Goal: Task Accomplishment & Management: Complete application form

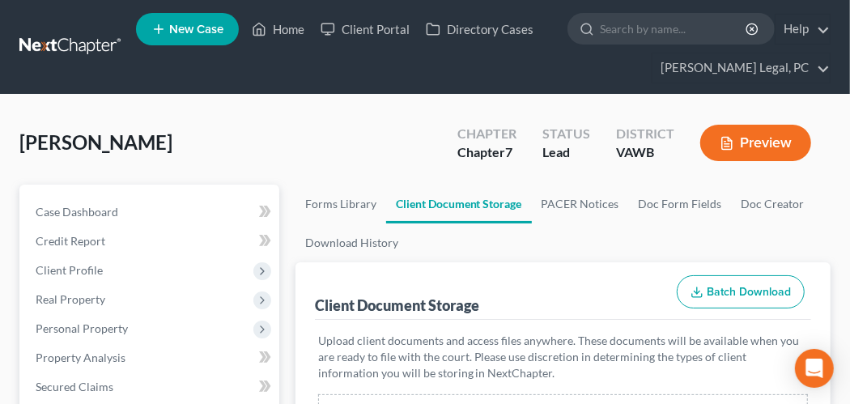
click at [60, 43] on link at bounding box center [71, 46] width 104 height 29
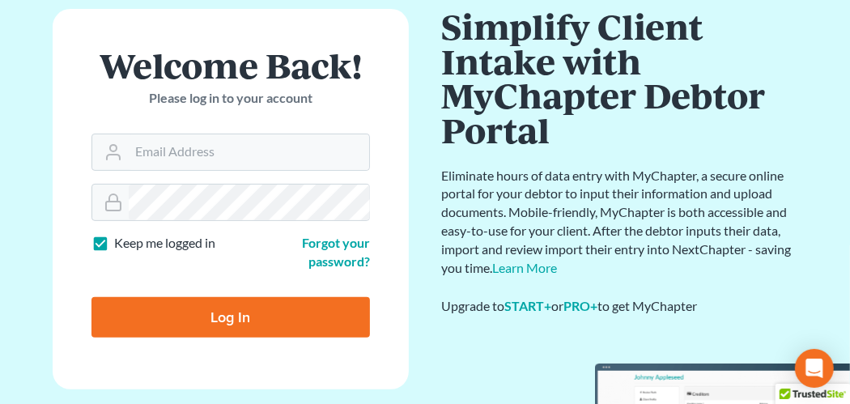
scroll to position [227, 0]
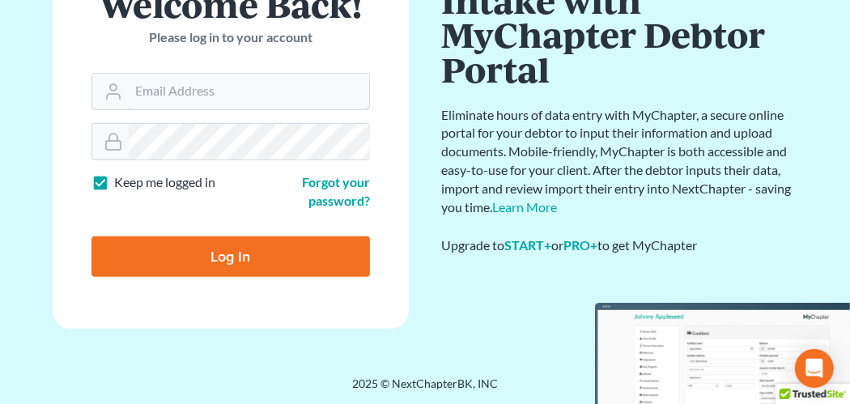
type input "hope@farthing.legal"
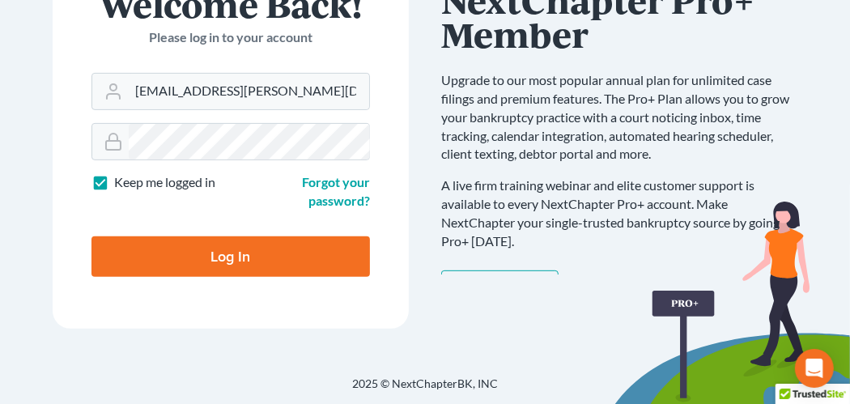
drag, startPoint x: 243, startPoint y: 249, endPoint x: 280, endPoint y: 252, distance: 37.4
click at [242, 249] on input "Log In" at bounding box center [230, 256] width 278 height 40
type input "Thinking..."
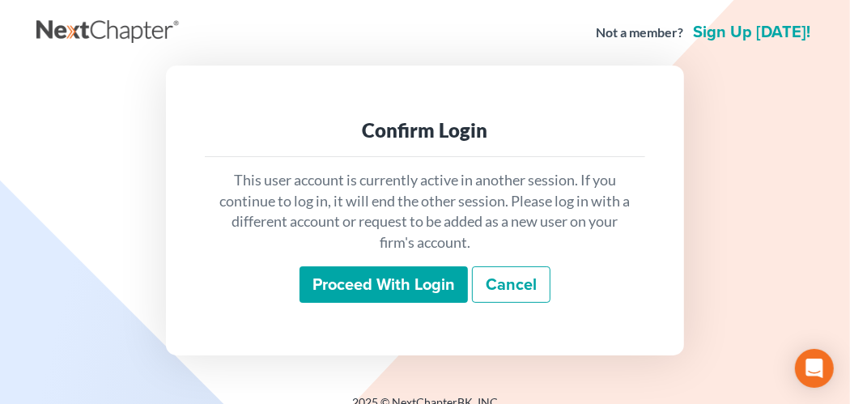
click at [452, 276] on input "Proceed with login" at bounding box center [383, 284] width 168 height 37
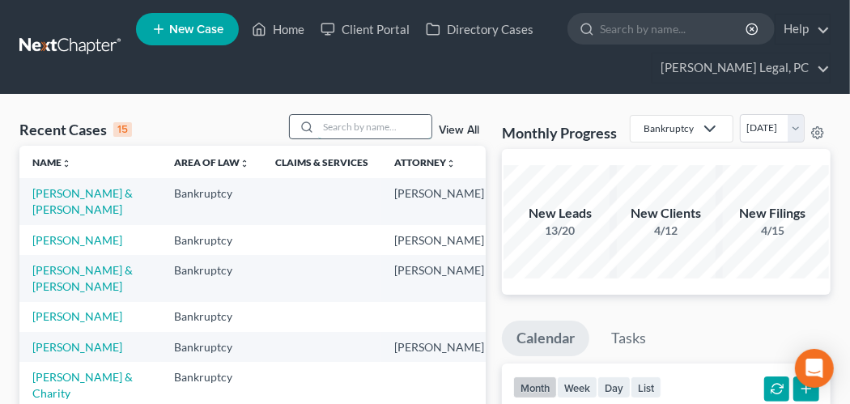
click at [356, 128] on input "search" at bounding box center [374, 126] width 113 height 23
type input "worrell"
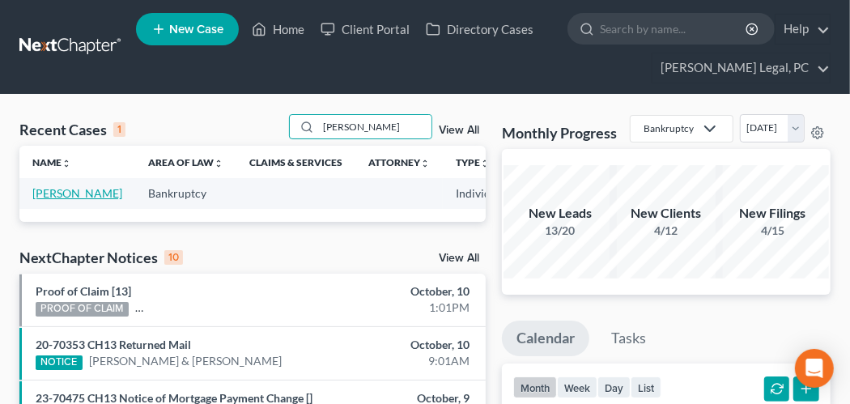
click at [46, 189] on link "[PERSON_NAME]" at bounding box center [77, 193] width 90 height 14
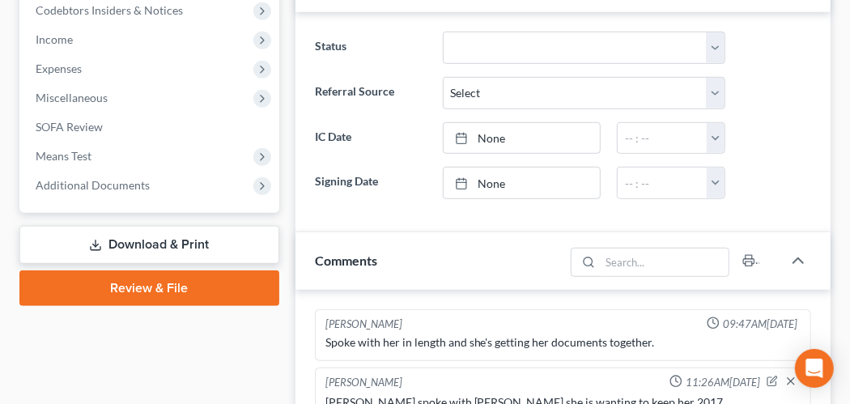
scroll to position [566, 0]
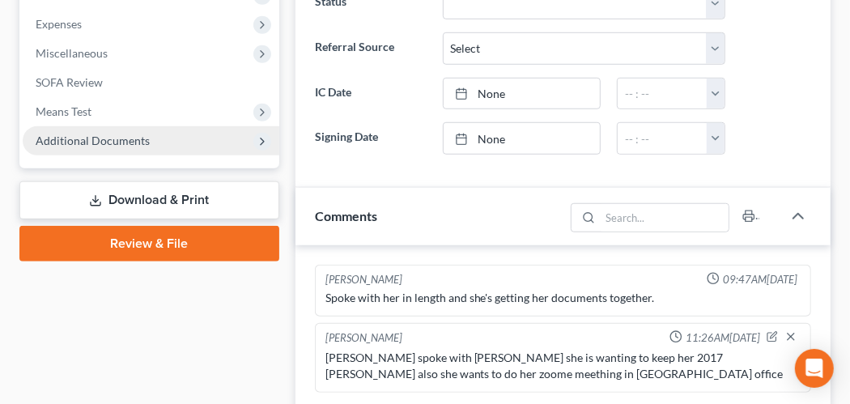
click at [153, 135] on span "Additional Documents" at bounding box center [151, 140] width 257 height 29
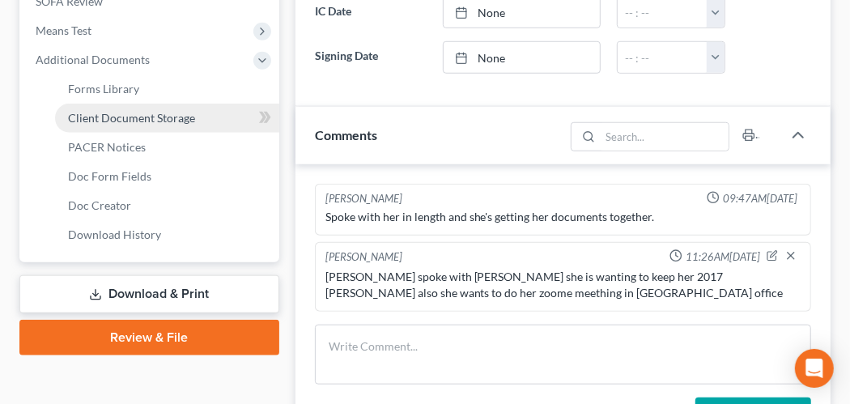
click at [167, 121] on span "Client Document Storage" at bounding box center [131, 118] width 127 height 14
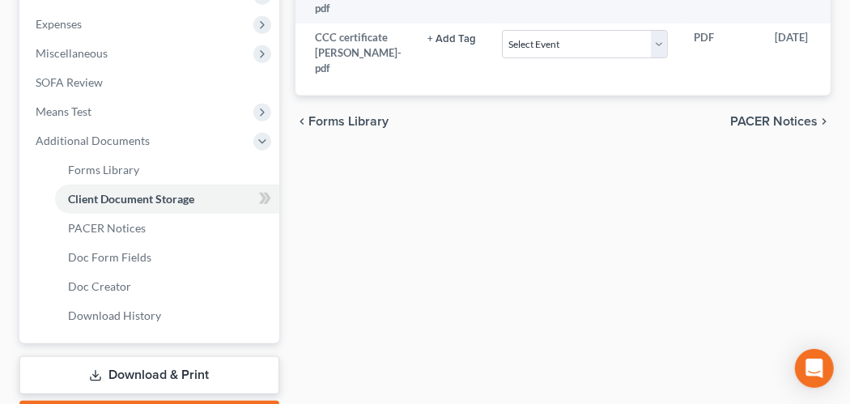
scroll to position [405, 0]
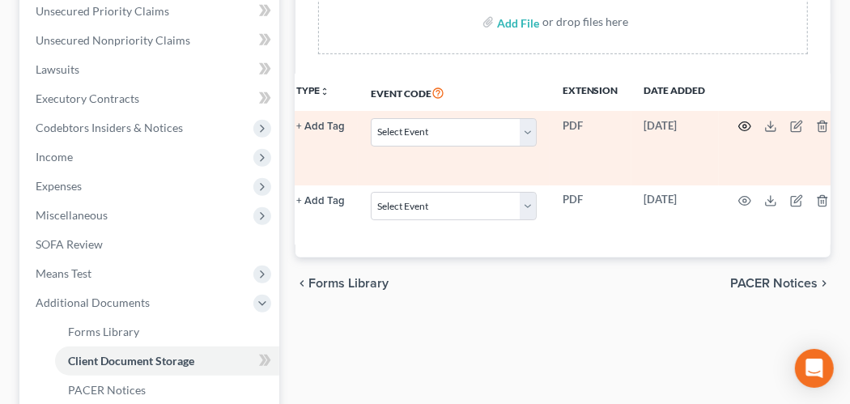
click at [743, 125] on circle "button" at bounding box center [744, 126] width 3 height 3
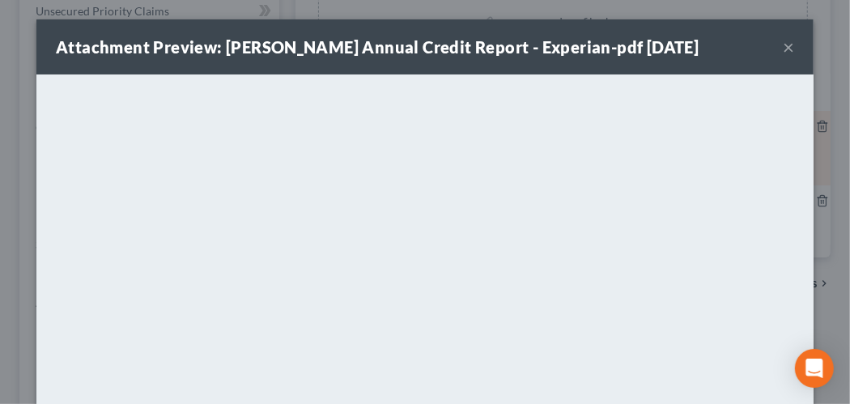
scroll to position [0, 123]
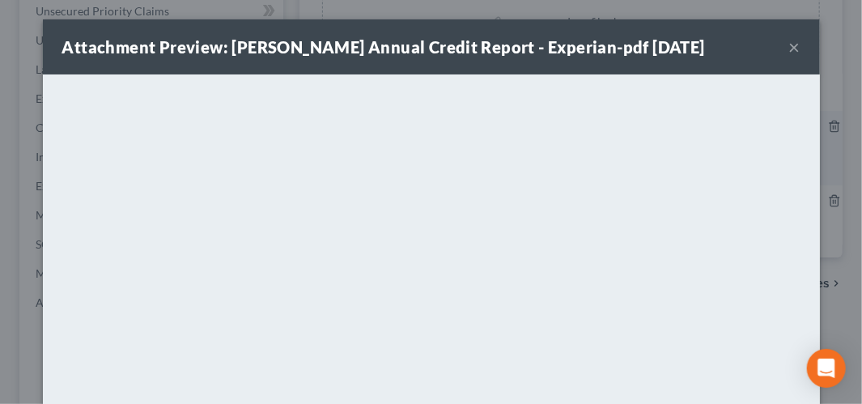
click at [791, 37] on button "×" at bounding box center [794, 46] width 11 height 19
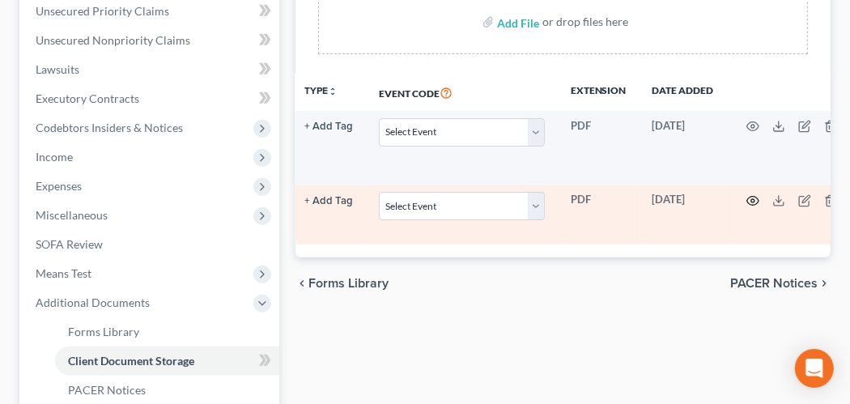
click at [746, 206] on icon "button" at bounding box center [752, 201] width 12 height 9
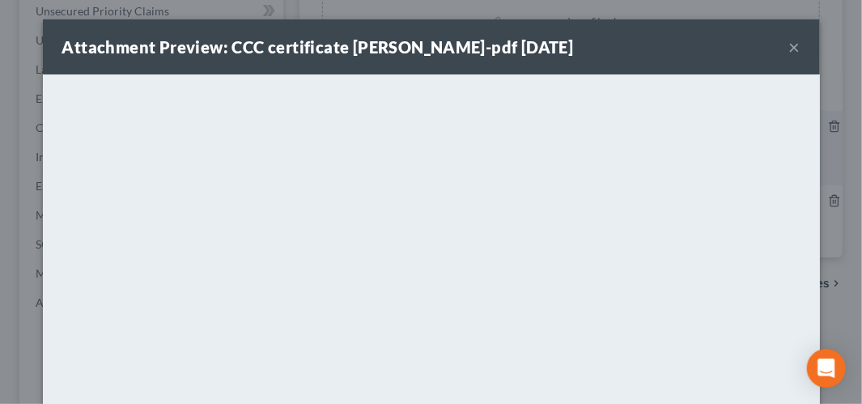
click at [789, 49] on button "×" at bounding box center [794, 46] width 11 height 19
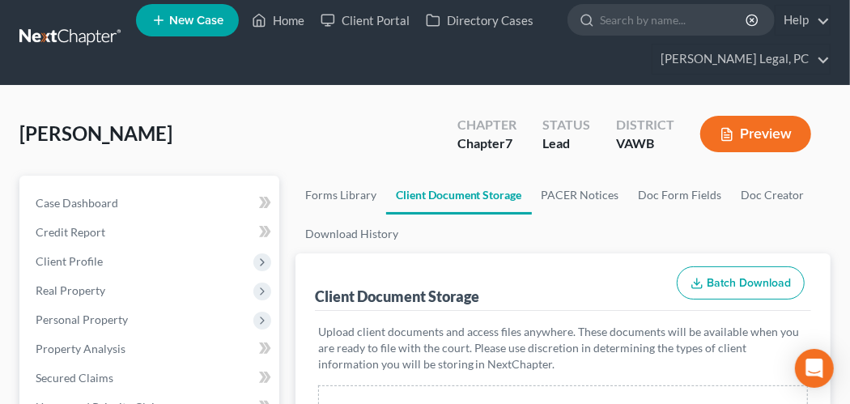
scroll to position [0, 0]
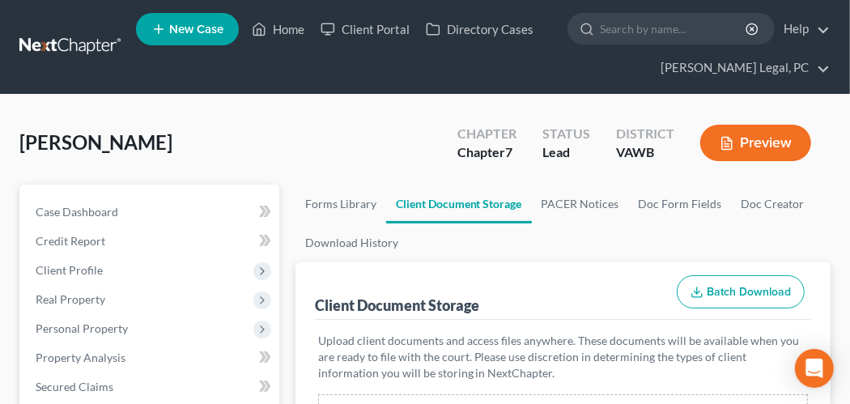
click at [36, 47] on link at bounding box center [71, 46] width 104 height 29
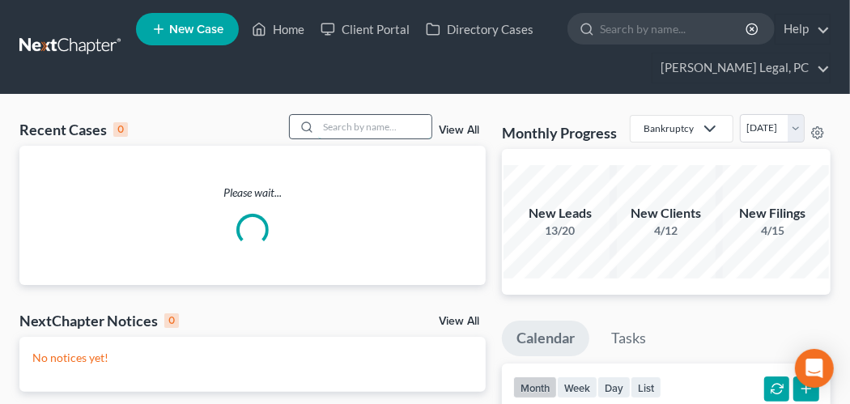
click at [327, 132] on input "search" at bounding box center [374, 126] width 113 height 23
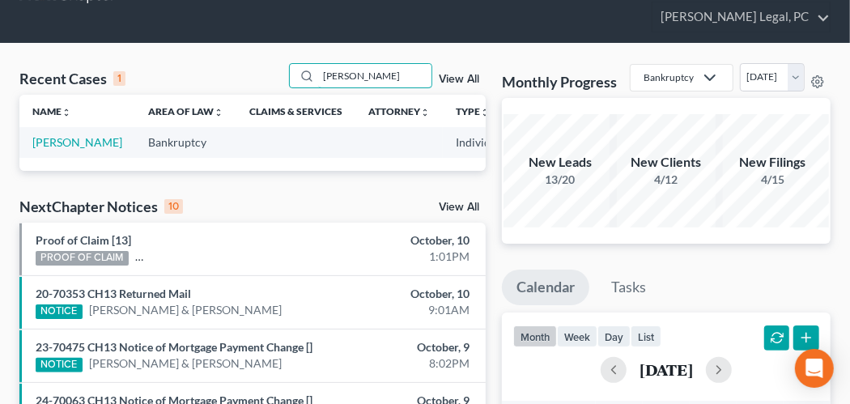
scroll to position [81, 0]
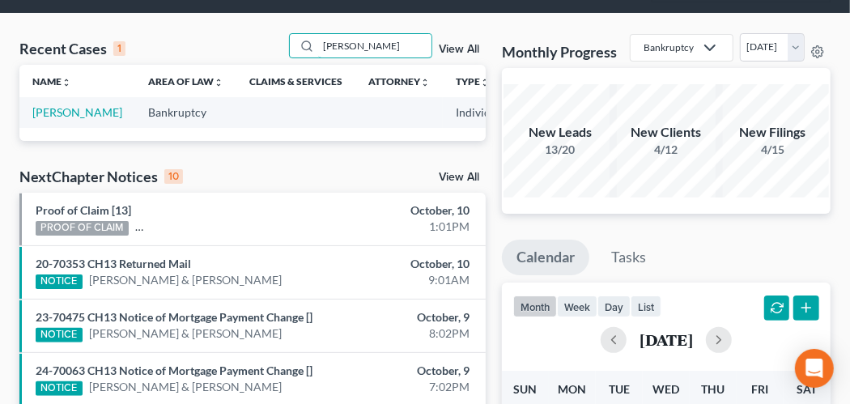
type input "worrell"
click at [464, 50] on link "View All" at bounding box center [459, 49] width 40 height 11
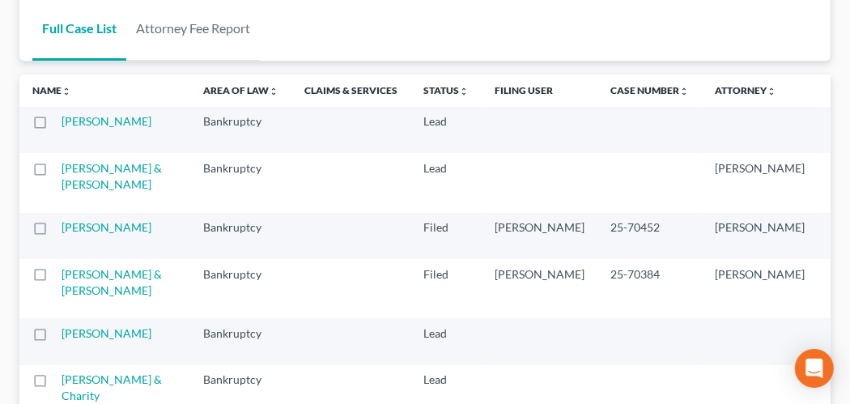
scroll to position [243, 0]
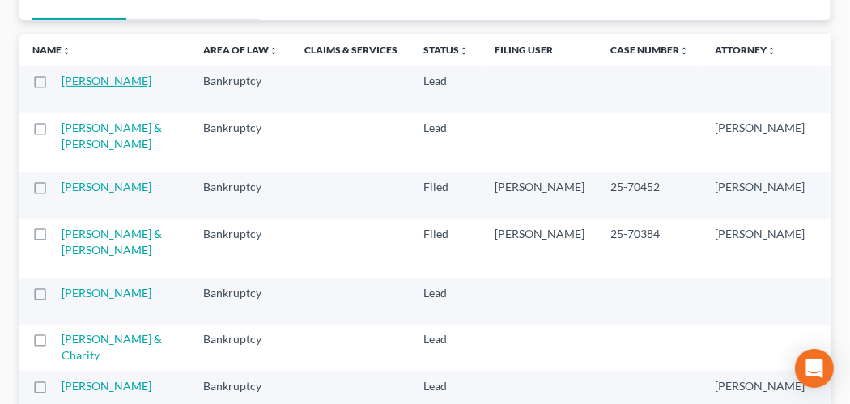
click at [72, 77] on link "Worrell, Leasa" at bounding box center [106, 81] width 90 height 14
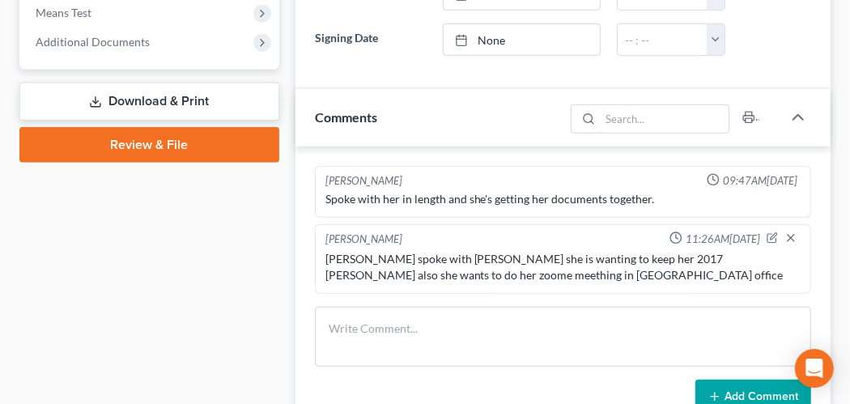
scroll to position [647, 0]
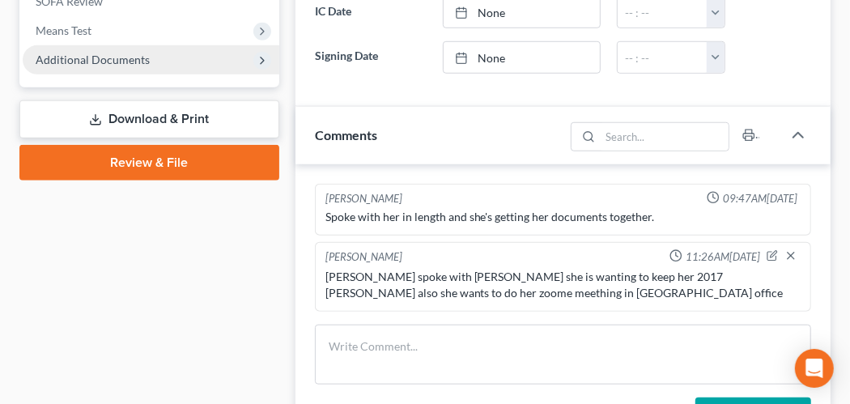
click at [107, 65] on span "Additional Documents" at bounding box center [151, 59] width 257 height 29
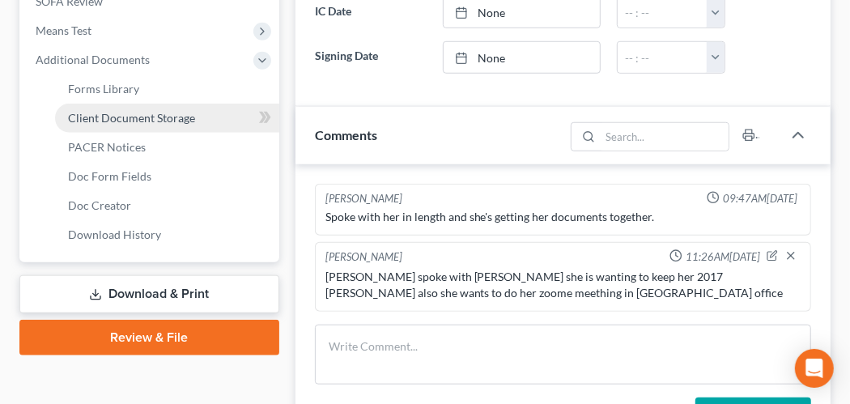
click at [133, 116] on span "Client Document Storage" at bounding box center [131, 118] width 127 height 14
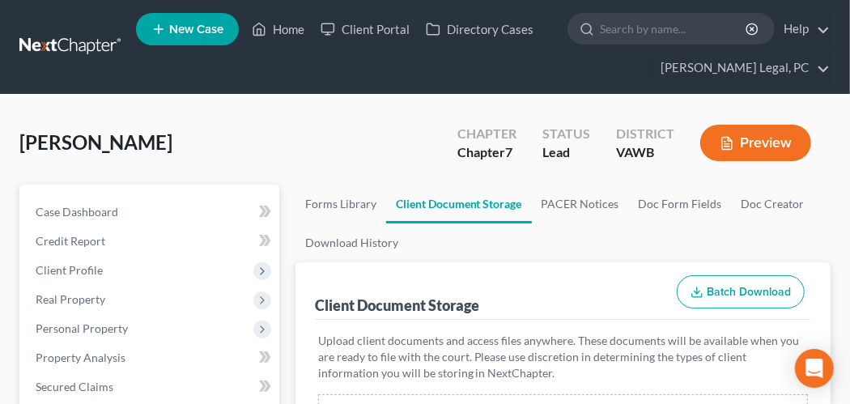
click at [57, 145] on span "[PERSON_NAME]" at bounding box center [95, 141] width 153 height 23
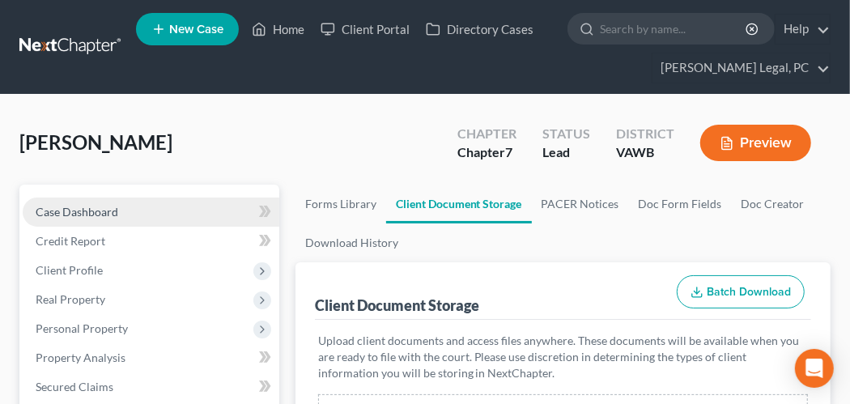
click at [56, 199] on link "Case Dashboard" at bounding box center [151, 211] width 257 height 29
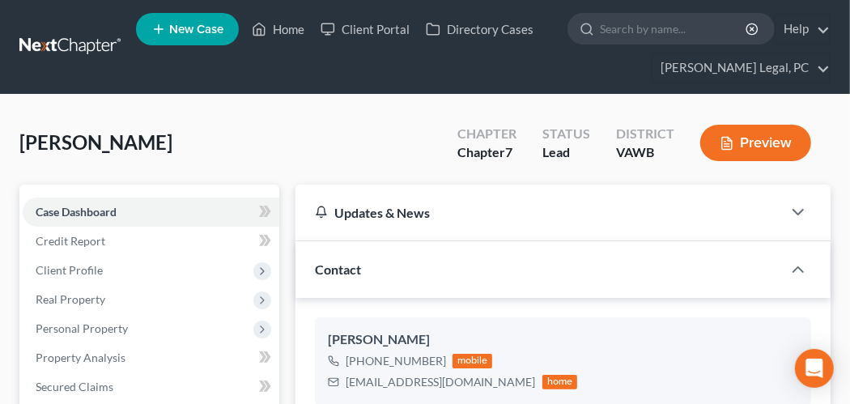
scroll to position [81, 0]
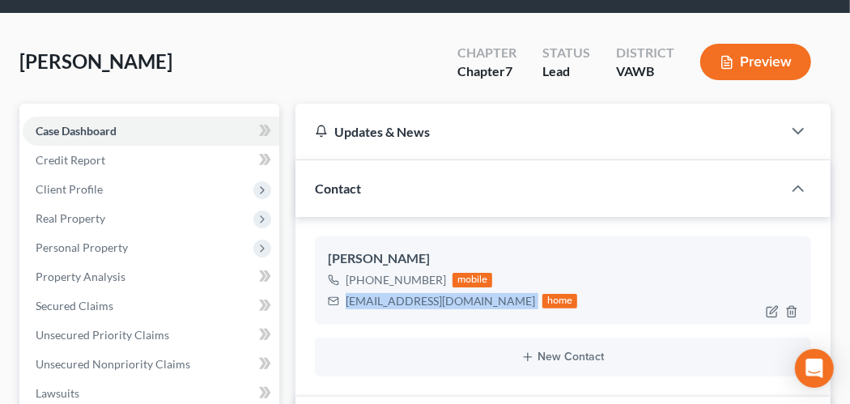
drag, startPoint x: 345, startPoint y: 300, endPoint x: 459, endPoint y: 304, distance: 114.2
click at [459, 304] on div "worrellj4@verizon.net home" at bounding box center [453, 300] width 250 height 21
drag, startPoint x: 458, startPoint y: 303, endPoint x: 426, endPoint y: 299, distance: 32.6
copy div "[EMAIL_ADDRESS][DOMAIN_NAME]"
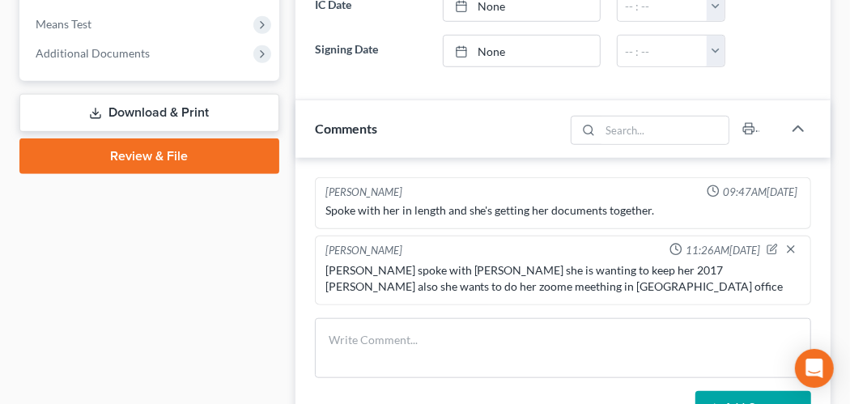
scroll to position [486, 0]
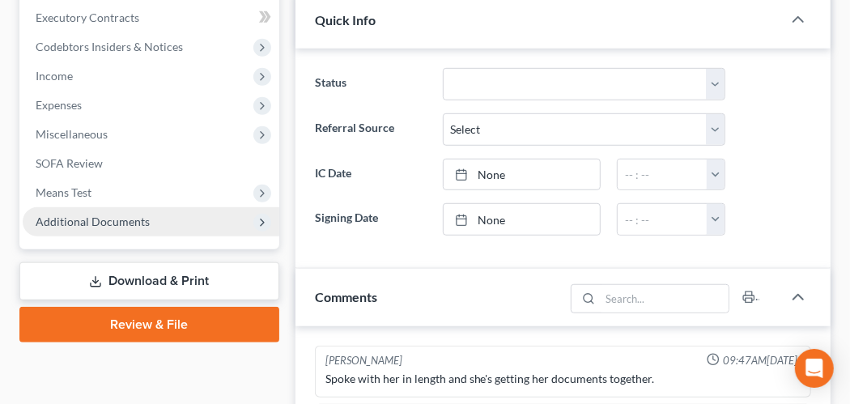
click at [137, 214] on span "Additional Documents" at bounding box center [93, 221] width 114 height 14
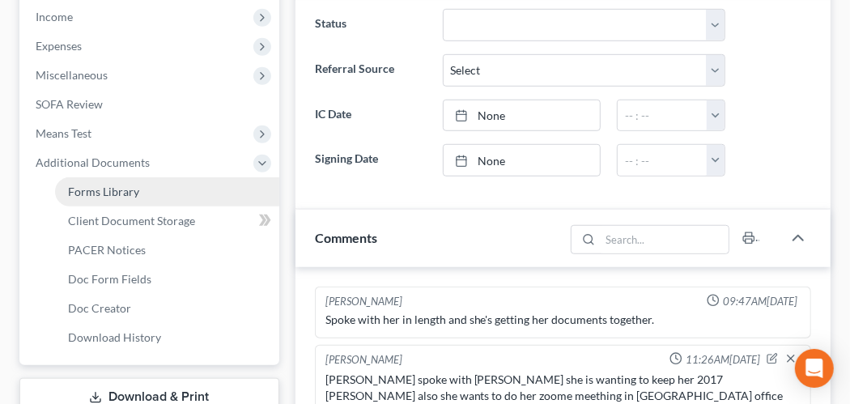
scroll to position [566, 0]
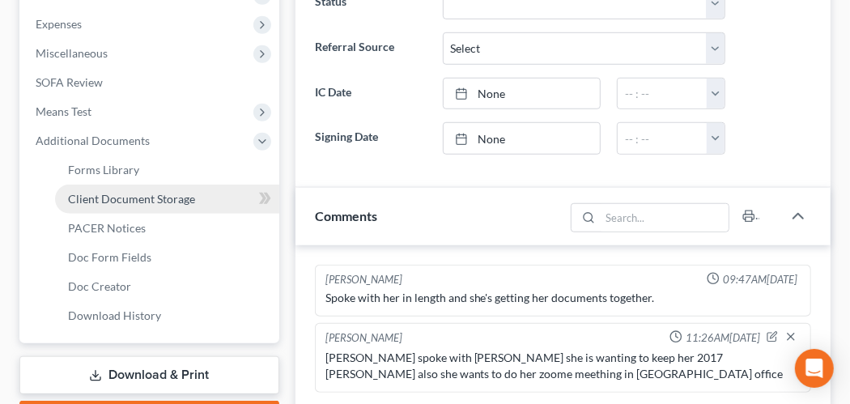
click at [187, 193] on span "Client Document Storage" at bounding box center [131, 199] width 127 height 14
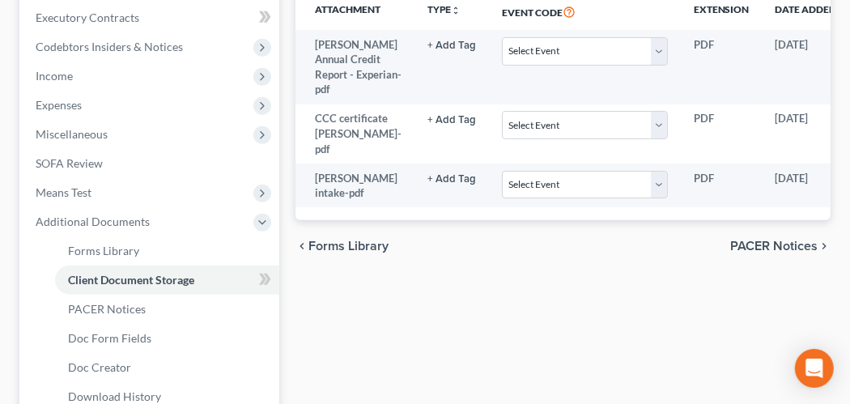
scroll to position [0, 131]
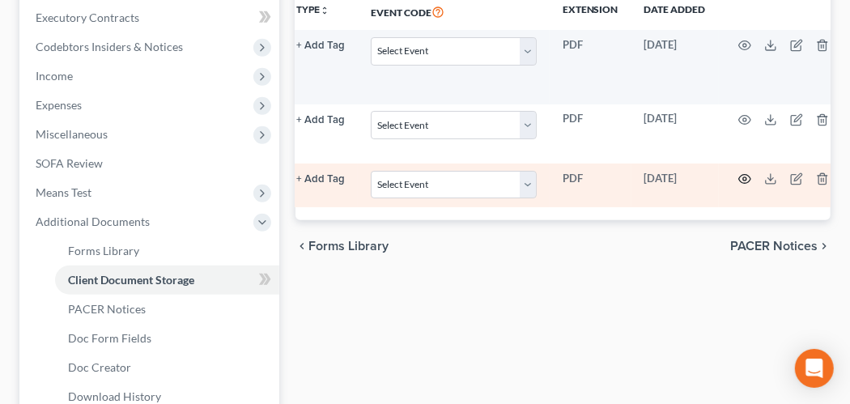
click at [738, 185] on icon "button" at bounding box center [744, 178] width 13 height 13
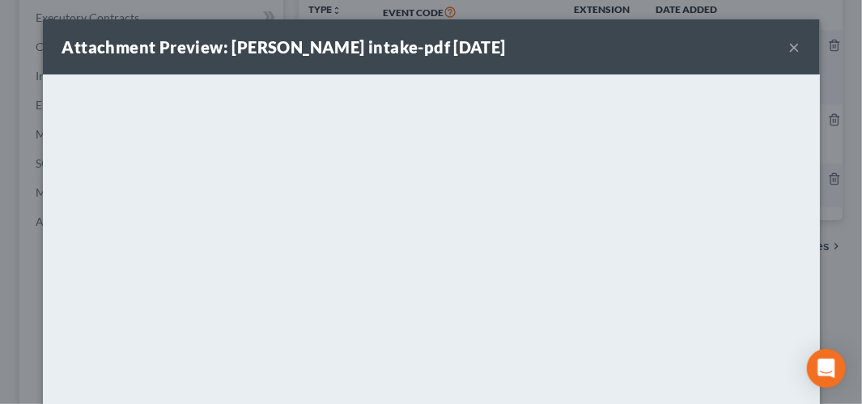
click at [778, 45] on div "Attachment Preview: Worrell intake-pdf 10/10/2025 ×" at bounding box center [431, 46] width 777 height 55
click at [789, 45] on button "×" at bounding box center [794, 46] width 11 height 19
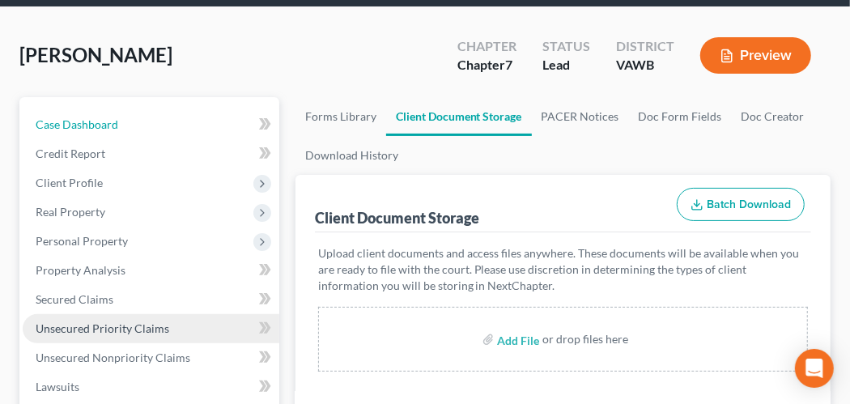
scroll to position [0, 0]
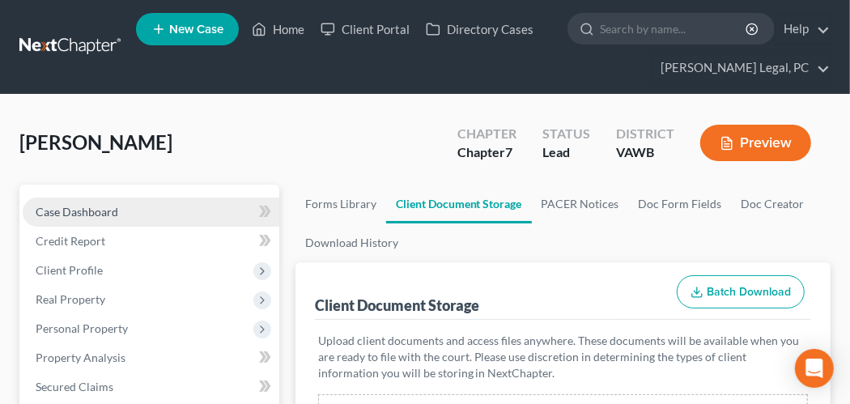
click at [67, 209] on span "Case Dashboard" at bounding box center [77, 212] width 83 height 14
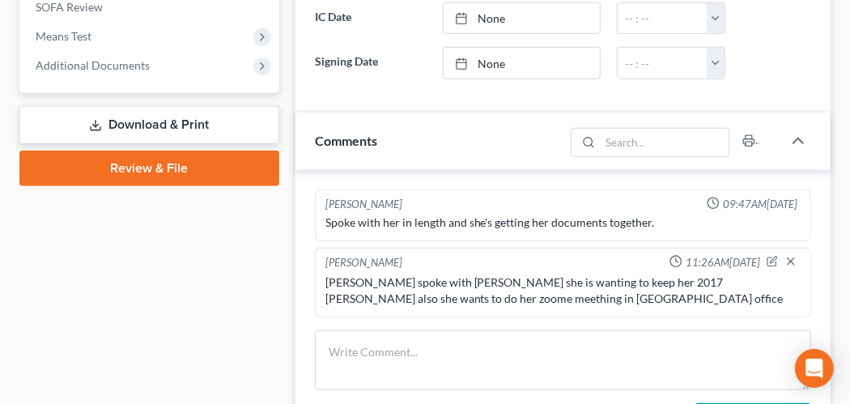
scroll to position [728, 0]
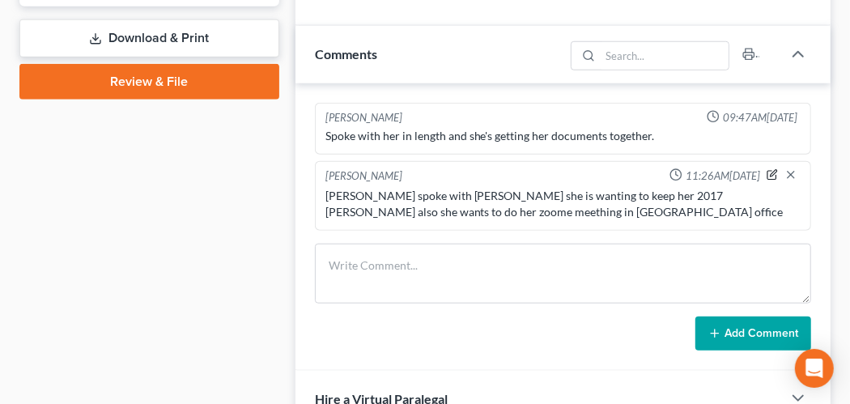
click at [770, 169] on icon "button" at bounding box center [771, 174] width 11 height 11
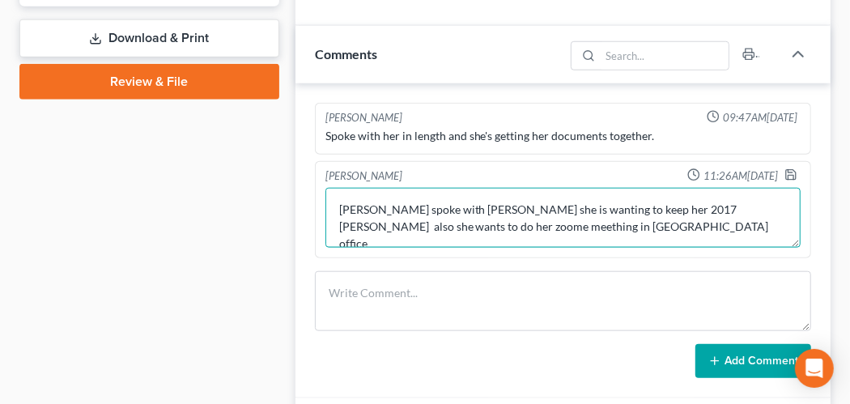
drag, startPoint x: 689, startPoint y: 201, endPoint x: 704, endPoint y: 200, distance: 15.4
click at [704, 200] on textarea "Hope spoke with Lesa Worrell she is wanting to keep her 2017 Chevy Tahoe also s…" at bounding box center [562, 218] width 475 height 60
click at [677, 223] on textarea "Hope spoke with Lesa Worrell she is wanting to keep her 2017 Chevy Traverse als…" at bounding box center [562, 218] width 475 height 60
click at [710, 200] on textarea "Hope spoke with Lesa Worrell she is wanting to keep her 2017 Chevy Traverse als…" at bounding box center [562, 218] width 475 height 60
click at [689, 218] on textarea "Hope spoke with Lesa Worrell she is wanting to keep her 2017 Chevy Traverse als…" at bounding box center [562, 218] width 475 height 60
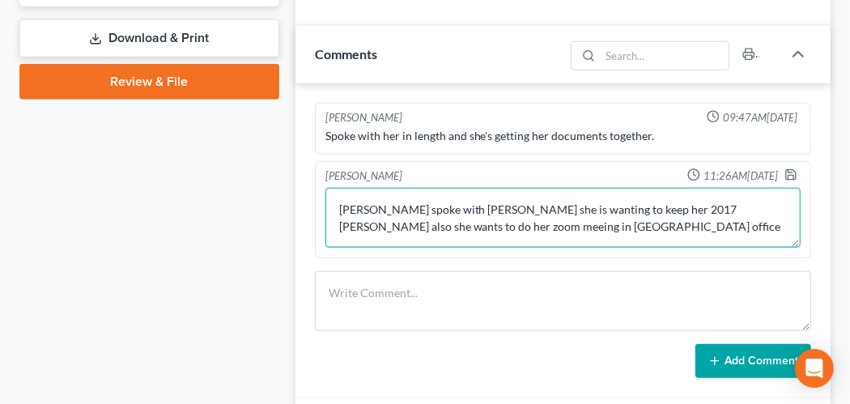
click at [722, 234] on textarea "Hope spoke with Lesa Worrell she is wanting to keep her 2017 Chevy Traverse als…" at bounding box center [562, 218] width 475 height 60
type textarea "[PERSON_NAME] spoke with [PERSON_NAME] she is wanting to keep her 2017 [PERSON_…"
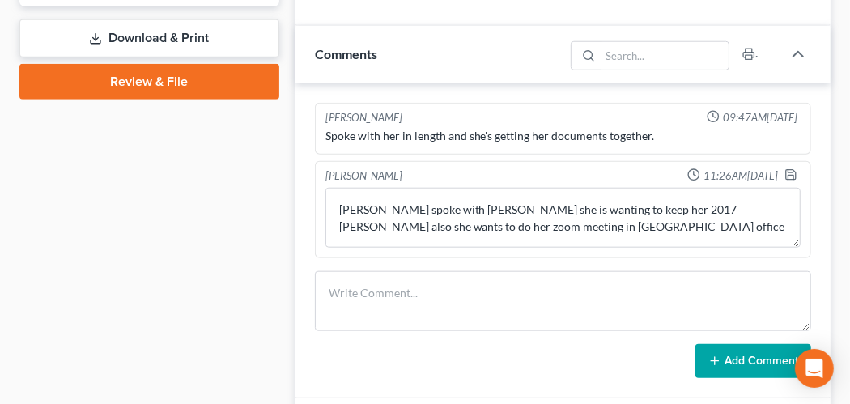
drag, startPoint x: 564, startPoint y: 249, endPoint x: 626, endPoint y: 258, distance: 62.9
click at [564, 249] on div "Rachel Dalton 09:47AM, 10/06/2025 Spoke with her in length and she's getting he…" at bounding box center [562, 240] width 535 height 315
click at [790, 171] on icon "button" at bounding box center [790, 174] width 13 height 13
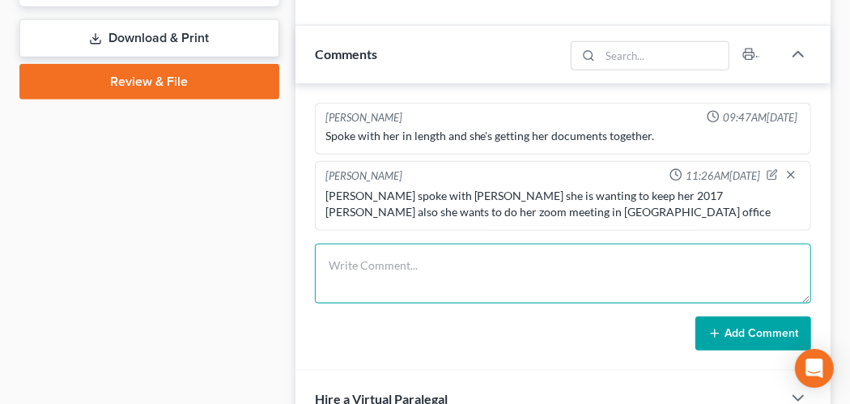
click at [383, 261] on textarea at bounding box center [563, 274] width 496 height 60
paste textarea "Good afternoon Ms. Worrell I have reviewed the documents that you turned in and…"
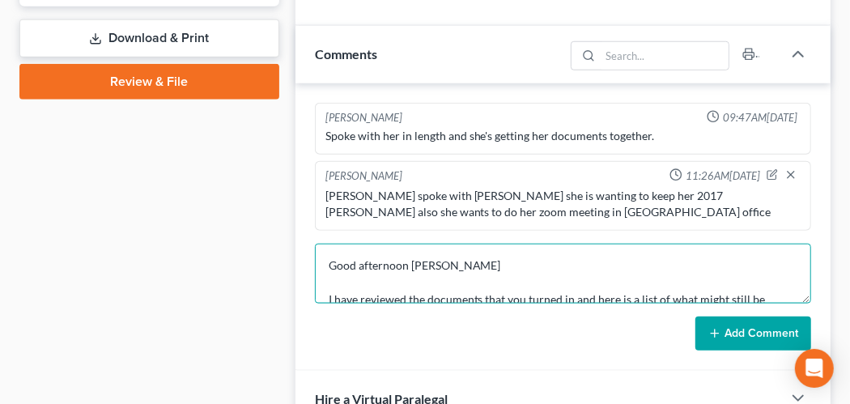
scroll to position [240, 0]
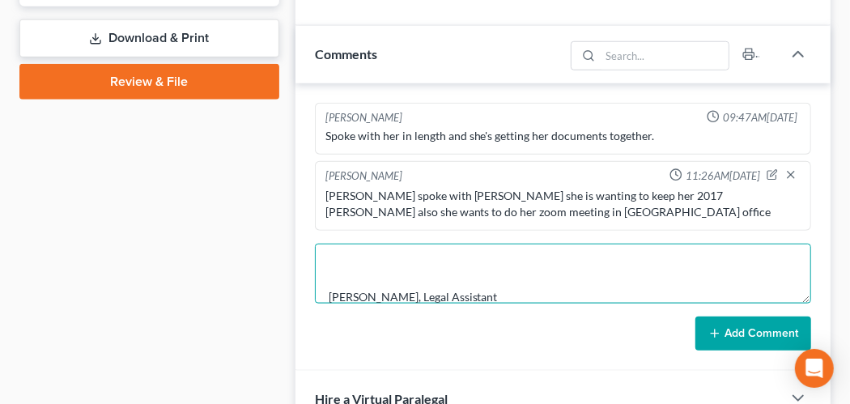
click at [478, 269] on textarea "Good afternoon Ms. Worrell I have reviewed the documents that you turned in and…" at bounding box center [563, 274] width 496 height 60
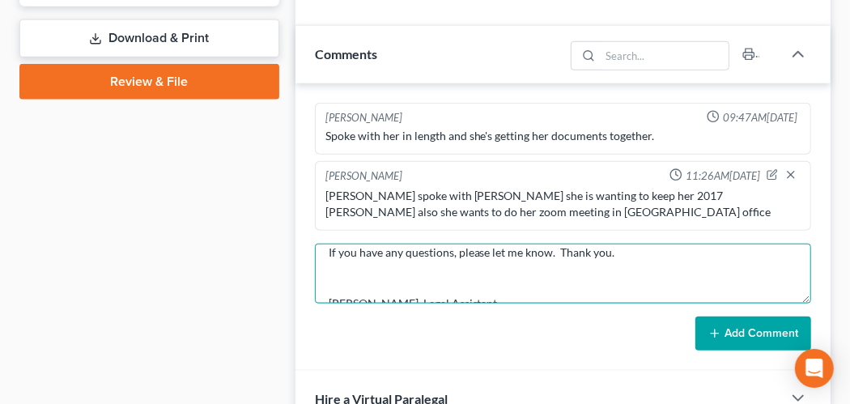
type textarea "Good afternoon [PERSON_NAME] I have reviewed the documents that you turned in a…"
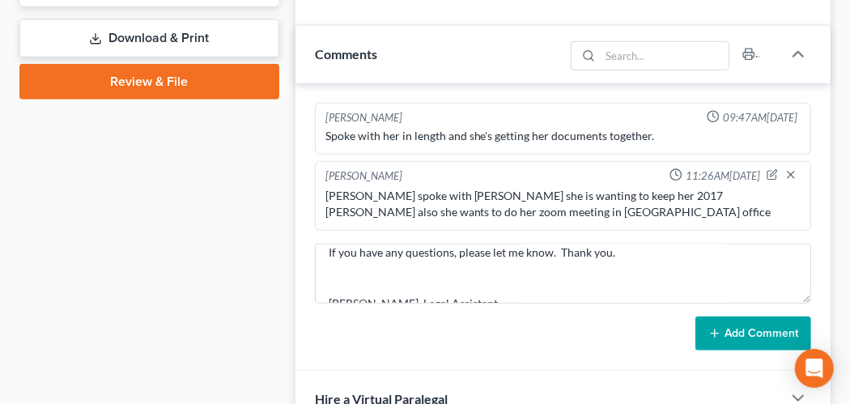
click at [755, 324] on button "Add Comment" at bounding box center [753, 333] width 116 height 34
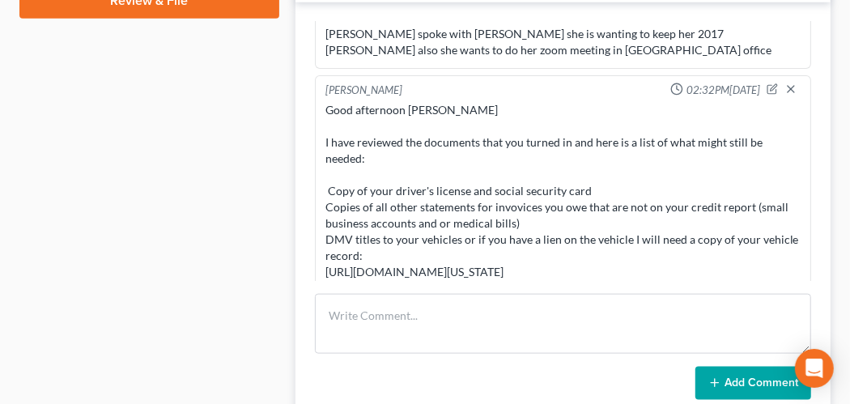
scroll to position [0, 0]
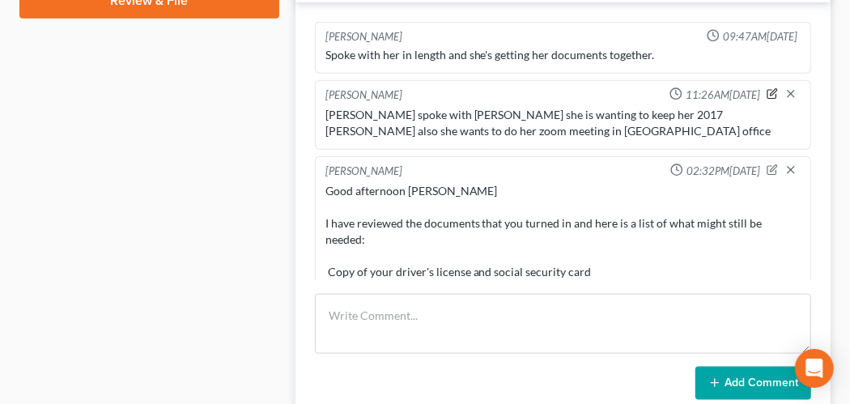
click at [766, 88] on icon "button" at bounding box center [771, 93] width 11 height 11
type textarea "[PERSON_NAME] spoke with [PERSON_NAME] she is wanting to keep her 2017 [PERSON_…"
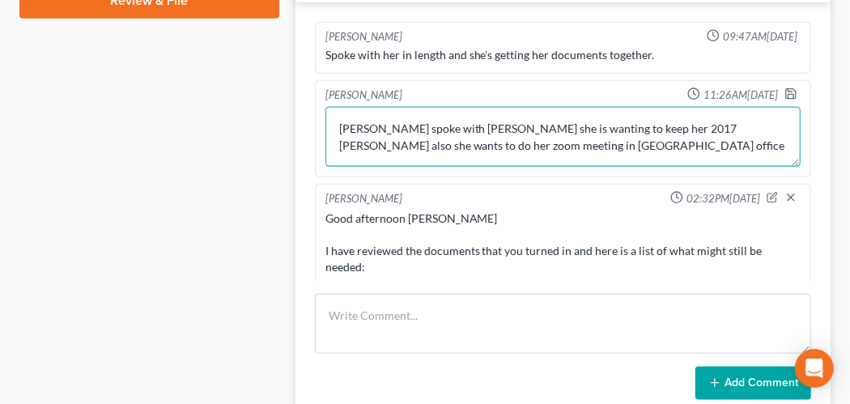
click at [707, 123] on textarea "[PERSON_NAME] spoke with [PERSON_NAME] she is wanting to keep her 2017 [PERSON_…" at bounding box center [562, 137] width 475 height 60
click at [707, 138] on textarea "[PERSON_NAME] spoke with [PERSON_NAME] she is wanting to keep her 2017 [PERSON_…" at bounding box center [562, 137] width 475 height 60
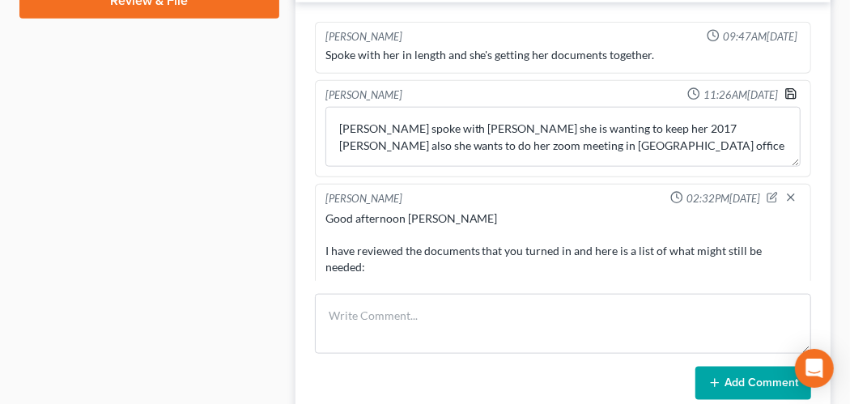
click at [784, 87] on icon "button" at bounding box center [790, 93] width 13 height 13
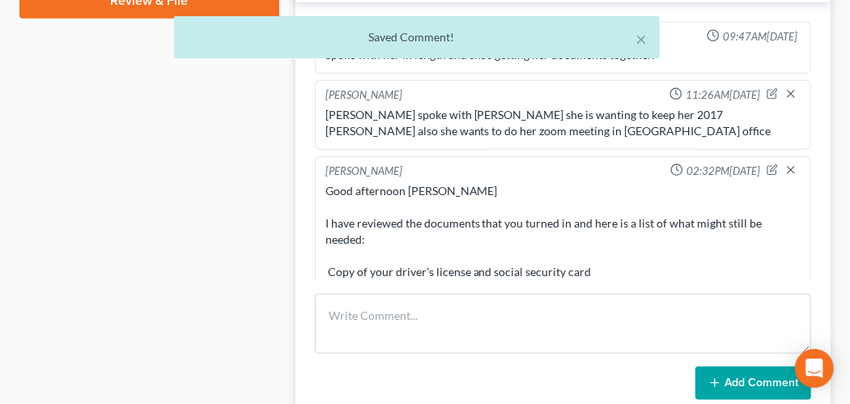
scroll to position [169, 0]
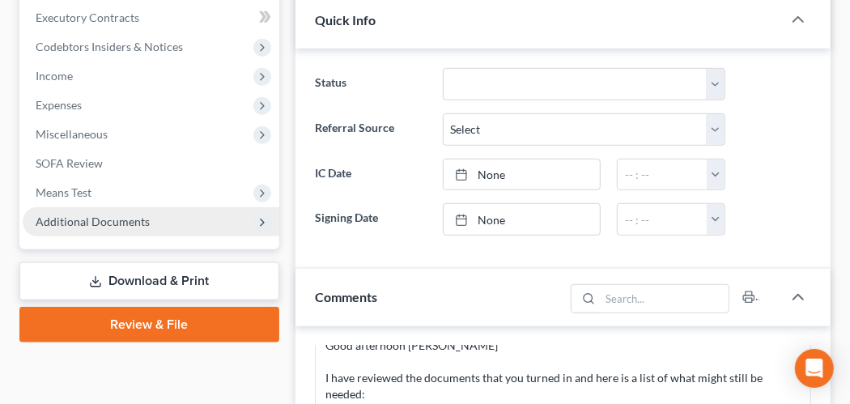
click at [112, 231] on span "Additional Documents" at bounding box center [151, 221] width 257 height 29
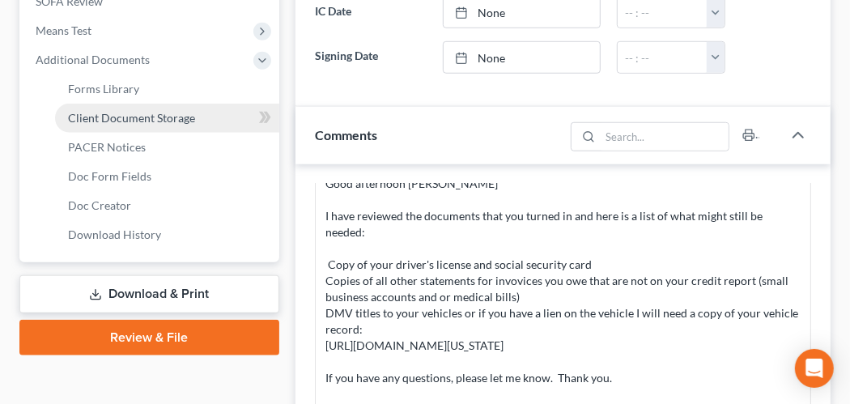
click at [145, 123] on link "Client Document Storage" at bounding box center [167, 118] width 224 height 29
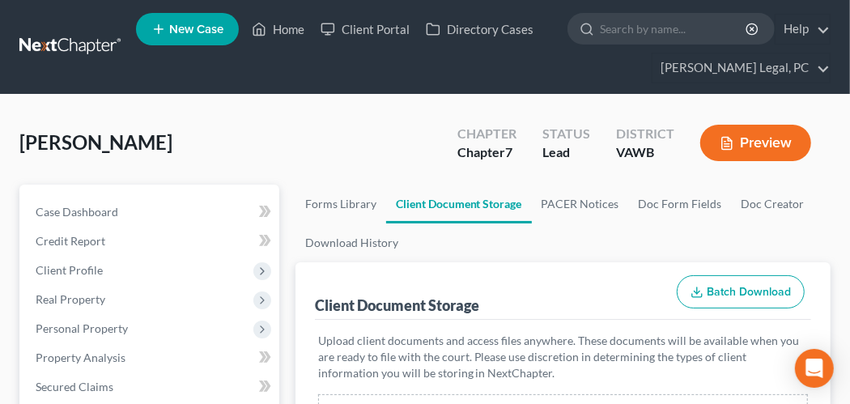
click at [76, 52] on link at bounding box center [71, 46] width 104 height 29
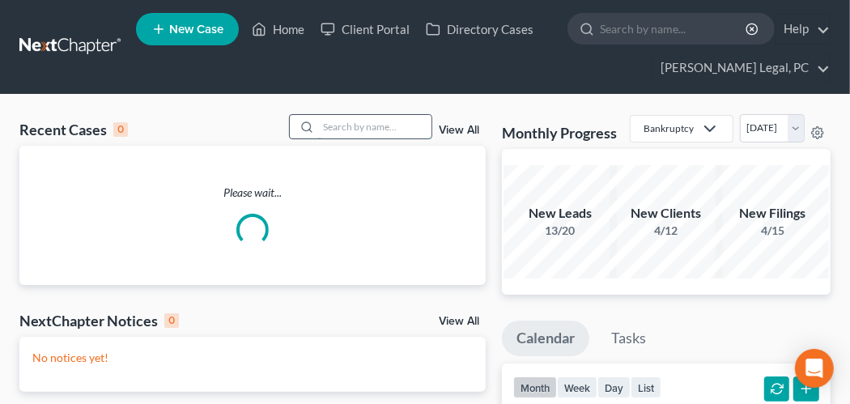
click at [391, 129] on input "search" at bounding box center [374, 126] width 113 height 23
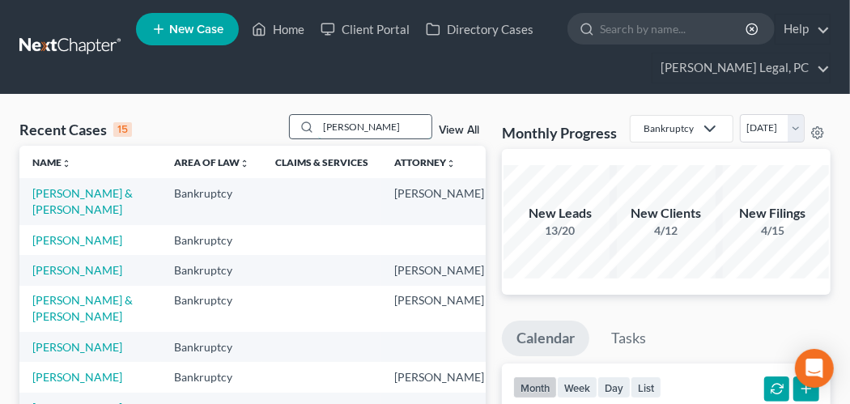
type input "[PERSON_NAME]"
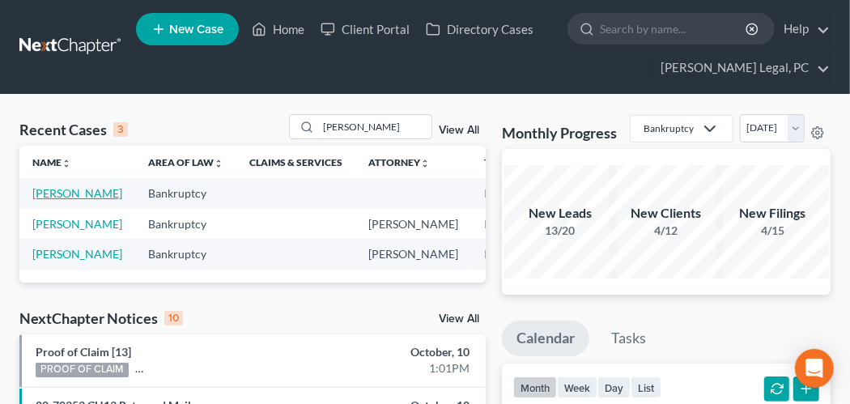
click at [66, 191] on link "[PERSON_NAME]" at bounding box center [77, 193] width 90 height 14
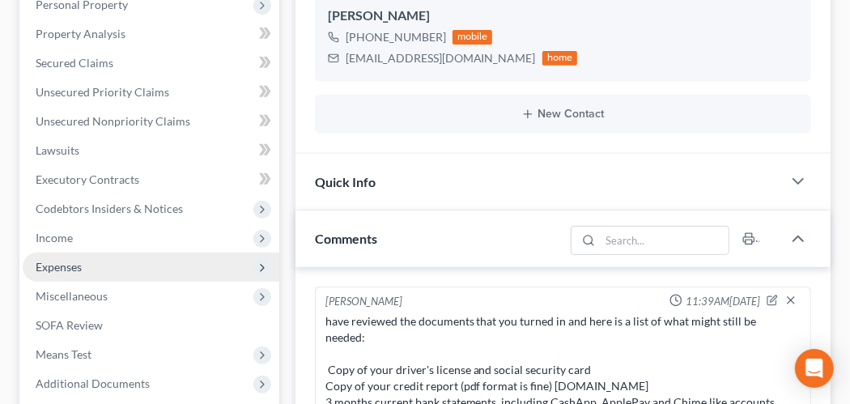
scroll to position [405, 0]
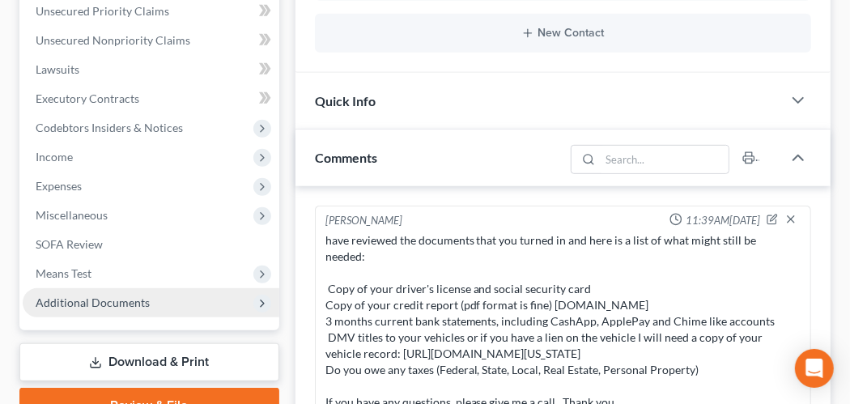
click at [106, 295] on span "Additional Documents" at bounding box center [93, 302] width 114 height 14
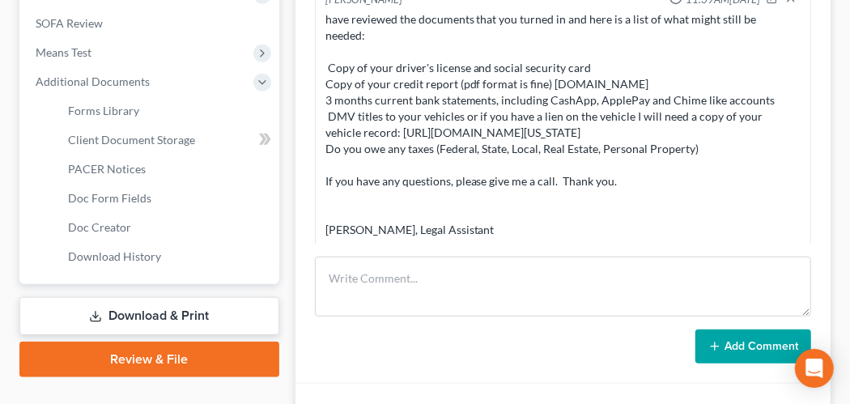
scroll to position [647, 0]
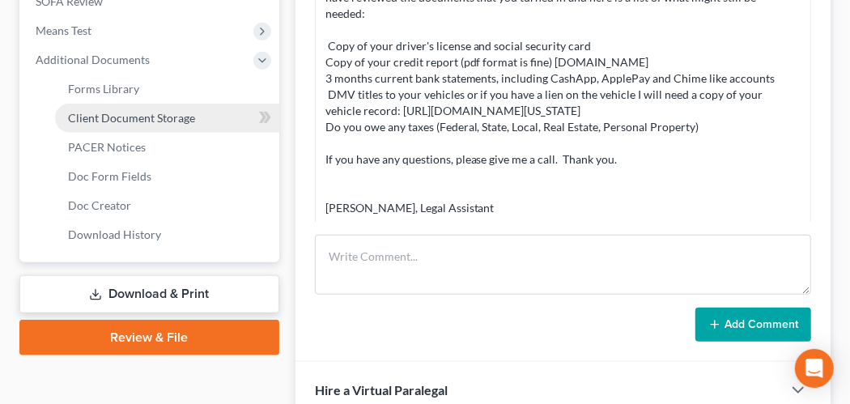
click at [168, 119] on span "Client Document Storage" at bounding box center [131, 118] width 127 height 14
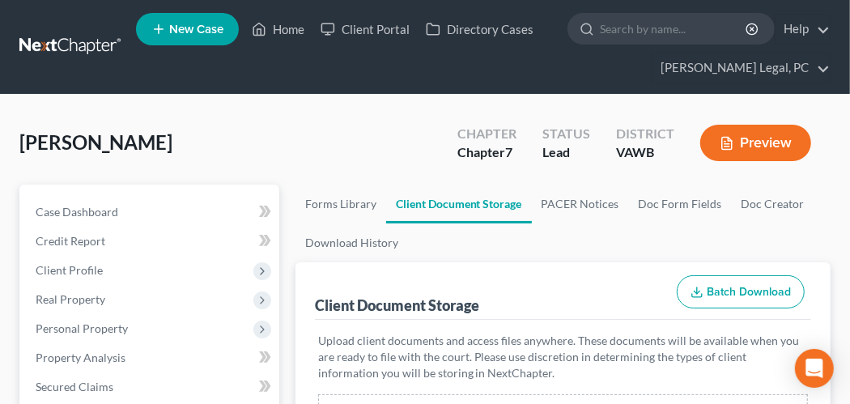
click at [66, 31] on nav "Home New Case Client Portal Directory Cases Farthing Legal, PC hope@farthing.le…" at bounding box center [425, 47] width 850 height 94
click at [67, 42] on link at bounding box center [71, 46] width 104 height 29
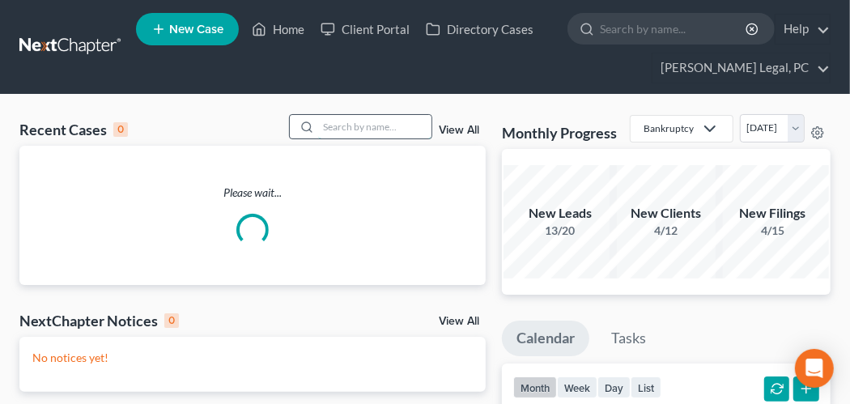
click at [388, 131] on input "search" at bounding box center [374, 126] width 113 height 23
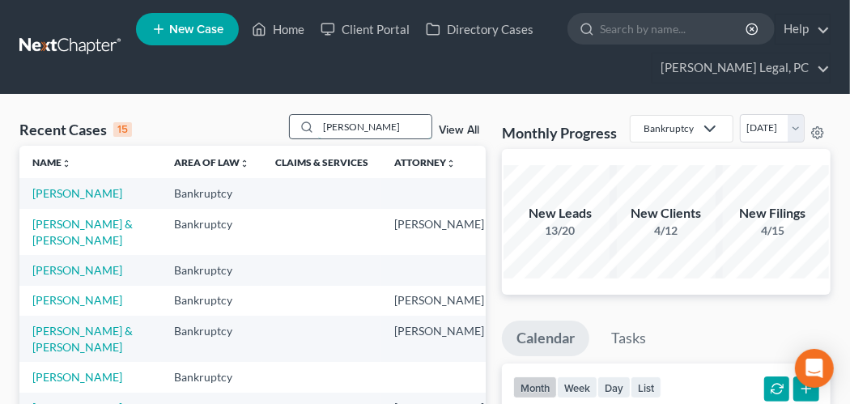
type input "[PERSON_NAME]"
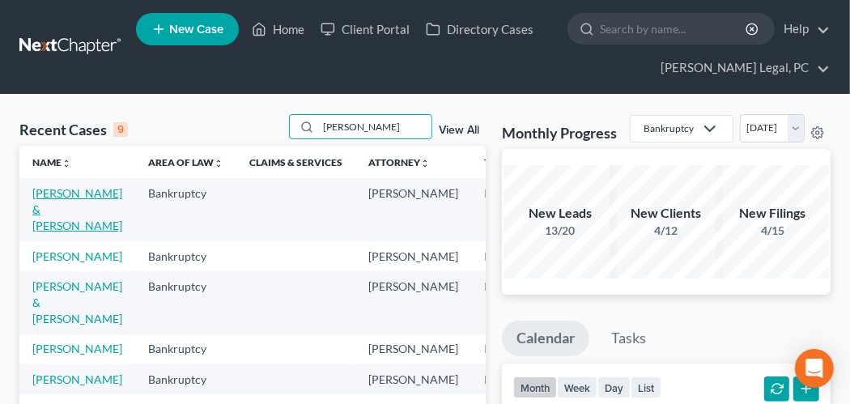
click at [41, 190] on link "[PERSON_NAME] & [PERSON_NAME]" at bounding box center [77, 209] width 90 height 46
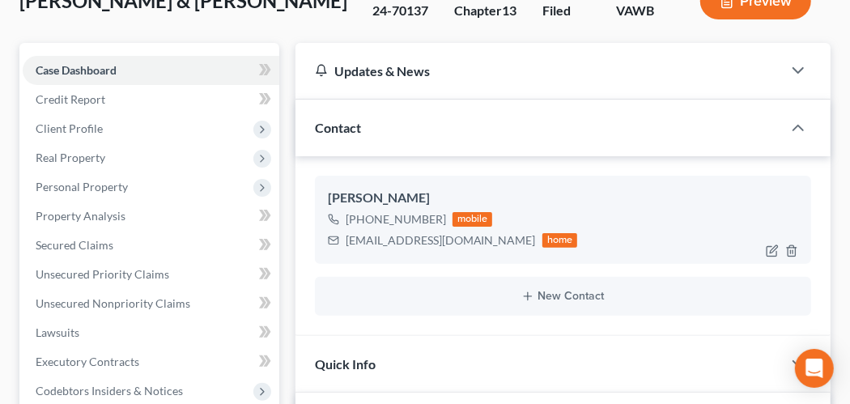
scroll to position [54, 0]
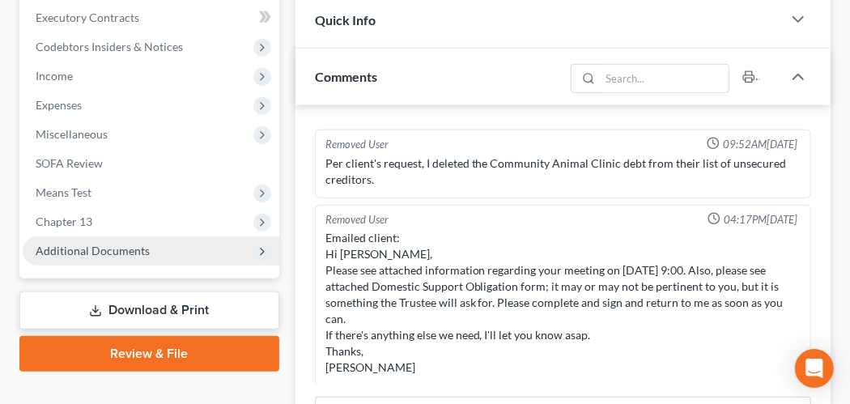
click at [141, 240] on span "Additional Documents" at bounding box center [151, 250] width 257 height 29
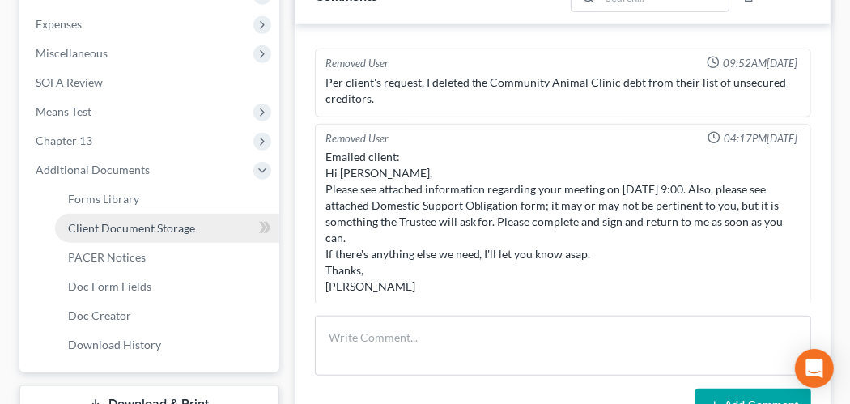
click at [180, 222] on span "Client Document Storage" at bounding box center [131, 228] width 127 height 14
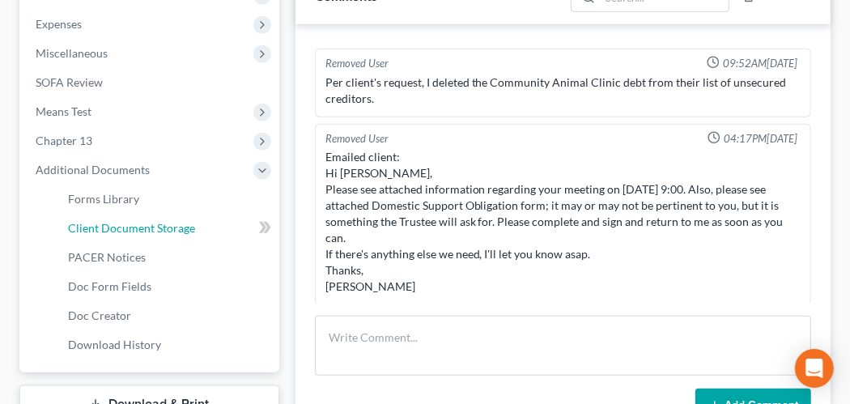
select select "0"
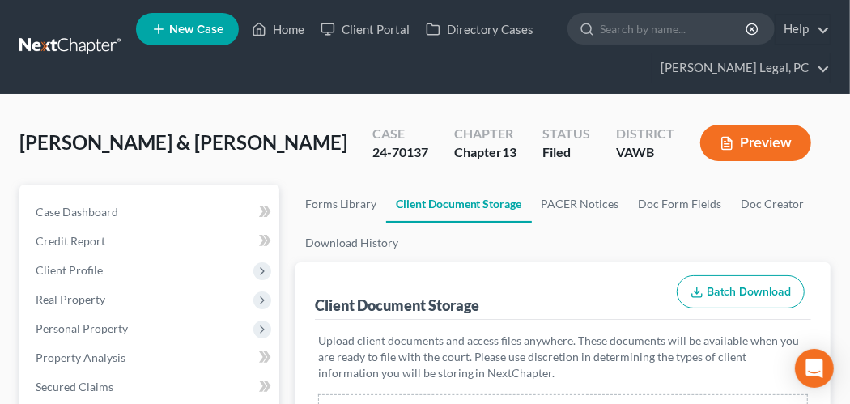
click at [62, 47] on link at bounding box center [71, 46] width 104 height 29
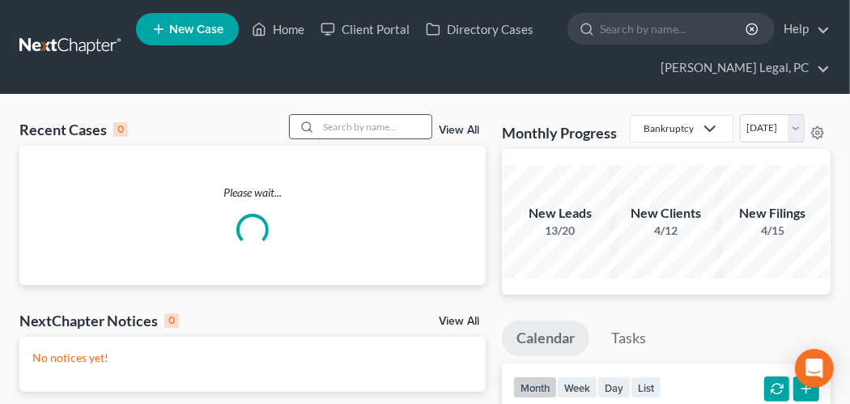
click at [328, 125] on input "search" at bounding box center [374, 126] width 113 height 23
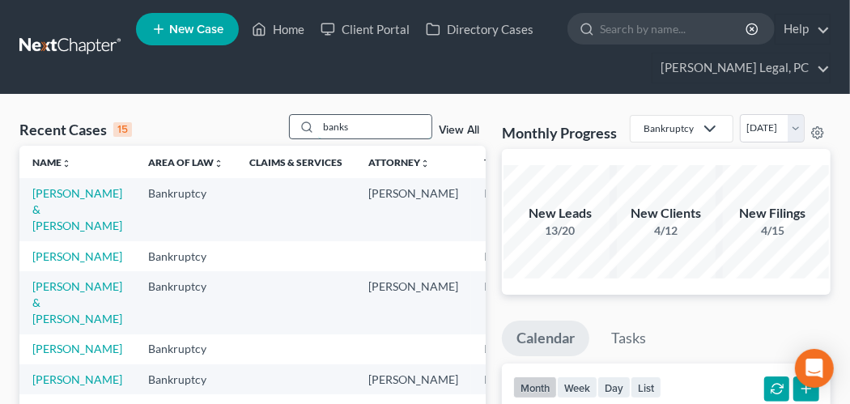
type input "banks"
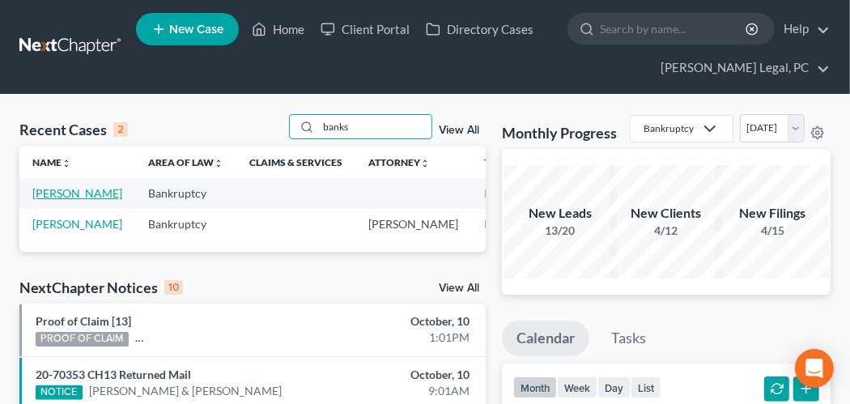
click at [55, 191] on link "[PERSON_NAME]" at bounding box center [77, 193] width 90 height 14
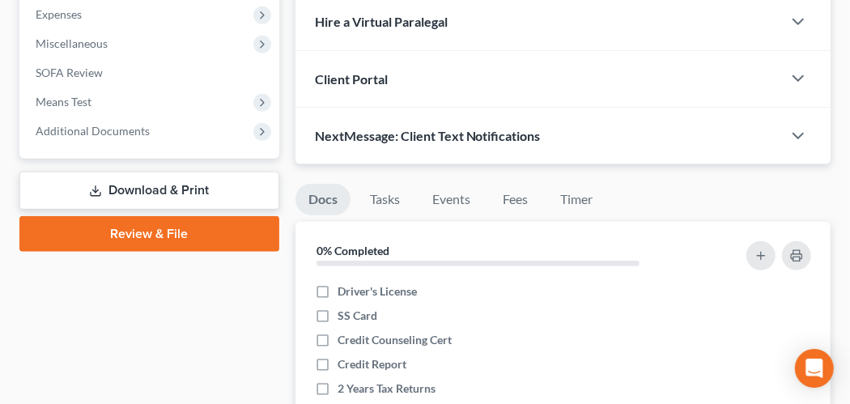
scroll to position [647, 0]
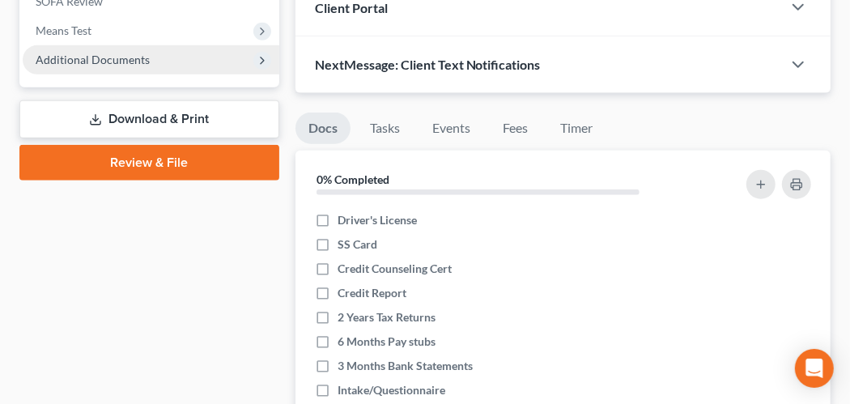
click at [99, 63] on span "Additional Documents" at bounding box center [93, 60] width 114 height 14
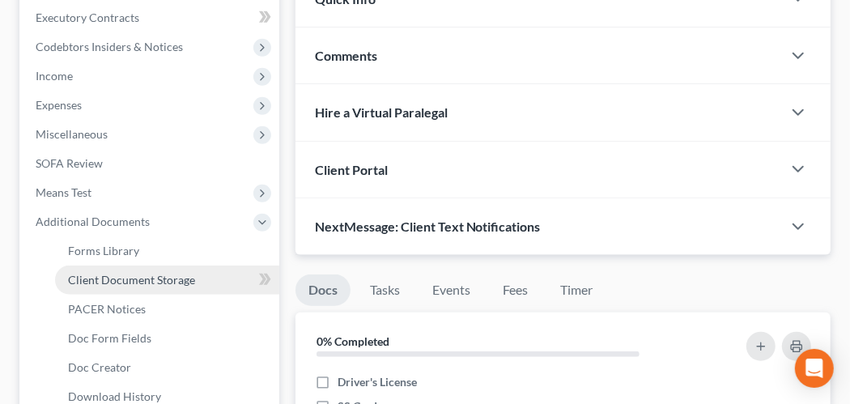
drag, startPoint x: 187, startPoint y: 277, endPoint x: 212, endPoint y: 270, distance: 25.9
click at [187, 276] on span "Client Document Storage" at bounding box center [131, 280] width 127 height 14
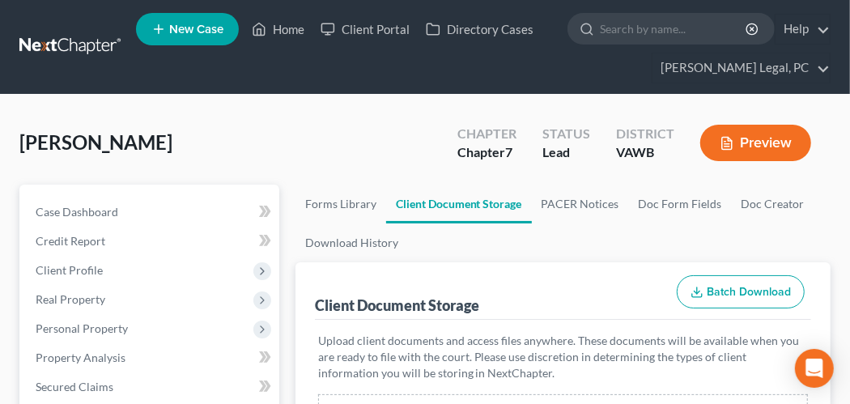
click at [76, 49] on link at bounding box center [71, 46] width 104 height 29
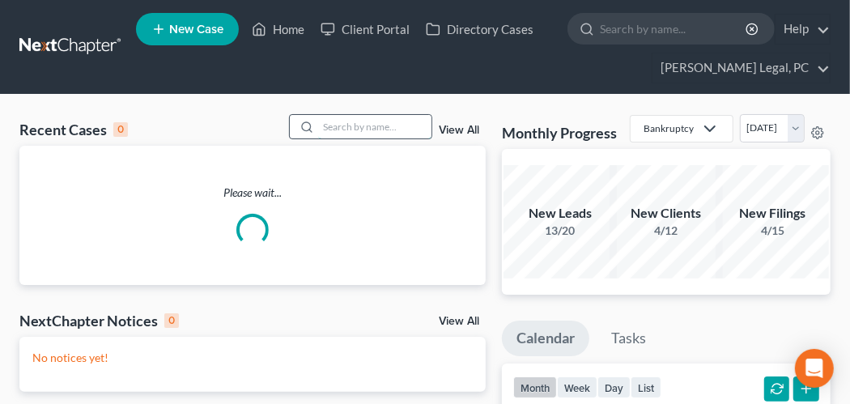
click at [381, 123] on input "search" at bounding box center [374, 126] width 113 height 23
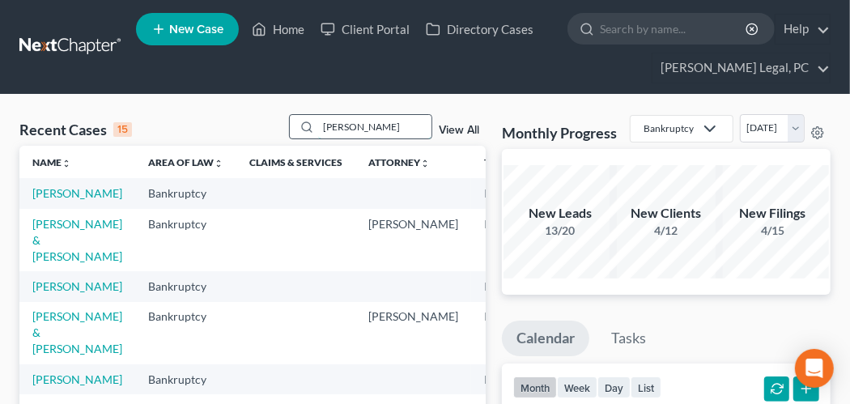
type input "[PERSON_NAME]"
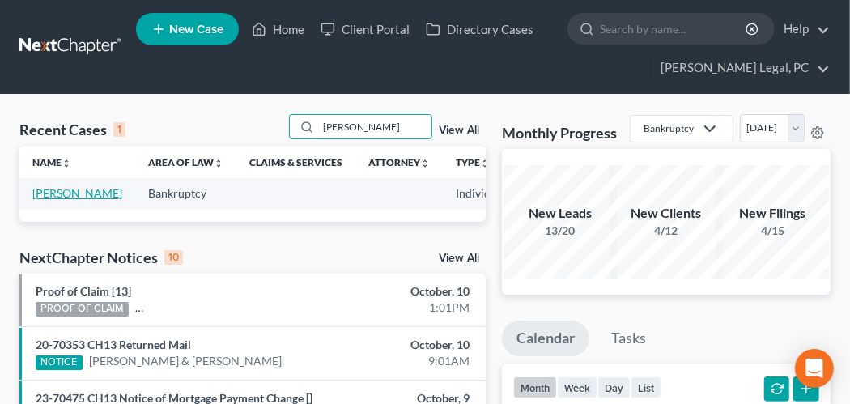
click at [53, 189] on link "[PERSON_NAME]" at bounding box center [77, 193] width 90 height 14
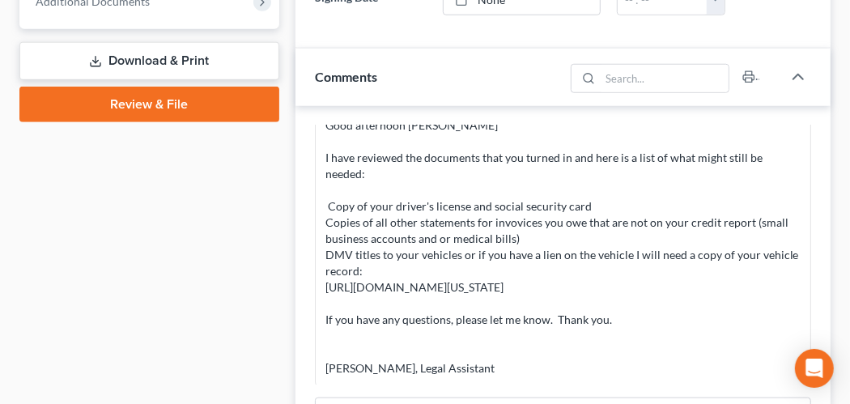
scroll to position [809, 0]
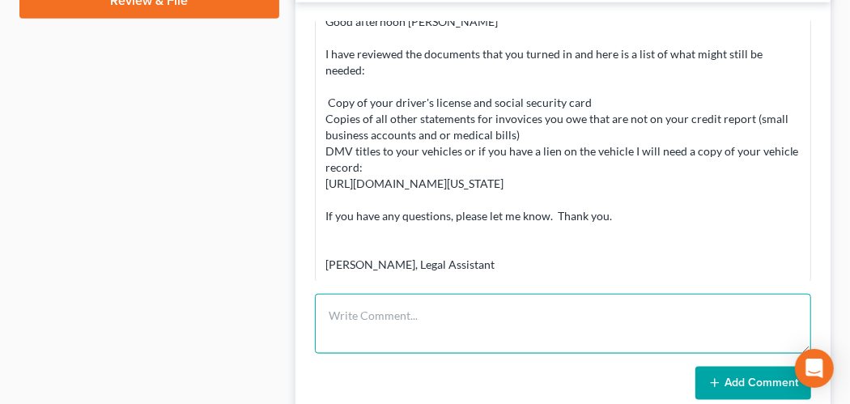
click at [395, 301] on textarea at bounding box center [563, 324] width 496 height 60
type textarea "To [PERSON_NAME] [DATE]"
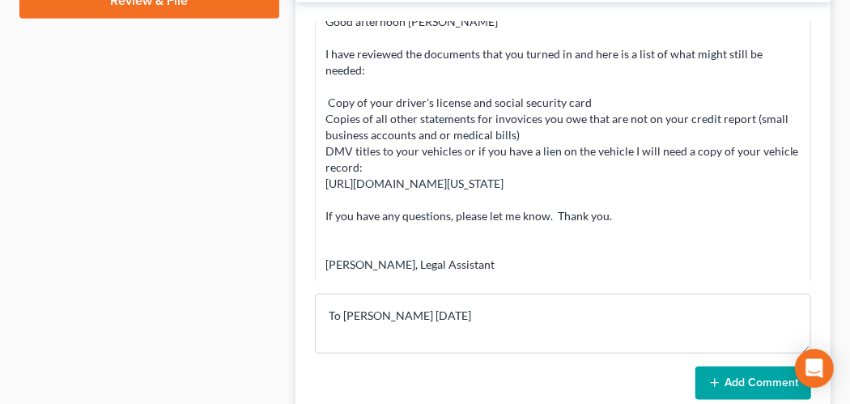
click at [743, 367] on button "Add Comment" at bounding box center [753, 384] width 116 height 34
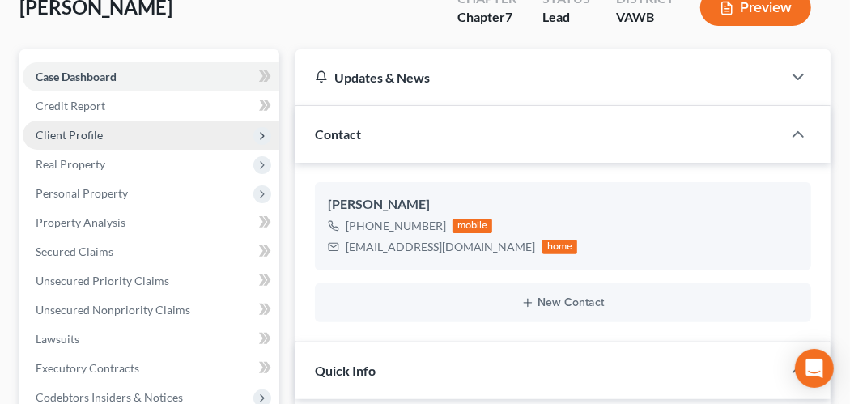
scroll to position [0, 0]
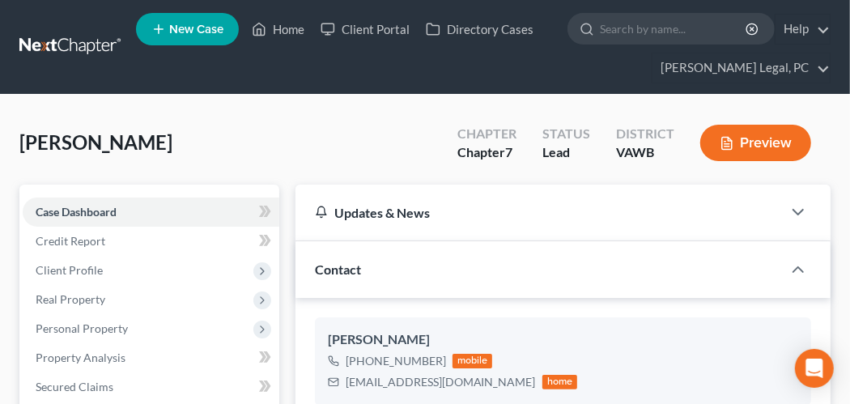
click at [67, 46] on link at bounding box center [71, 46] width 104 height 29
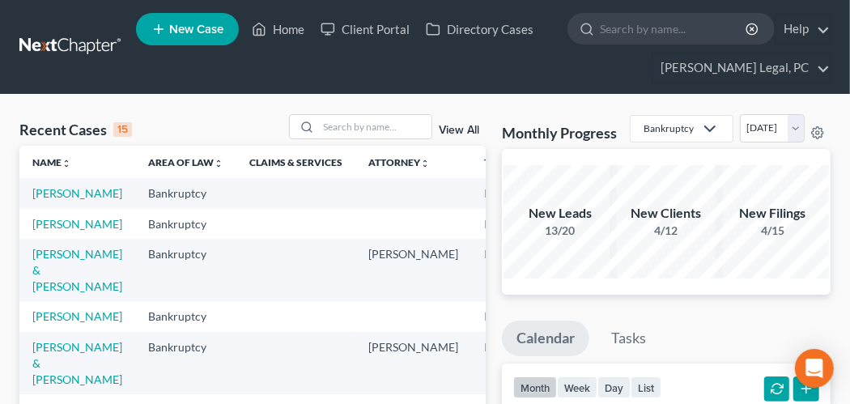
click at [65, 49] on link at bounding box center [71, 46] width 104 height 29
click at [380, 122] on input "search" at bounding box center [374, 126] width 113 height 23
type input "kincer"
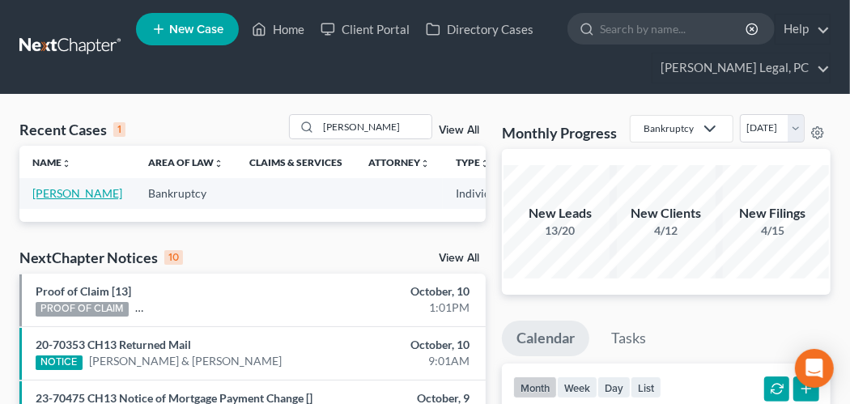
click at [38, 189] on link "Kincer, Billy" at bounding box center [77, 193] width 90 height 14
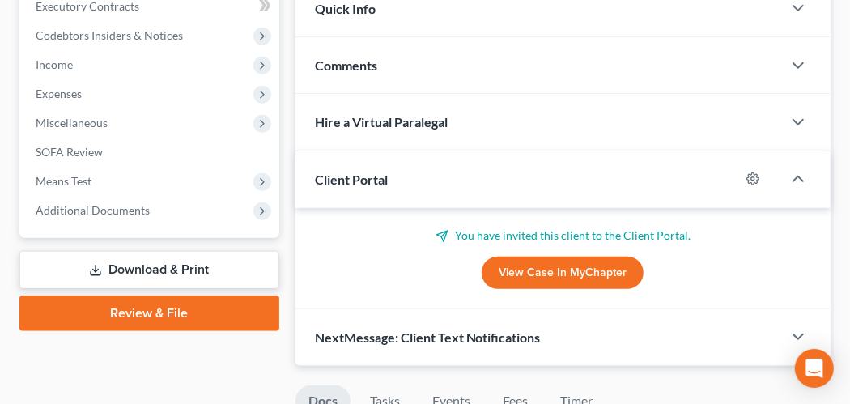
scroll to position [566, 0]
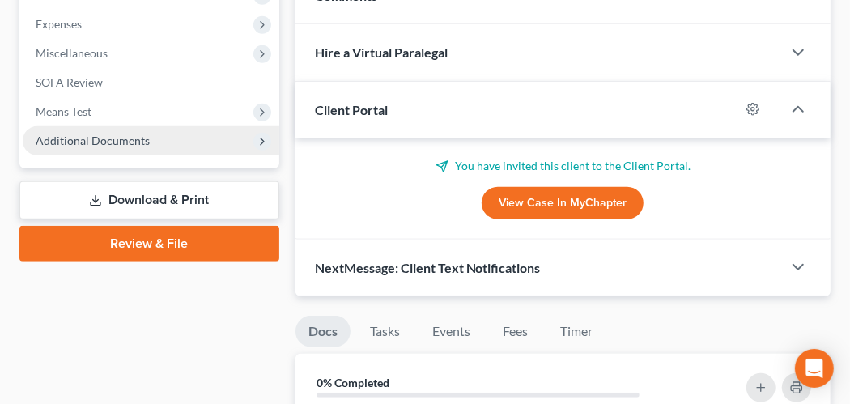
click at [112, 134] on span "Additional Documents" at bounding box center [93, 141] width 114 height 14
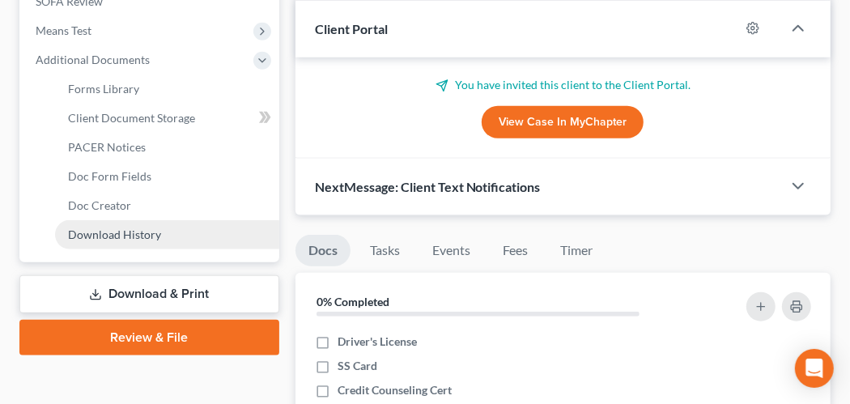
scroll to position [728, 0]
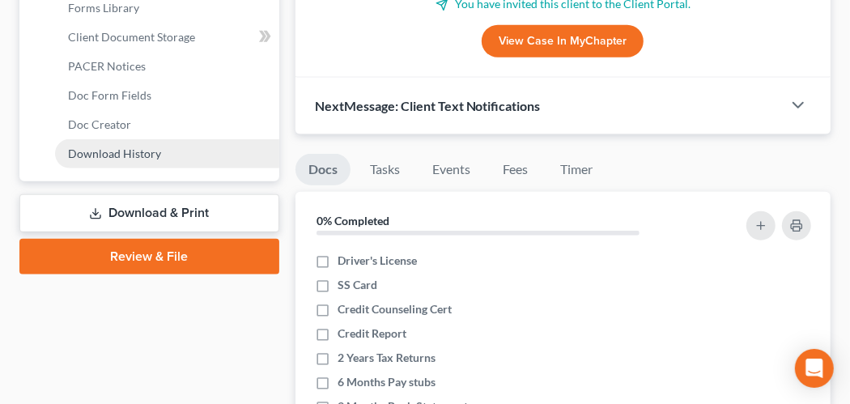
click at [167, 159] on link "Download History" at bounding box center [167, 153] width 224 height 29
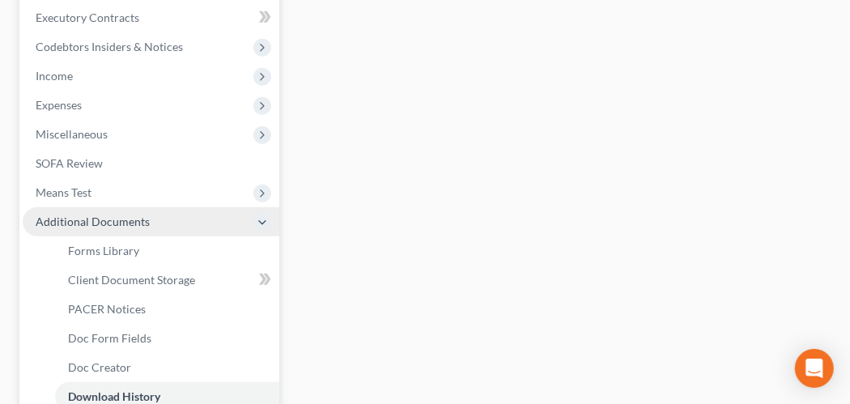
scroll to position [647, 0]
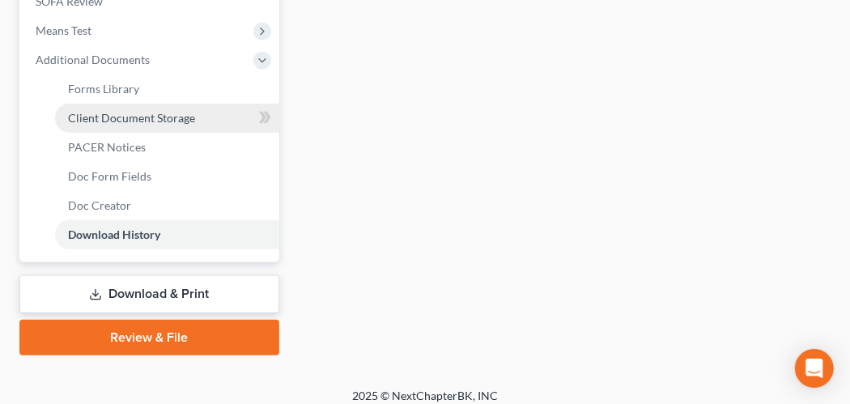
click at [168, 121] on span "Client Document Storage" at bounding box center [131, 118] width 127 height 14
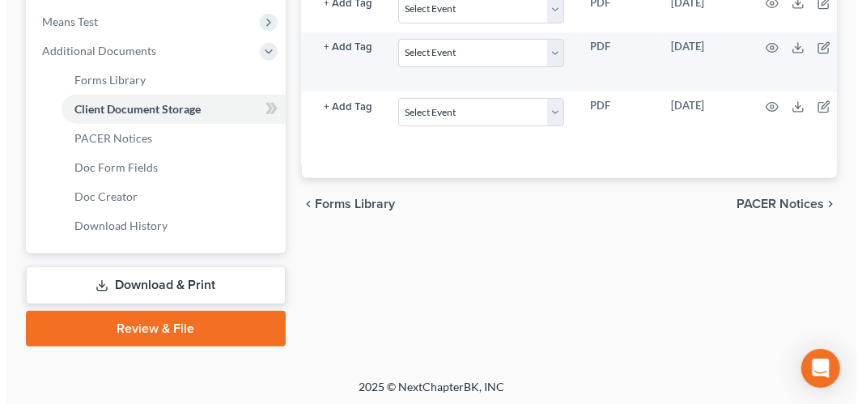
scroll to position [0, 131]
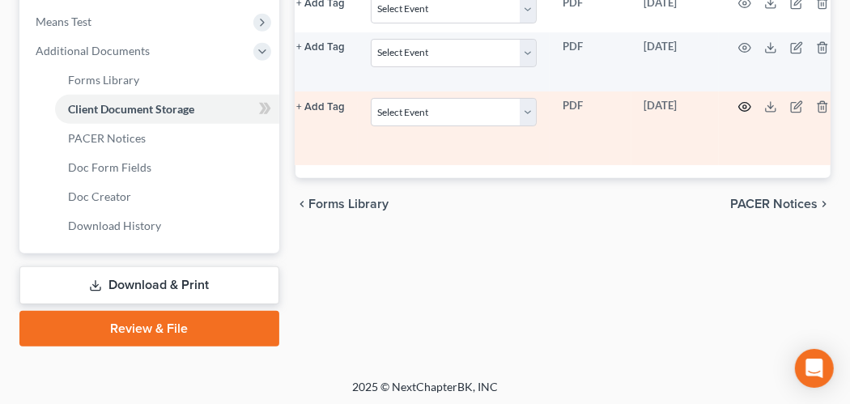
click at [738, 112] on icon "button" at bounding box center [744, 107] width 12 height 9
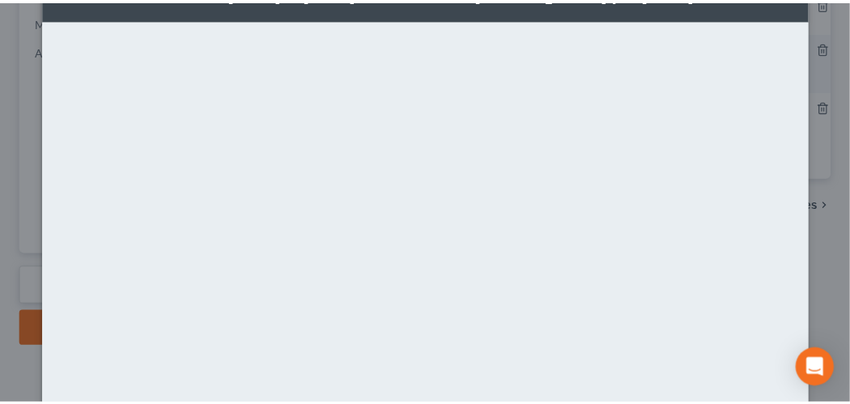
scroll to position [0, 0]
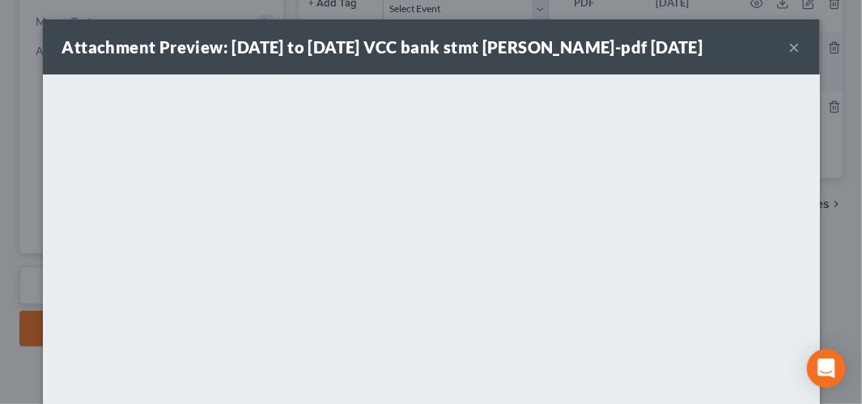
click at [789, 49] on button "×" at bounding box center [794, 46] width 11 height 19
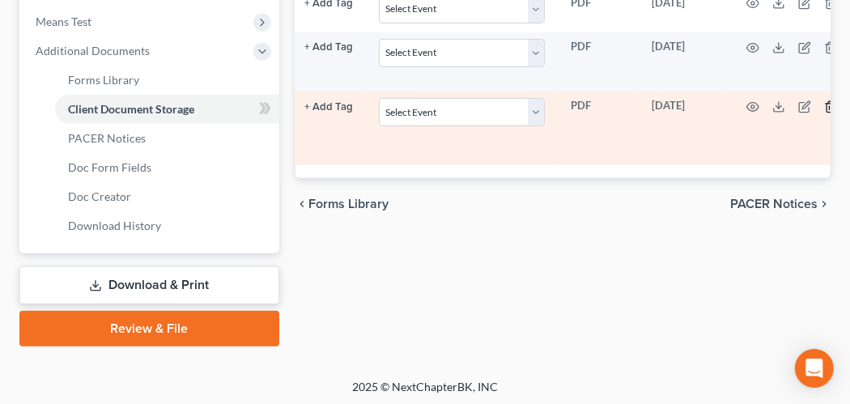
click at [824, 113] on icon "button" at bounding box center [830, 106] width 13 height 13
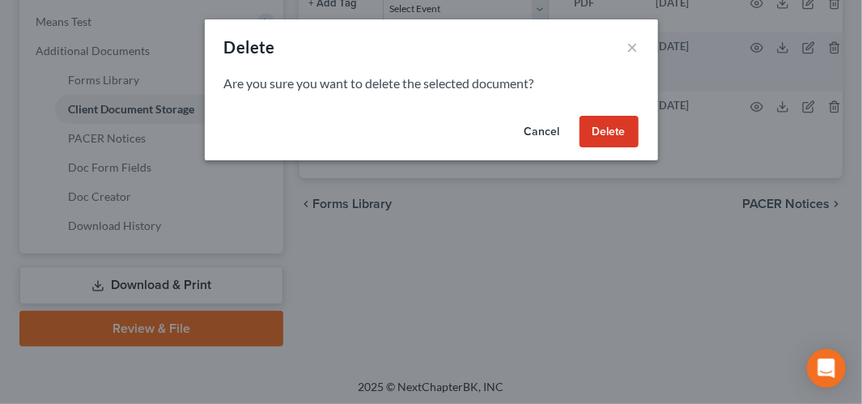
click at [629, 137] on button "Delete" at bounding box center [608, 132] width 59 height 32
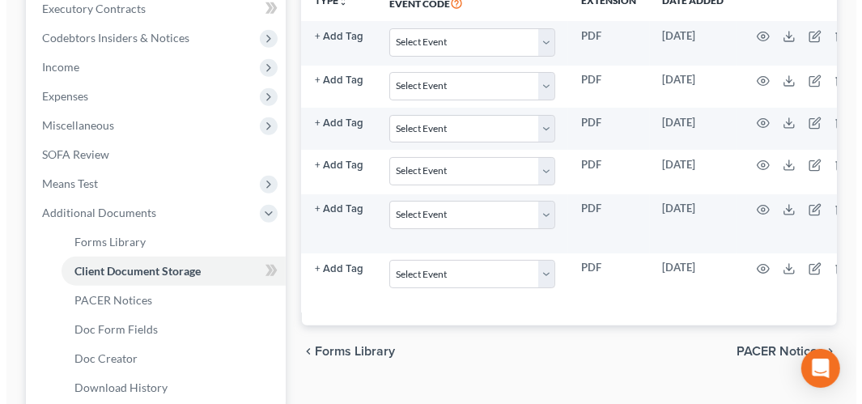
scroll to position [0, 131]
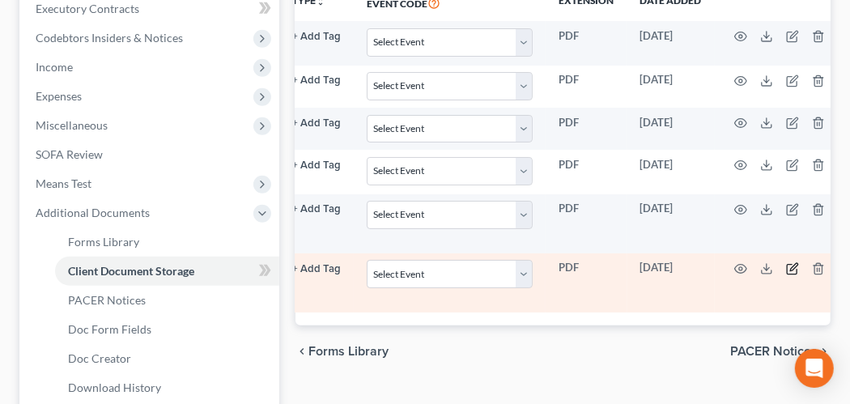
click at [786, 275] on icon "button" at bounding box center [792, 268] width 13 height 13
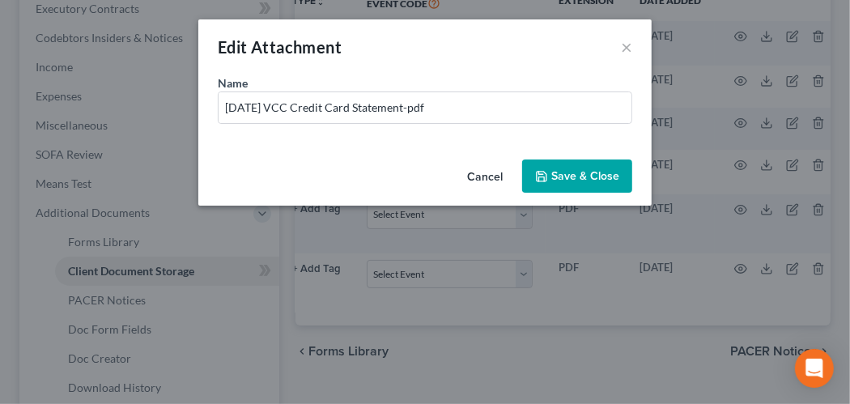
scroll to position [0, 123]
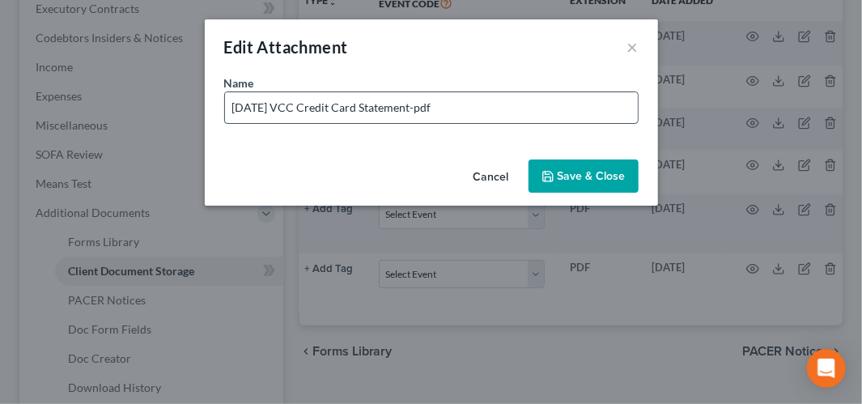
click at [289, 104] on input "9-28-25 VCC Credit Card Statement-pdf" at bounding box center [431, 107] width 413 height 31
type input "9-28-25 VCU Credit Card Statement-pdf"
click at [615, 176] on span "Save & Close" at bounding box center [592, 176] width 68 height 14
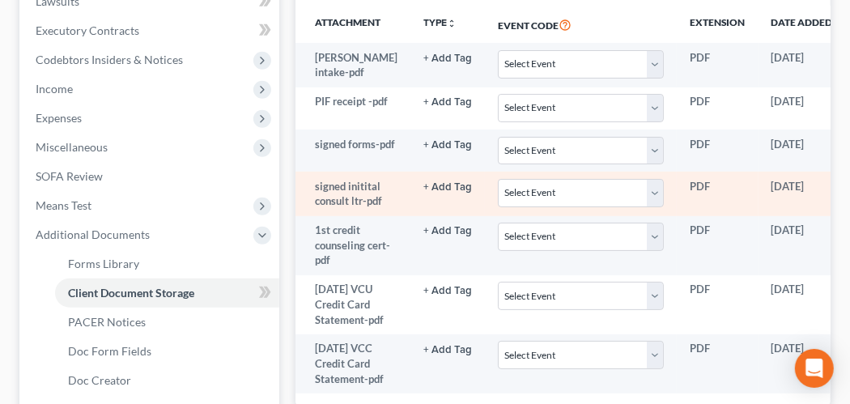
scroll to position [494, 0]
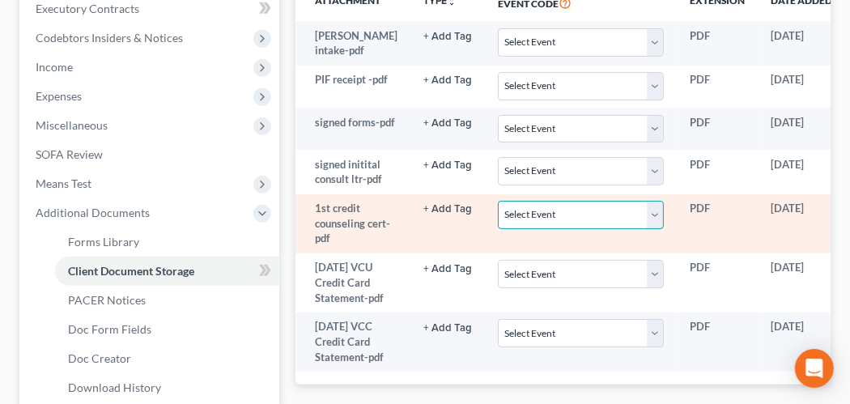
click at [632, 229] on select "Select Event Certificate of Credit Counseling" at bounding box center [581, 215] width 166 height 28
select select "0"
click at [498, 216] on select "Select Event Certificate of Credit Counseling" at bounding box center [581, 215] width 166 height 28
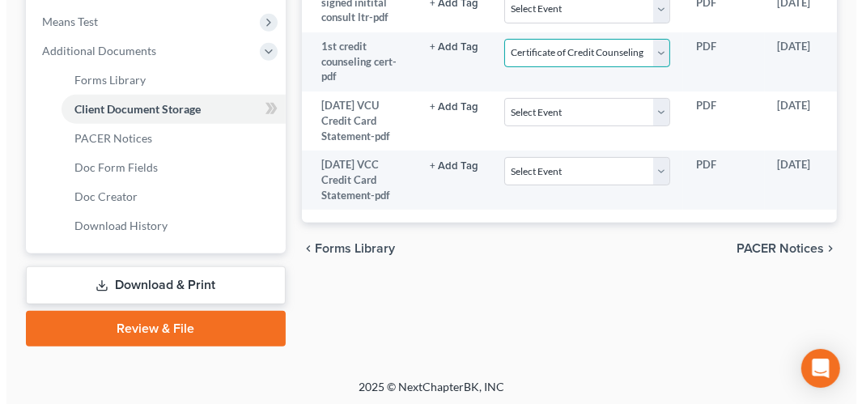
scroll to position [0, 131]
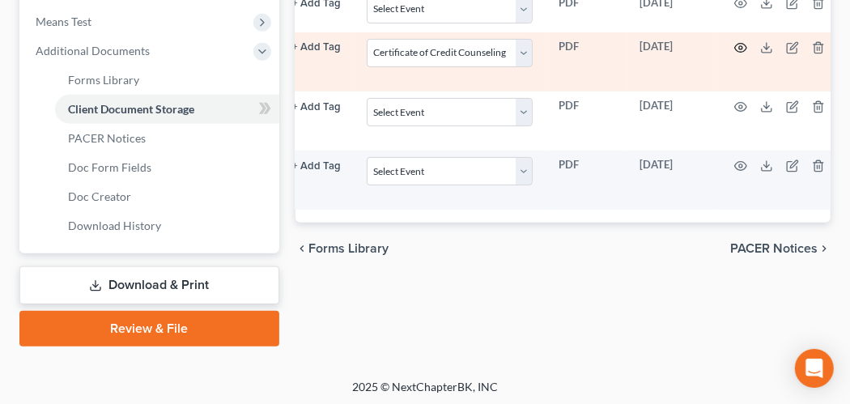
click at [734, 53] on icon "button" at bounding box center [740, 48] width 12 height 9
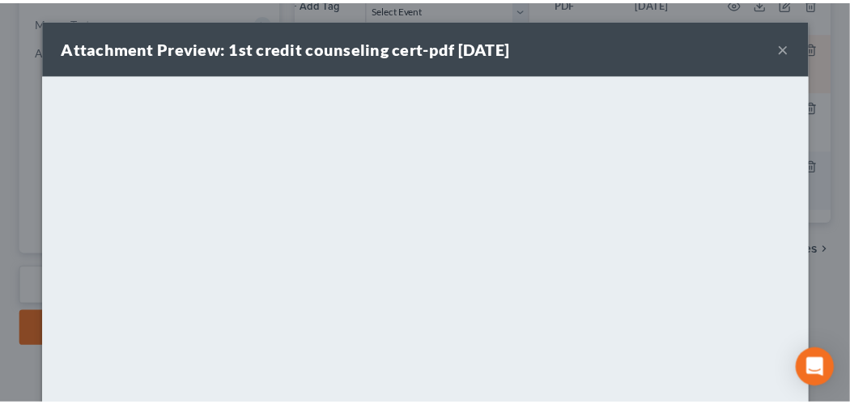
scroll to position [0, 123]
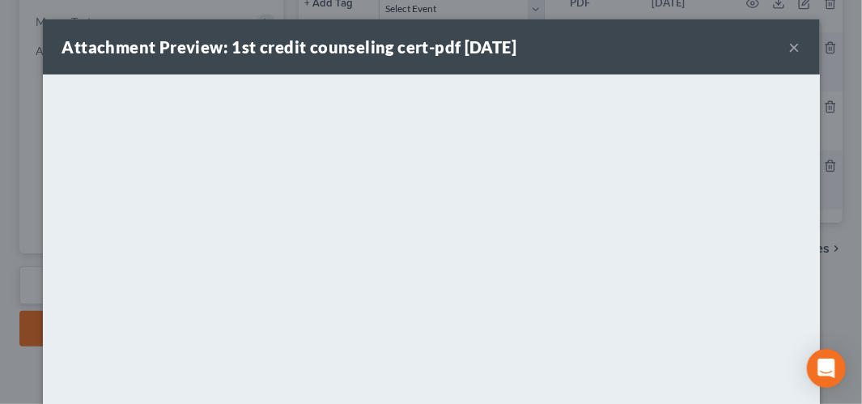
click at [789, 46] on button "×" at bounding box center [794, 46] width 11 height 19
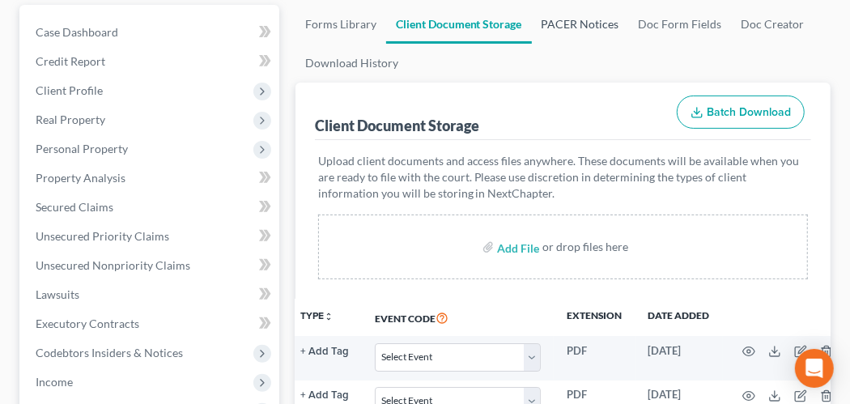
scroll to position [9, 0]
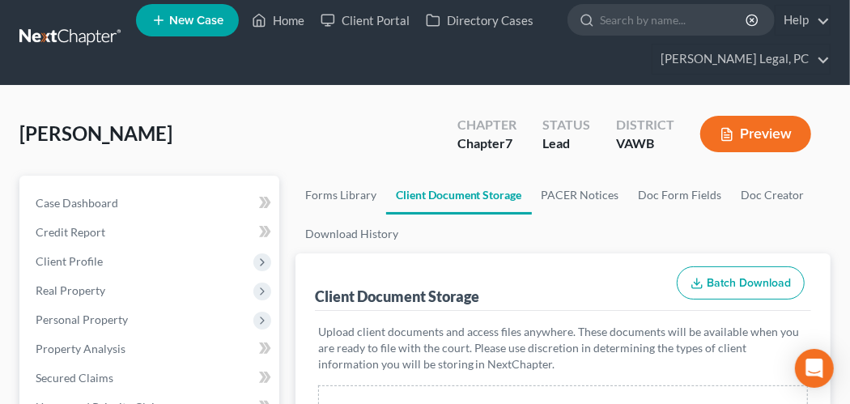
click at [45, 133] on span "[PERSON_NAME]" at bounding box center [95, 132] width 153 height 23
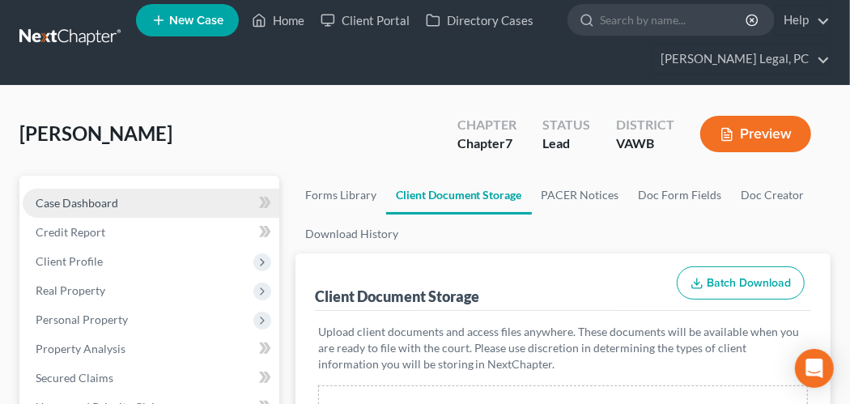
click at [98, 204] on span "Case Dashboard" at bounding box center [77, 203] width 83 height 14
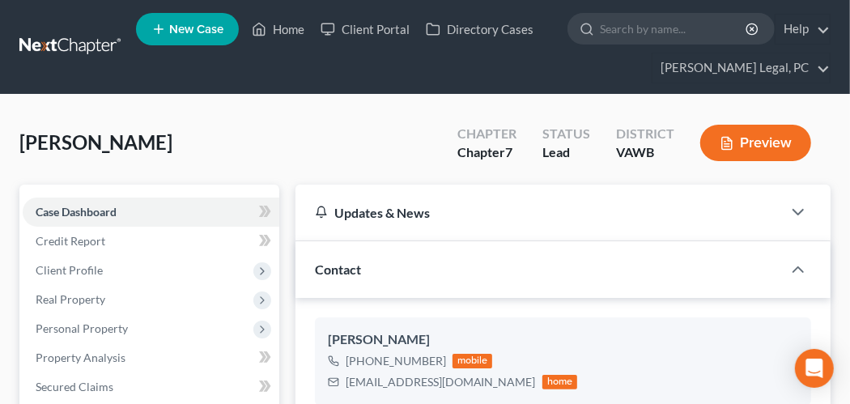
click at [83, 152] on span "[PERSON_NAME]" at bounding box center [95, 141] width 153 height 23
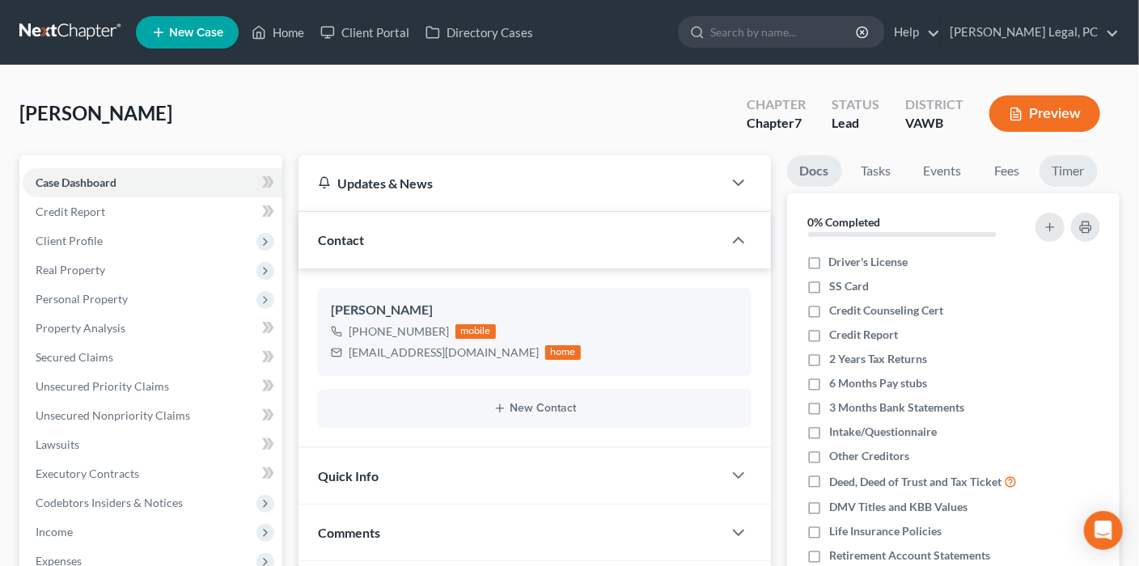
click at [861, 168] on link "Timer" at bounding box center [1069, 171] width 58 height 32
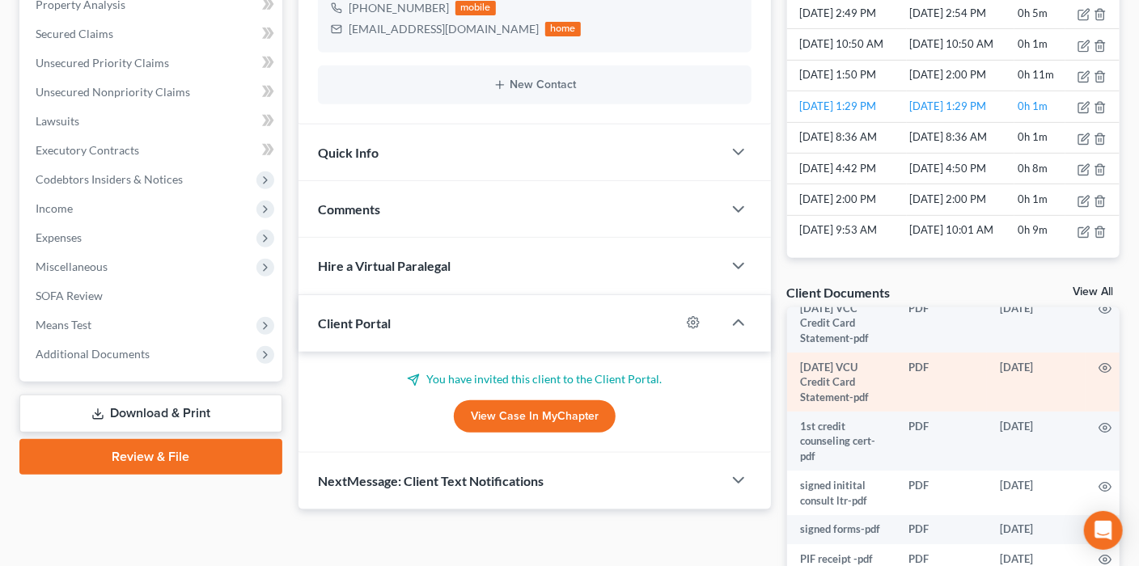
scroll to position [121, 0]
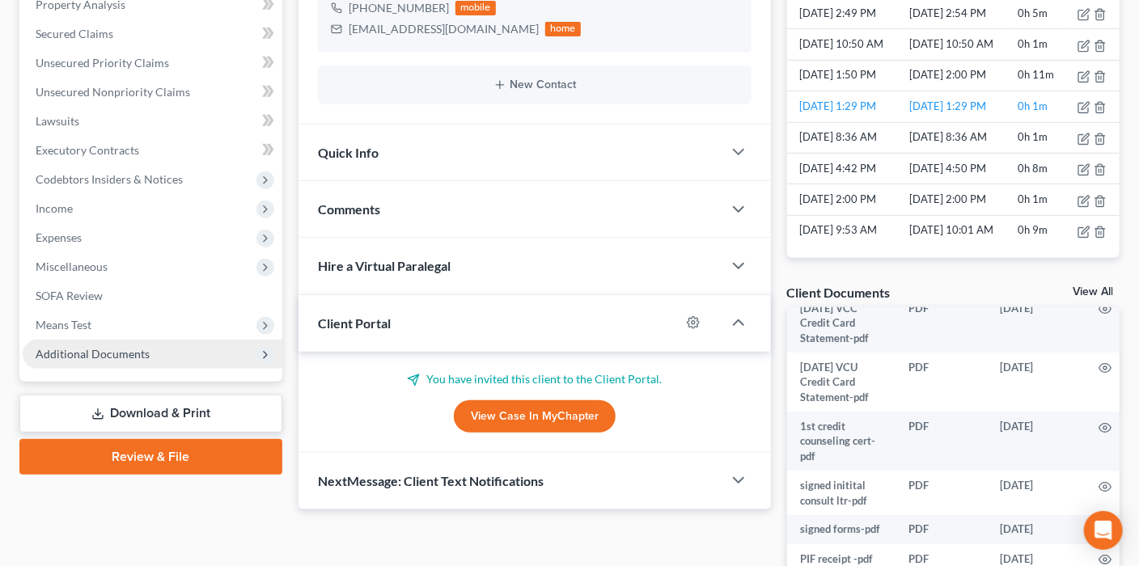
click at [138, 358] on span "Additional Documents" at bounding box center [93, 354] width 114 height 14
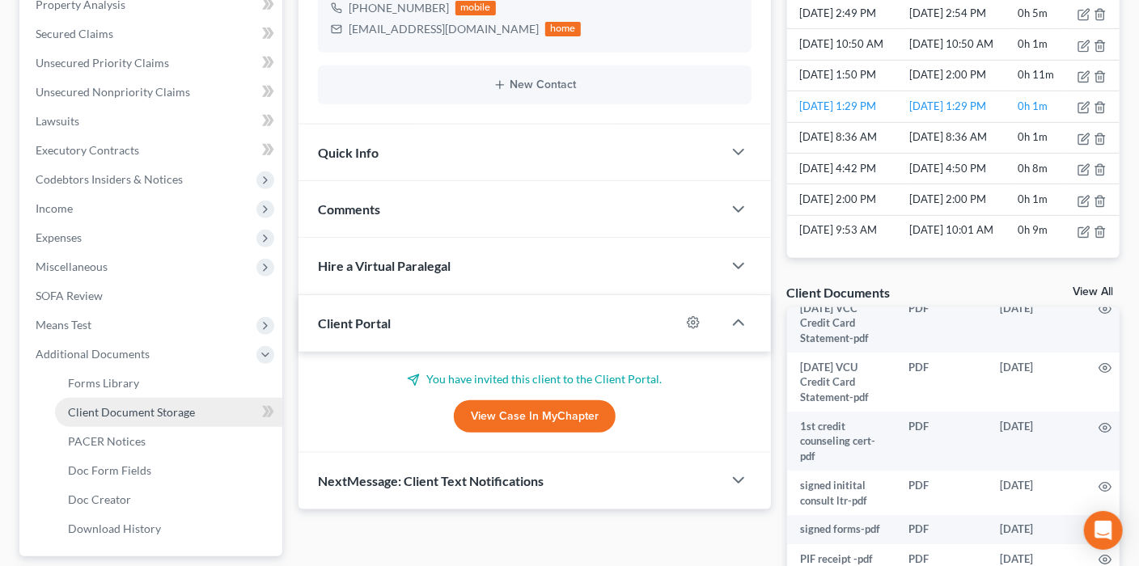
click at [135, 403] on span "Client Document Storage" at bounding box center [131, 412] width 127 height 14
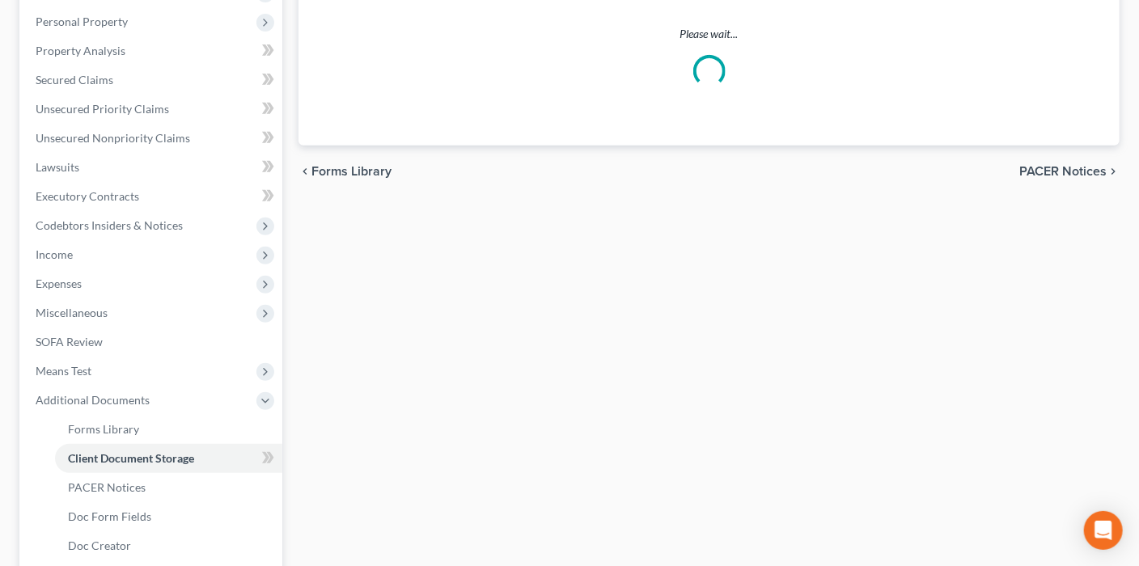
select select "0"
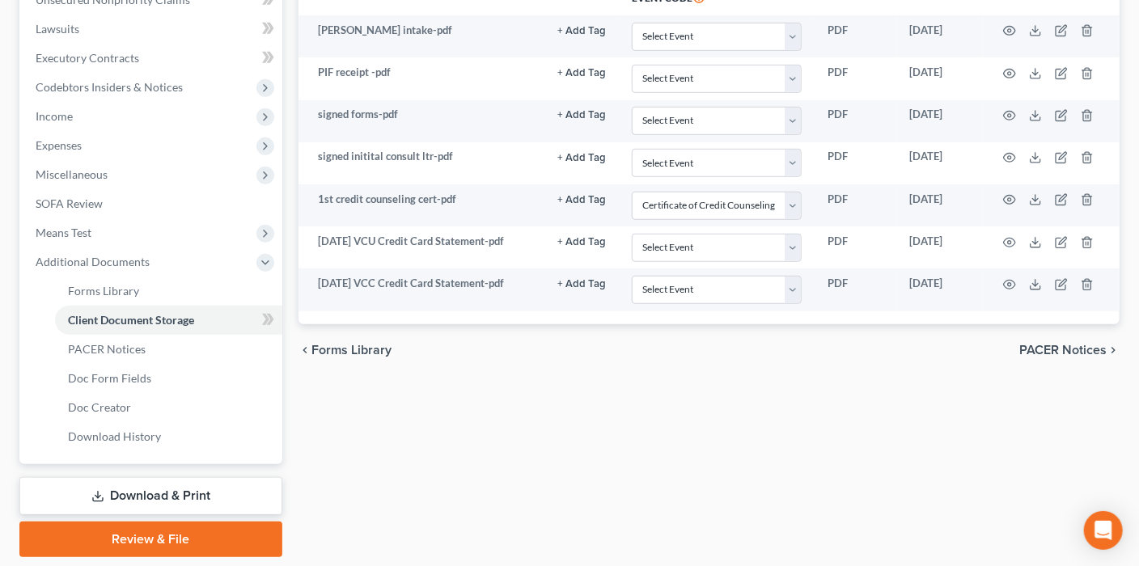
scroll to position [303, 0]
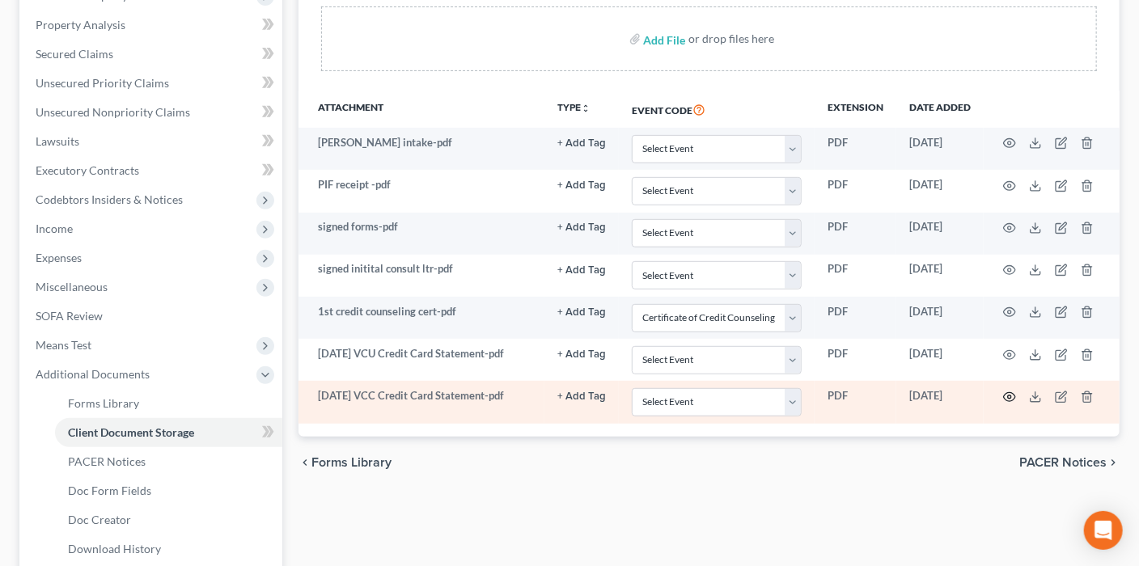
click at [861, 391] on icon "button" at bounding box center [1009, 397] width 13 height 13
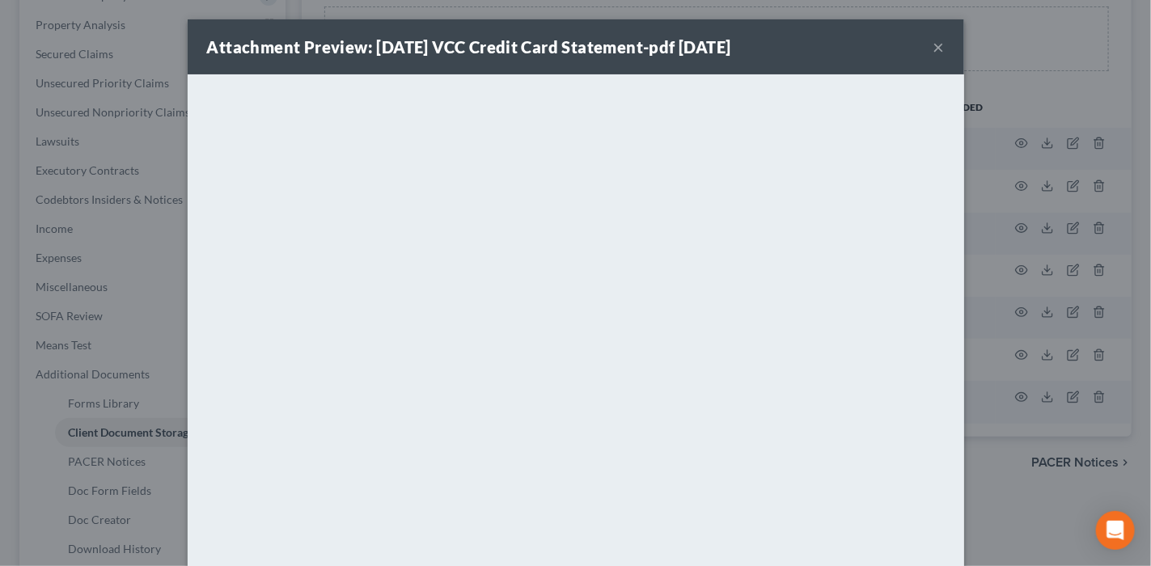
click at [861, 47] on button "×" at bounding box center [939, 46] width 11 height 19
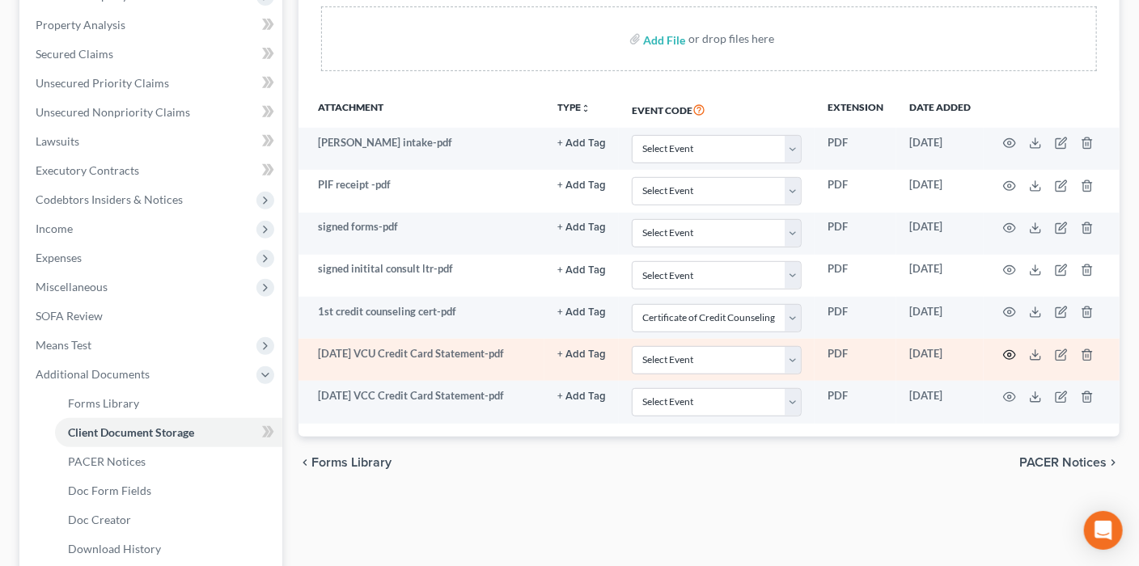
click at [861, 354] on circle "button" at bounding box center [1009, 355] width 3 height 3
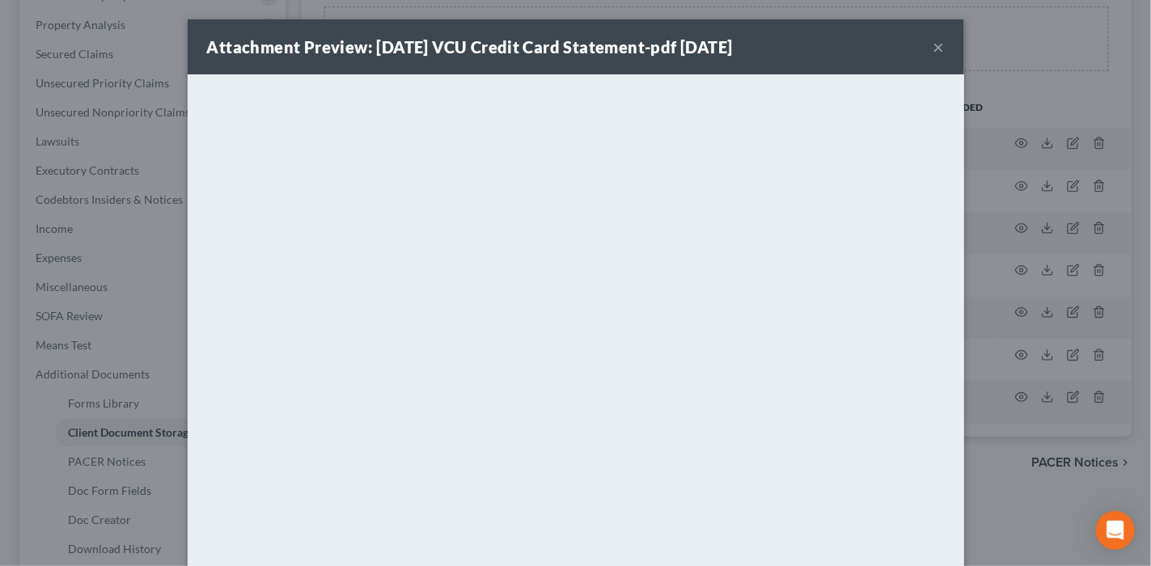
click at [861, 43] on button "×" at bounding box center [939, 46] width 11 height 19
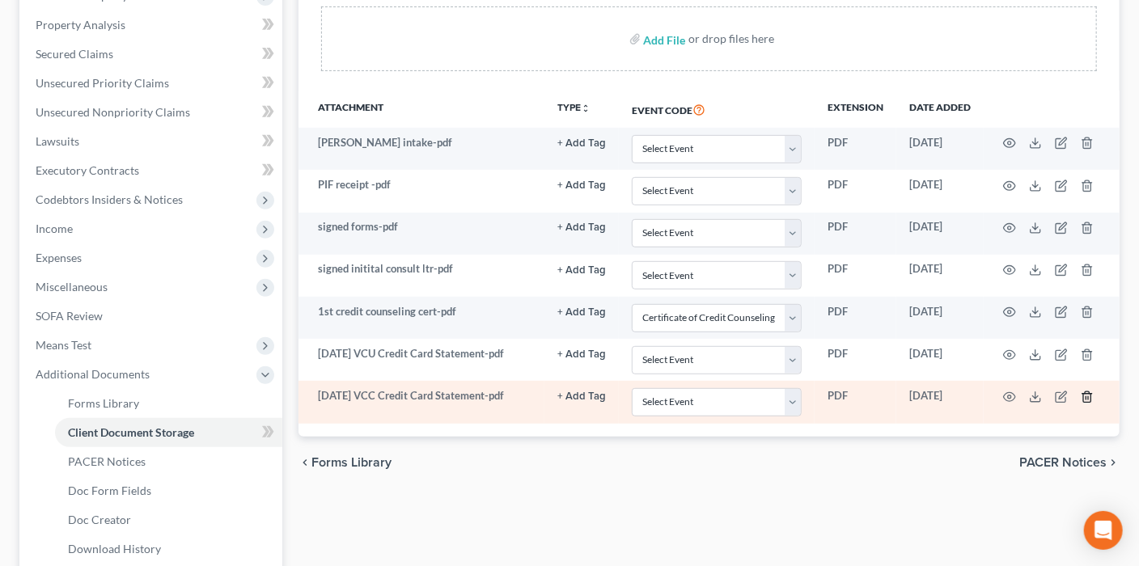
click at [861, 392] on icon "button" at bounding box center [1086, 397] width 7 height 11
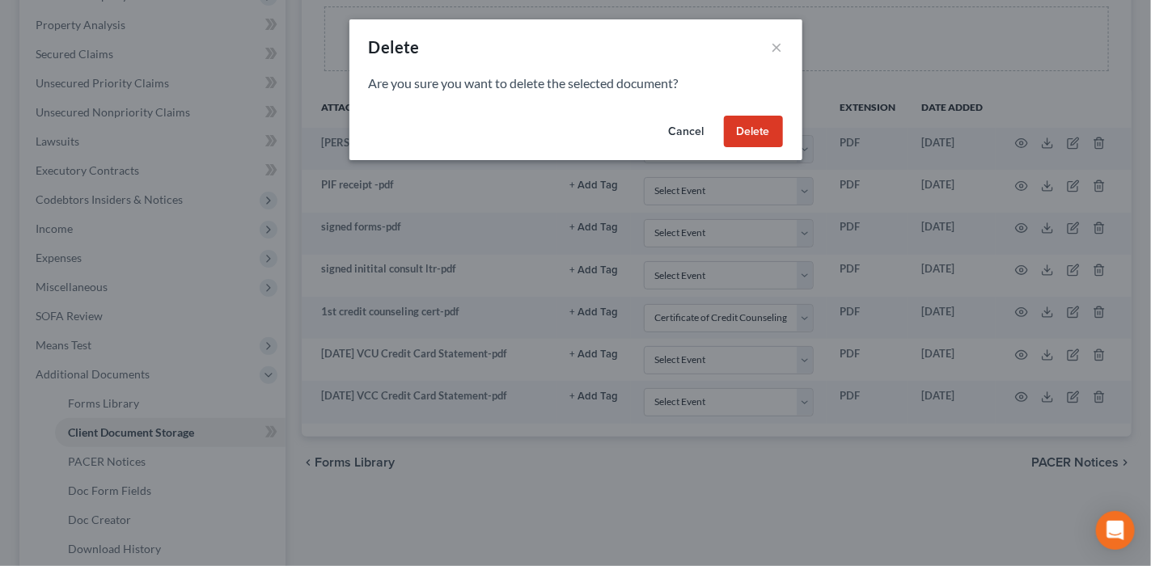
drag, startPoint x: 752, startPoint y: 138, endPoint x: 742, endPoint y: 167, distance: 29.9
click at [751, 138] on button "Delete" at bounding box center [753, 132] width 59 height 32
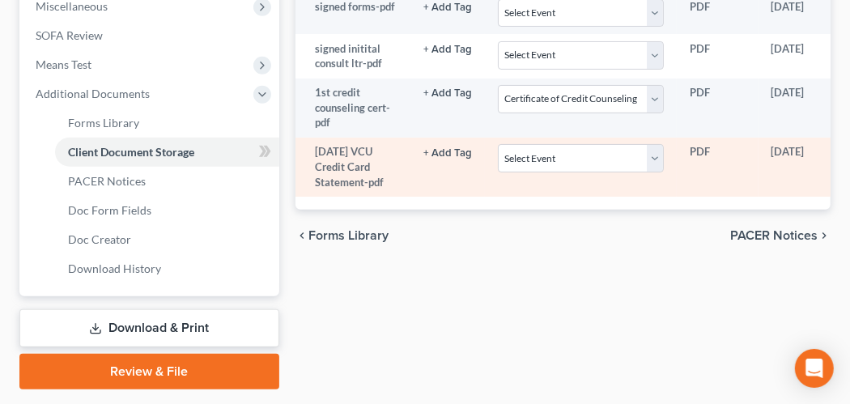
scroll to position [656, 0]
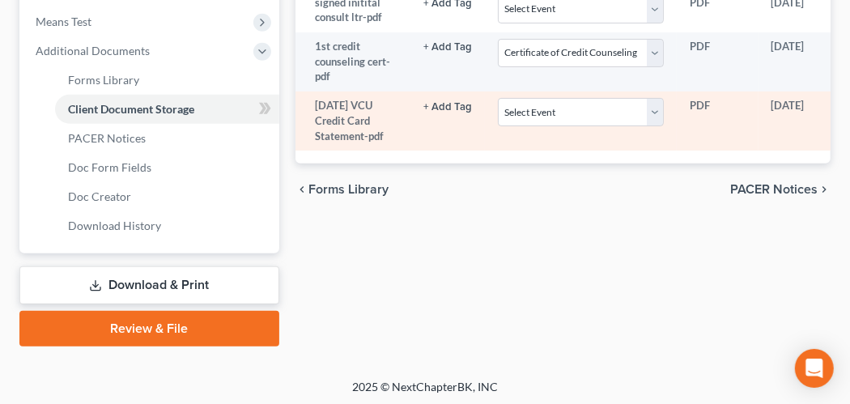
select select "0"
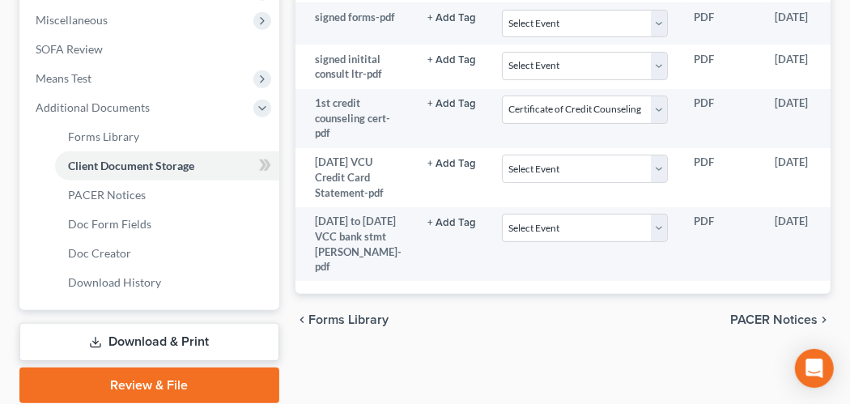
scroll to position [661, 0]
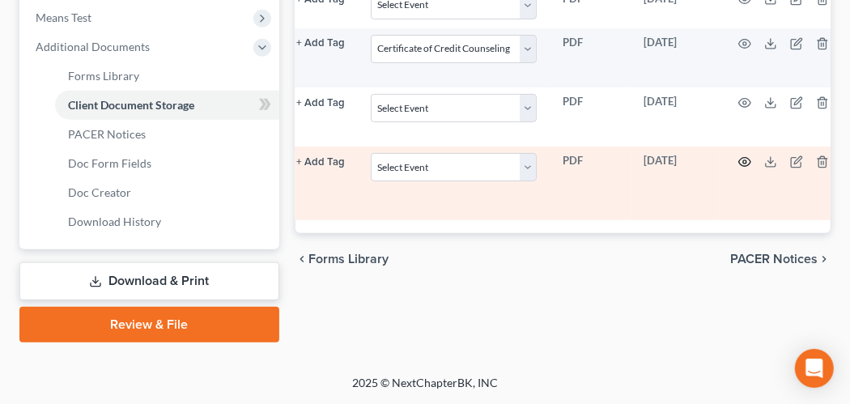
click at [738, 168] on icon "button" at bounding box center [744, 161] width 13 height 13
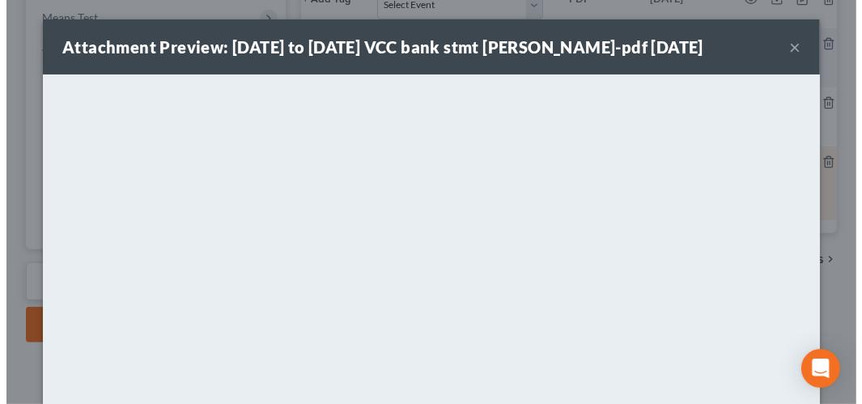
scroll to position [0, 123]
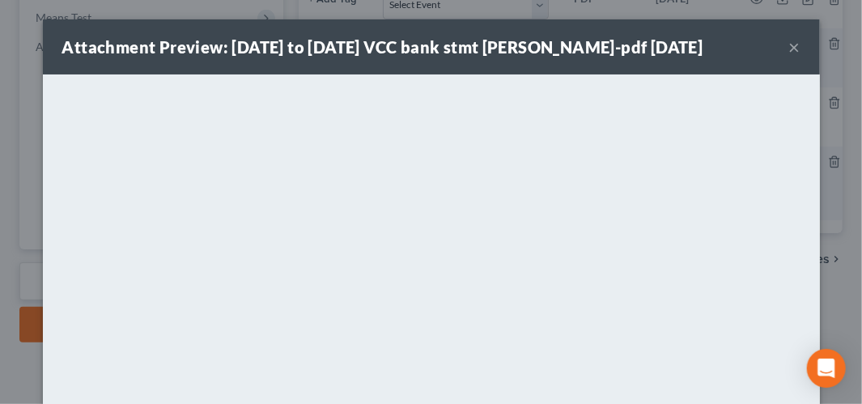
click at [790, 49] on button "×" at bounding box center [794, 46] width 11 height 19
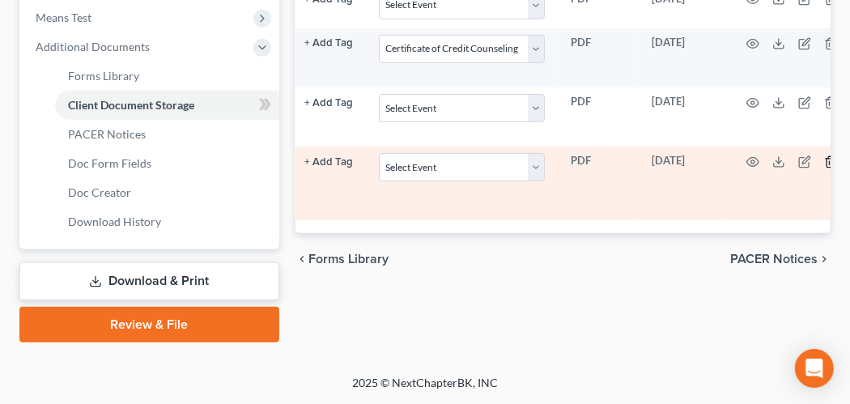
click at [824, 168] on icon "button" at bounding box center [830, 161] width 13 height 13
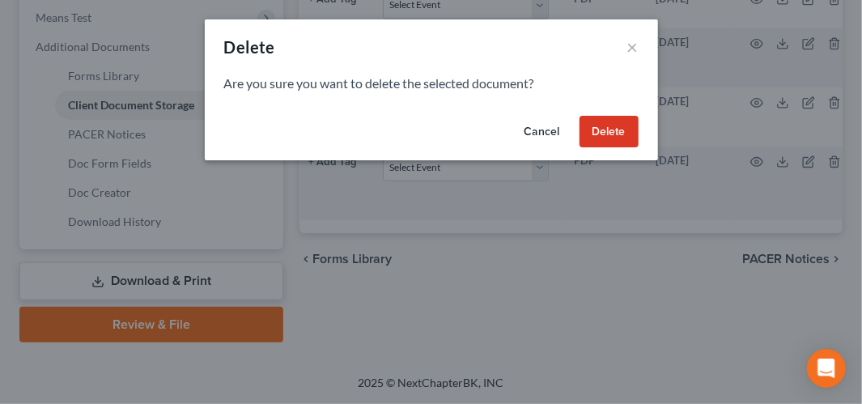
click at [612, 138] on button "Delete" at bounding box center [608, 132] width 59 height 32
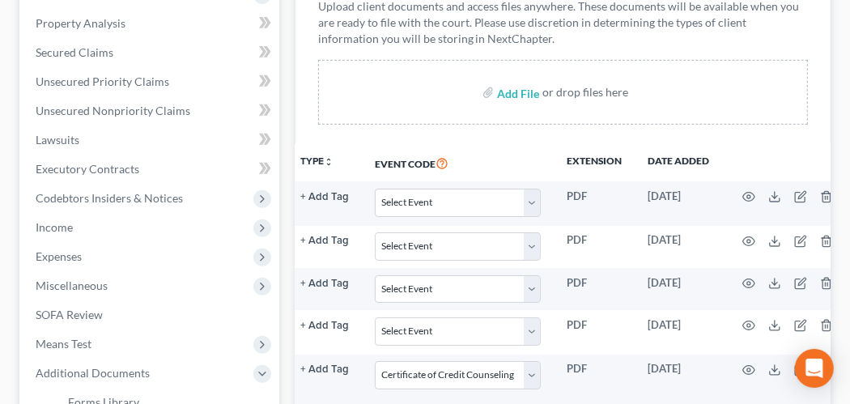
scroll to position [333, 0]
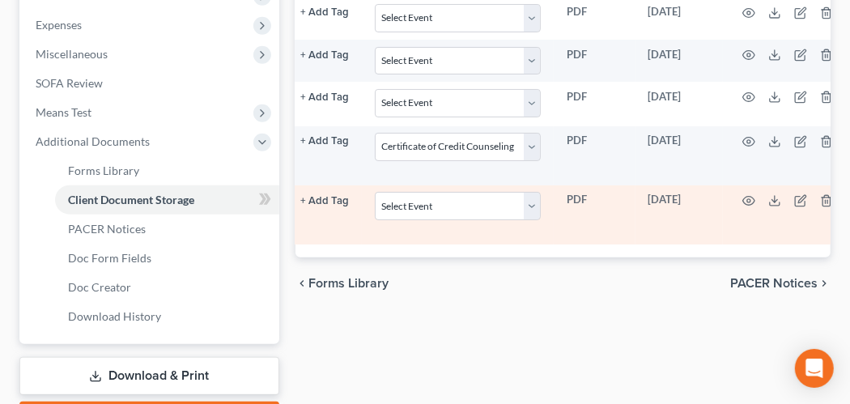
select select "0"
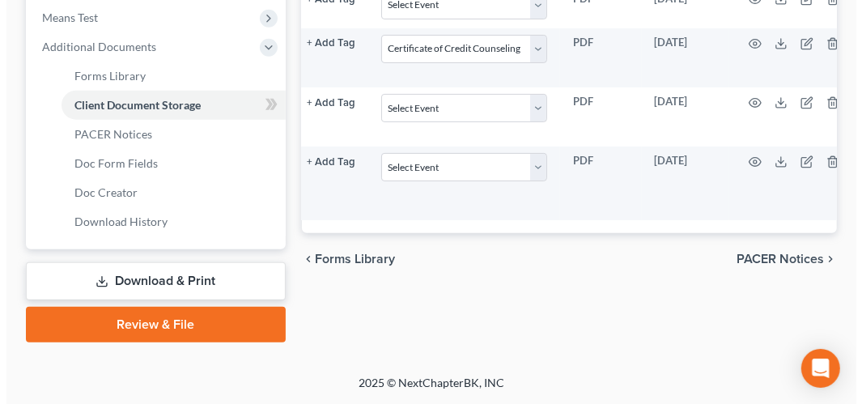
scroll to position [661, 0]
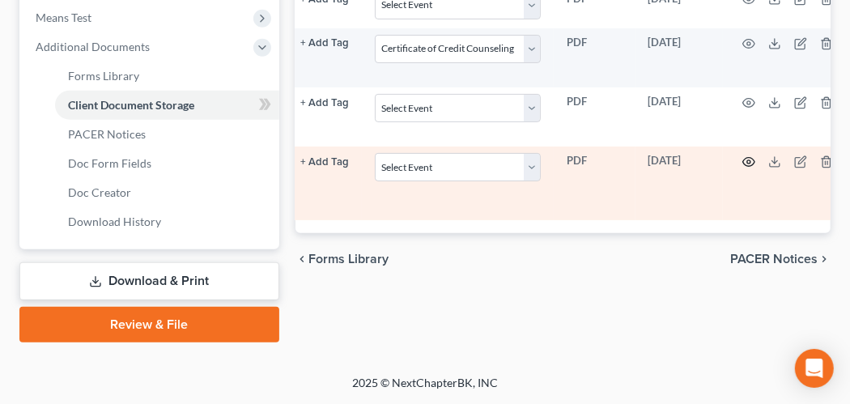
click at [742, 168] on icon "button" at bounding box center [748, 161] width 13 height 13
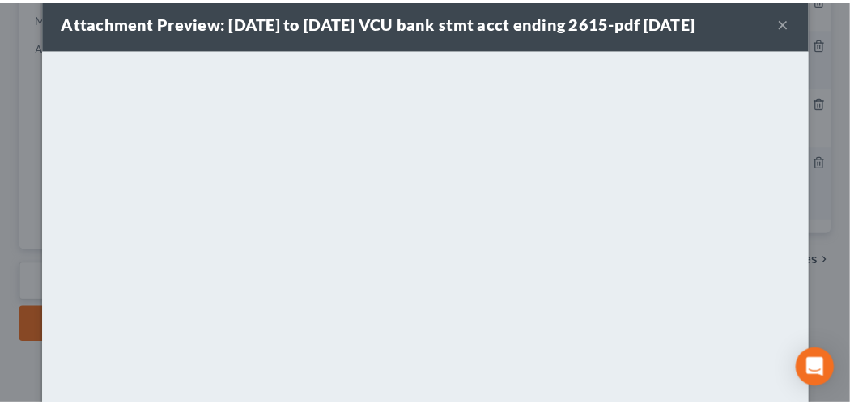
scroll to position [0, 0]
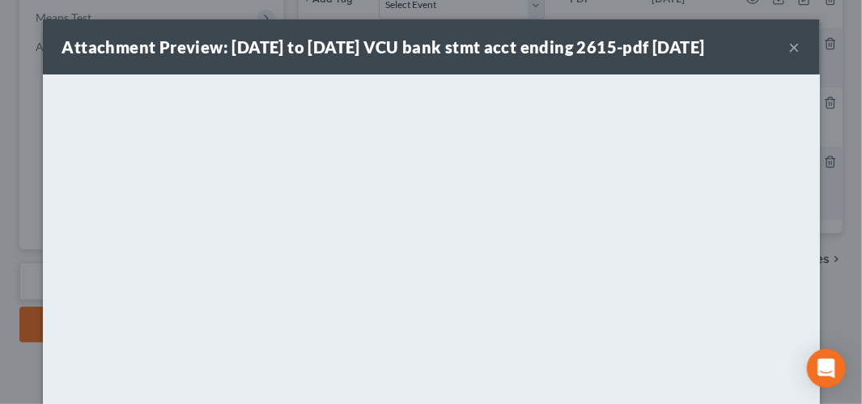
click at [789, 53] on button "×" at bounding box center [794, 46] width 11 height 19
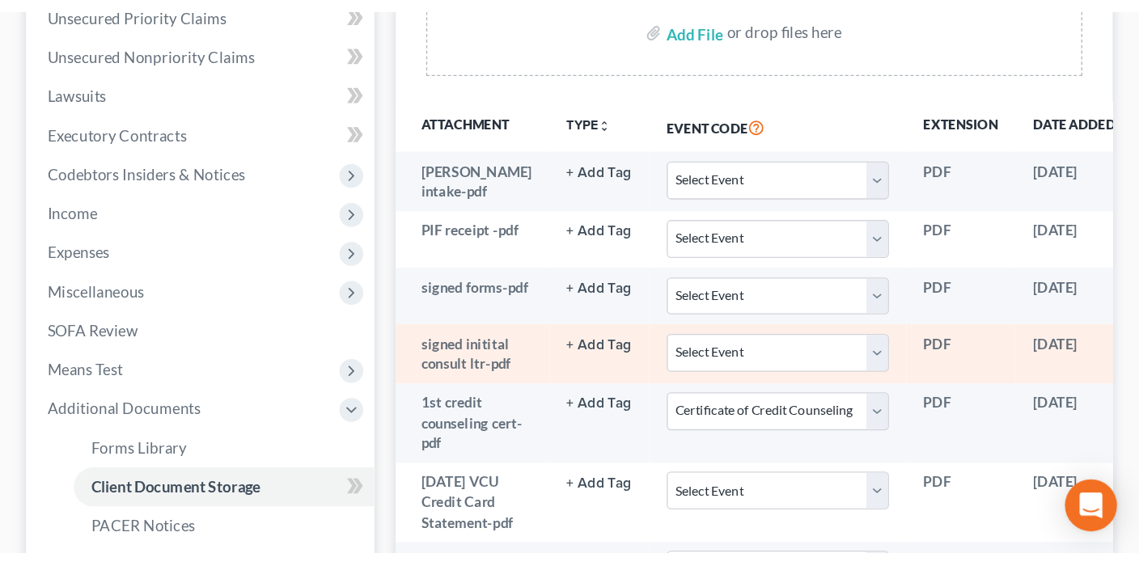
scroll to position [337, 0]
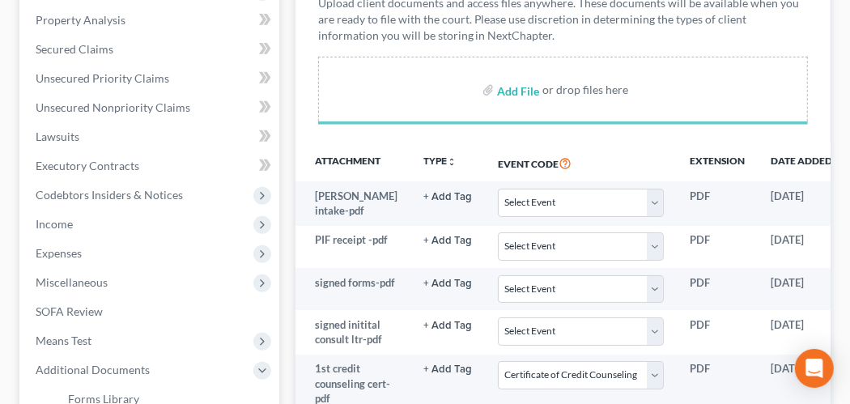
select select "0"
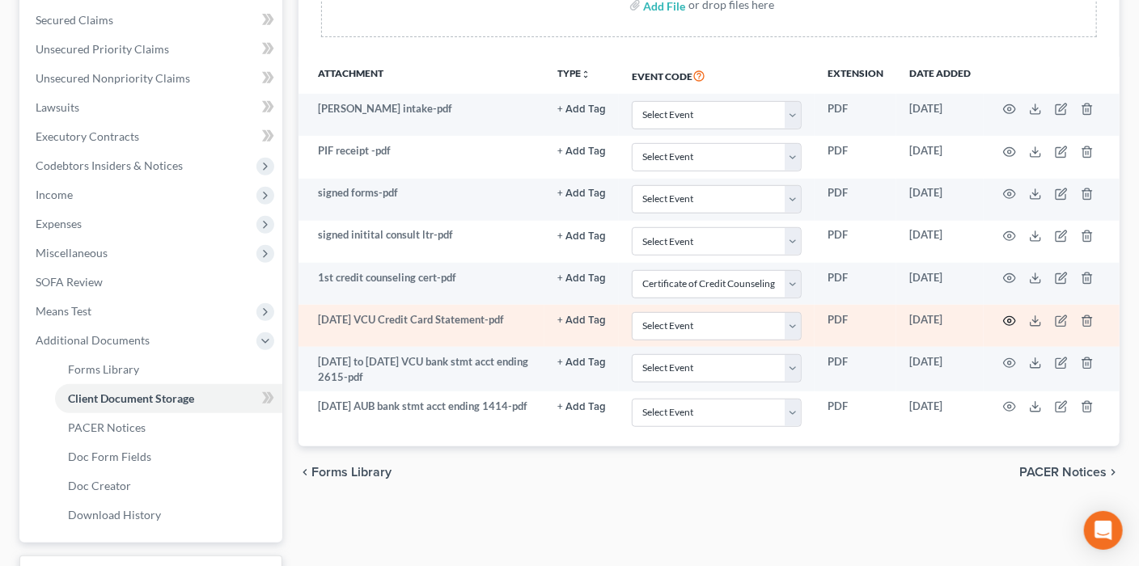
click at [861, 316] on icon "button" at bounding box center [1010, 320] width 12 height 9
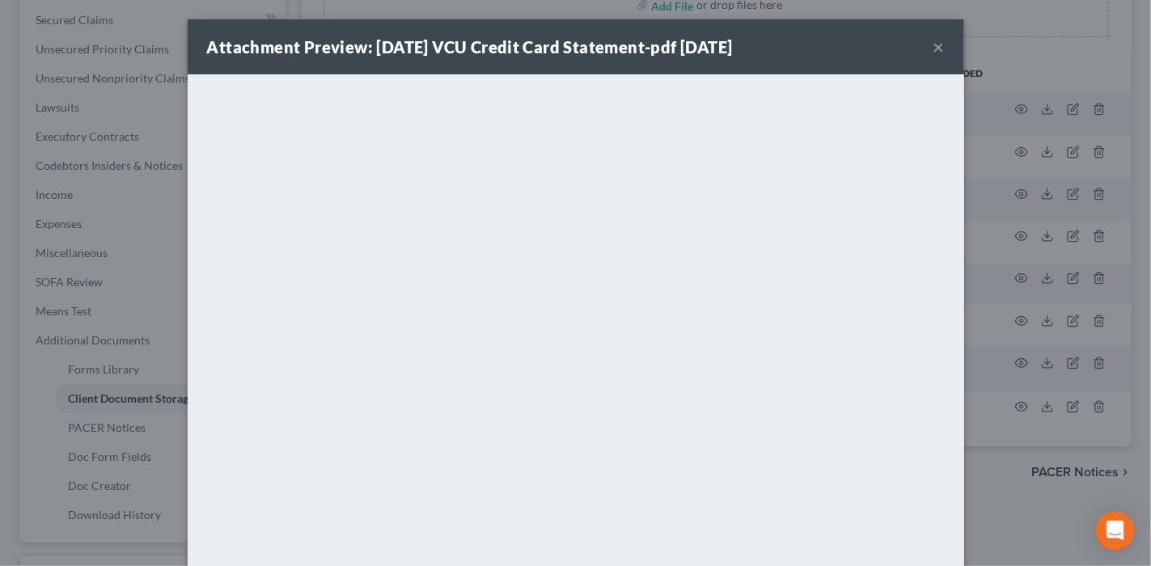
click at [861, 44] on button "×" at bounding box center [939, 46] width 11 height 19
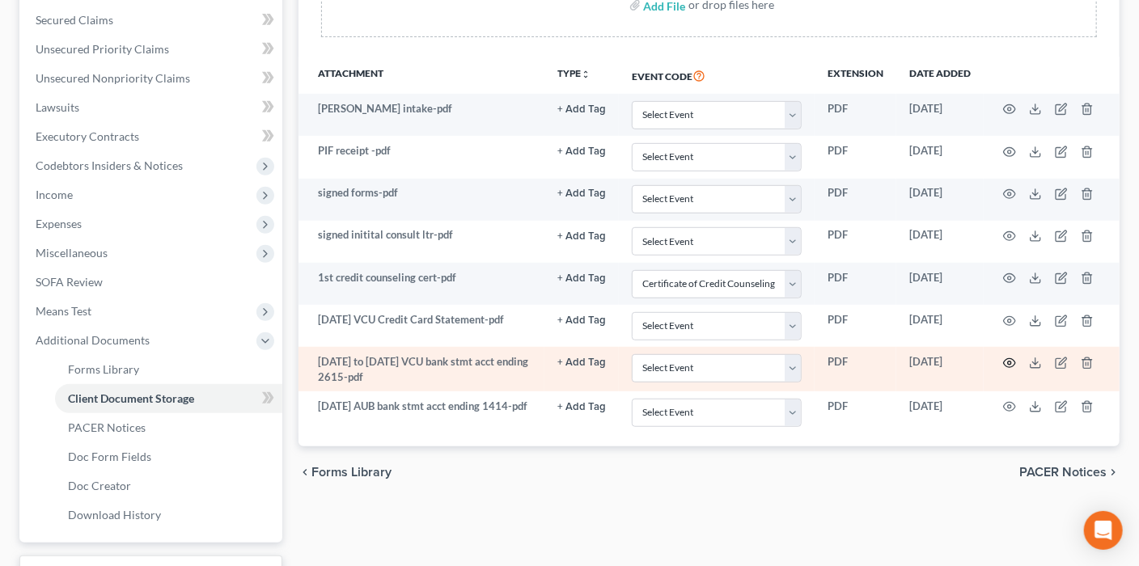
click at [861, 357] on icon "button" at bounding box center [1009, 363] width 13 height 13
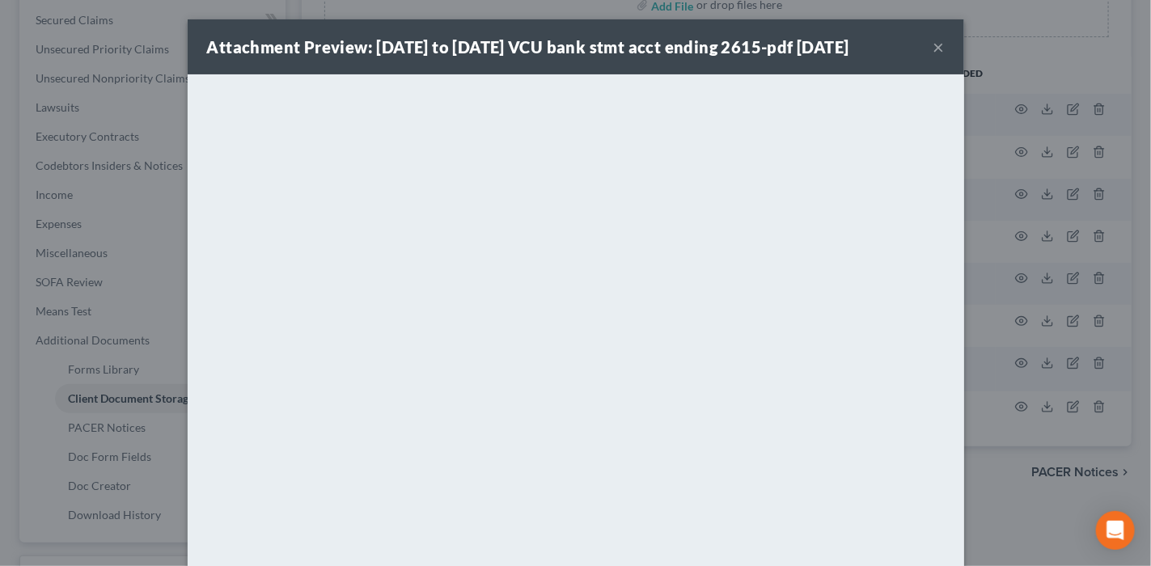
click at [861, 45] on button "×" at bounding box center [939, 46] width 11 height 19
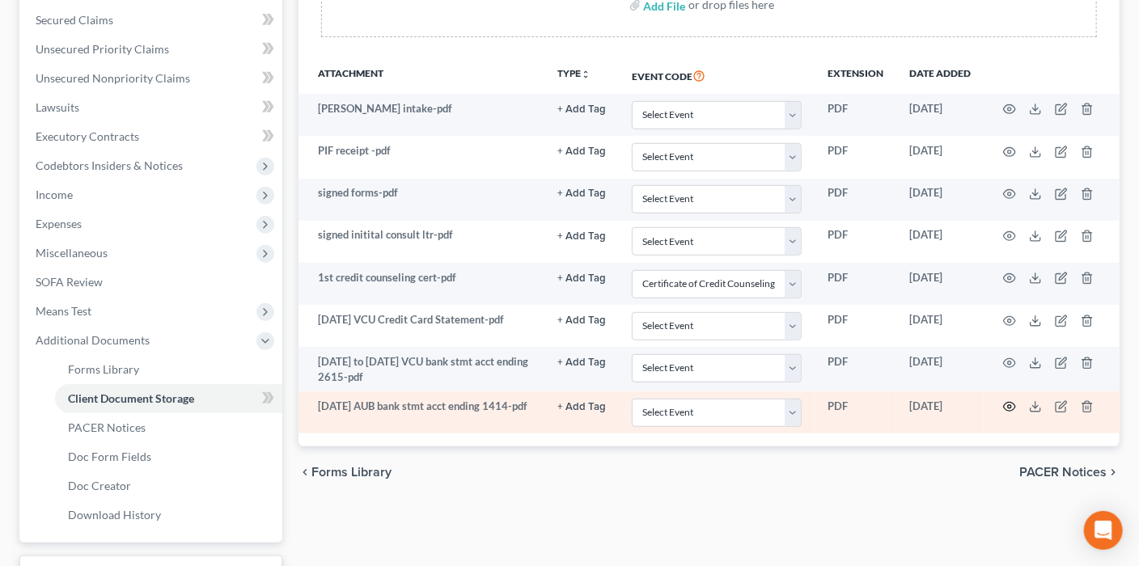
click at [861, 401] on icon "button" at bounding box center [1009, 407] width 13 height 13
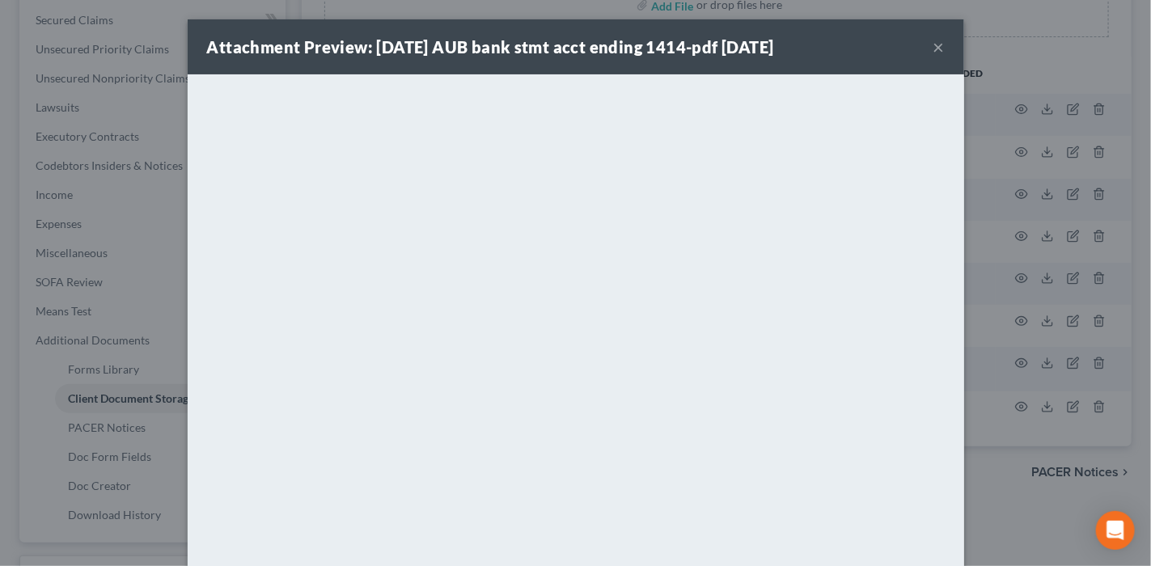
click at [861, 37] on button "×" at bounding box center [939, 46] width 11 height 19
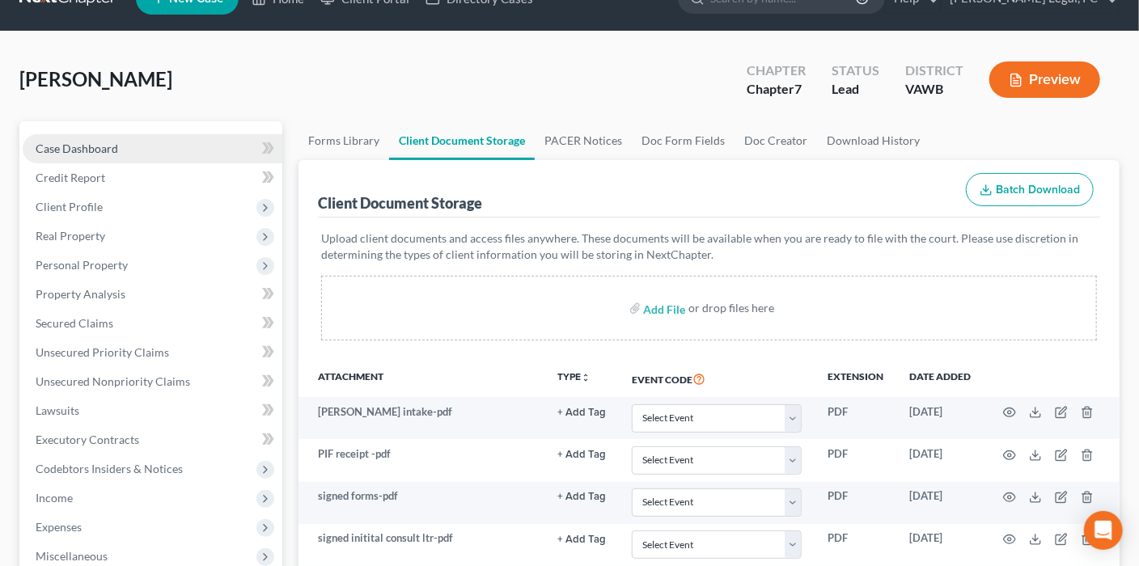
scroll to position [0, 0]
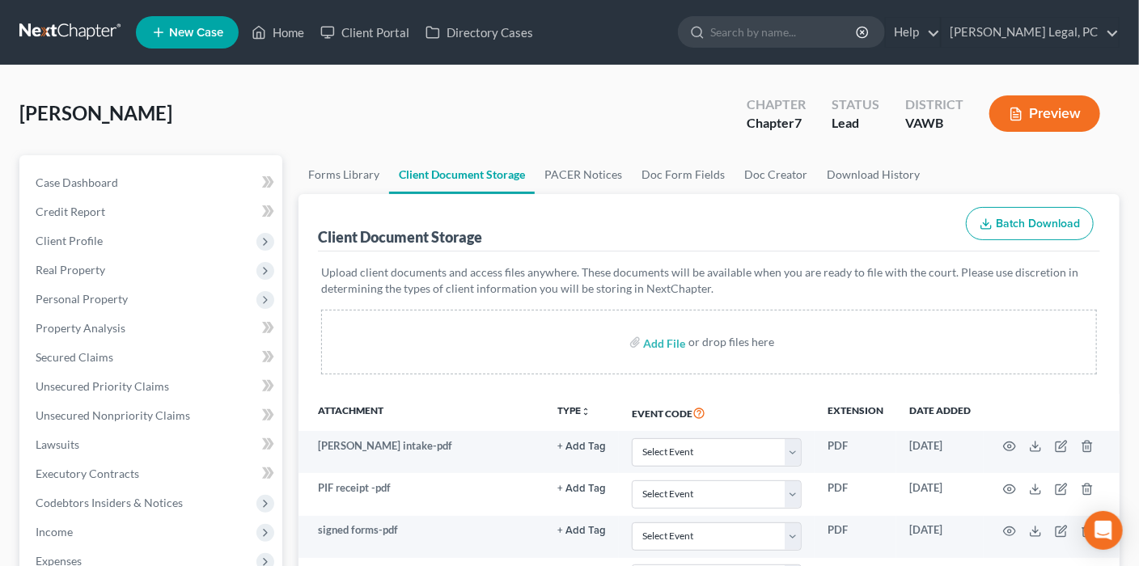
click at [57, 34] on link at bounding box center [71, 32] width 104 height 29
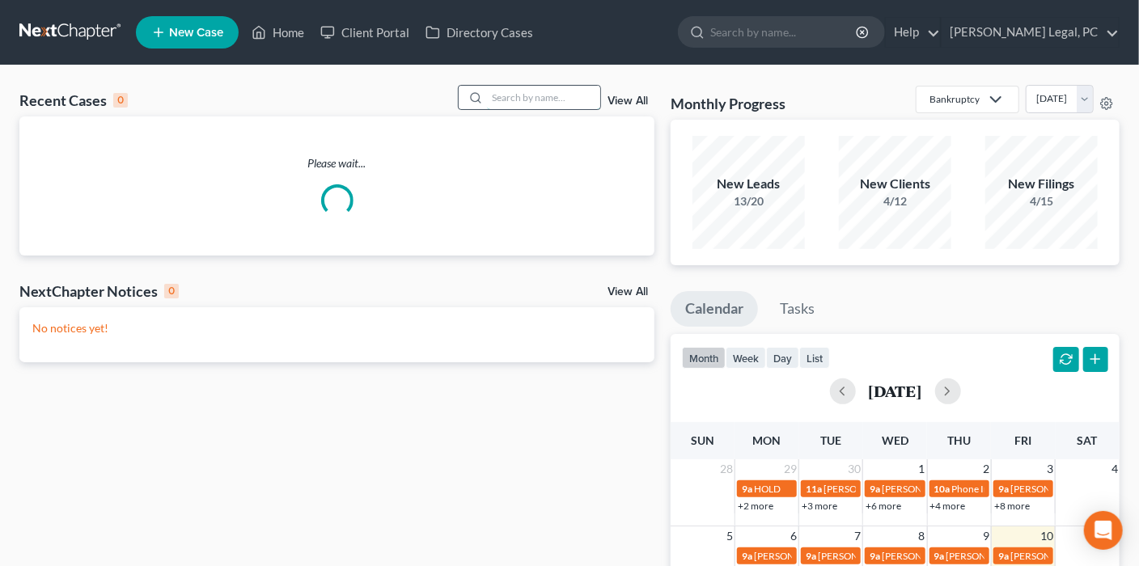
click at [554, 102] on input "search" at bounding box center [543, 97] width 113 height 23
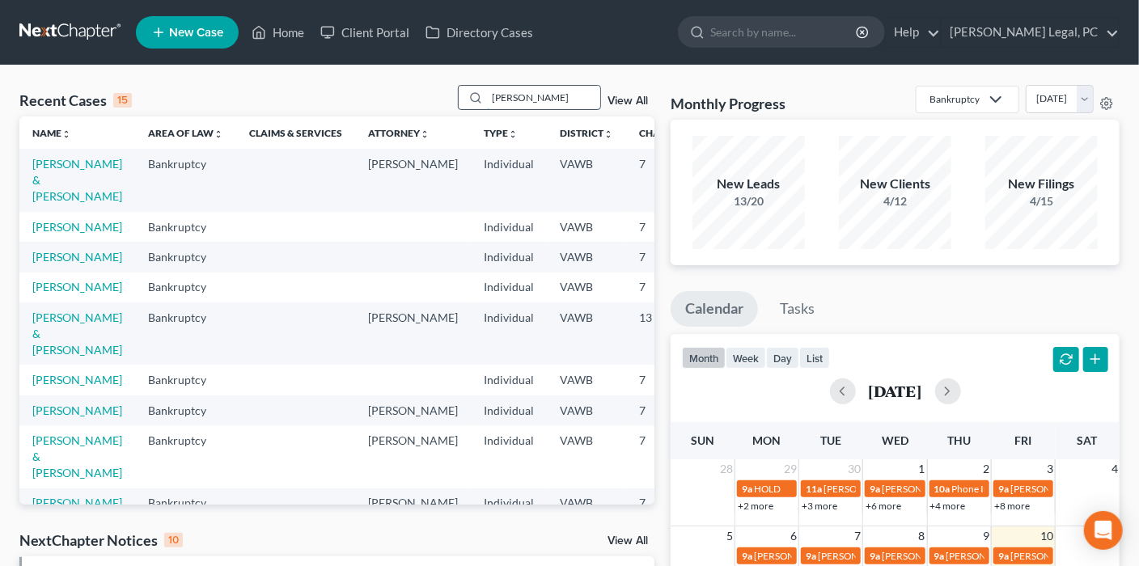
type input "[PERSON_NAME]"
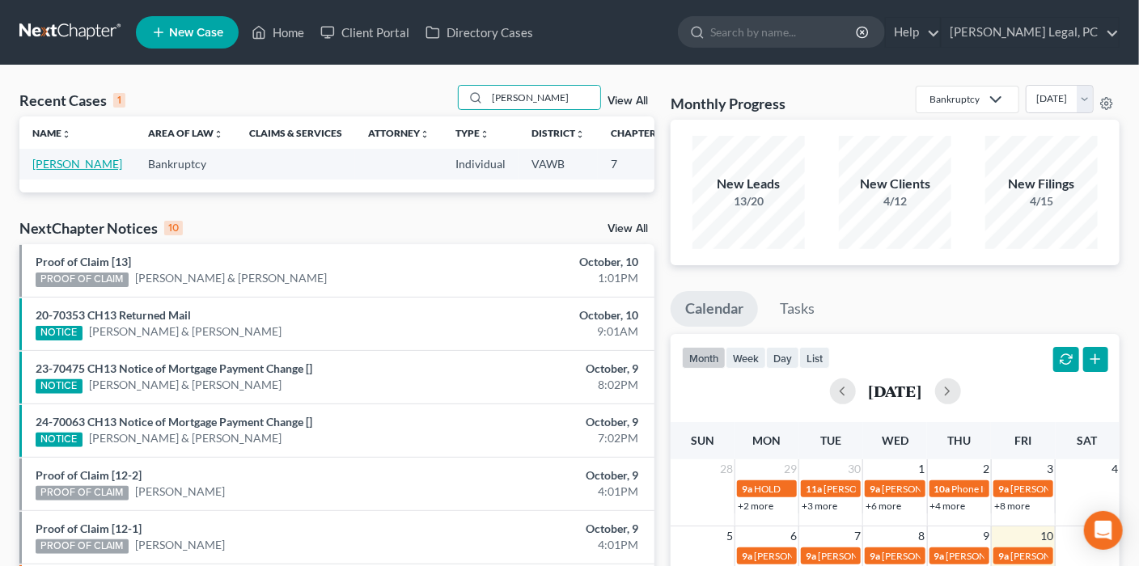
click at [67, 163] on link "[PERSON_NAME]" at bounding box center [77, 164] width 90 height 14
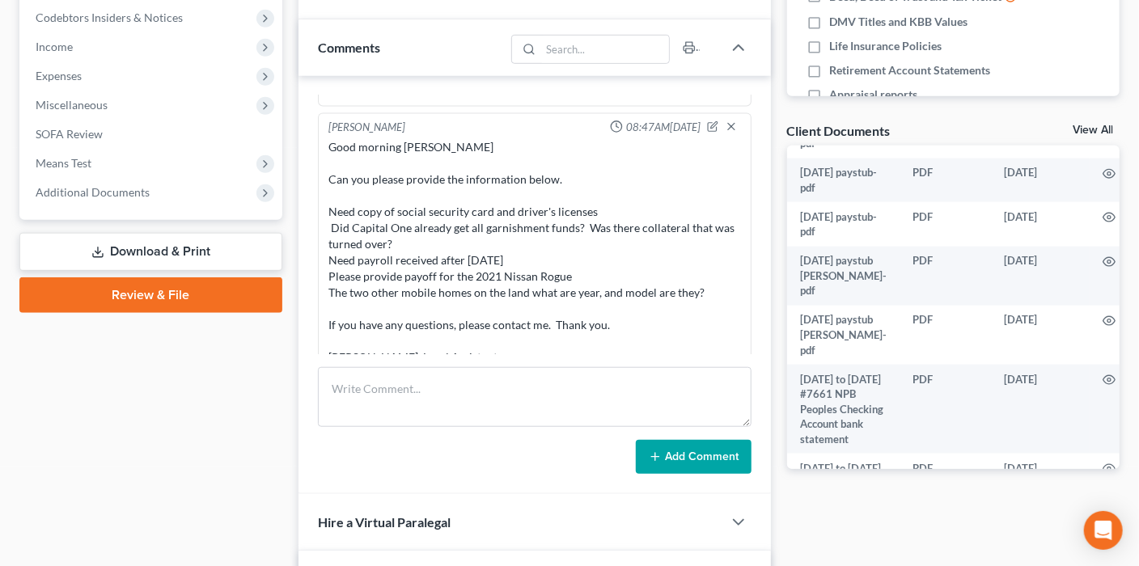
scroll to position [1052, 0]
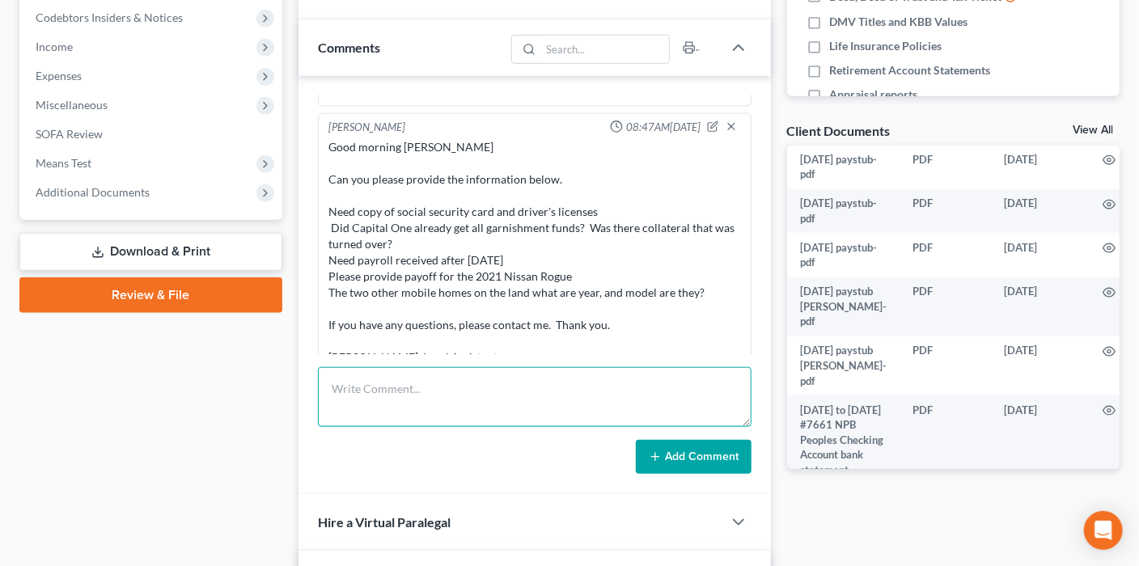
click at [389, 386] on textarea at bounding box center [535, 397] width 434 height 60
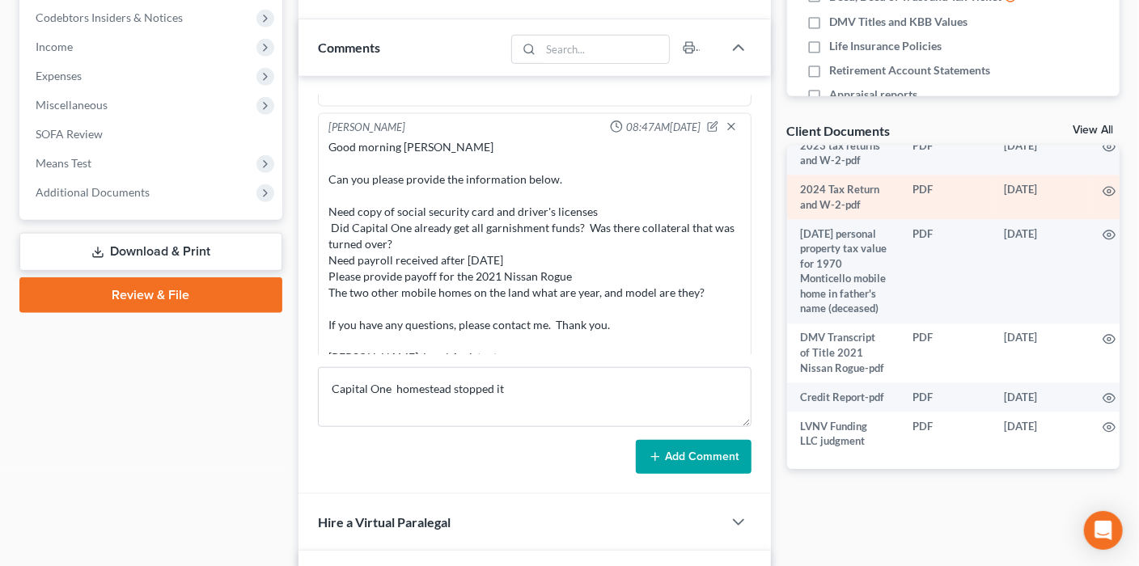
scroll to position [1987, 0]
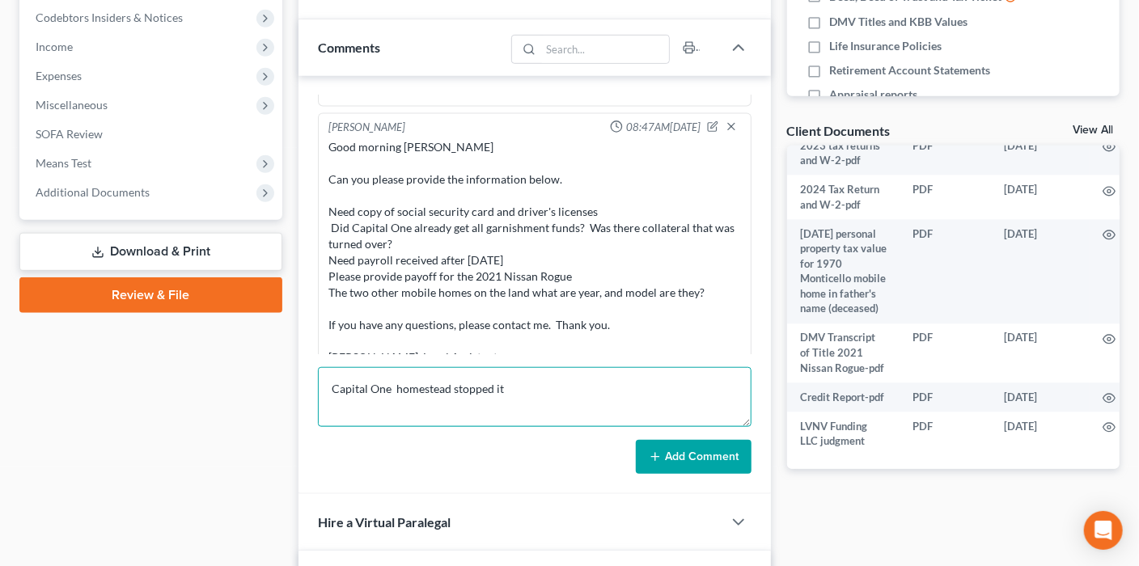
drag, startPoint x: 391, startPoint y: 385, endPoint x: 417, endPoint y: 390, distance: 26.3
drag, startPoint x: 533, startPoint y: 385, endPoint x: 299, endPoint y: 387, distance: 234.7
click at [299, 387] on div "Rachel Dalton 04:52PM, 04/25/2025 sent link Rachel Dalton 04:57PM, 04/25/2025 B…" at bounding box center [535, 285] width 473 height 418
paste textarea "Need copy of social security card and driver's licenses ATTACHED Did Capital On…"
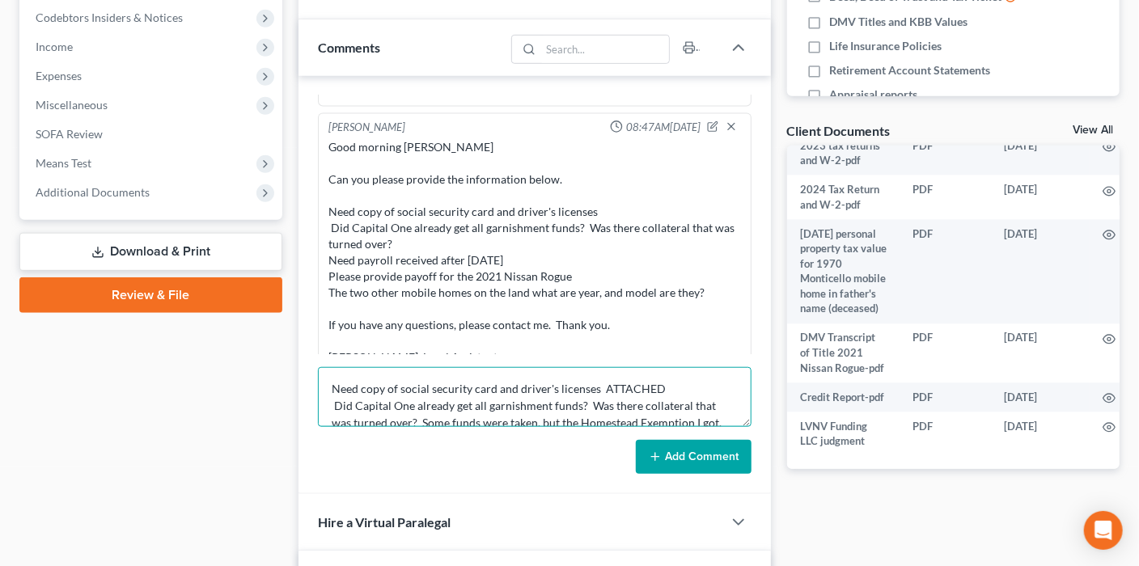
scroll to position [139, 0]
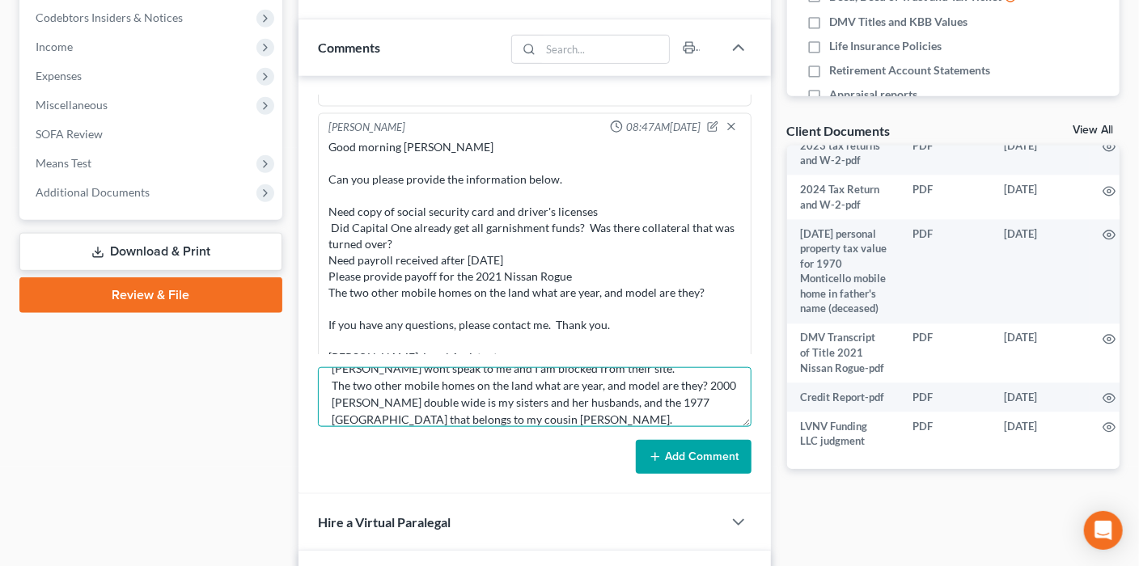
type textarea "Need copy of social security card and driver's licenses ATTACHED Did Capital On…"
click at [647, 459] on button "Add Comment" at bounding box center [694, 457] width 116 height 34
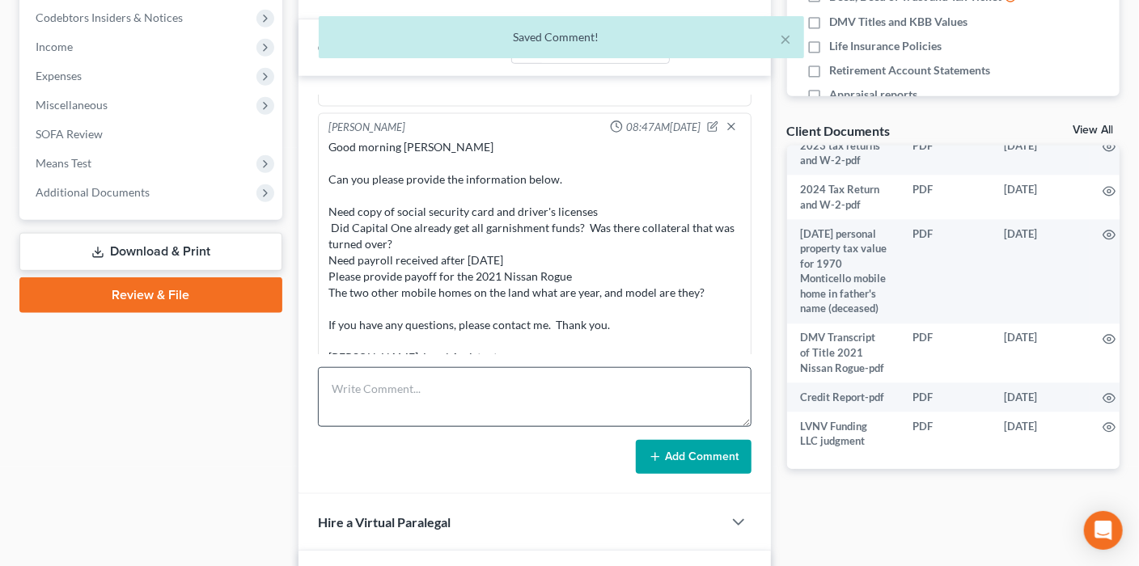
scroll to position [2000, 0]
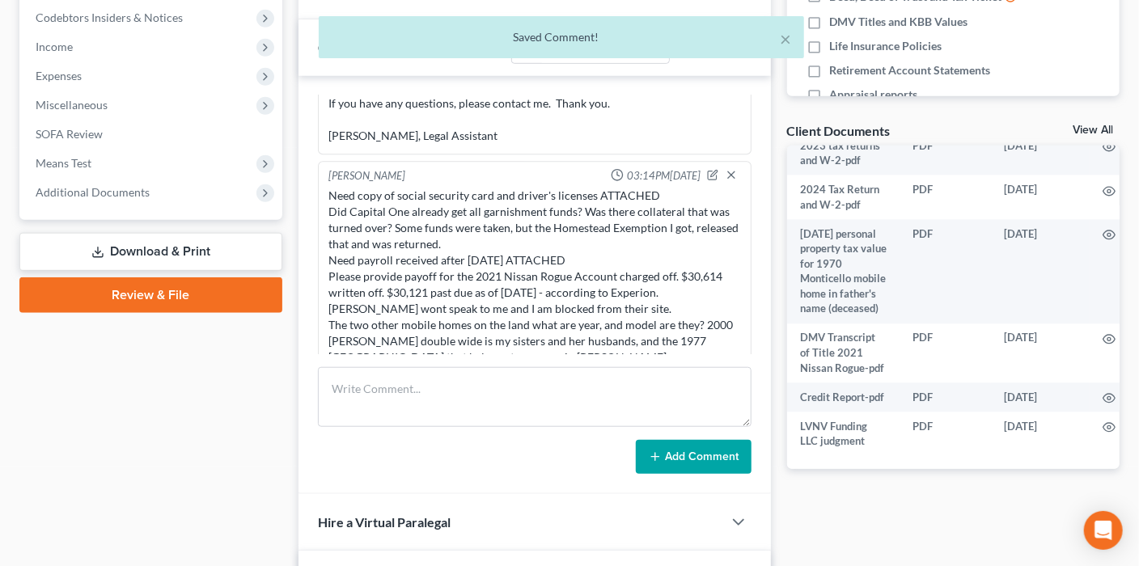
click at [572, 321] on div "Need copy of social security card and driver's licenses ATTACHED Did Capital On…" at bounding box center [535, 278] width 413 height 178
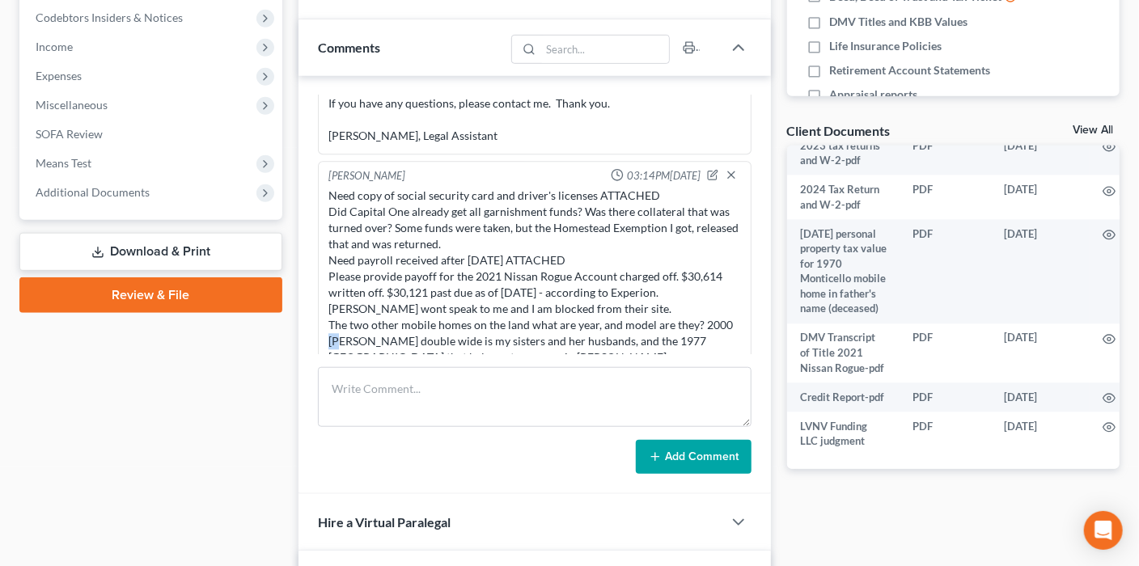
drag, startPoint x: 352, startPoint y: 316, endPoint x: 364, endPoint y: 316, distance: 12.2
click at [364, 316] on div "Need copy of social security card and driver's licenses ATTACHED Did Capital On…" at bounding box center [535, 278] width 413 height 178
click at [707, 170] on icon "button" at bounding box center [712, 175] width 11 height 11
type textarea "Need copy of social security card and driver's licenses ATTACHED Did Capital On…"
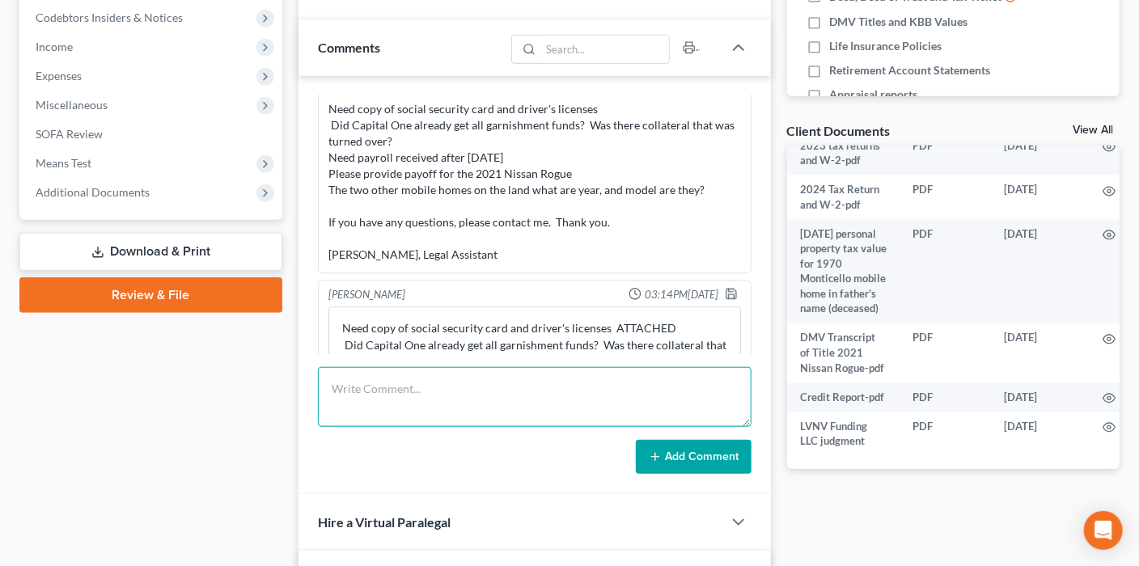
click at [489, 370] on textarea at bounding box center [535, 397] width 434 height 60
paste textarea "Need copy of social security card and driver's licenses ATTACHED Did Capital On…"
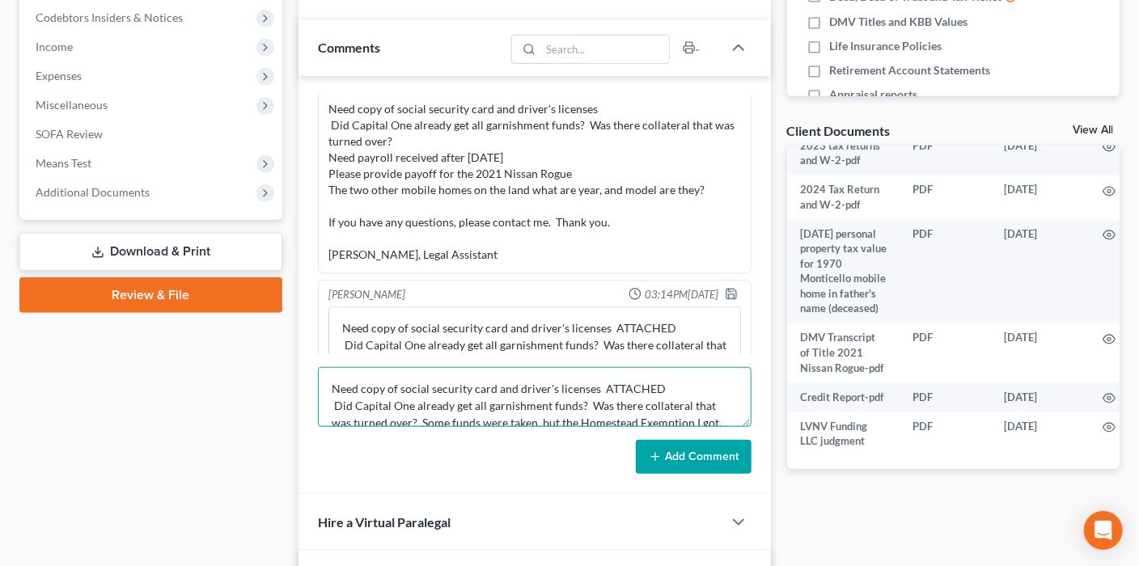
scroll to position [139, 0]
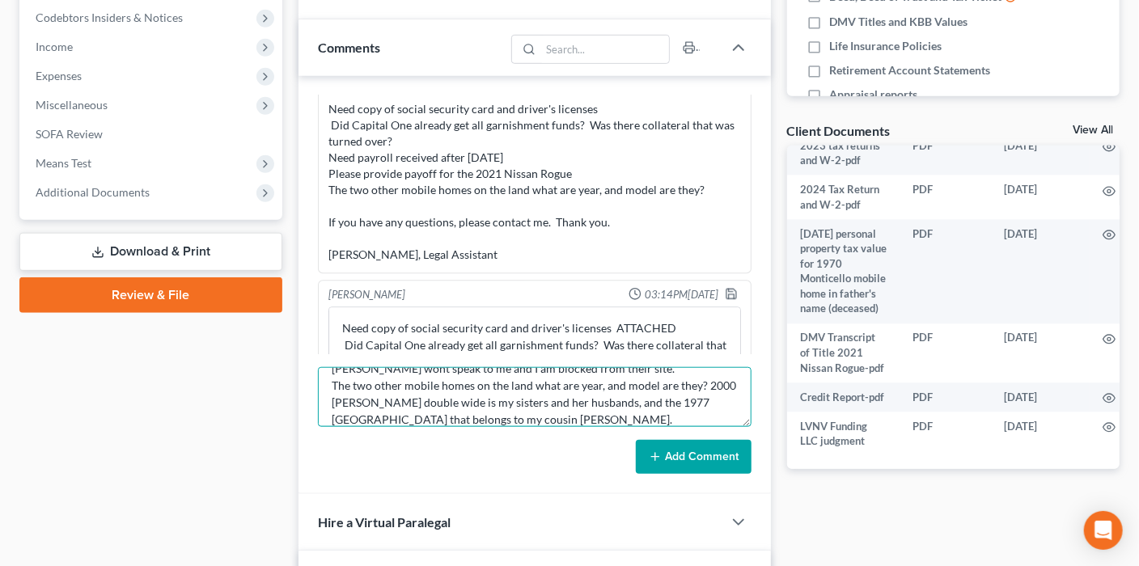
type textarea "Need copy of social security card and driver's licenses ATTACHED Did Capital On…"
click at [672, 454] on button "Add Comment" at bounding box center [694, 457] width 116 height 34
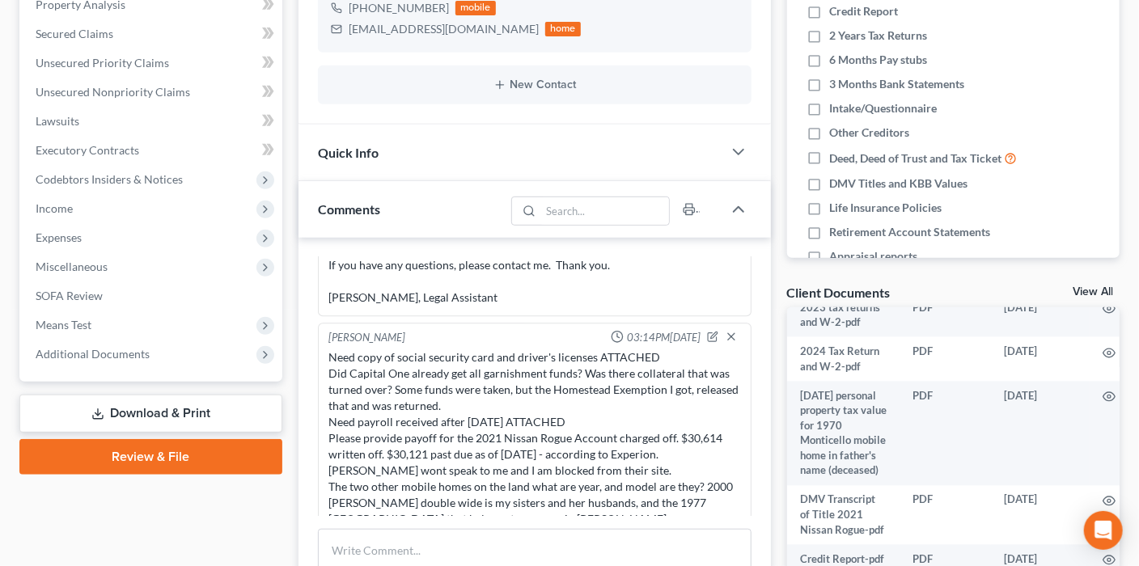
scroll to position [1978, 0]
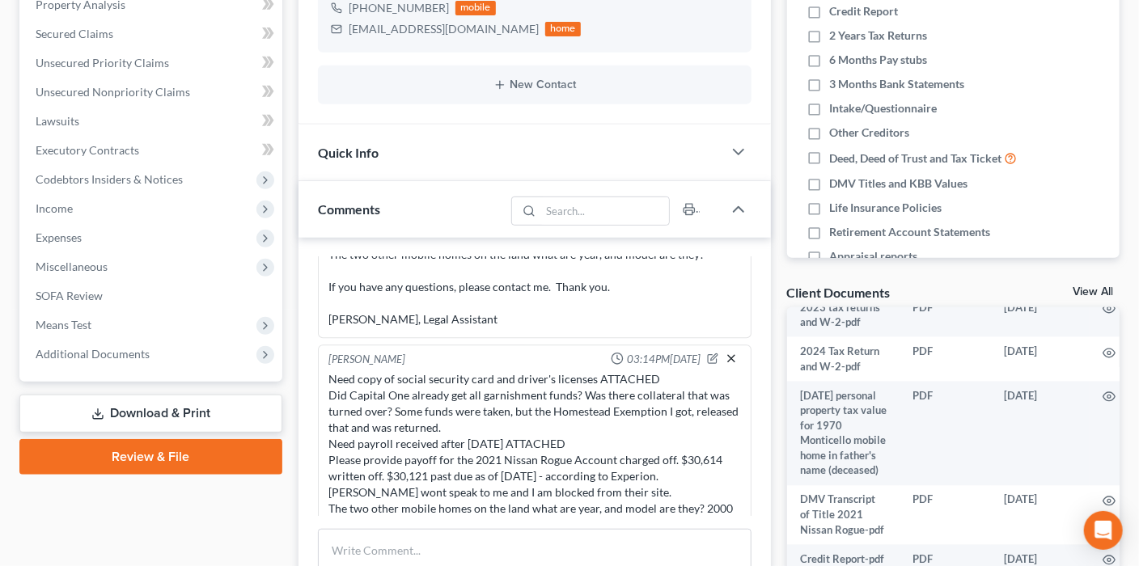
click at [728, 356] on line "button" at bounding box center [731, 359] width 6 height 6
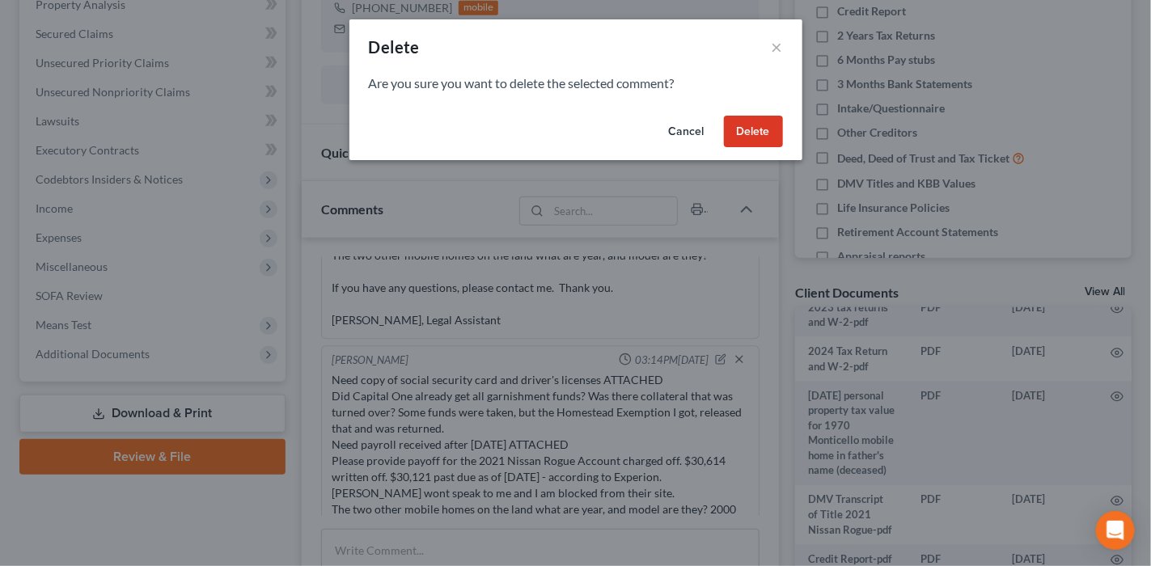
drag, startPoint x: 751, startPoint y: 134, endPoint x: 727, endPoint y: 210, distance: 79.6
click at [750, 135] on button "Delete" at bounding box center [753, 132] width 59 height 32
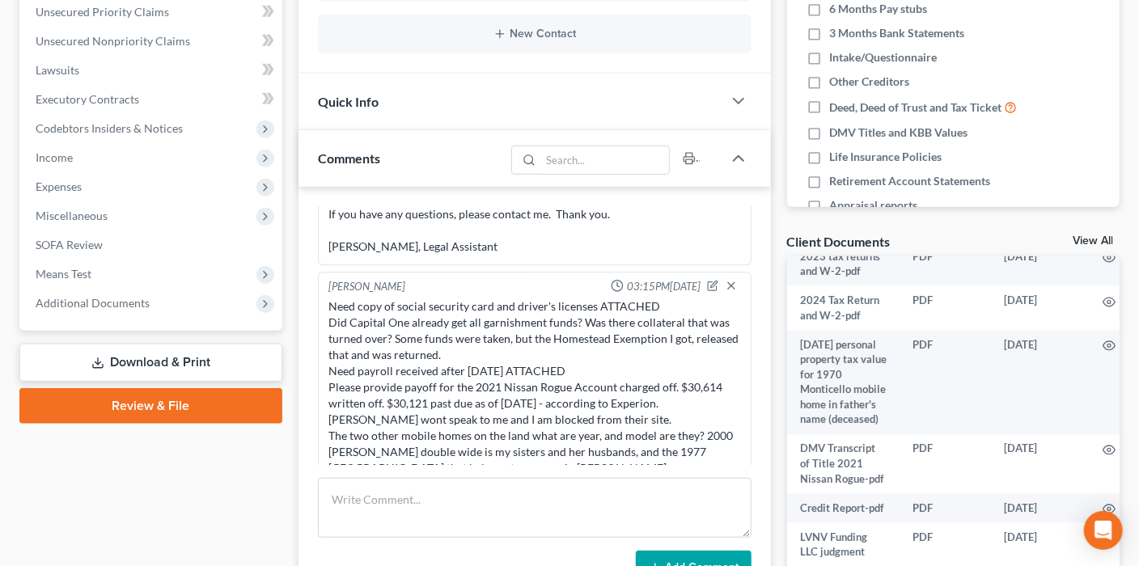
scroll to position [405, 0]
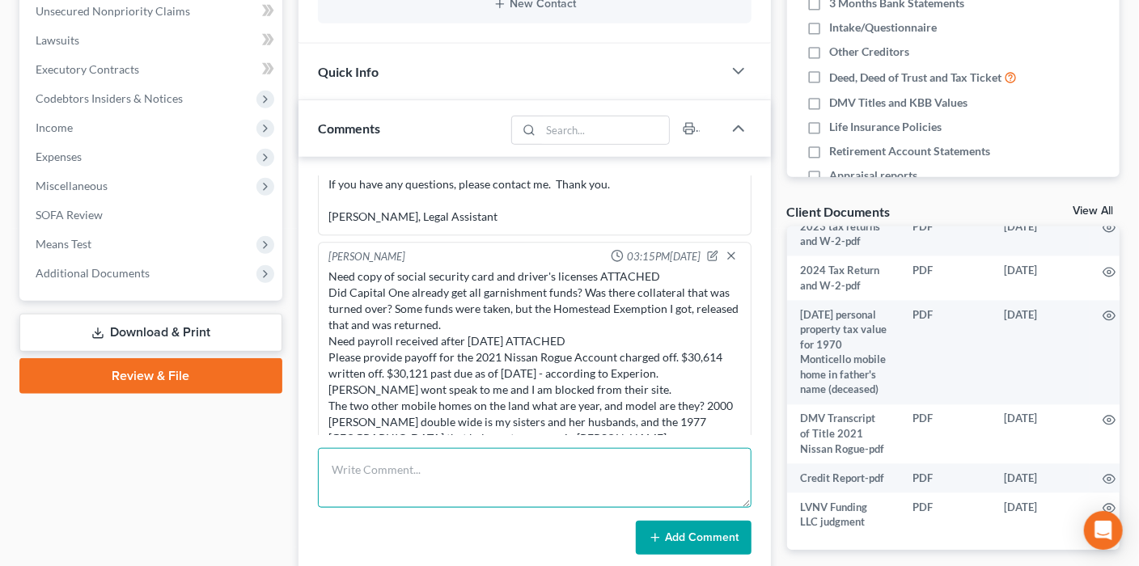
click at [371, 456] on textarea at bounding box center [535, 478] width 434 height 60
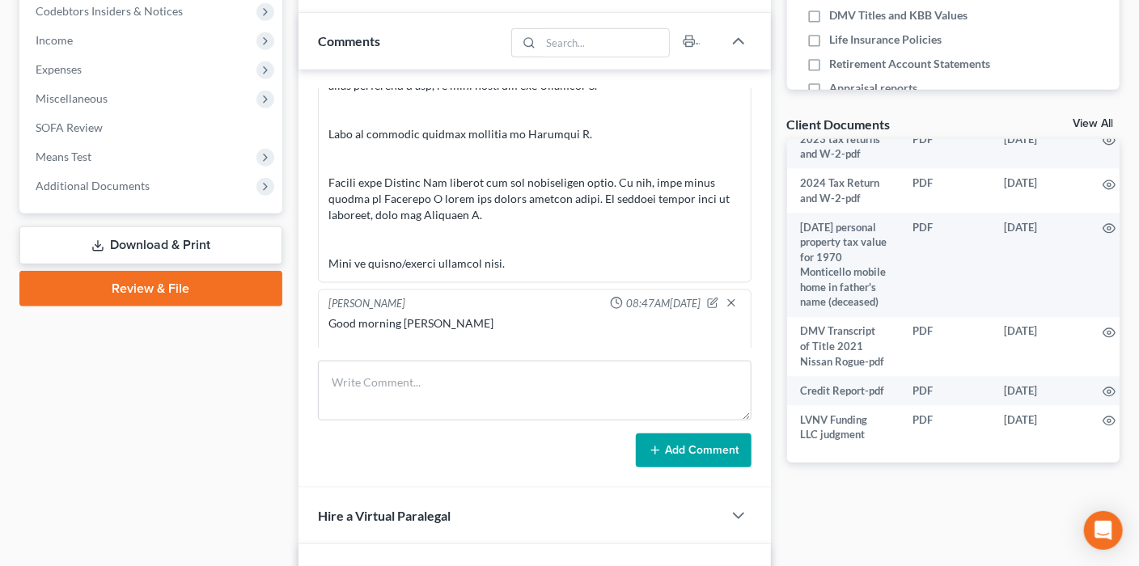
scroll to position [566, 0]
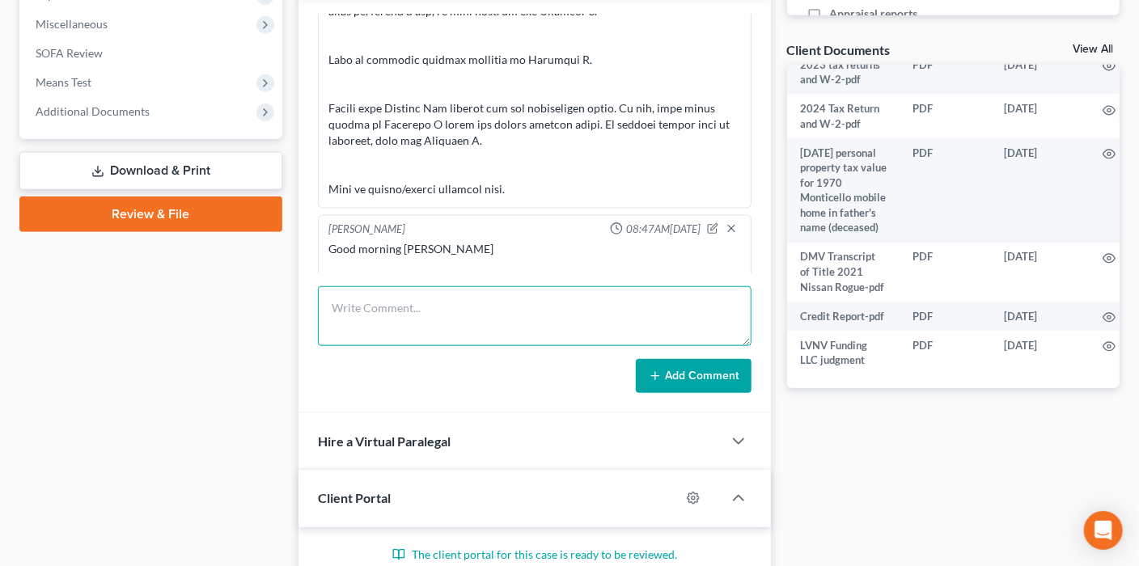
click at [388, 313] on textarea at bounding box center [535, 316] width 434 height 60
type textarea "Set to sign with Bob 10-29- at 11:00 a.m."
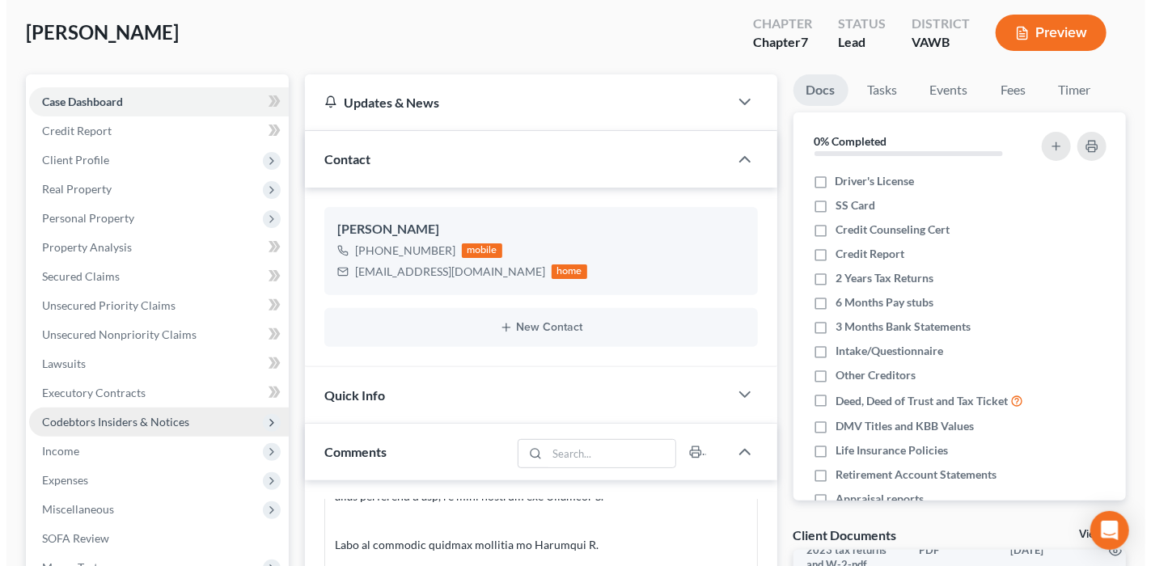
scroll to position [0, 0]
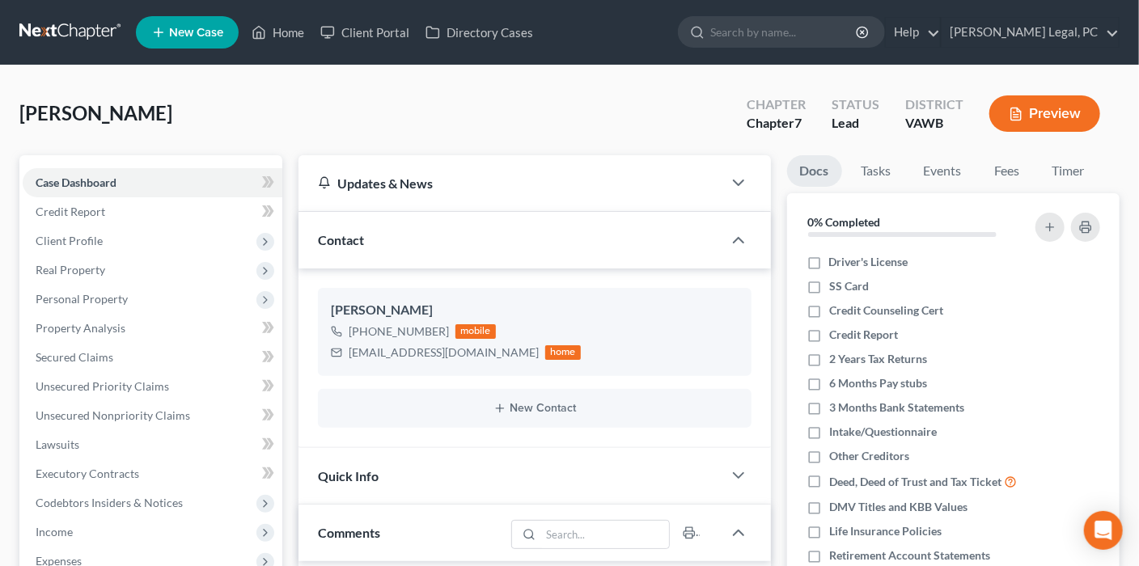
click at [52, 26] on link at bounding box center [71, 32] width 104 height 29
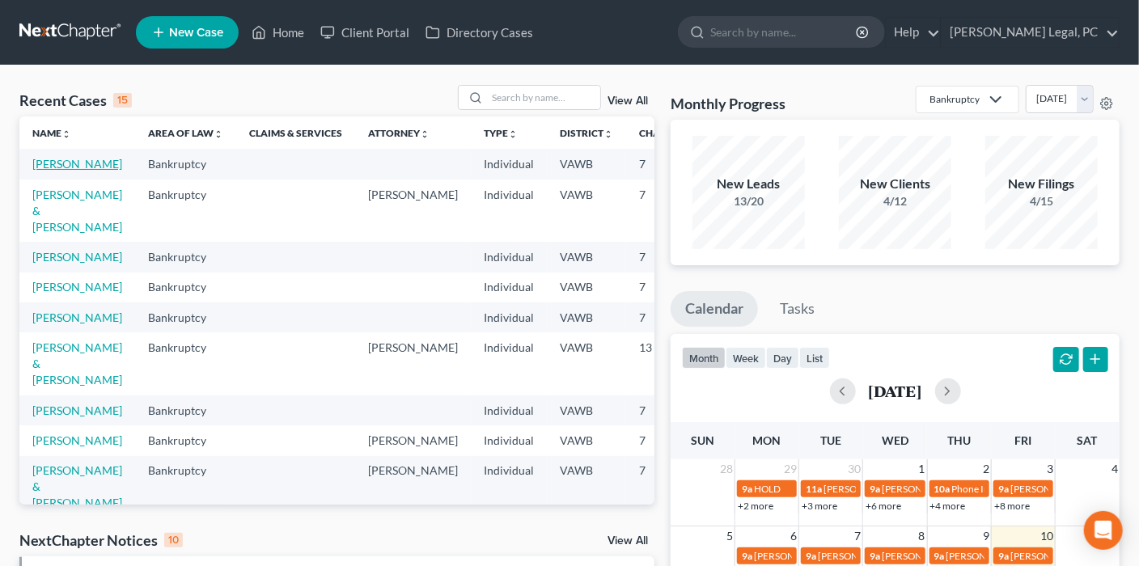
click at [53, 162] on link "[PERSON_NAME]" at bounding box center [77, 164] width 90 height 14
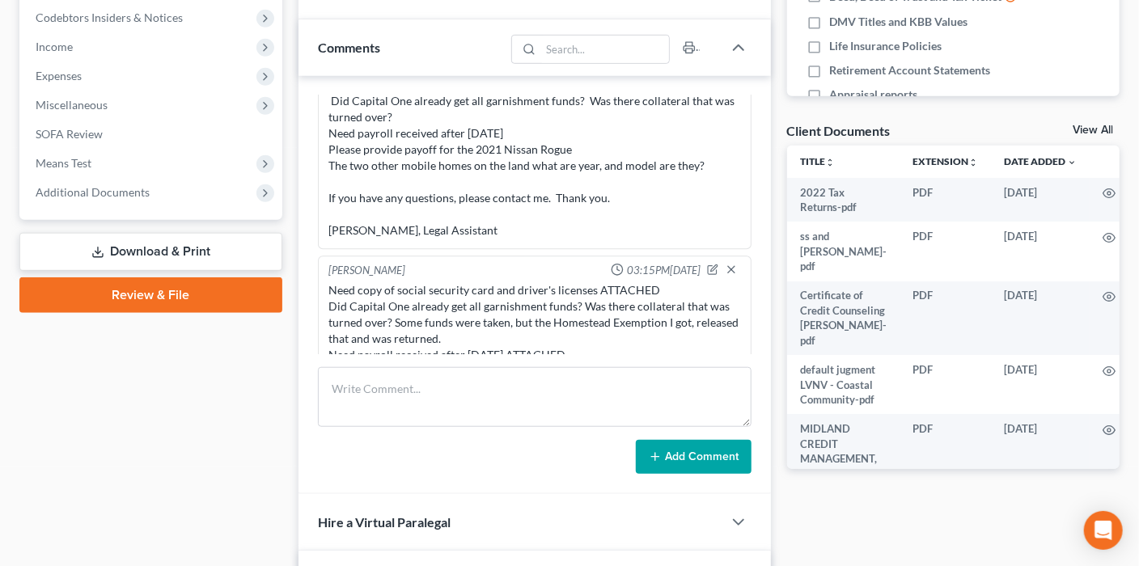
scroll to position [2000, 0]
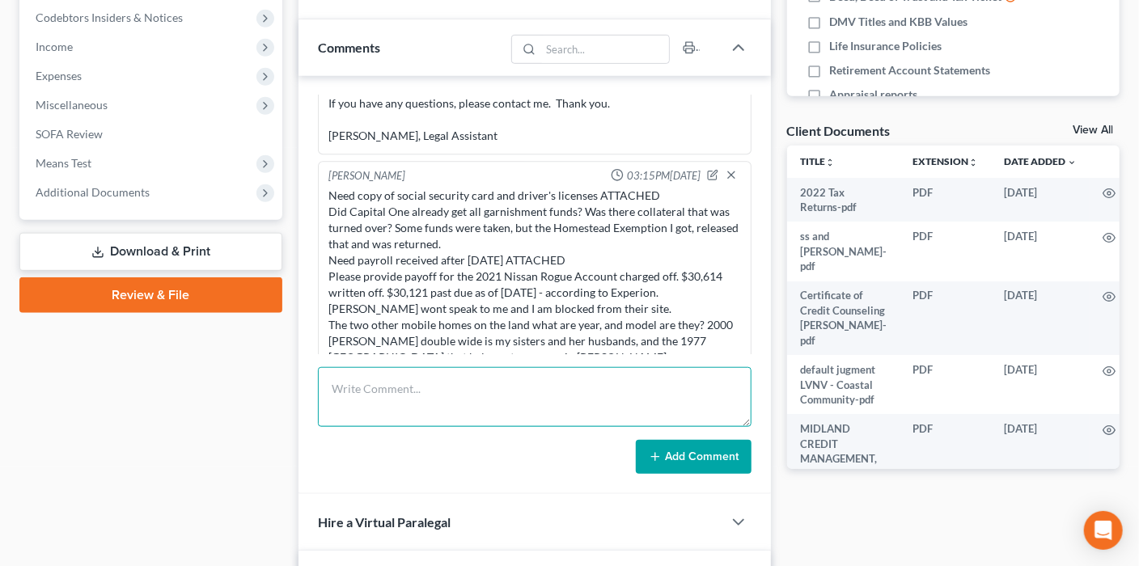
click at [426, 380] on textarea at bounding box center [535, 397] width 434 height 60
type textarea "Set appt with Bob to sign on 10-29-25 at 11:00 a.m."
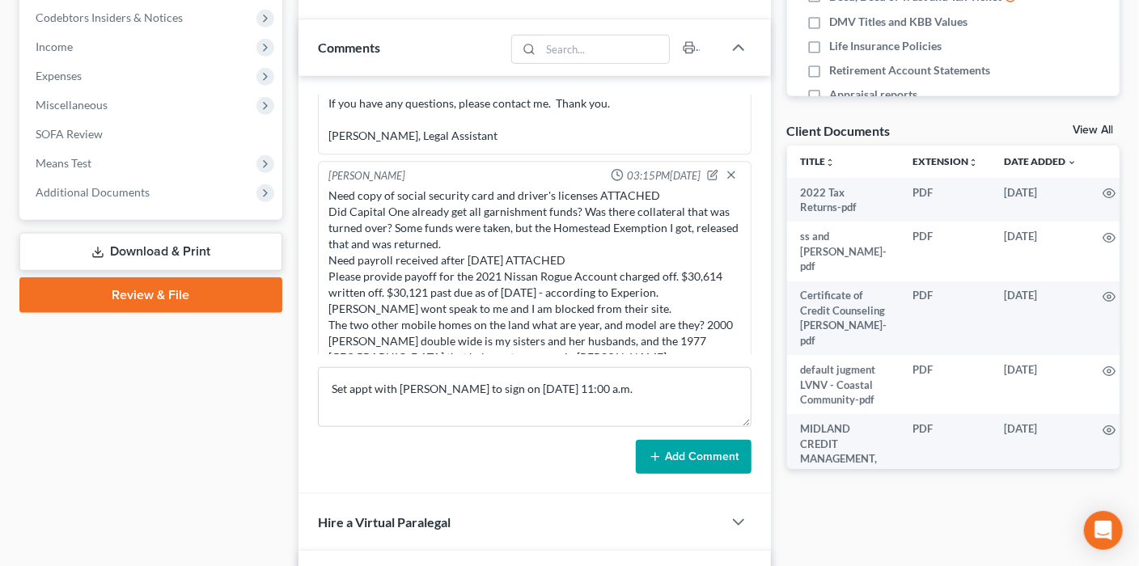
click at [678, 442] on button "Add Comment" at bounding box center [694, 457] width 116 height 34
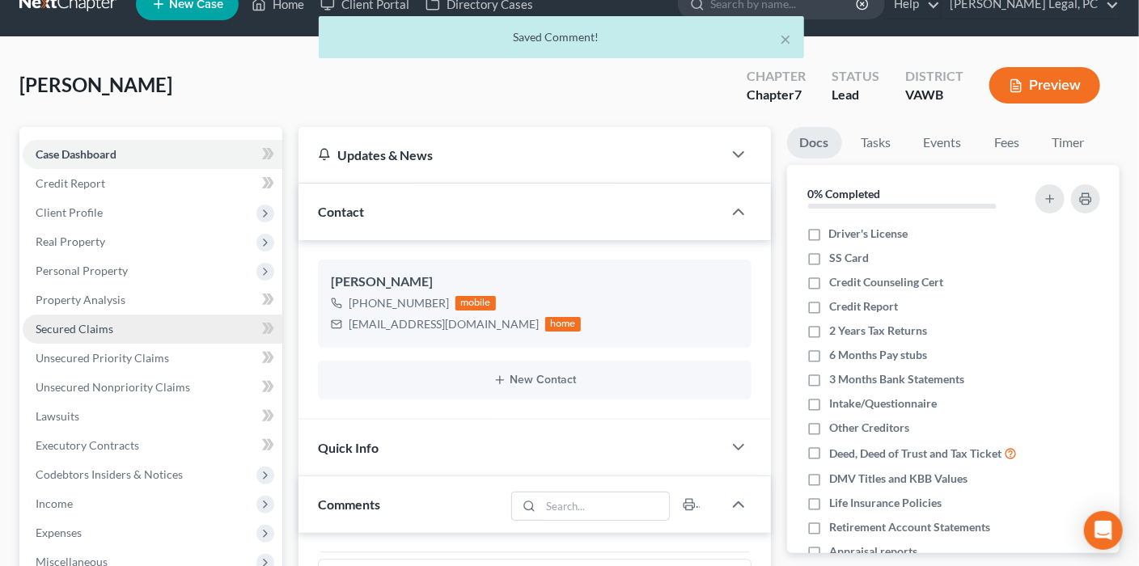
scroll to position [0, 0]
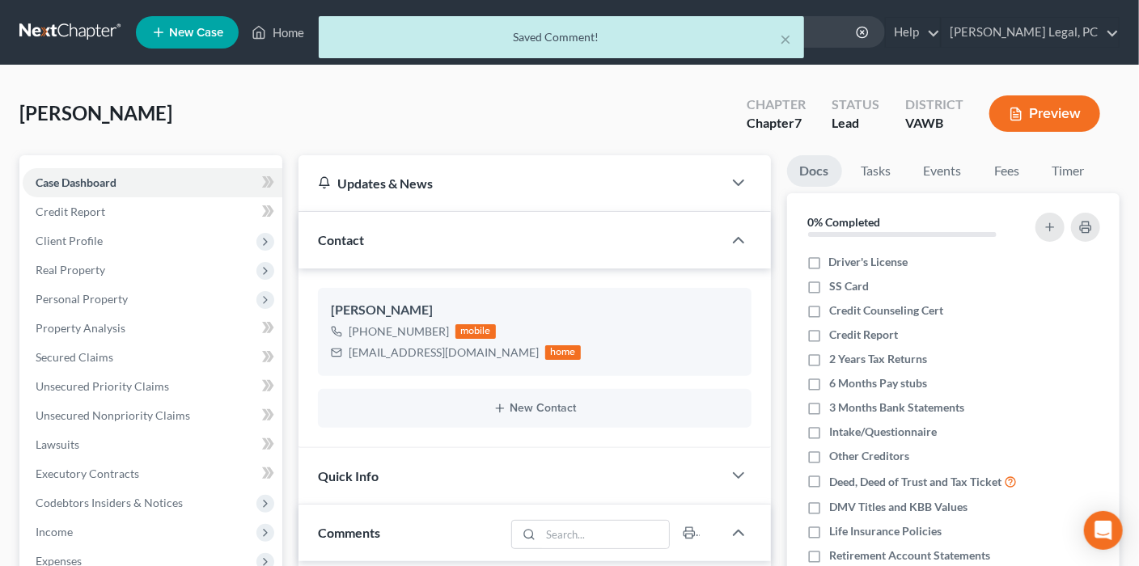
click at [58, 30] on div "× Saved Comment!" at bounding box center [561, 41] width 1139 height 50
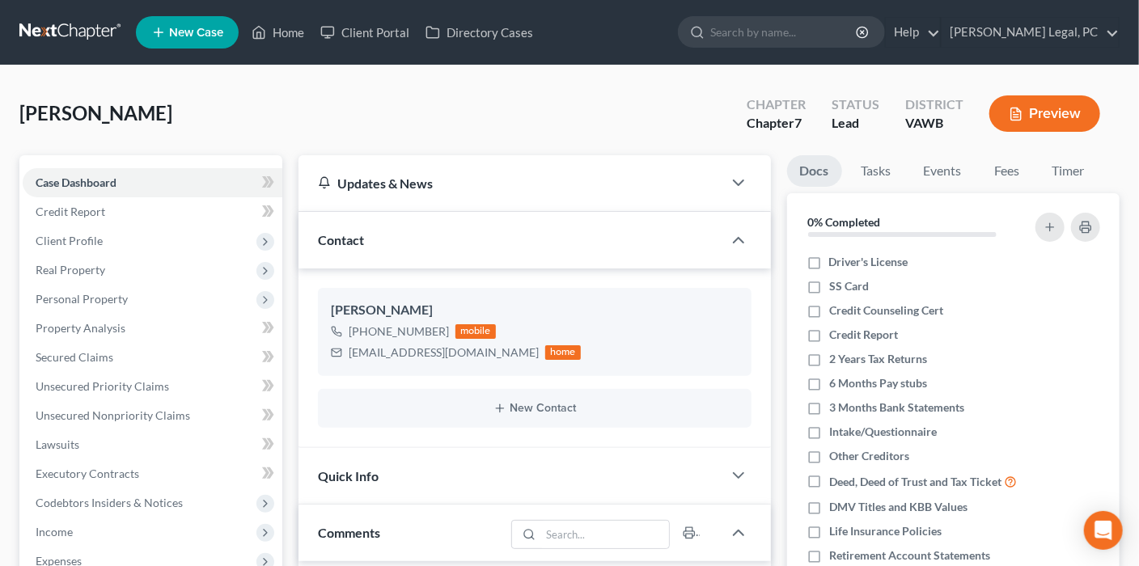
click at [64, 27] on link at bounding box center [71, 32] width 104 height 29
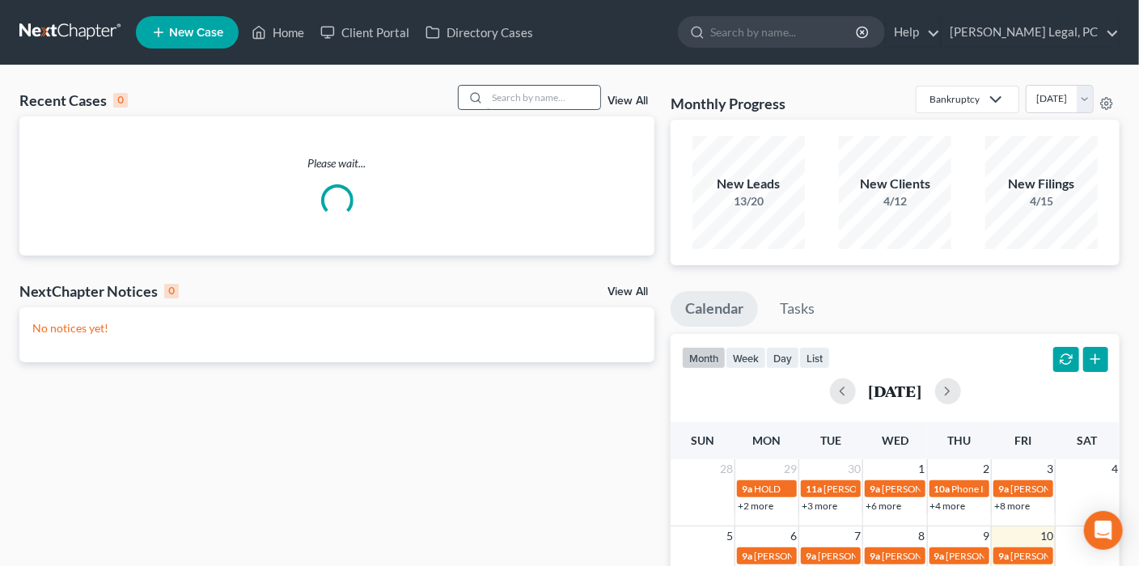
click at [511, 100] on input "search" at bounding box center [543, 97] width 113 height 23
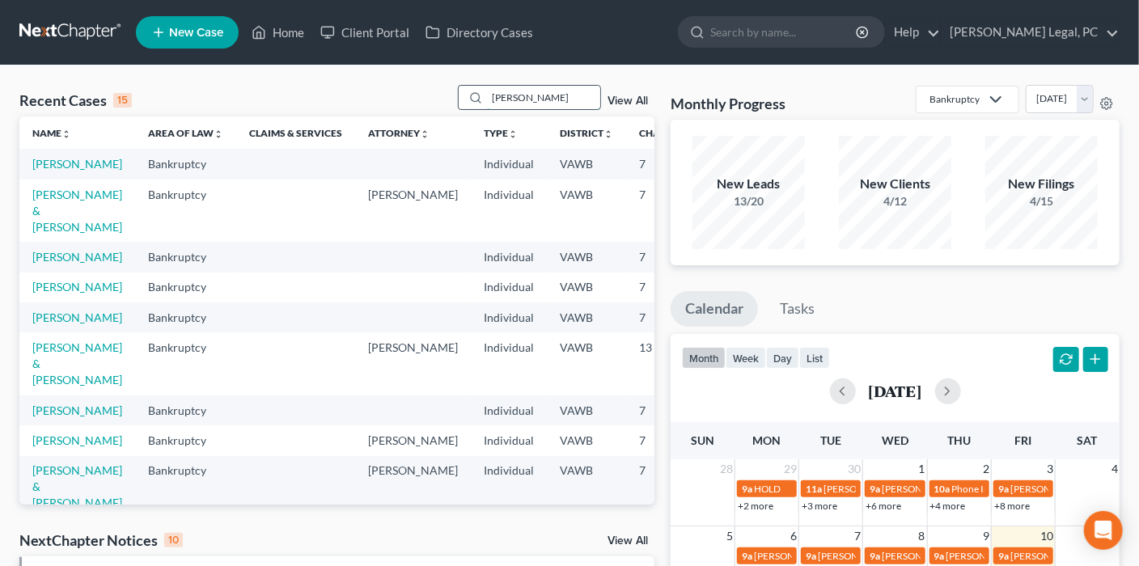
type input "[PERSON_NAME]"
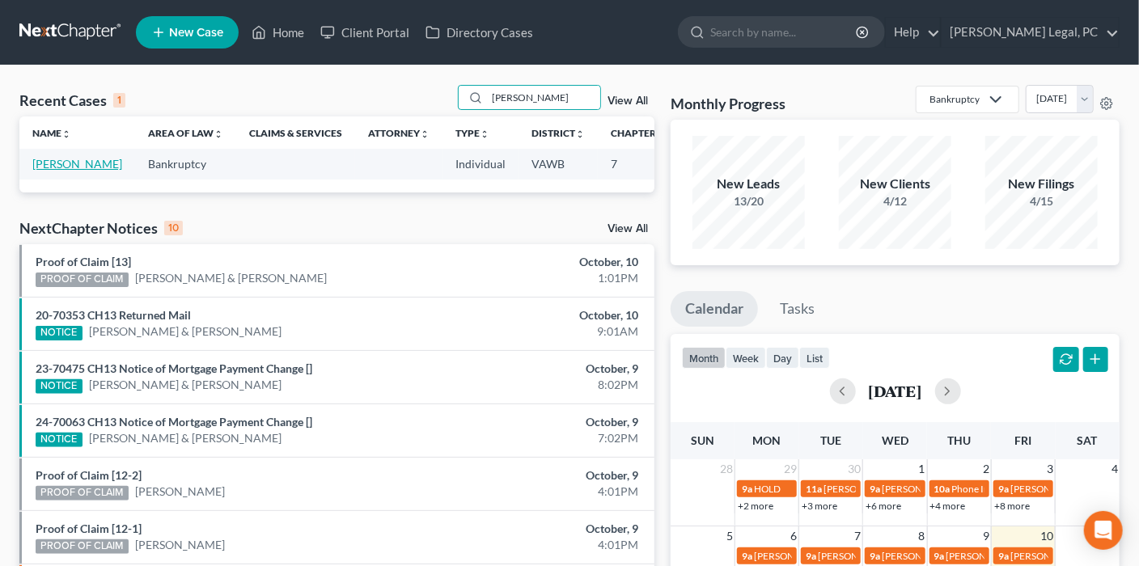
click at [45, 165] on link "[PERSON_NAME]" at bounding box center [77, 164] width 90 height 14
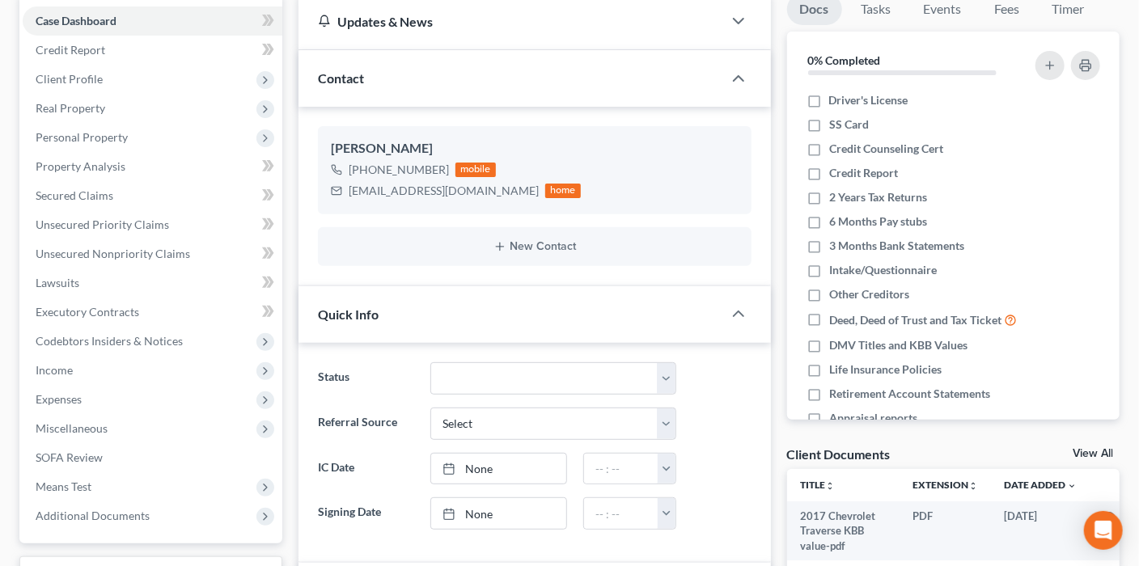
scroll to position [324, 0]
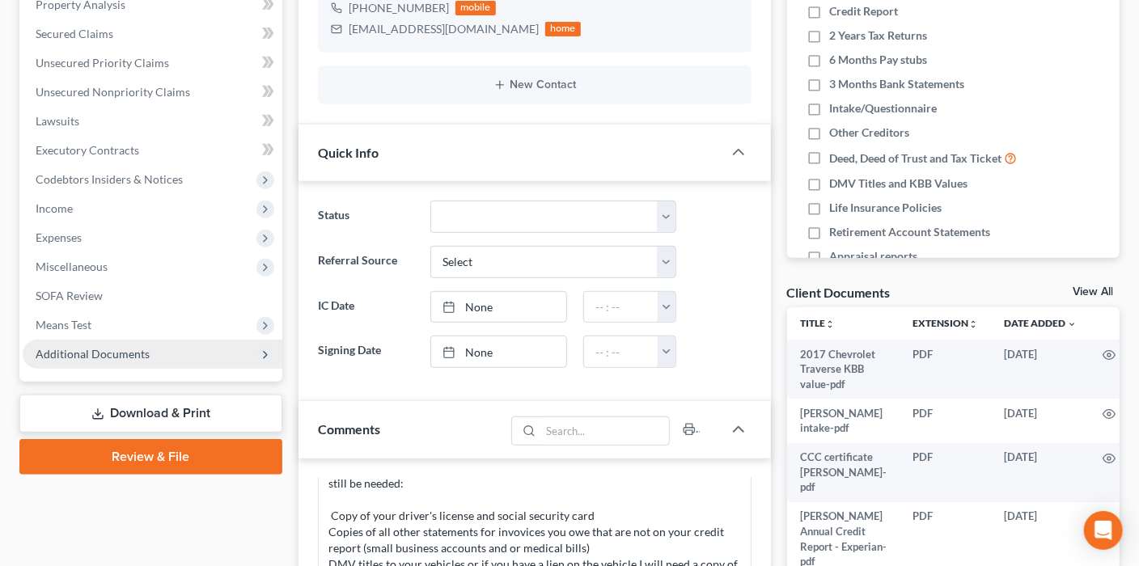
click at [108, 350] on span "Additional Documents" at bounding box center [93, 354] width 114 height 14
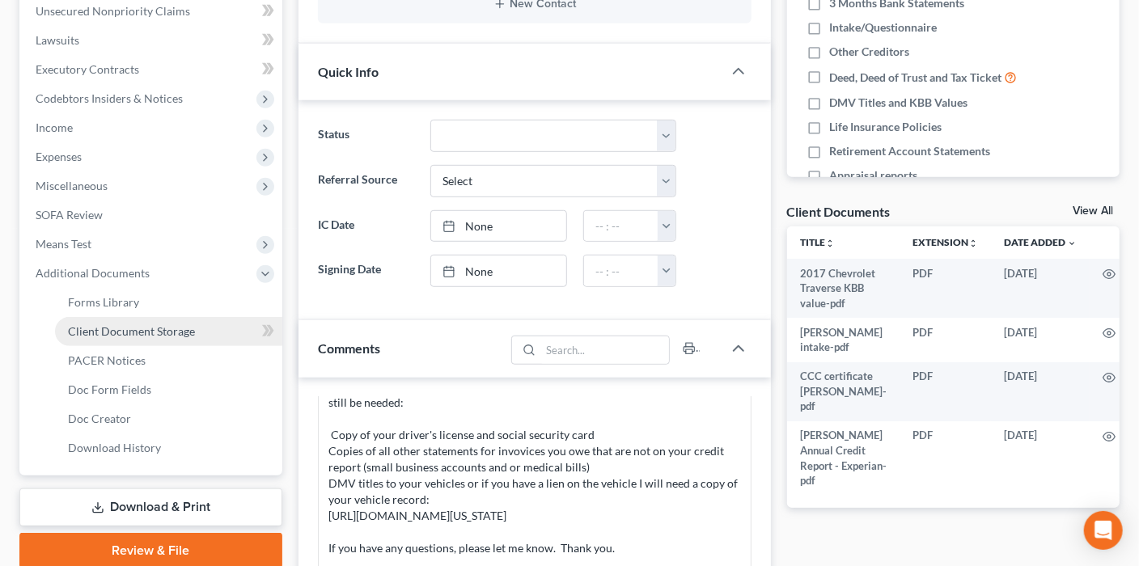
click at [189, 338] on link "Client Document Storage" at bounding box center [168, 331] width 227 height 29
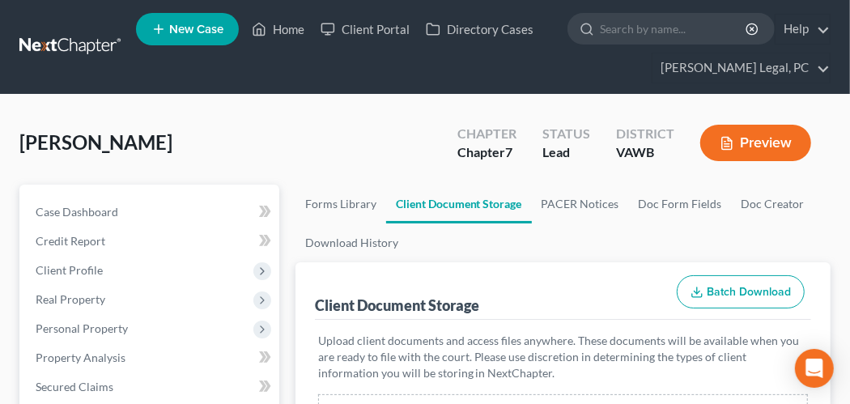
click at [86, 41] on link at bounding box center [71, 46] width 104 height 29
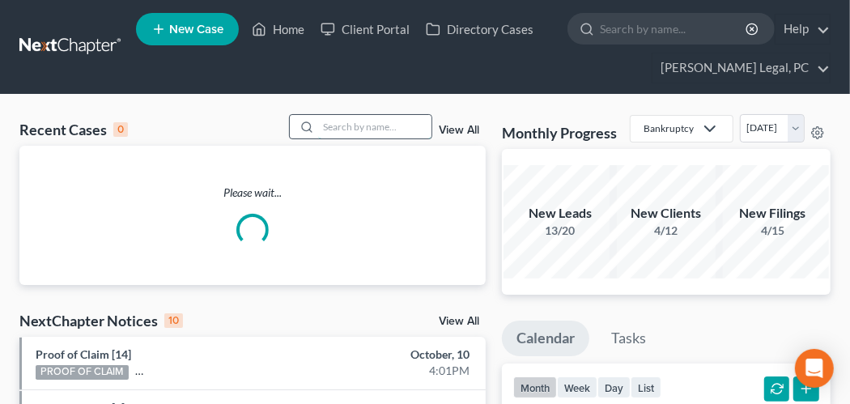
click at [390, 124] on input "search" at bounding box center [374, 126] width 113 height 23
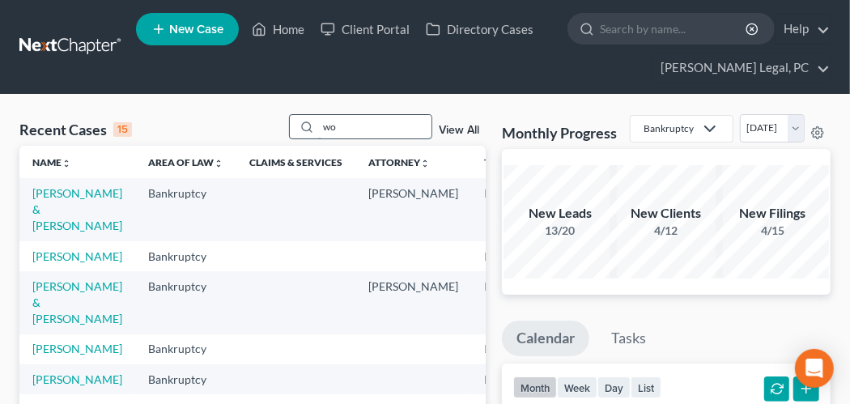
type input "w"
type input "[PERSON_NAME]"
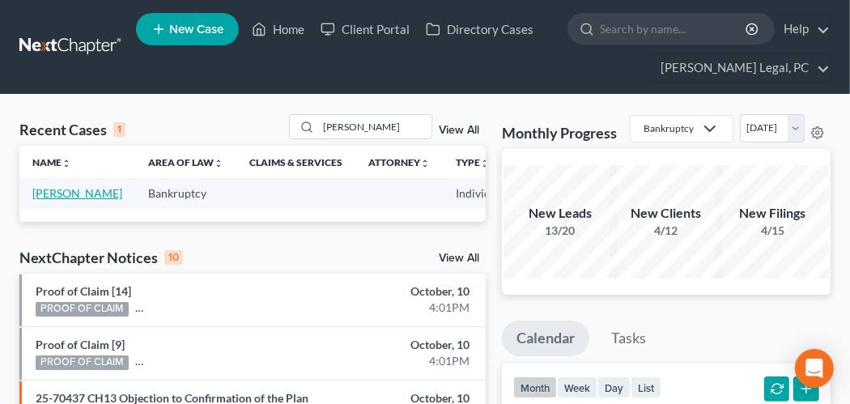
click at [79, 200] on link "[PERSON_NAME]" at bounding box center [77, 193] width 90 height 14
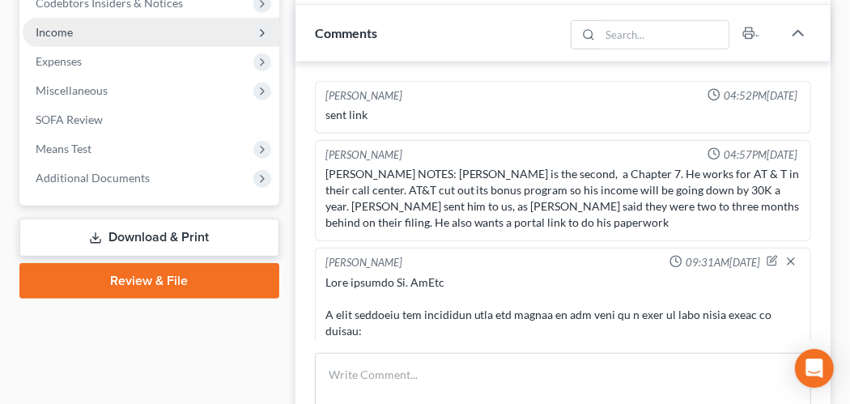
scroll to position [566, 0]
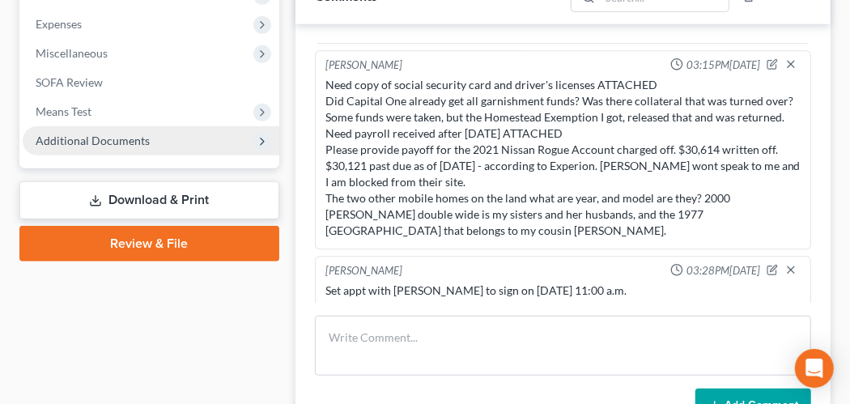
drag, startPoint x: 83, startPoint y: 146, endPoint x: 91, endPoint y: 147, distance: 8.3
click at [83, 145] on span "Additional Documents" at bounding box center [151, 140] width 257 height 29
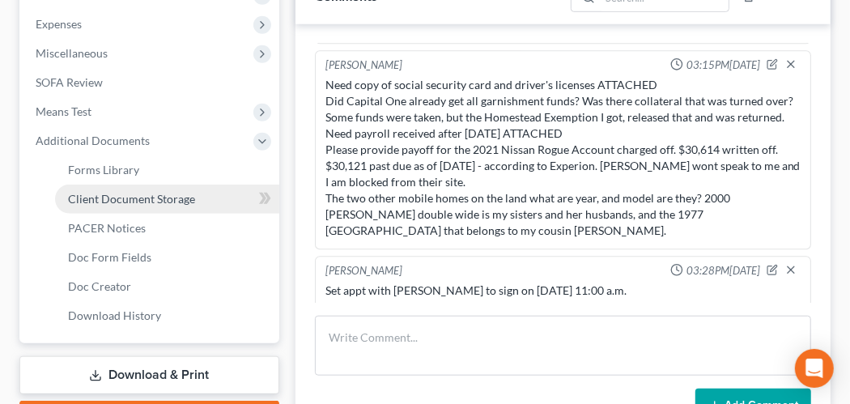
click at [155, 205] on link "Client Document Storage" at bounding box center [167, 198] width 224 height 29
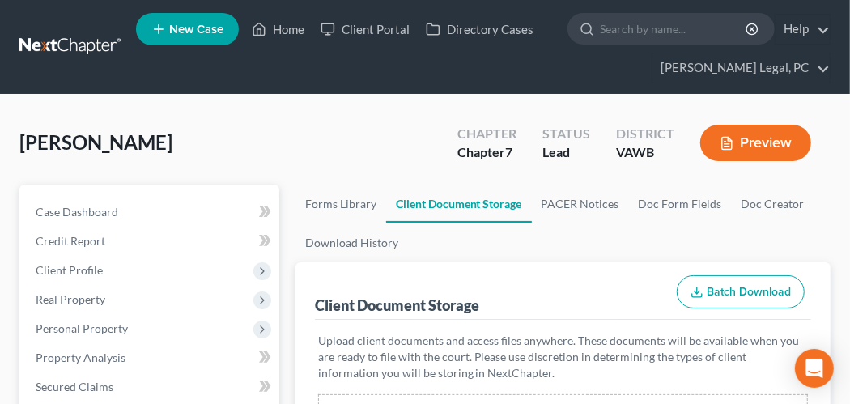
drag, startPoint x: 93, startPoint y: 35, endPoint x: 111, endPoint y: 73, distance: 42.0
click at [93, 36] on link at bounding box center [71, 46] width 104 height 29
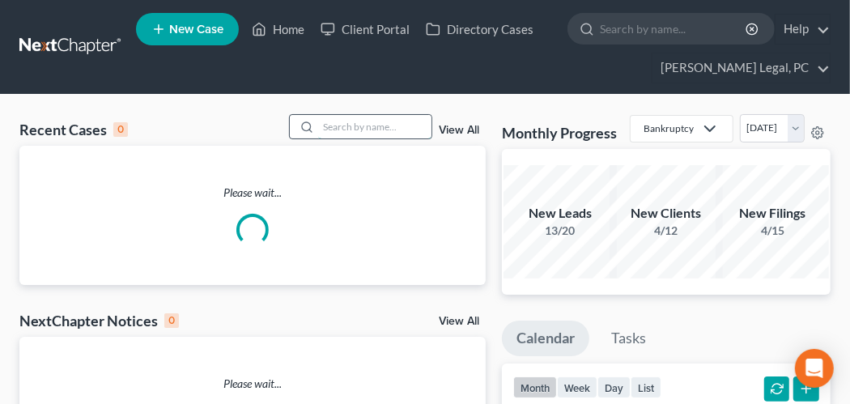
click at [350, 134] on input "search" at bounding box center [374, 126] width 113 height 23
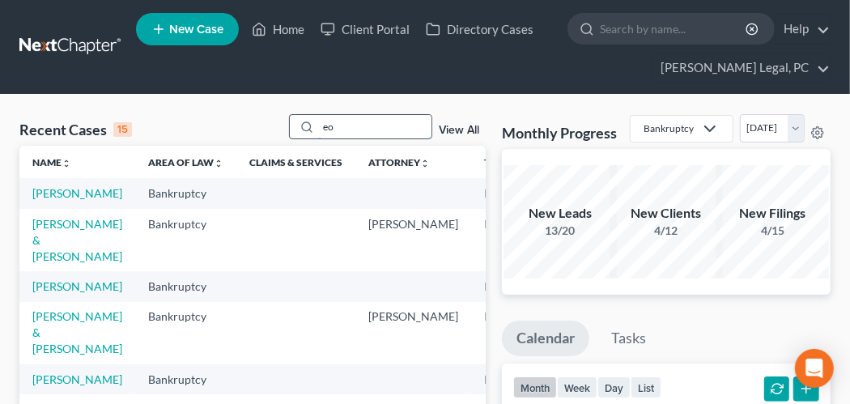
type input "e"
type input "worrell"
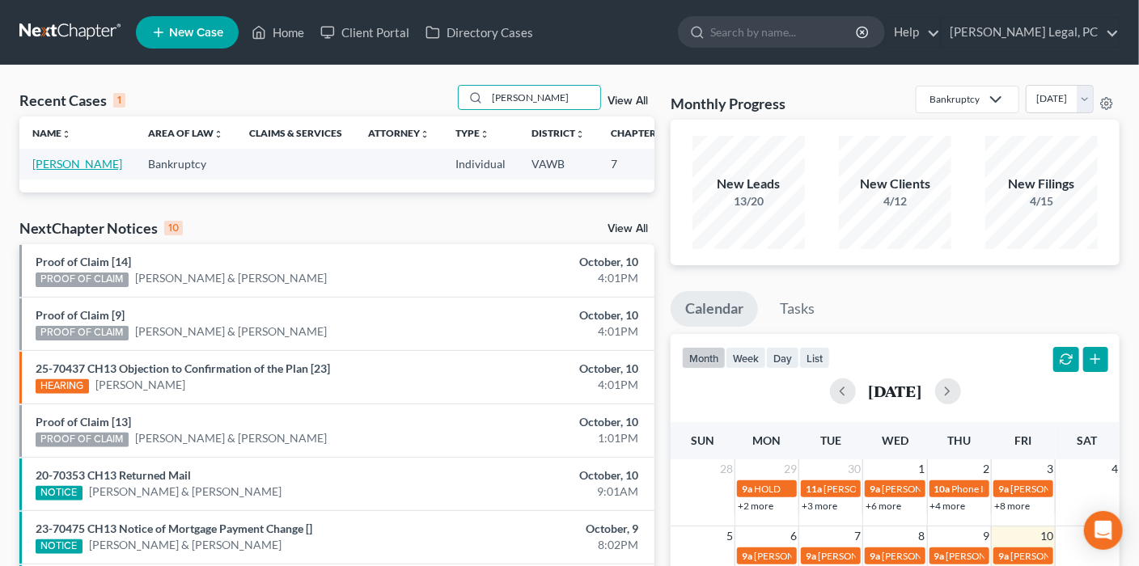
click at [51, 165] on link "[PERSON_NAME]" at bounding box center [77, 164] width 90 height 14
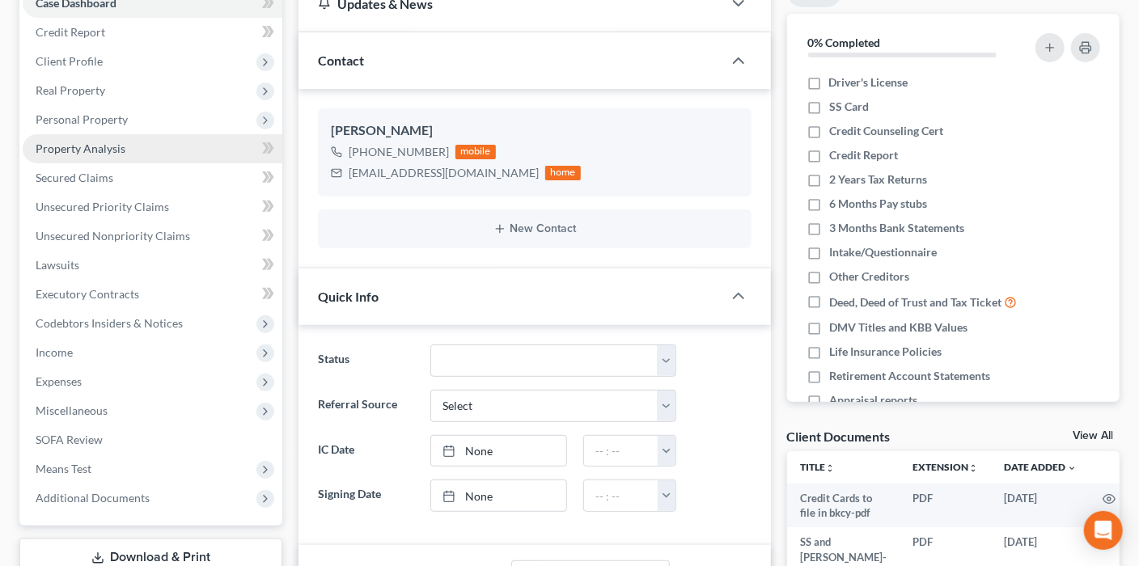
scroll to position [243, 0]
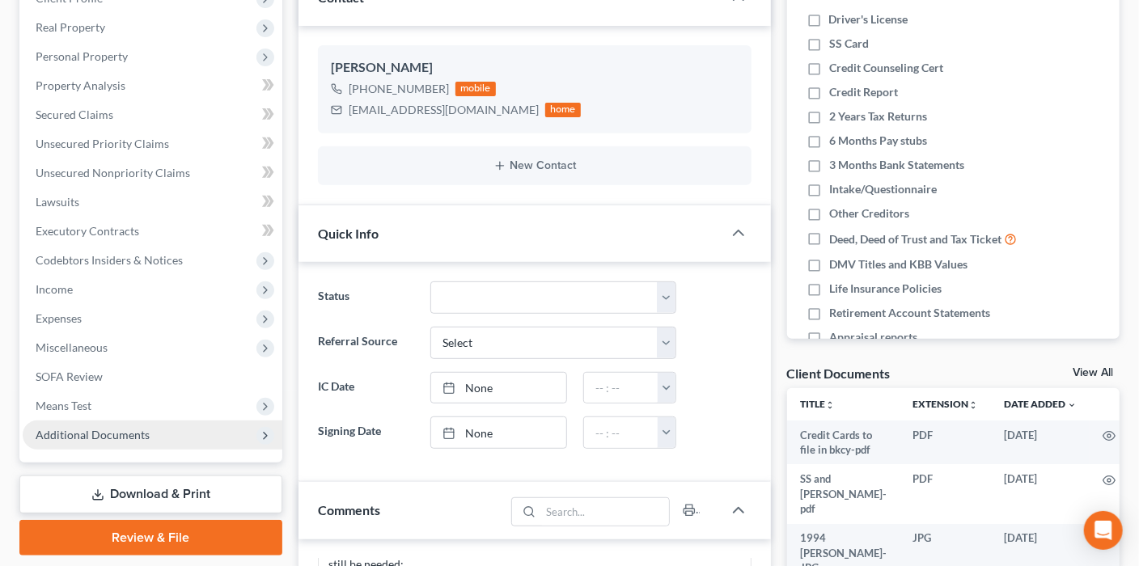
click at [141, 403] on span "Additional Documents" at bounding box center [93, 435] width 114 height 14
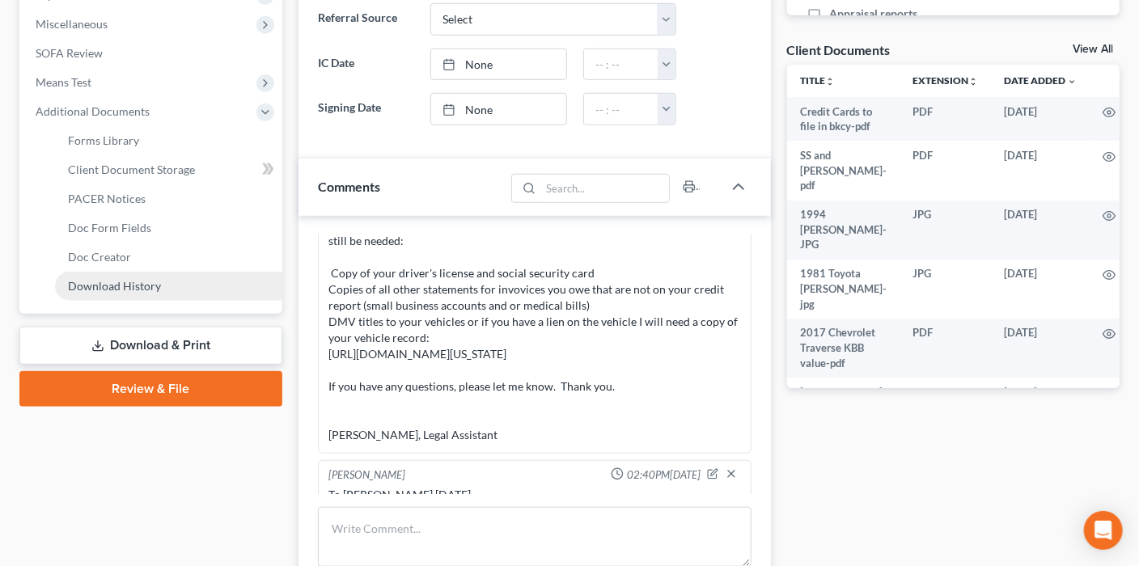
click at [146, 284] on span "Download History" at bounding box center [114, 286] width 93 height 14
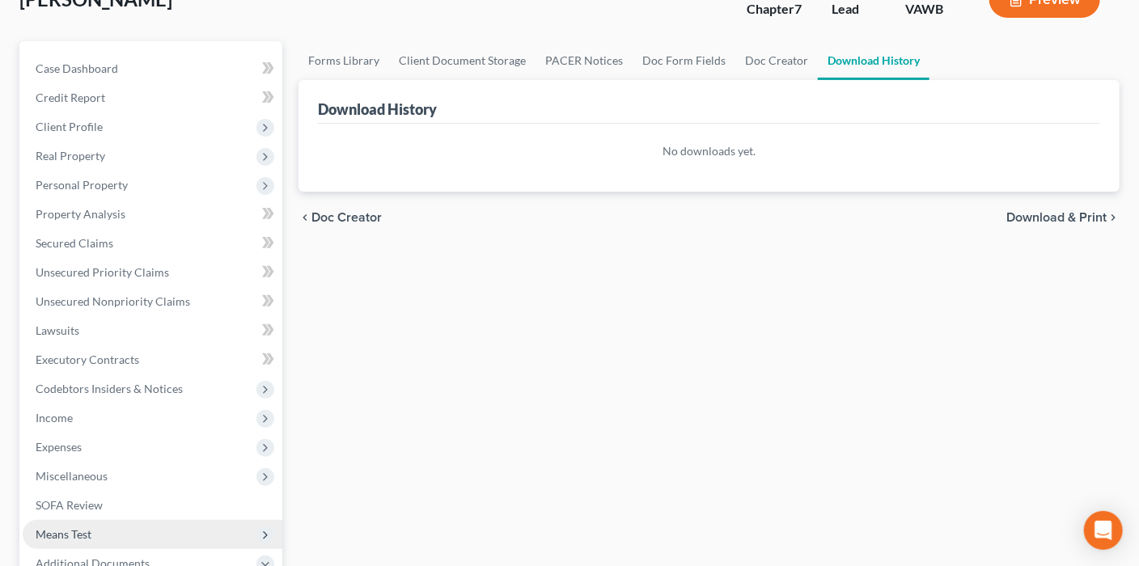
scroll to position [324, 0]
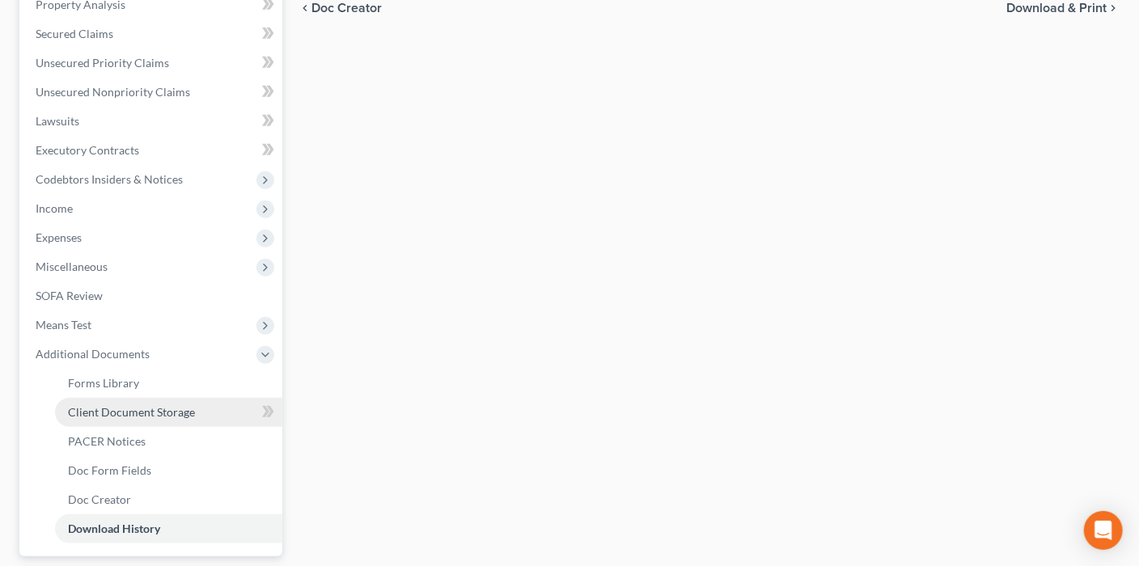
click at [156, 403] on span "Client Document Storage" at bounding box center [131, 412] width 127 height 14
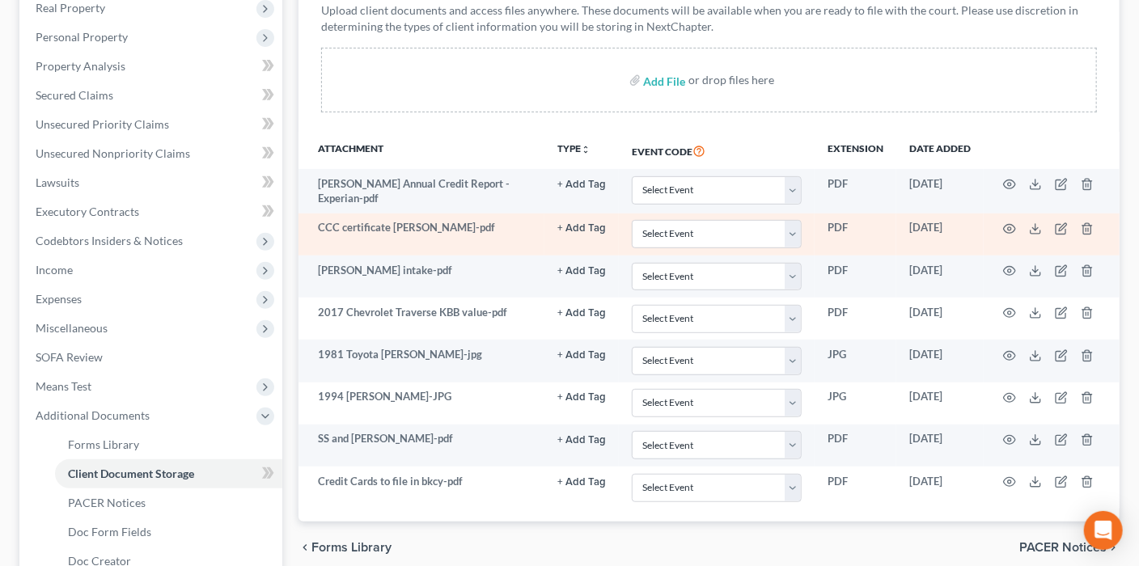
scroll to position [81, 0]
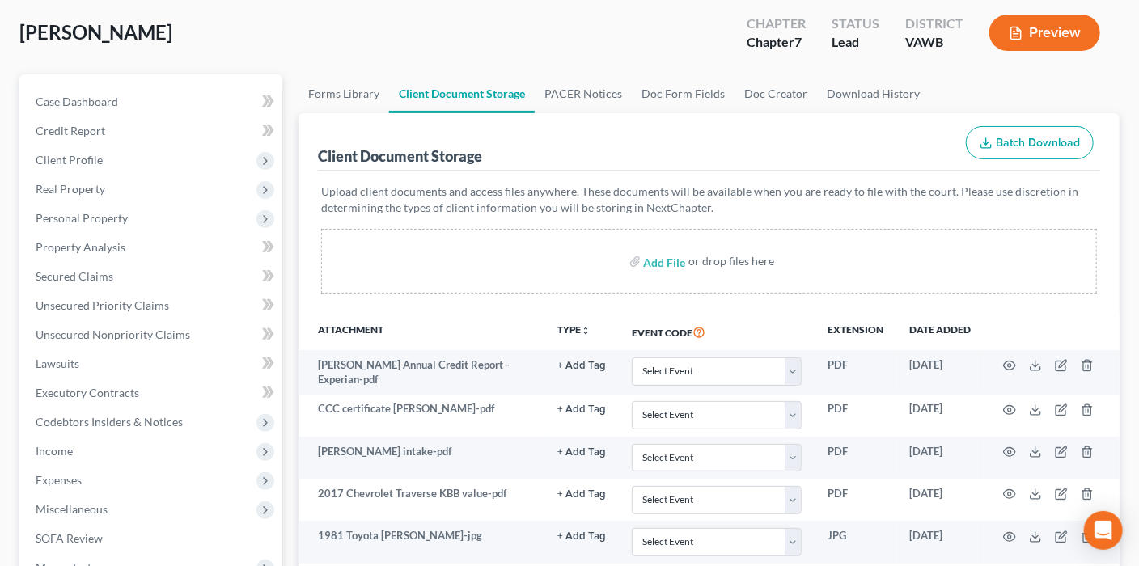
click at [861, 154] on button "Batch Download" at bounding box center [1030, 143] width 128 height 34
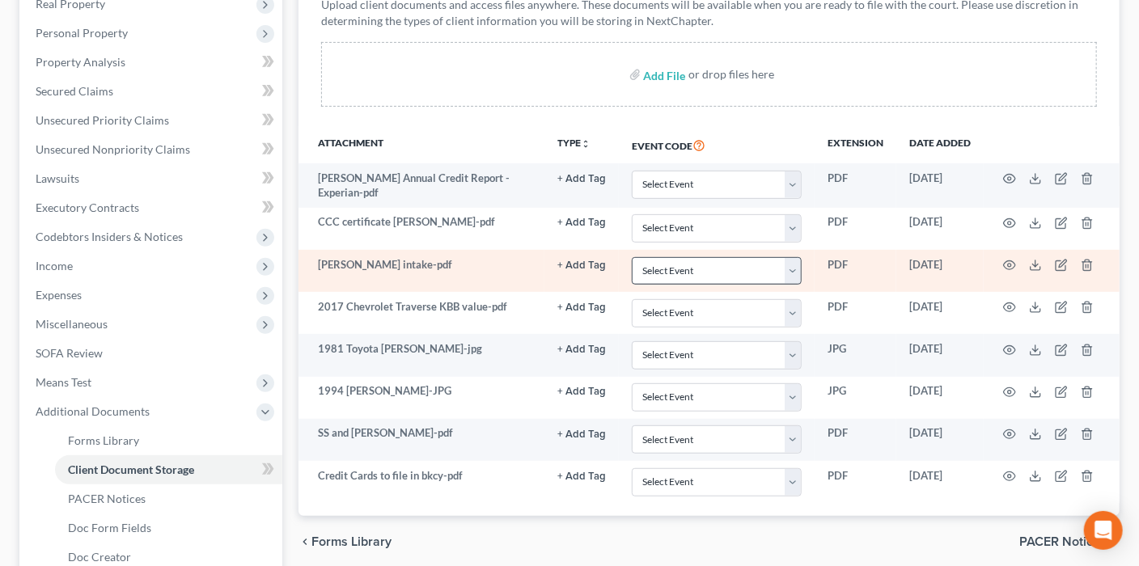
scroll to position [405, 0]
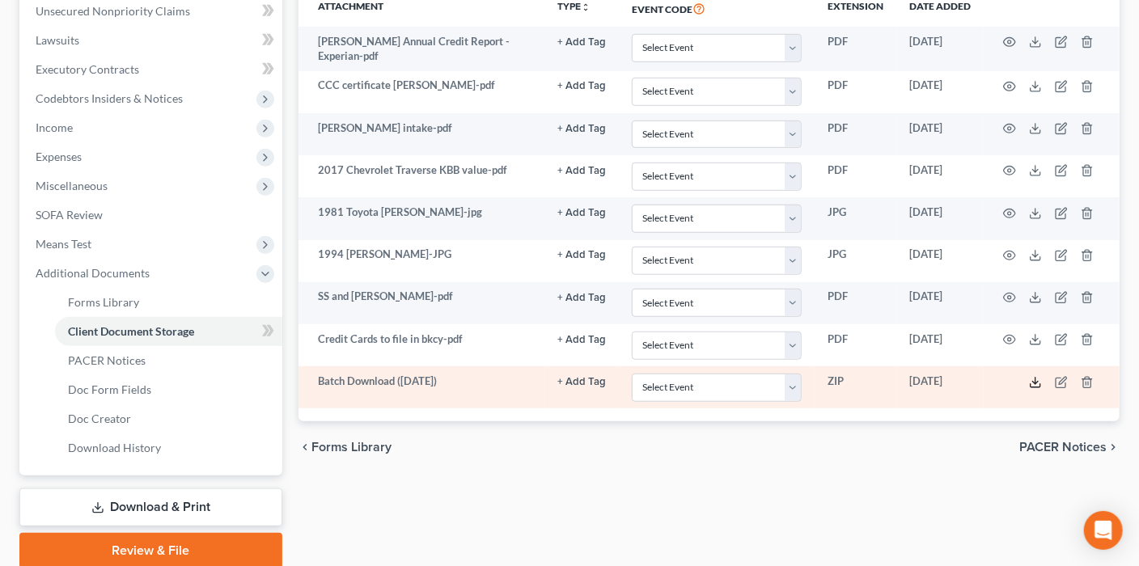
click at [861, 380] on icon at bounding box center [1035, 382] width 13 height 13
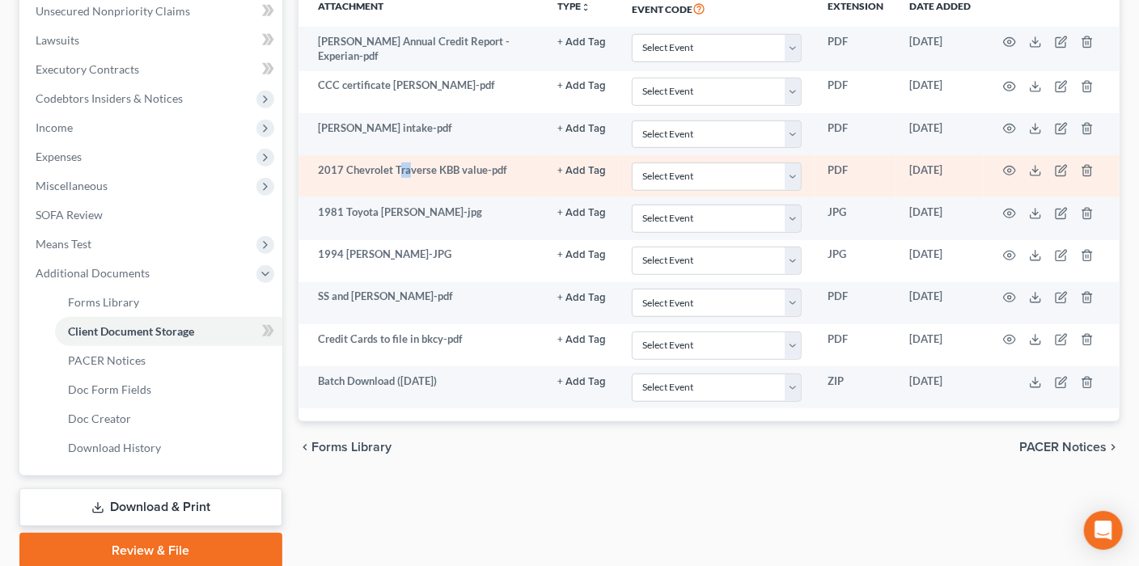
drag, startPoint x: 408, startPoint y: 155, endPoint x: 398, endPoint y: 184, distance: 31.5
click at [398, 184] on td "2017 Chevrolet Traverse KBB value-pdf" at bounding box center [422, 176] width 246 height 42
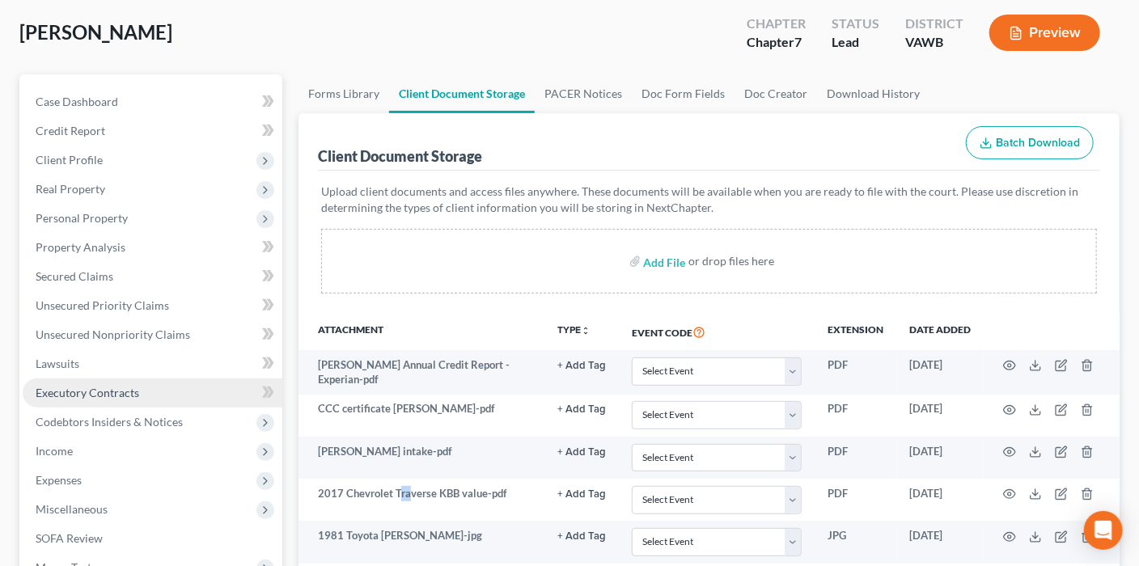
scroll to position [0, 0]
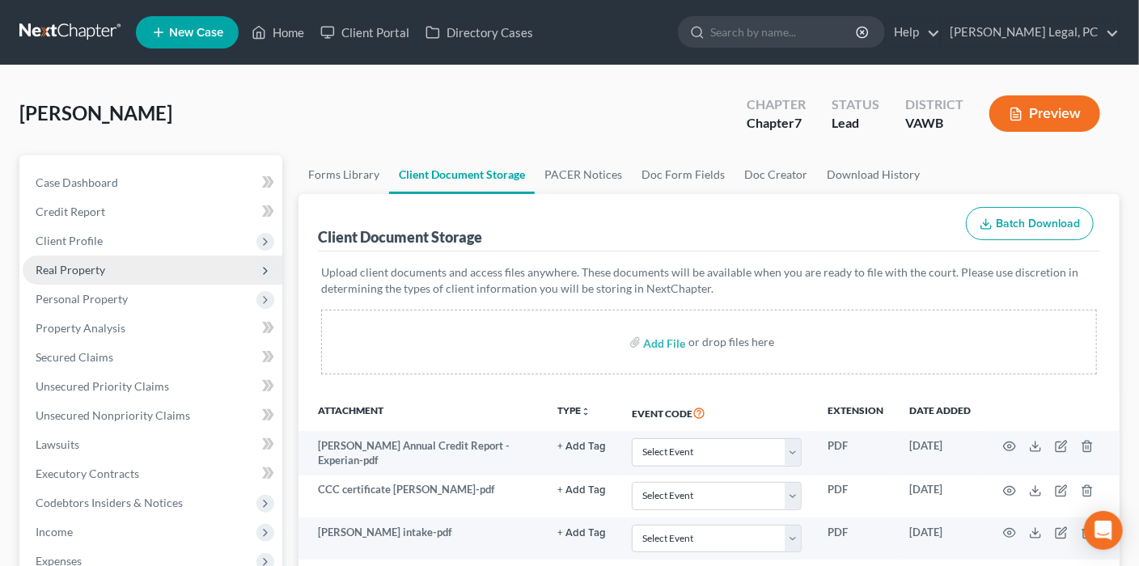
click at [94, 274] on span "Real Property" at bounding box center [71, 270] width 70 height 14
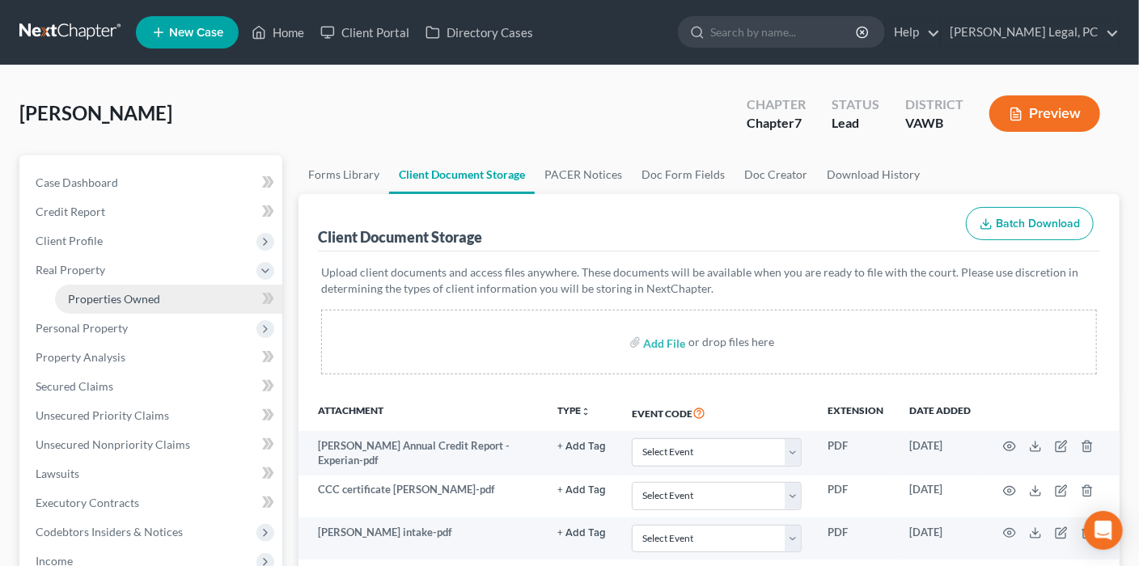
click at [121, 303] on span "Properties Owned" at bounding box center [114, 299] width 92 height 14
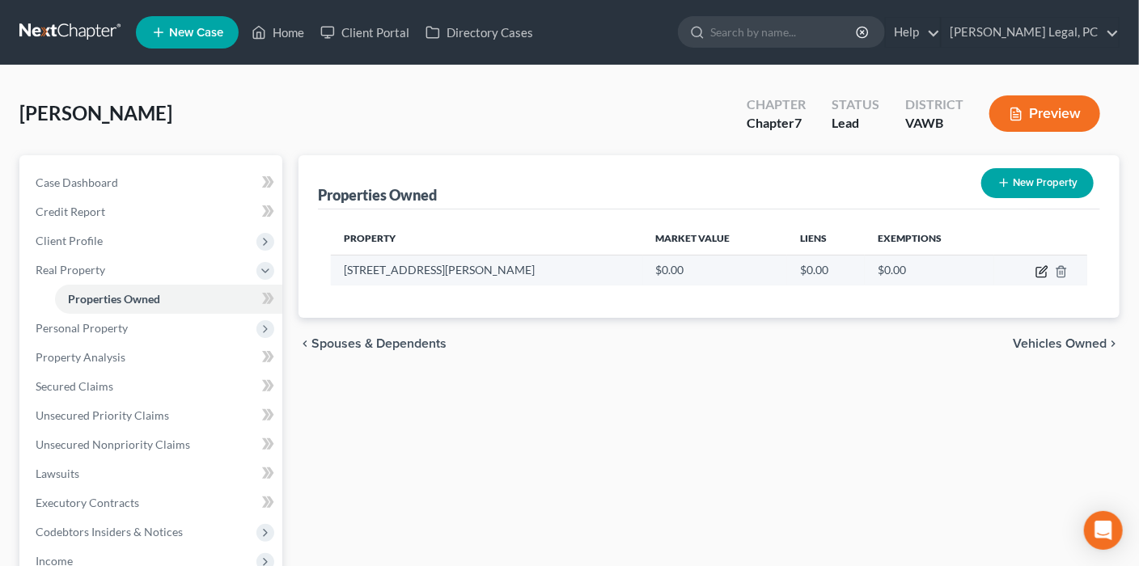
click at [861, 269] on icon "button" at bounding box center [1042, 271] width 13 height 13
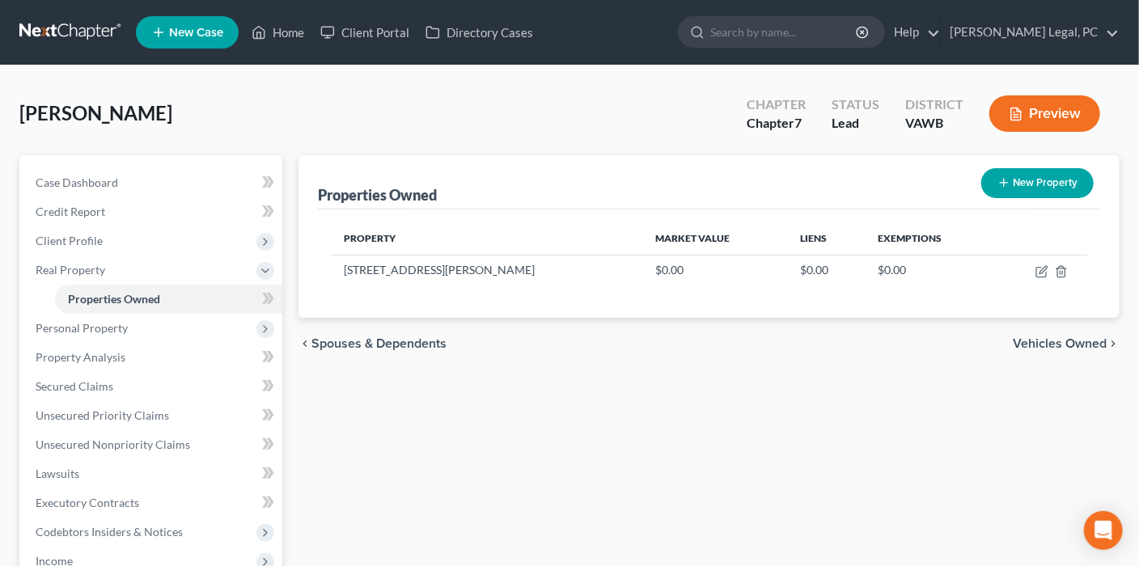
select select "48"
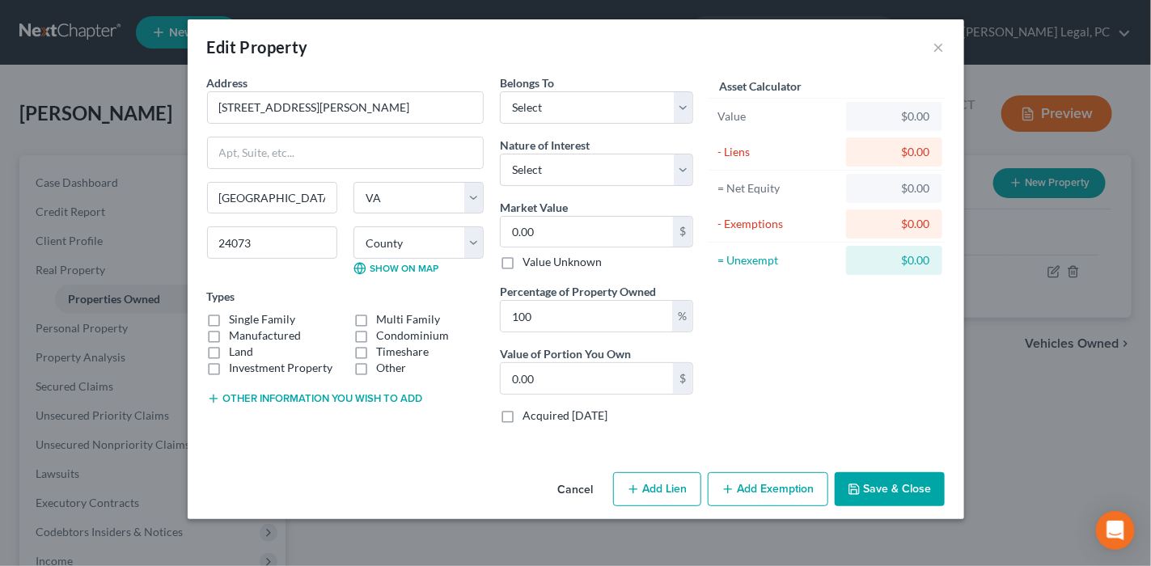
click at [580, 403] on button "Cancel" at bounding box center [575, 490] width 61 height 32
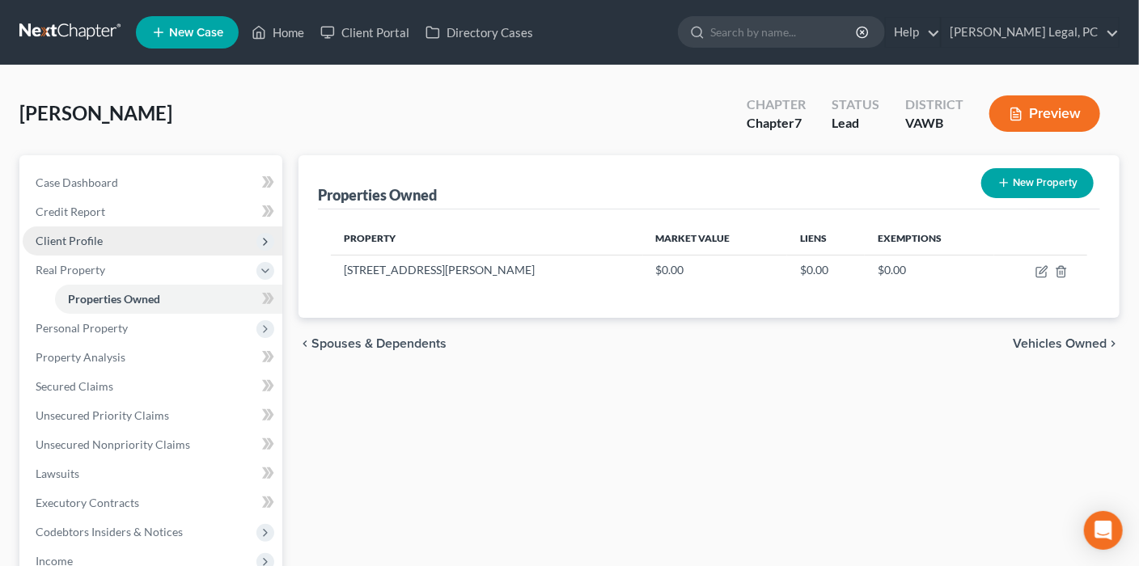
click at [68, 241] on span "Client Profile" at bounding box center [69, 241] width 67 height 14
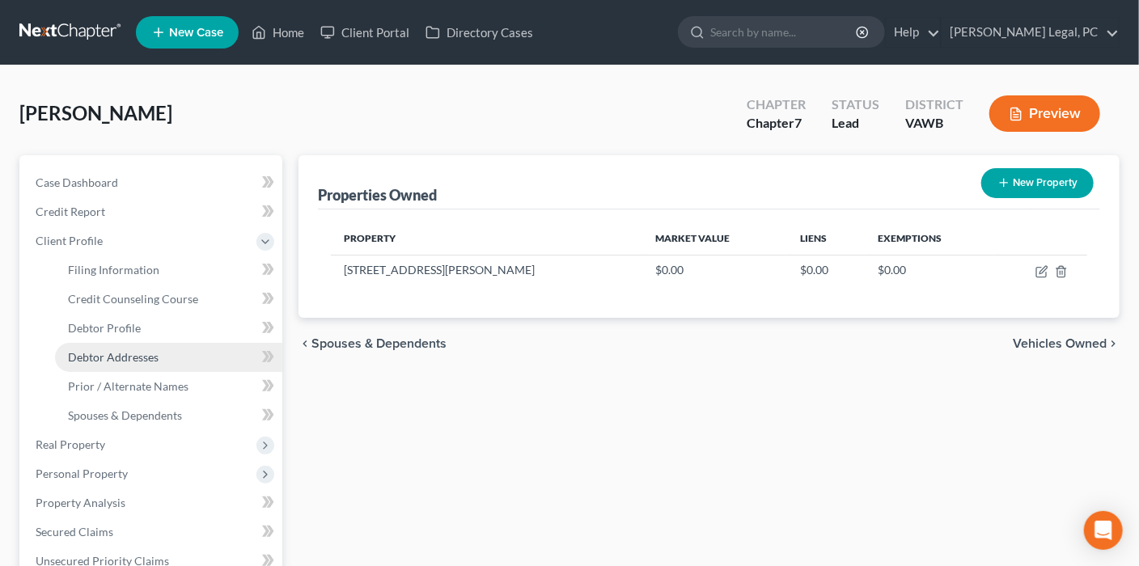
click at [154, 344] on link "Debtor Addresses" at bounding box center [168, 357] width 227 height 29
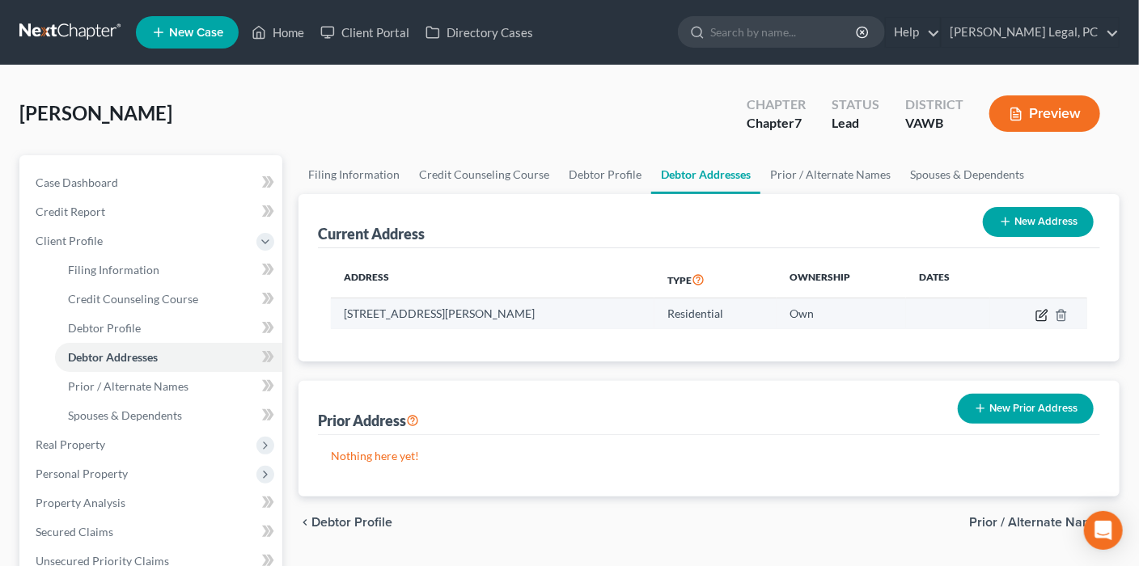
click at [861, 312] on icon "button" at bounding box center [1042, 315] width 13 height 13
select select "48"
select select "82"
select select "0"
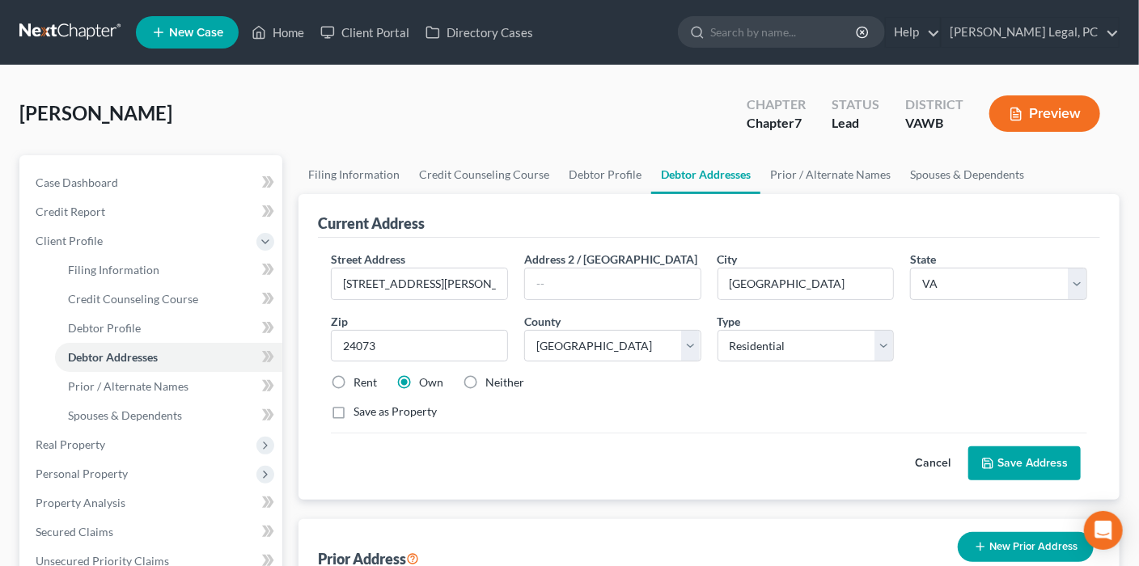
click at [486, 380] on label "Neither" at bounding box center [505, 383] width 39 height 16
click at [492, 380] on input "Neither" at bounding box center [497, 380] width 11 height 11
radio input "true"
click at [354, 380] on label "Rent" at bounding box center [365, 383] width 23 height 16
click at [360, 380] on input "Rent" at bounding box center [365, 380] width 11 height 11
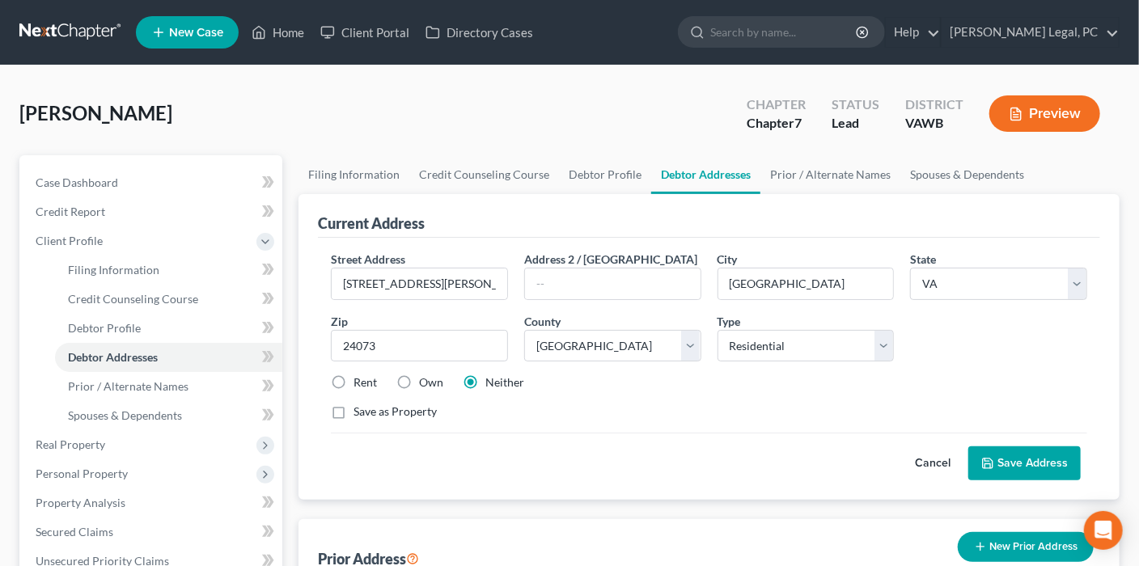
radio input "true"
click at [486, 383] on label "Neither" at bounding box center [505, 383] width 39 height 16
click at [492, 383] on input "Neither" at bounding box center [497, 380] width 11 height 11
radio input "true"
click at [861, 403] on button "Save Address" at bounding box center [1025, 464] width 112 height 34
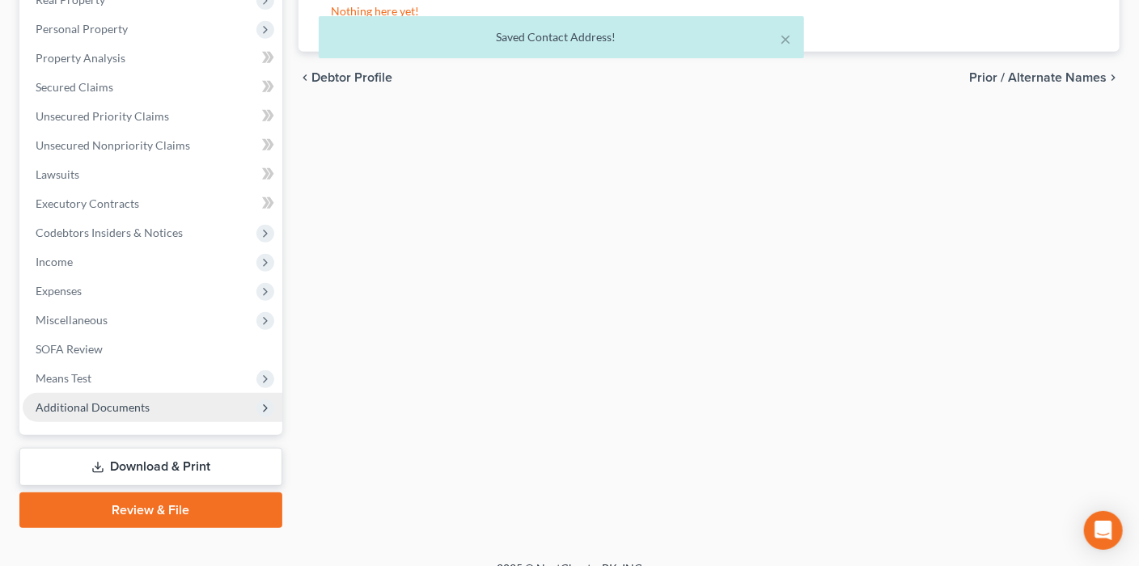
scroll to position [465, 0]
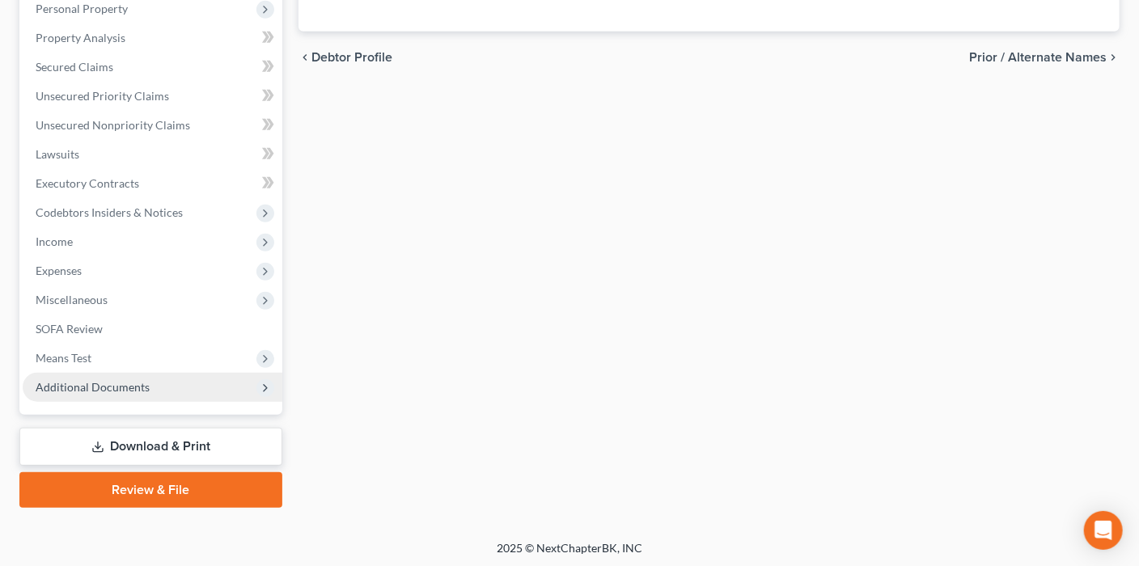
click at [141, 381] on span "Additional Documents" at bounding box center [93, 387] width 114 height 14
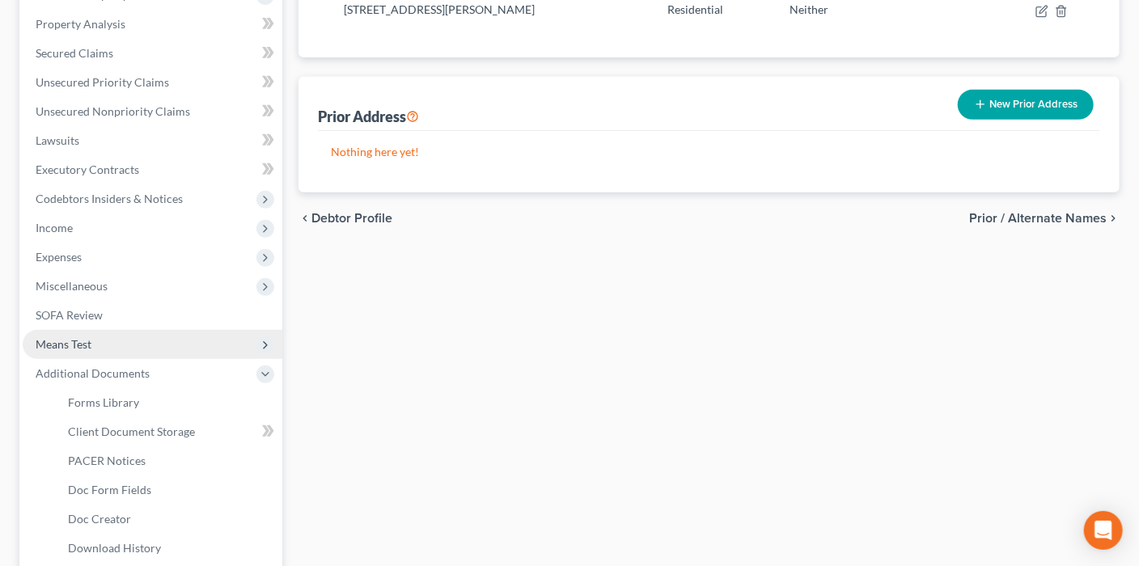
scroll to position [303, 0]
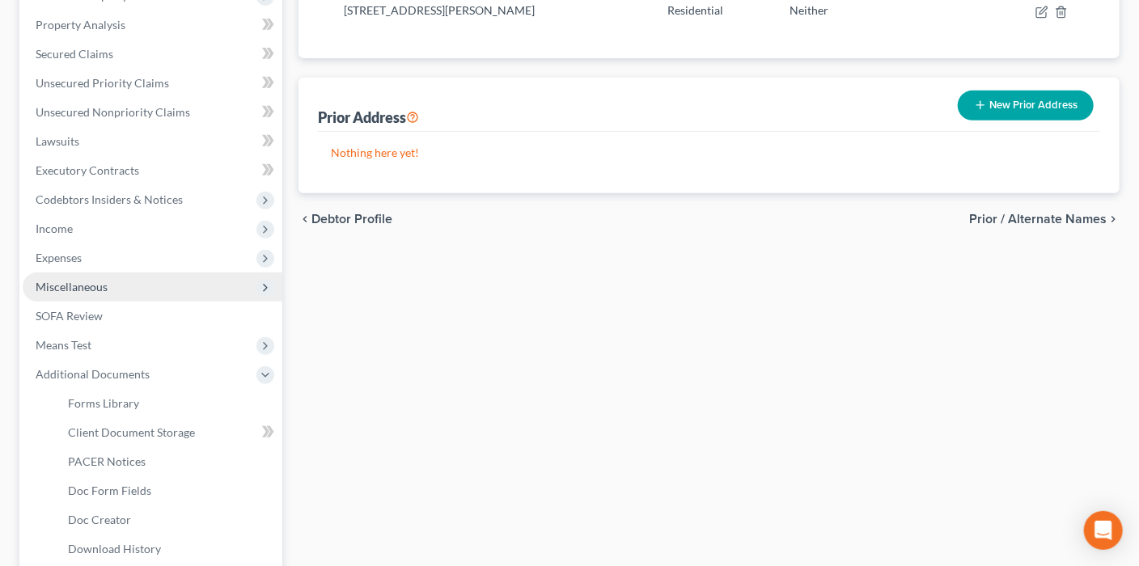
click at [112, 293] on span "Miscellaneous" at bounding box center [153, 287] width 260 height 29
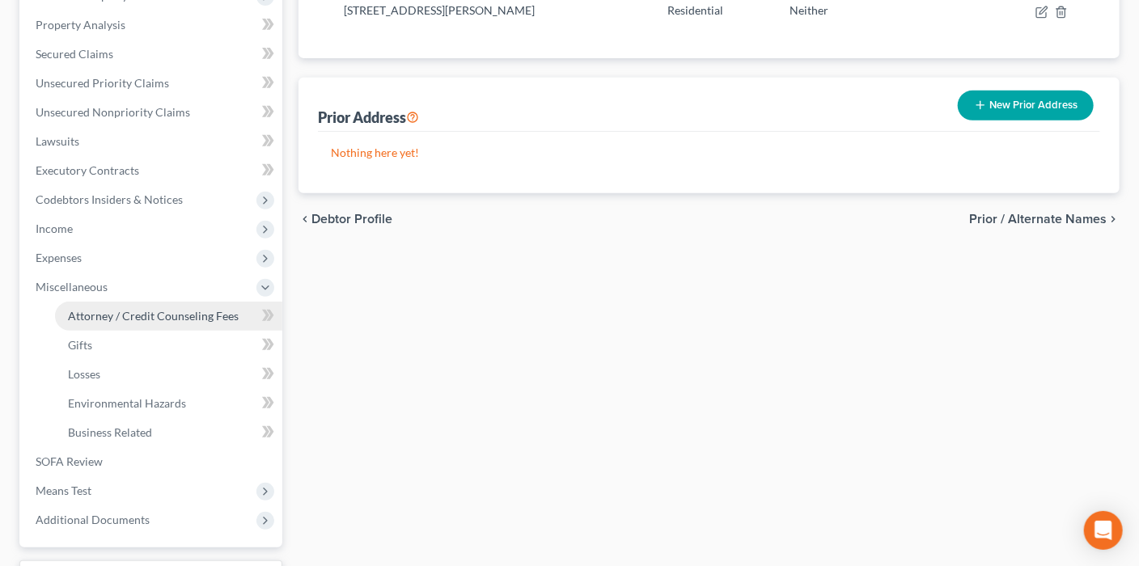
click at [130, 320] on span "Attorney / Credit Counseling Fees" at bounding box center [153, 316] width 171 height 14
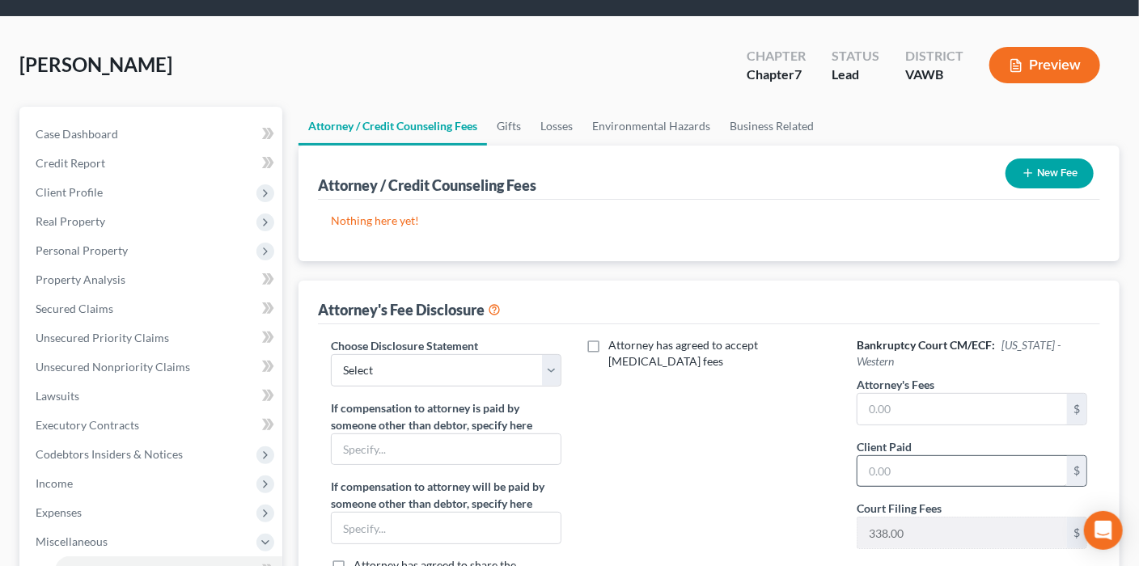
scroll to position [81, 0]
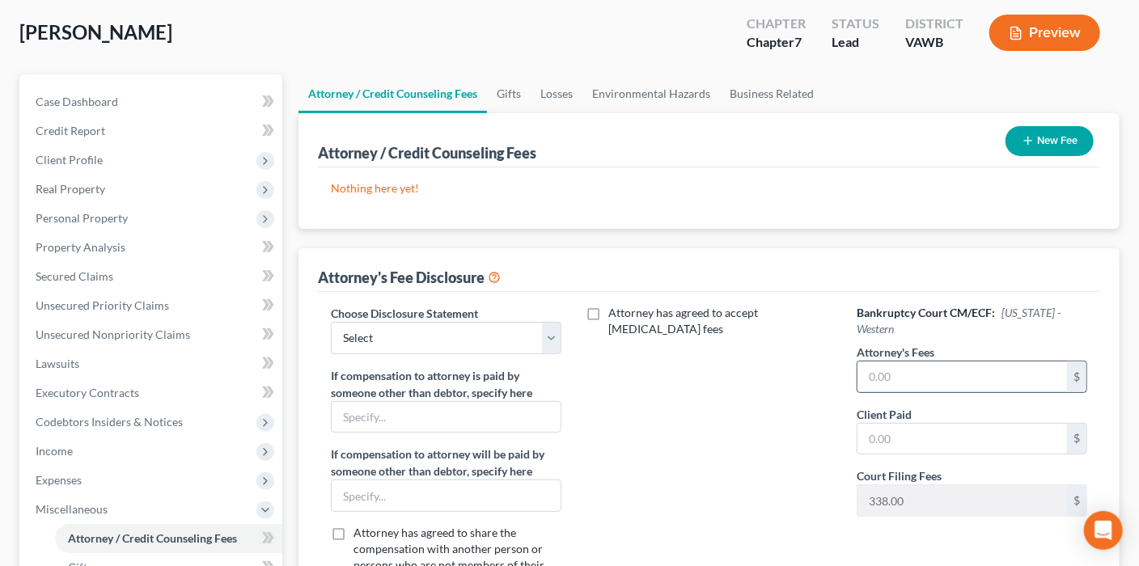
click at [861, 362] on input "text" at bounding box center [963, 377] width 210 height 31
click at [861, 403] on input "text" at bounding box center [963, 439] width 210 height 31
type input "1,900"
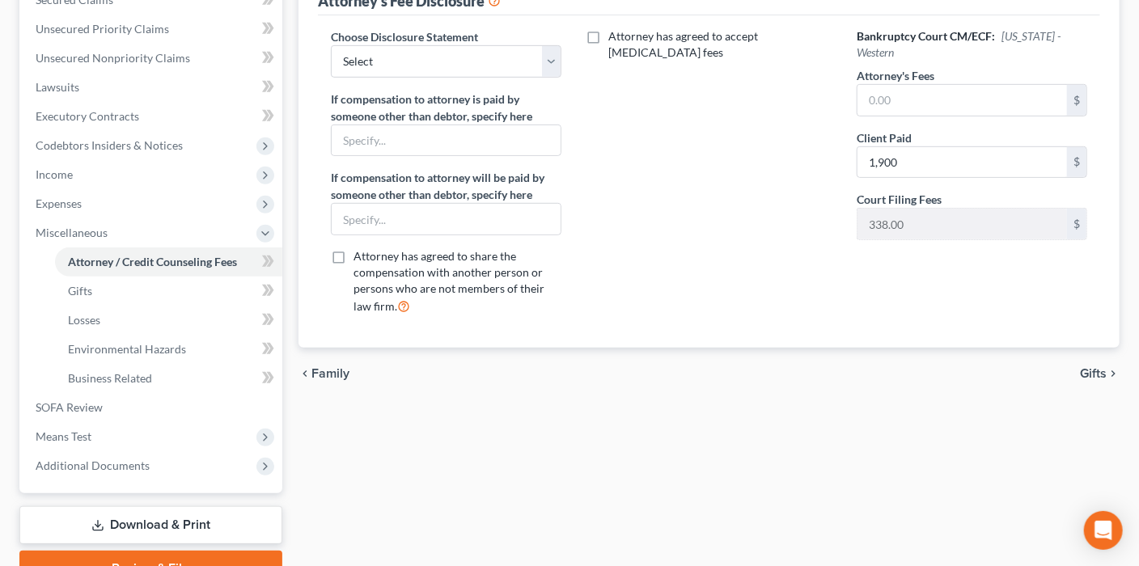
scroll to position [275, 0]
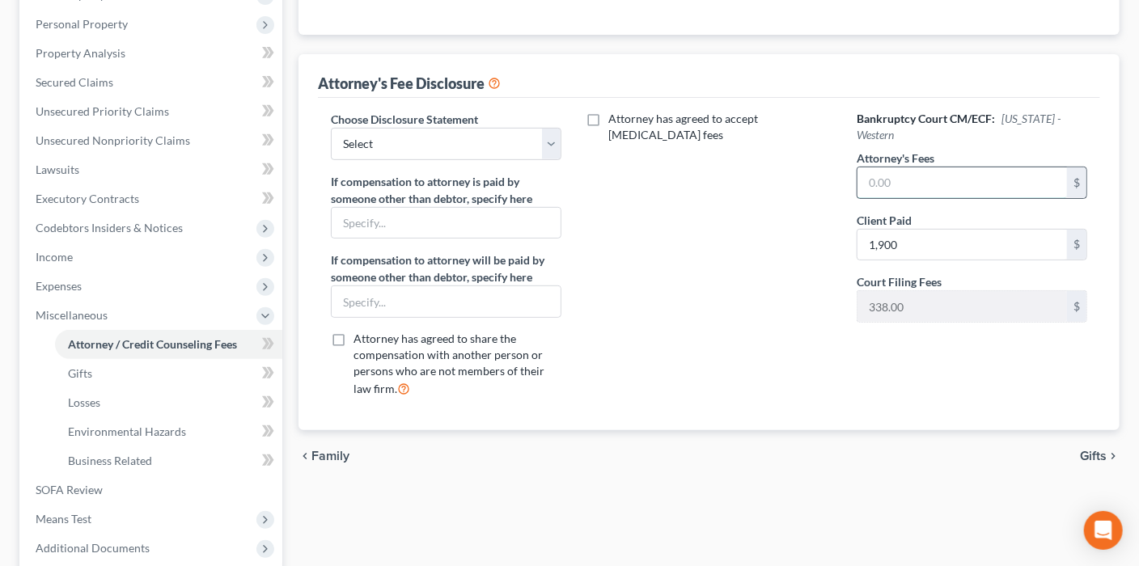
click at [861, 167] on input "text" at bounding box center [963, 182] width 210 height 31
click at [861, 170] on input "text" at bounding box center [963, 182] width 210 height 31
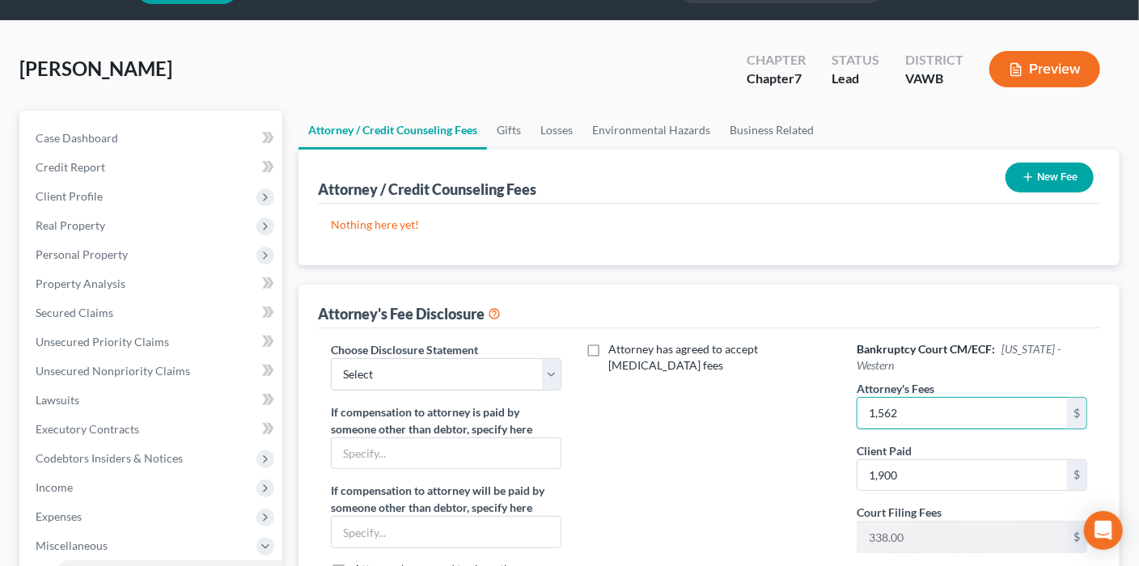
scroll to position [0, 0]
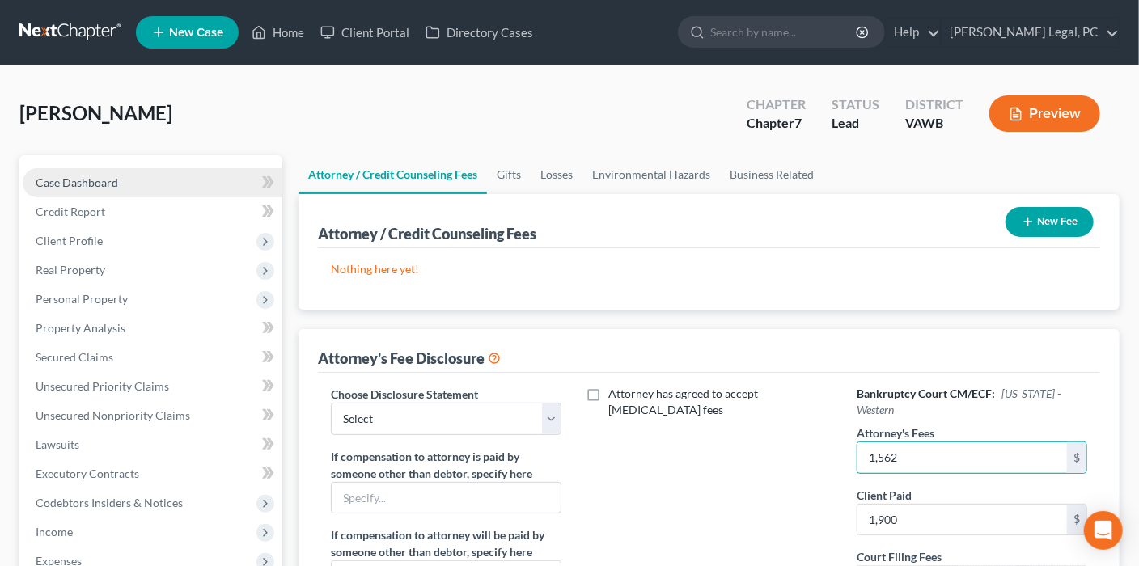
type input "1,562"
click at [62, 184] on span "Case Dashboard" at bounding box center [77, 183] width 83 height 14
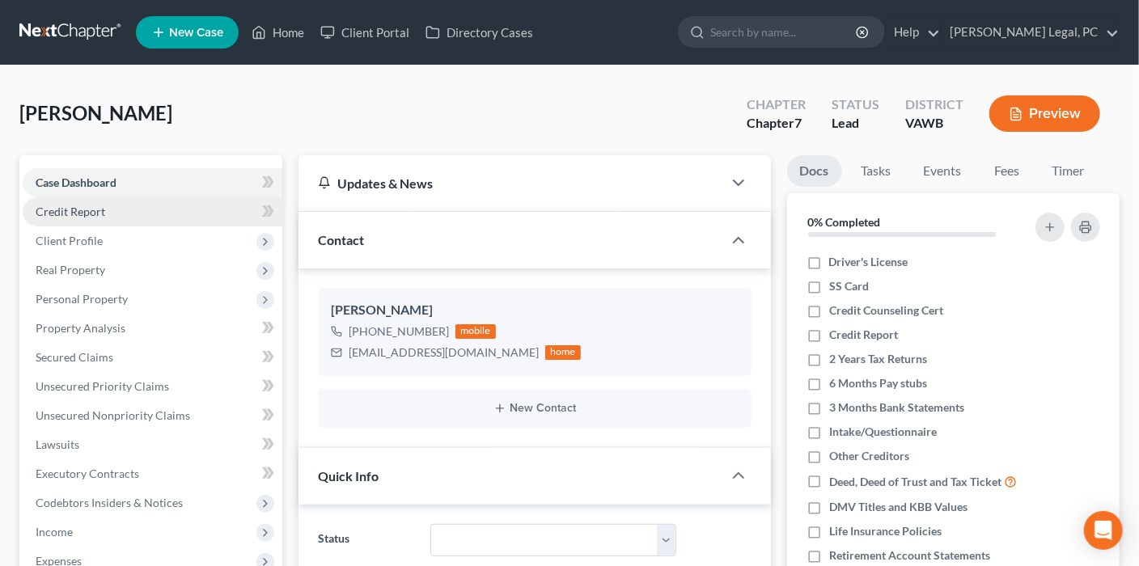
scroll to position [228, 0]
click at [66, 207] on span "Credit Report" at bounding box center [71, 212] width 70 height 14
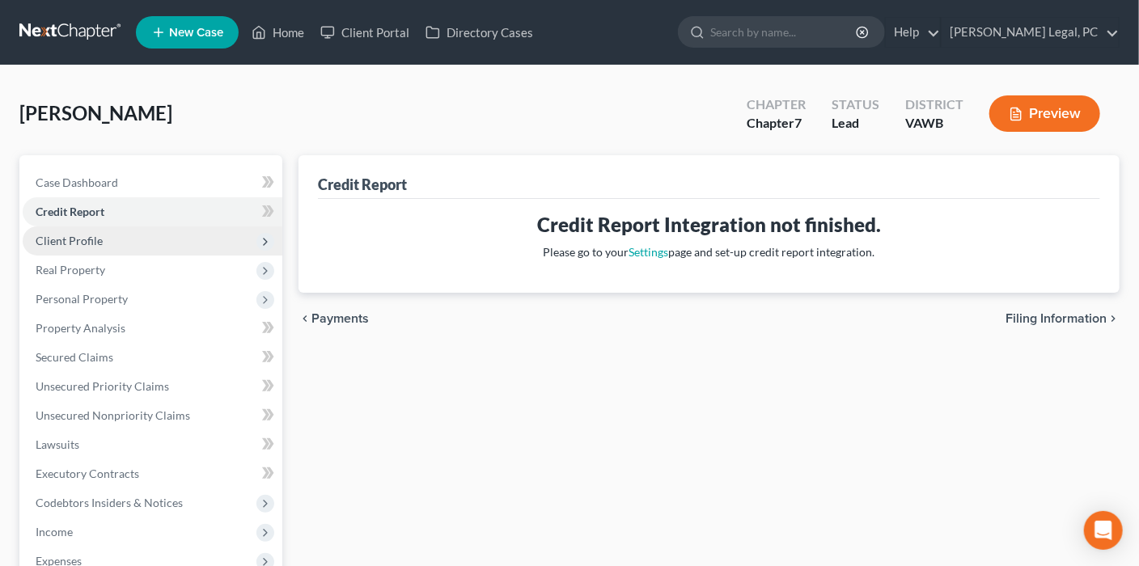
click at [71, 246] on span "Client Profile" at bounding box center [153, 241] width 260 height 29
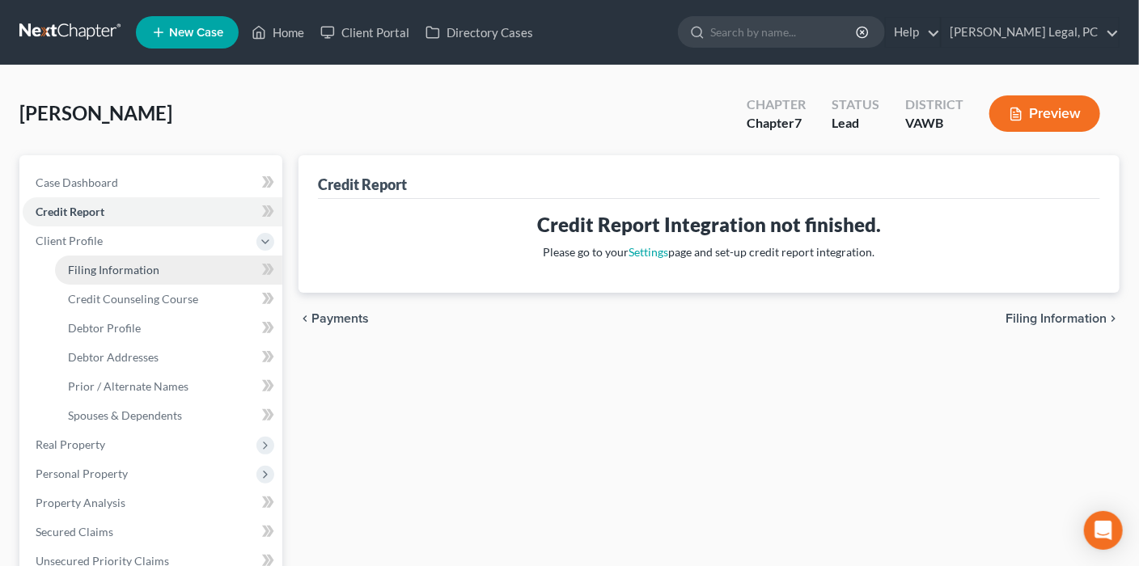
click at [126, 270] on span "Filing Information" at bounding box center [113, 270] width 91 height 14
select select "1"
select select "0"
select select "48"
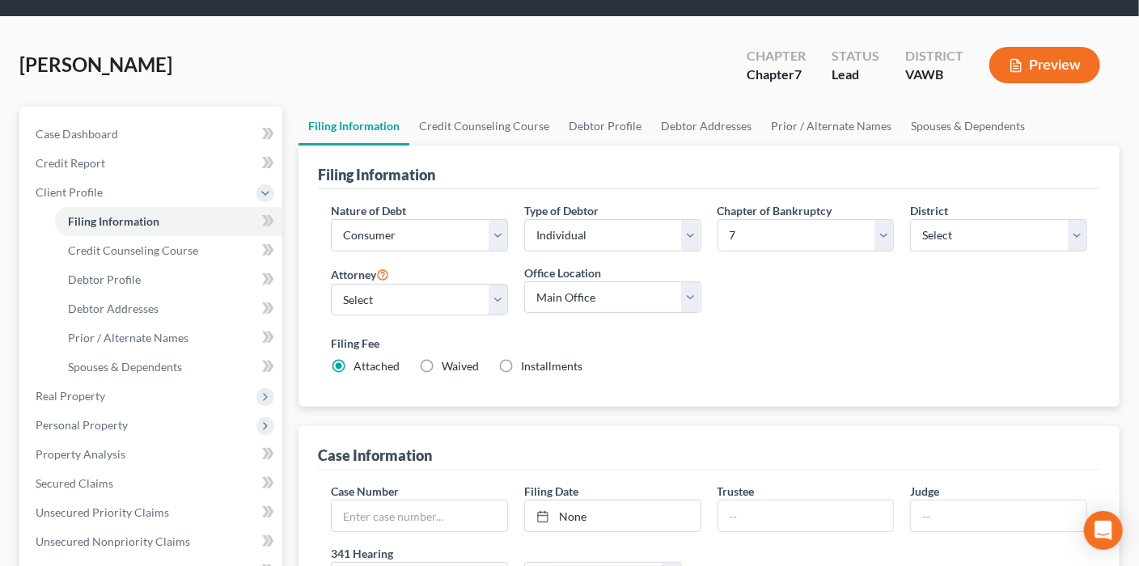
scroll to position [81, 0]
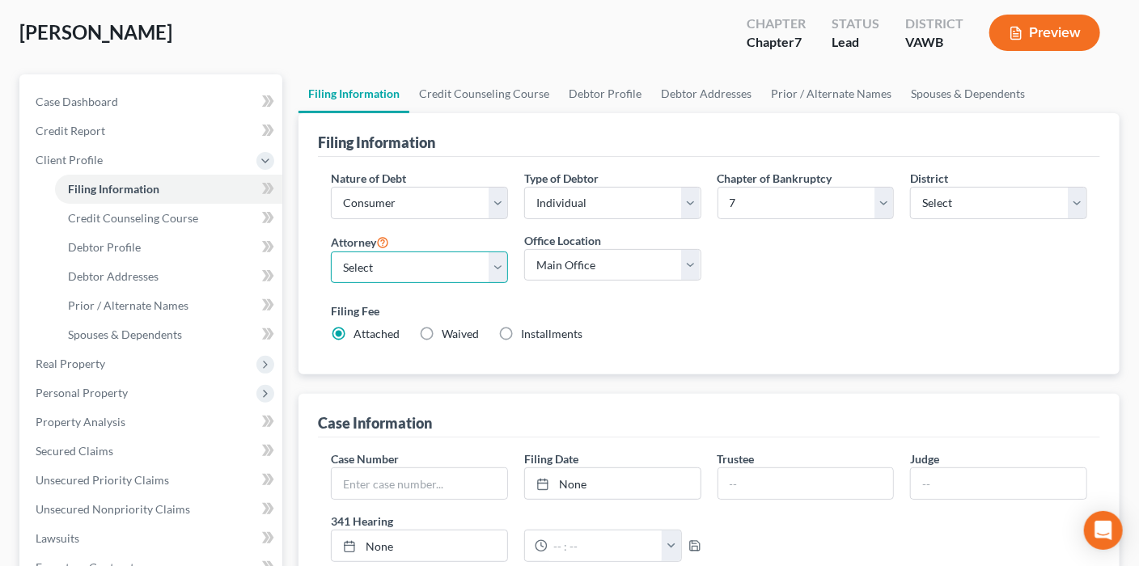
click at [498, 274] on select "Select Shane Hiatt - VAWB Scot Farthing - VAWB" at bounding box center [419, 268] width 177 height 32
select select "0"
click at [331, 252] on select "Select Shane Hiatt - VAWB Scot Farthing - VAWB" at bounding box center [419, 268] width 177 height 32
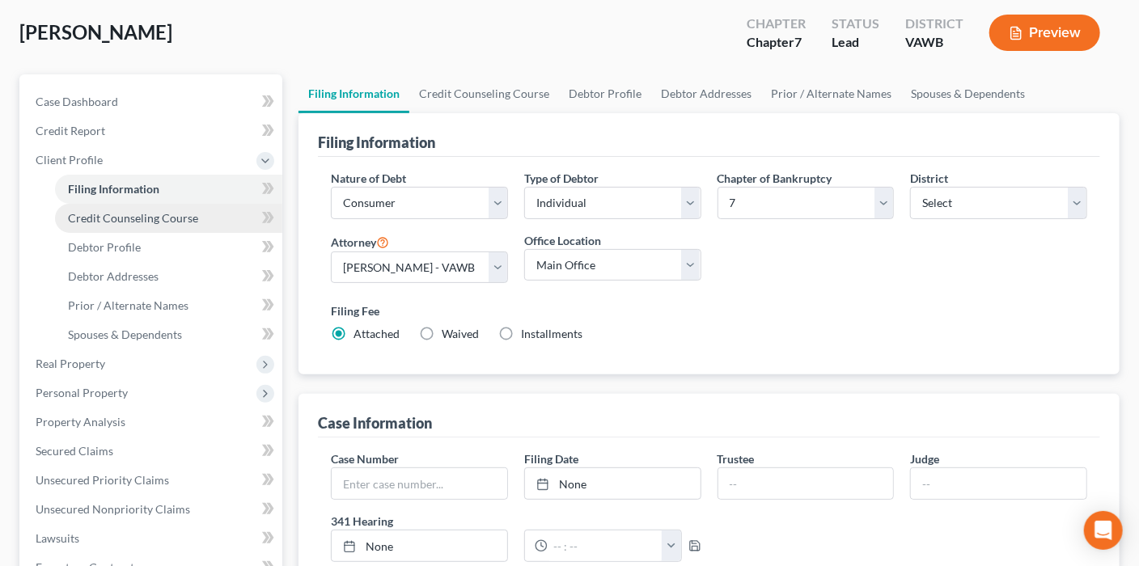
click at [138, 217] on span "Credit Counseling Course" at bounding box center [133, 218] width 130 height 14
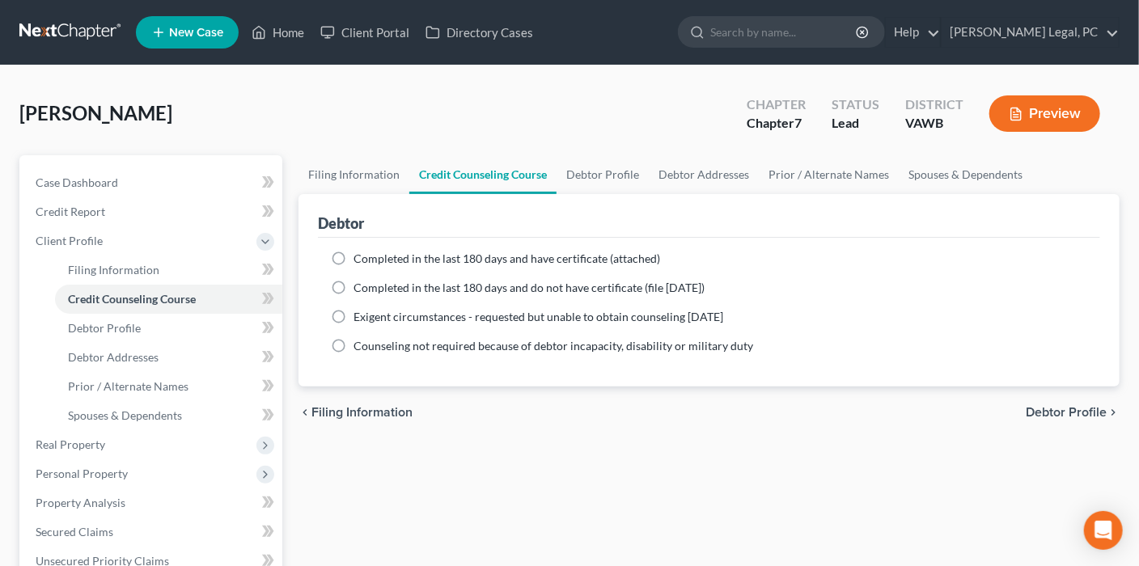
click at [354, 263] on label "Completed in the last 180 days and have certificate (attached)" at bounding box center [507, 259] width 307 height 16
click at [360, 261] on input "Completed in the last 180 days and have certificate (attached)" at bounding box center [365, 256] width 11 height 11
radio input "true"
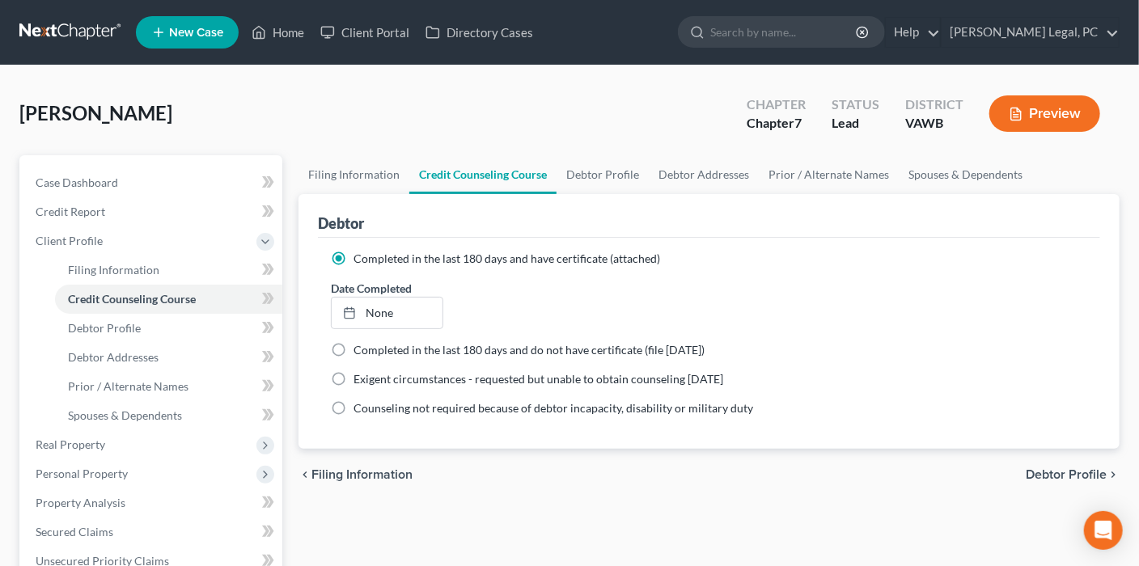
click at [400, 295] on label "Date Completed" at bounding box center [371, 288] width 81 height 17
type input "[DATE]"
click at [393, 301] on link "None" at bounding box center [387, 313] width 111 height 31
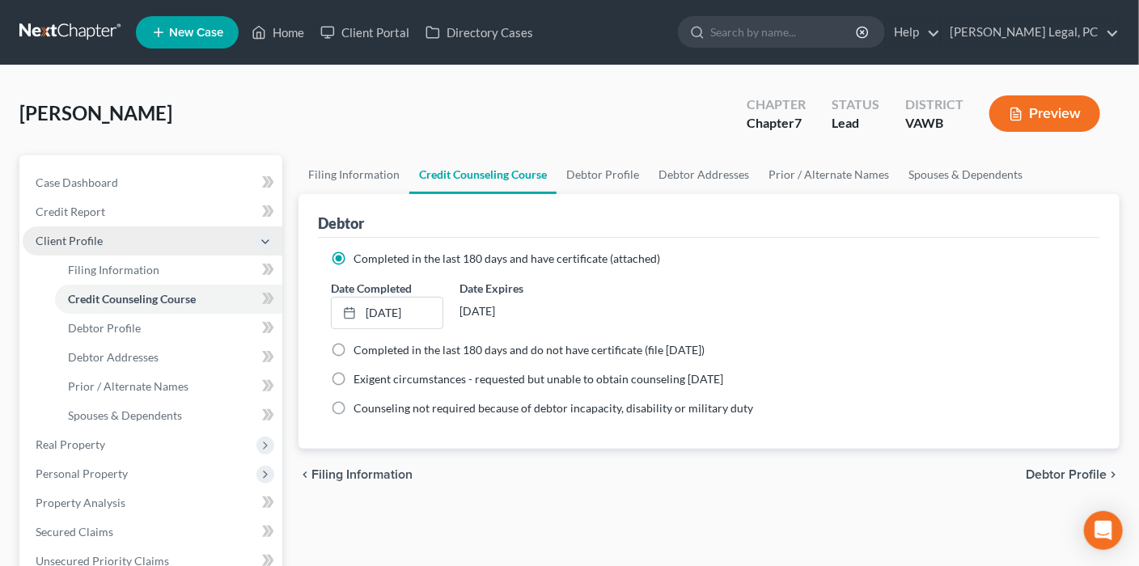
click at [91, 244] on span "Client Profile" at bounding box center [69, 241] width 67 height 14
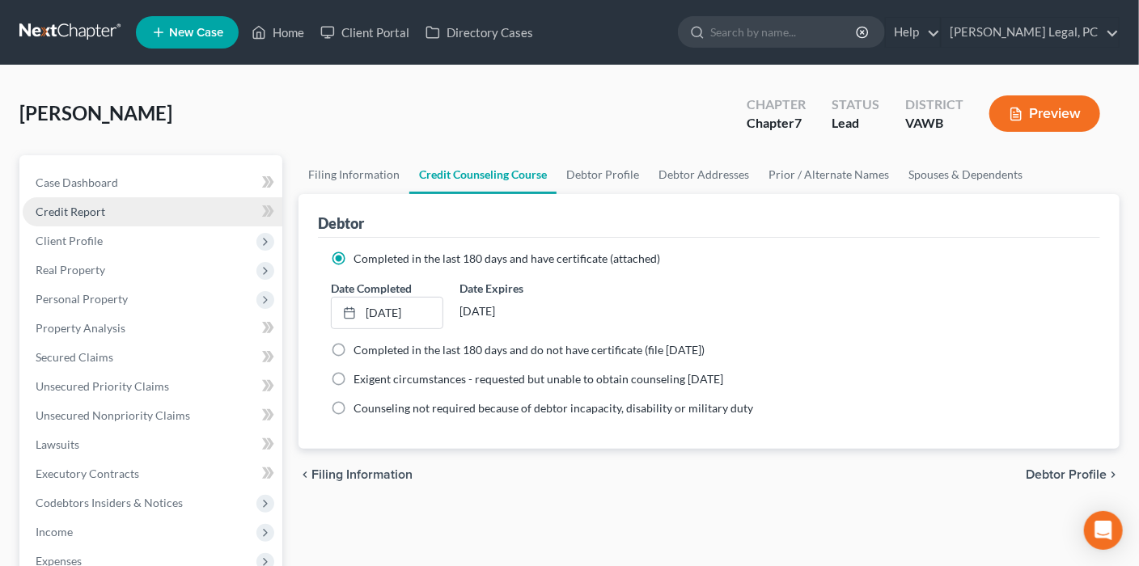
click at [91, 207] on span "Credit Report" at bounding box center [71, 212] width 70 height 14
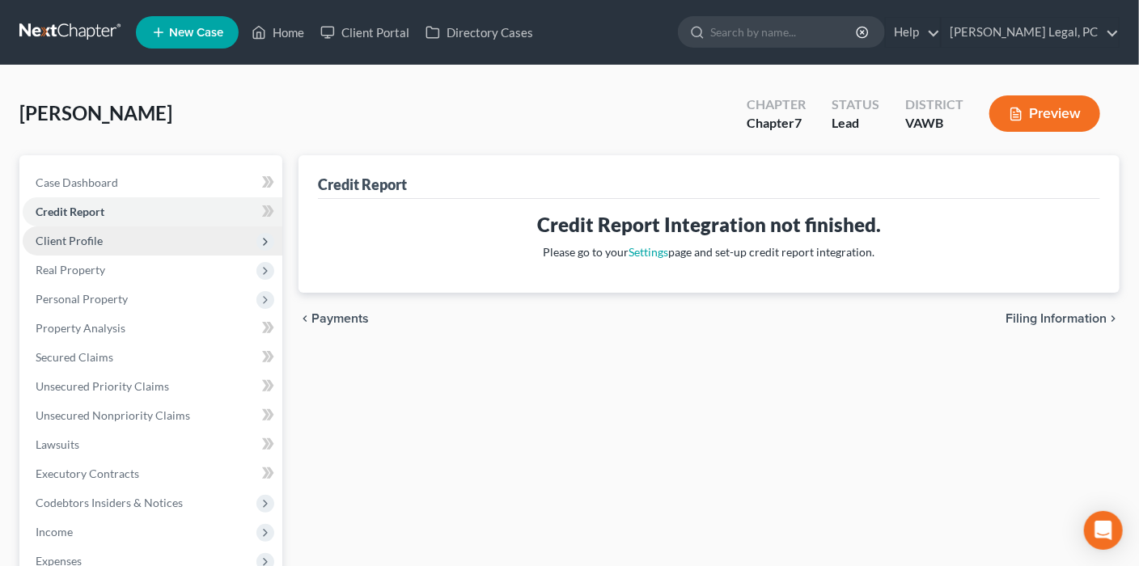
click at [91, 235] on span "Client Profile" at bounding box center [69, 241] width 67 height 14
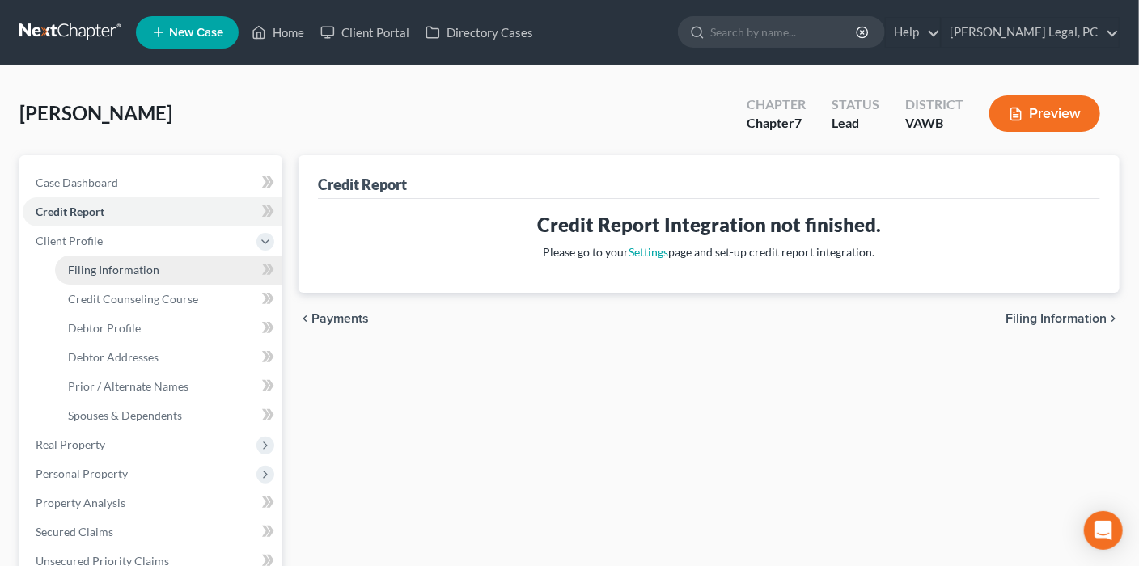
click at [159, 277] on link "Filing Information" at bounding box center [168, 270] width 227 height 29
select select "1"
select select "0"
select select "84"
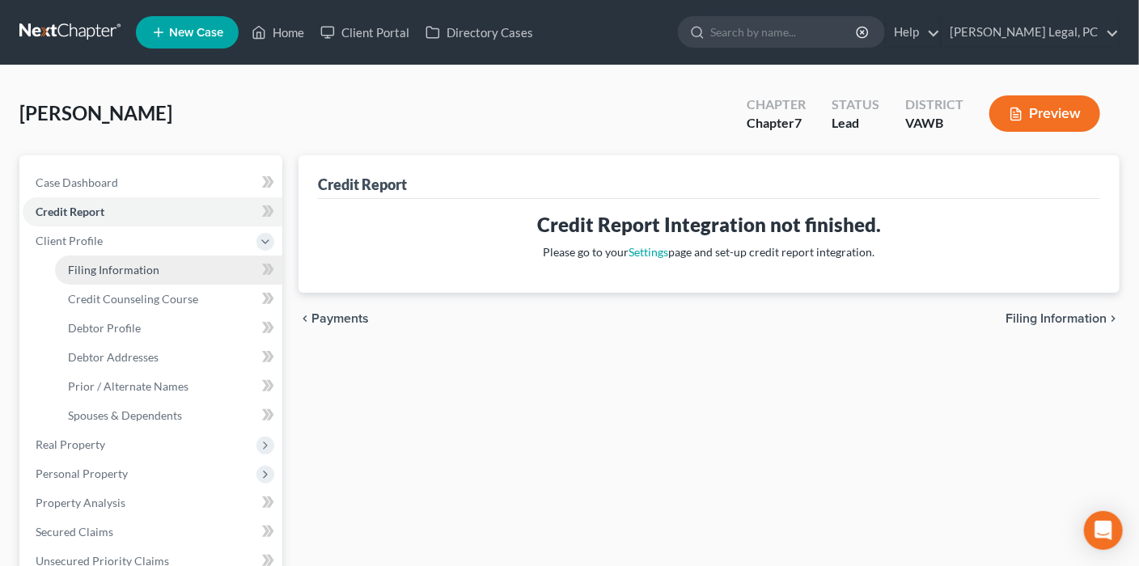
select select "0"
select select "48"
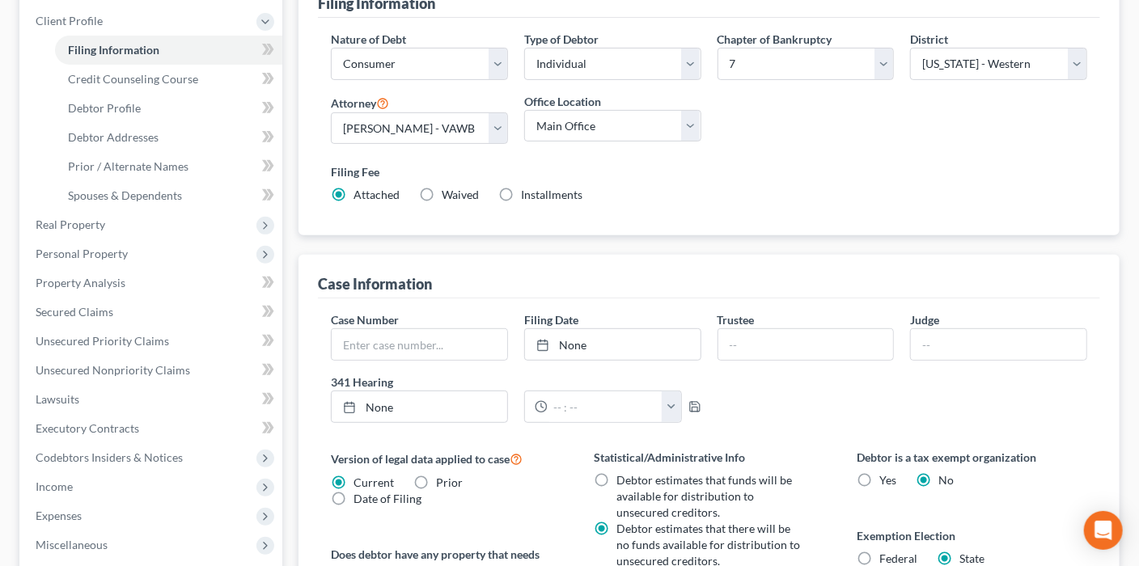
scroll to position [81, 0]
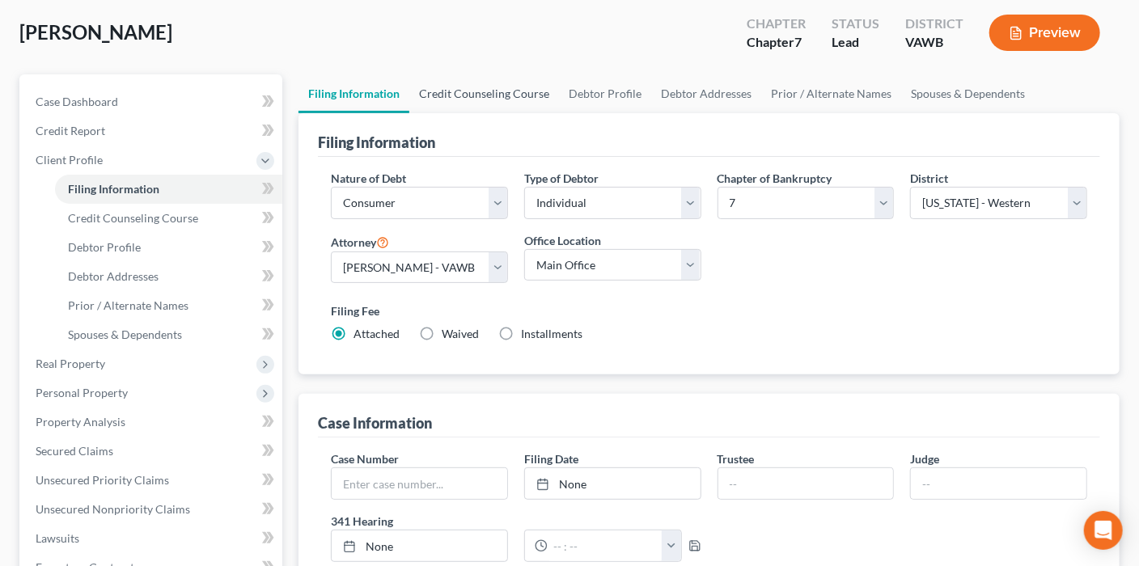
click at [475, 95] on link "Credit Counseling Course" at bounding box center [484, 93] width 150 height 39
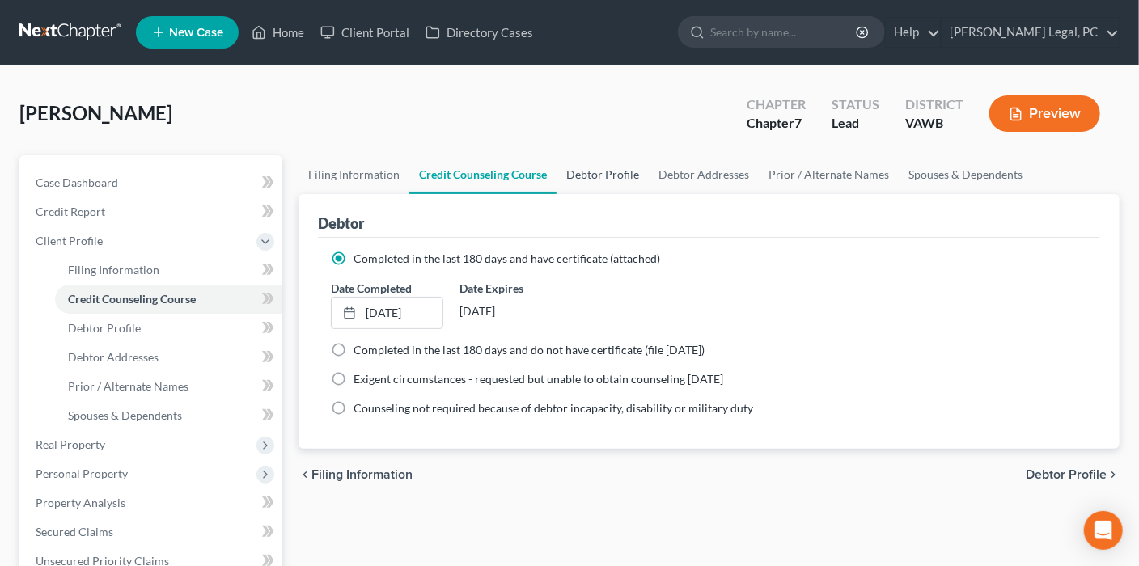
click at [596, 172] on link "Debtor Profile" at bounding box center [603, 174] width 92 height 39
select select "0"
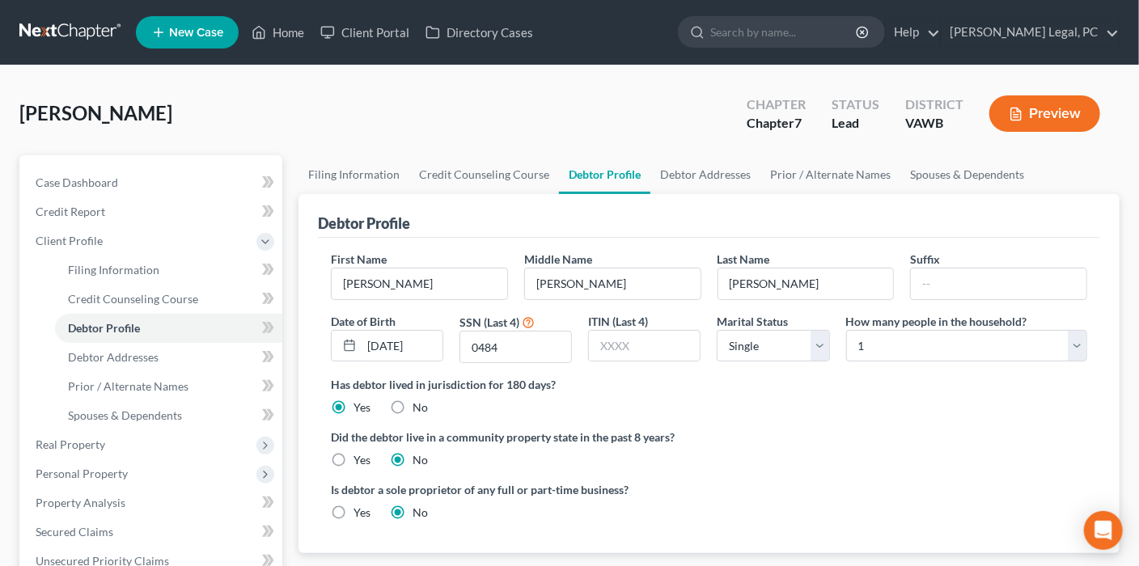
scroll to position [81, 0]
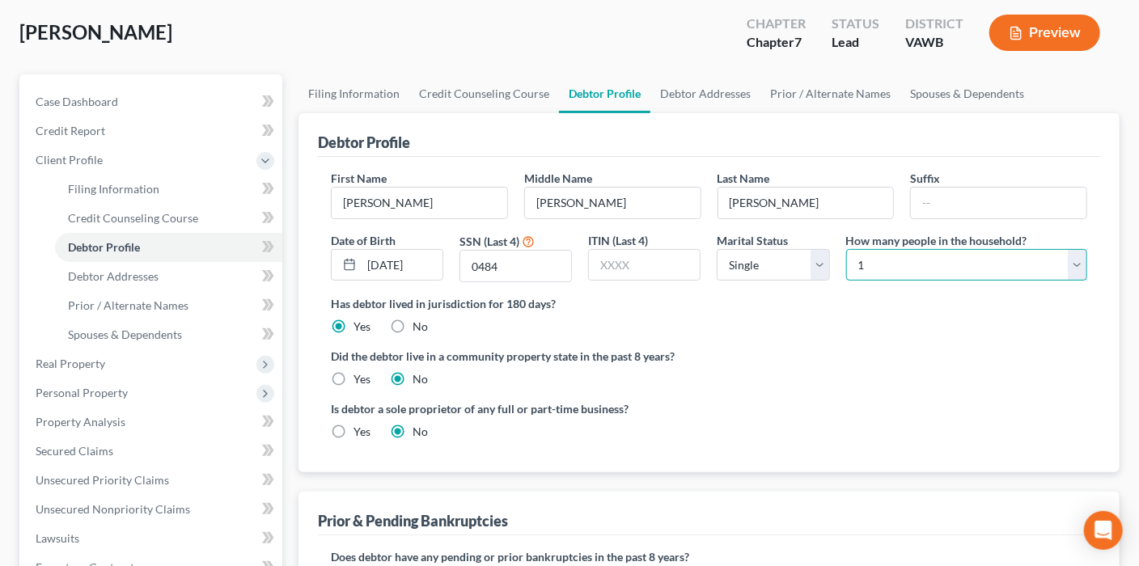
click at [861, 255] on select "Select 1 2 3 4 5 6 7 8 9 10 11 12 13 14 15 16 17 18 19 20" at bounding box center [966, 265] width 241 height 32
select select "2"
click at [846, 249] on select "Select 1 2 3 4 5 6 7 8 9 10 11 12 13 14 15 16 17 18 19 20" at bounding box center [966, 265] width 241 height 32
click at [828, 252] on select "Select Single Married Separated Divorced Widowed" at bounding box center [773, 265] width 112 height 32
select select "1"
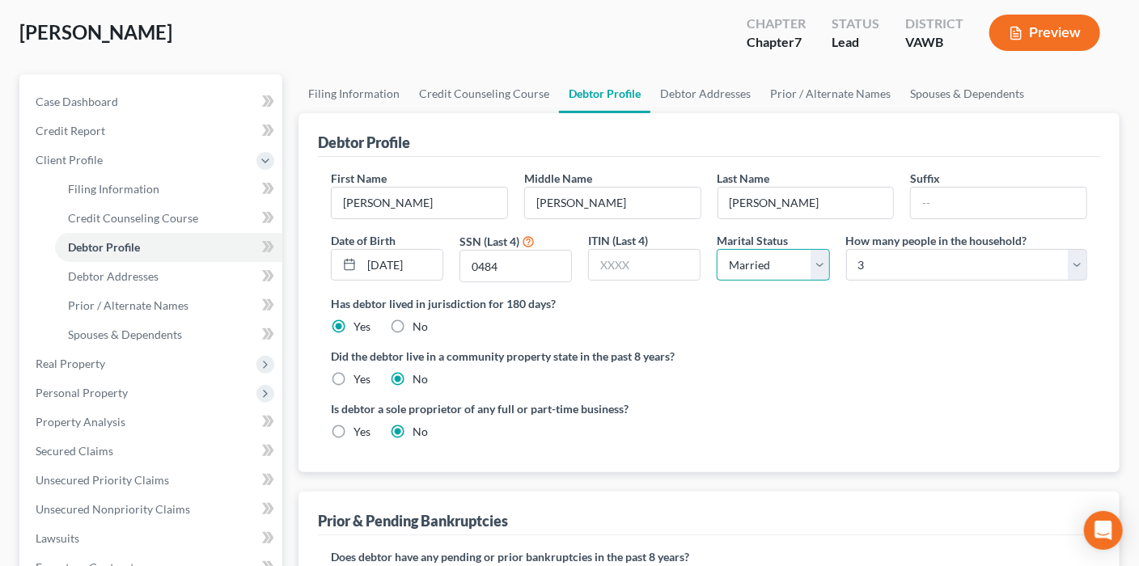
click at [717, 249] on select "Select Single Married Separated Divorced Widowed" at bounding box center [773, 265] width 112 height 32
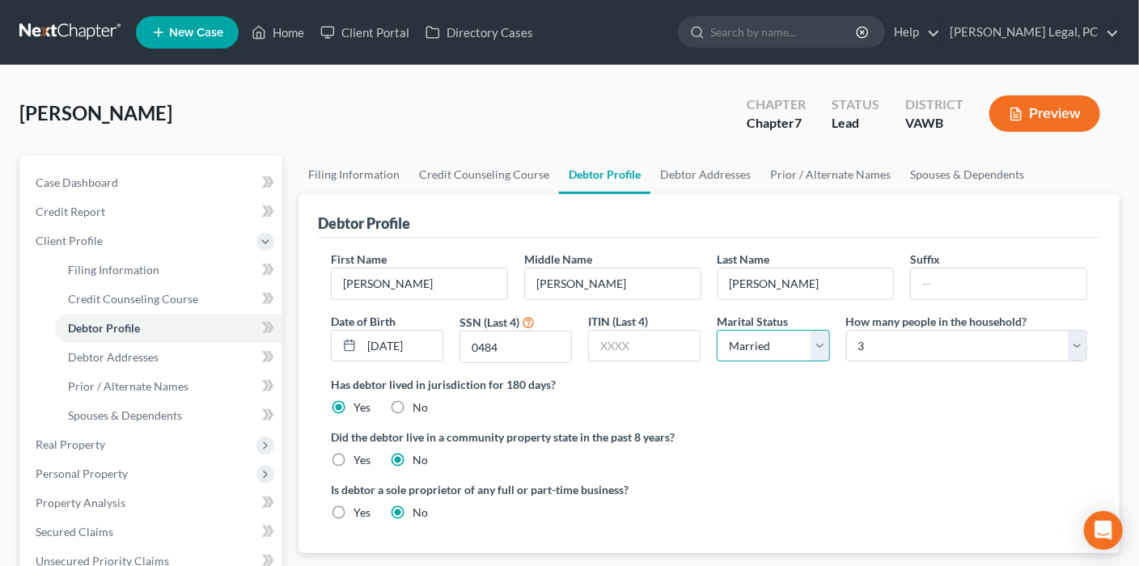
scroll to position [0, 0]
click at [677, 171] on link "Debtor Addresses" at bounding box center [706, 174] width 110 height 39
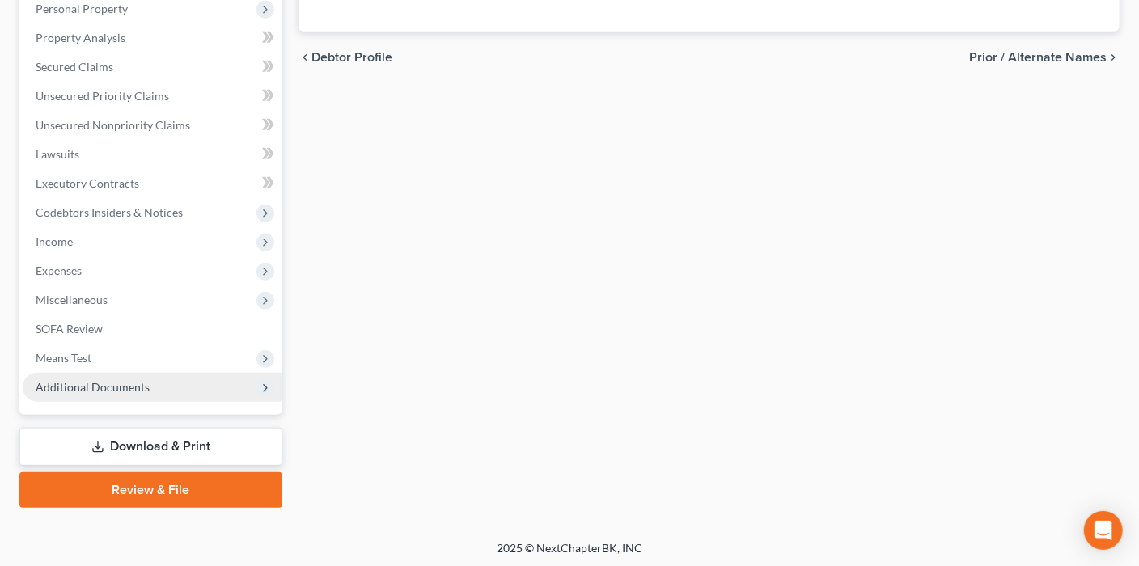
click at [163, 384] on span "Additional Documents" at bounding box center [153, 387] width 260 height 29
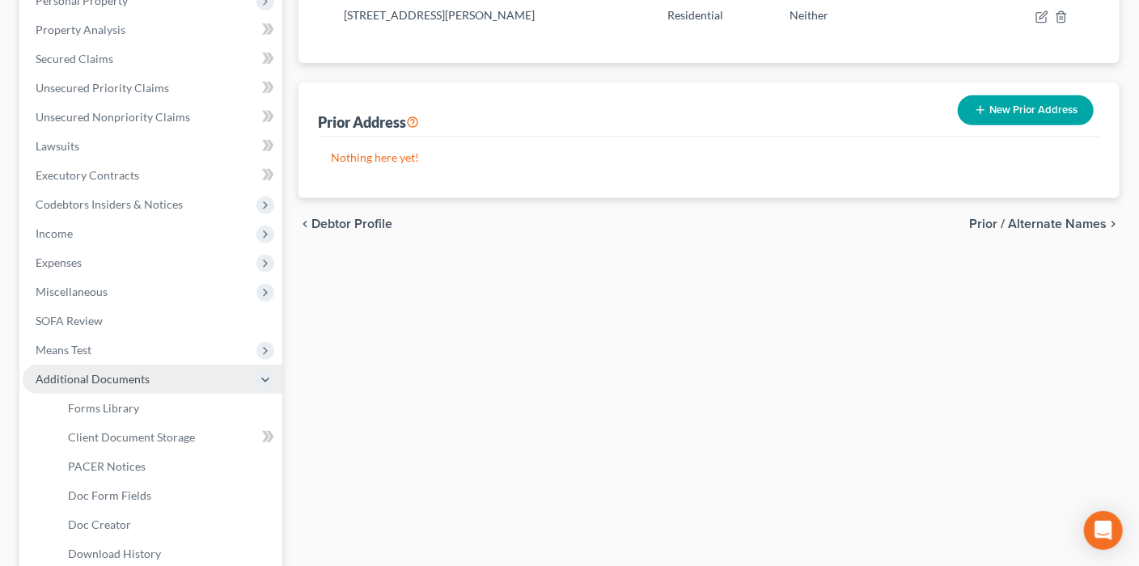
scroll to position [291, 0]
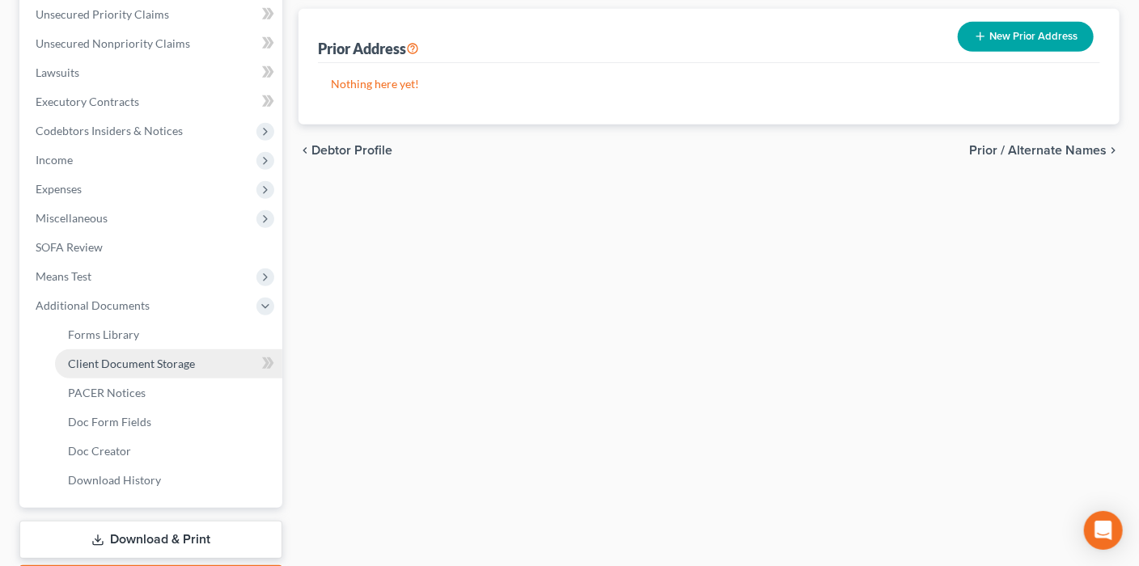
click at [169, 365] on span "Client Document Storage" at bounding box center [131, 364] width 127 height 14
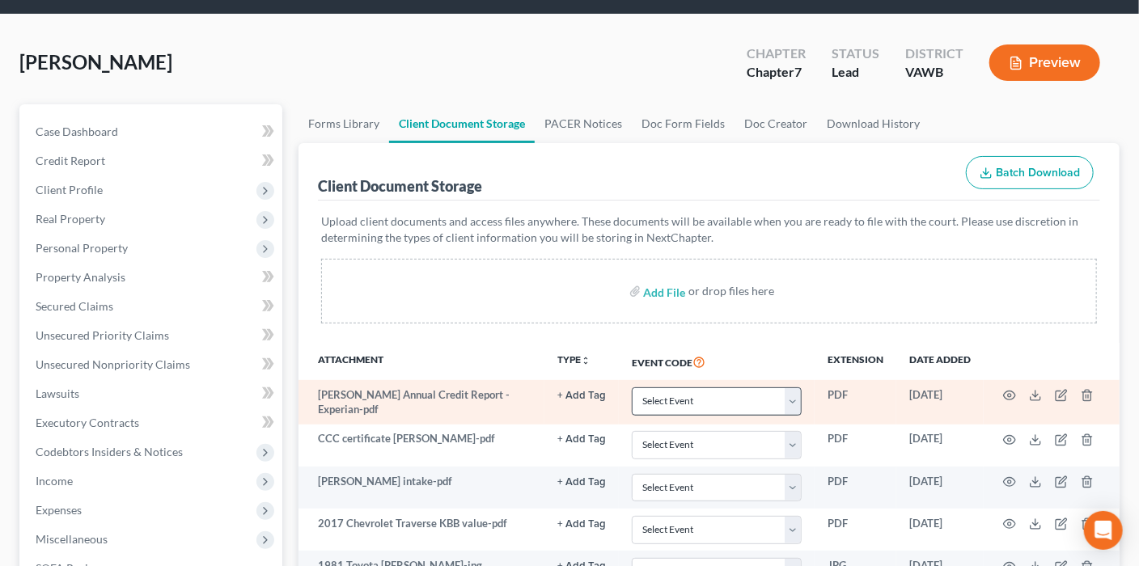
scroll to position [81, 0]
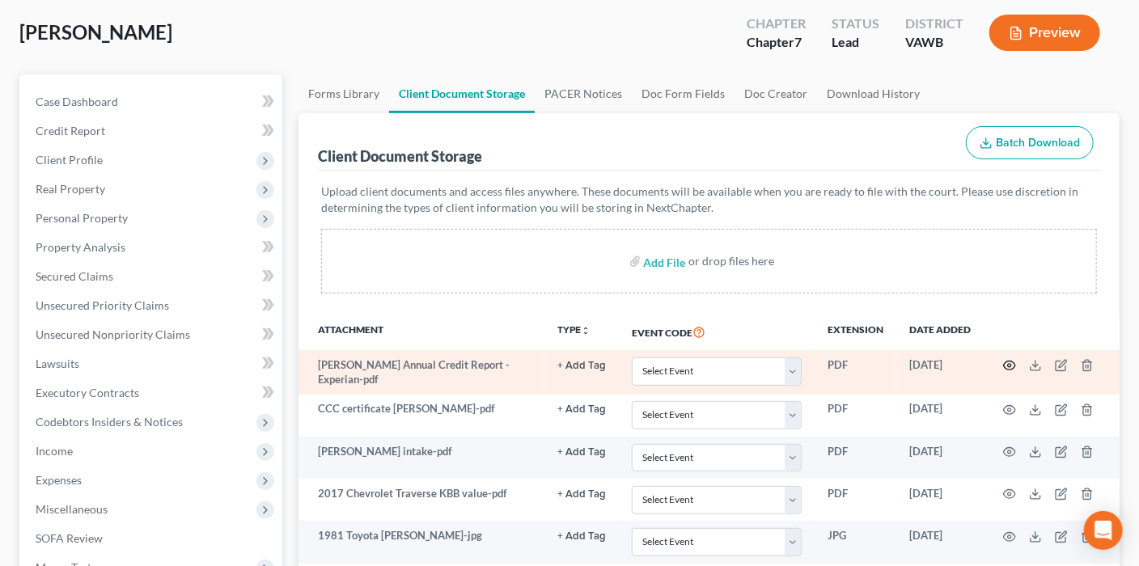
click at [861, 361] on icon "button" at bounding box center [1009, 365] width 13 height 13
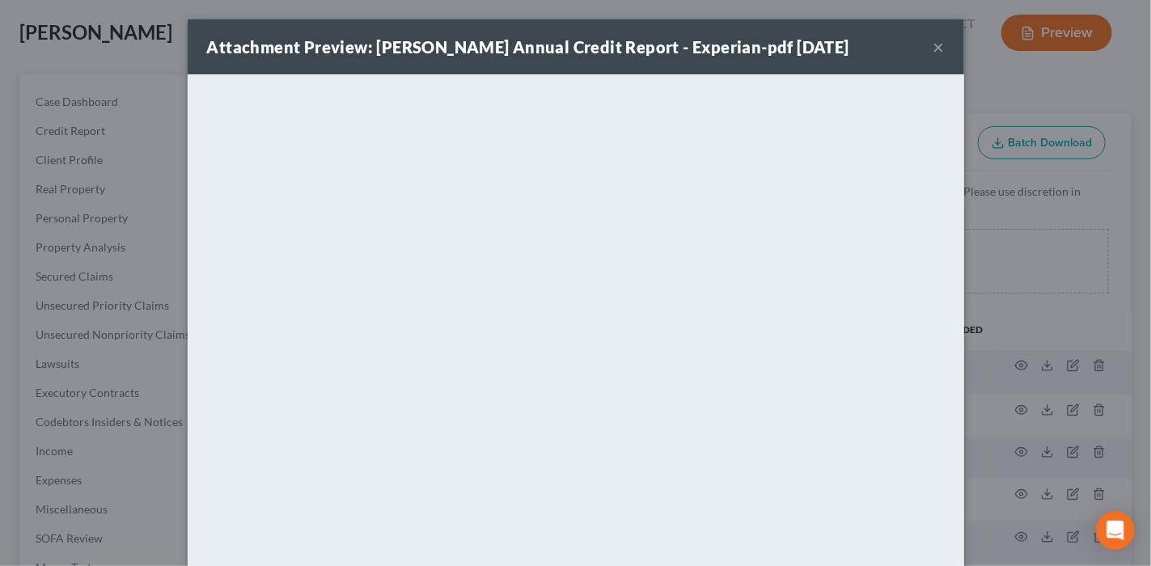
click at [861, 48] on button "×" at bounding box center [939, 46] width 11 height 19
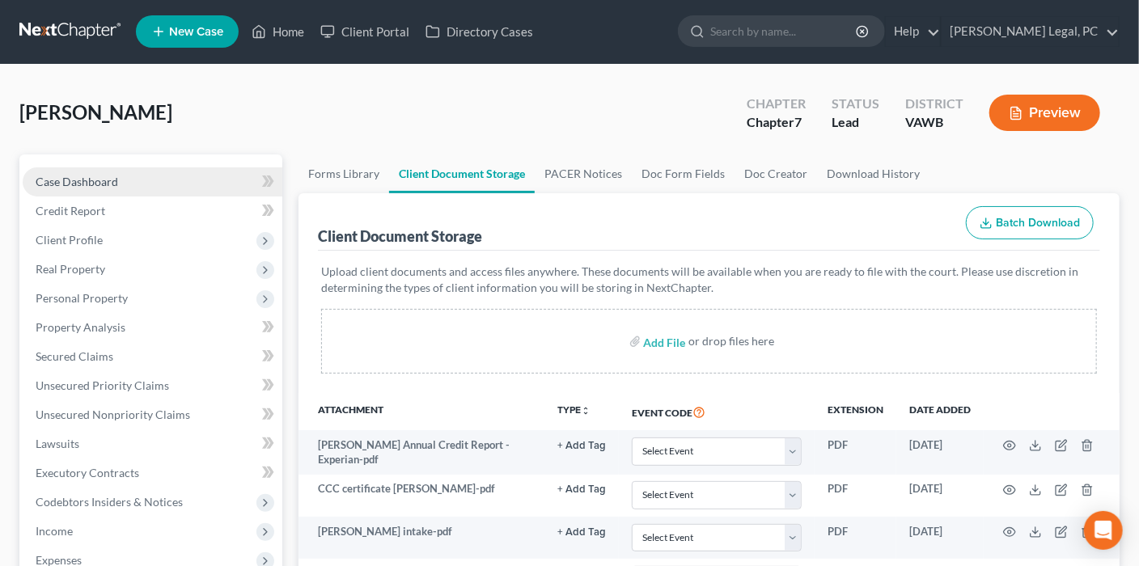
scroll to position [0, 0]
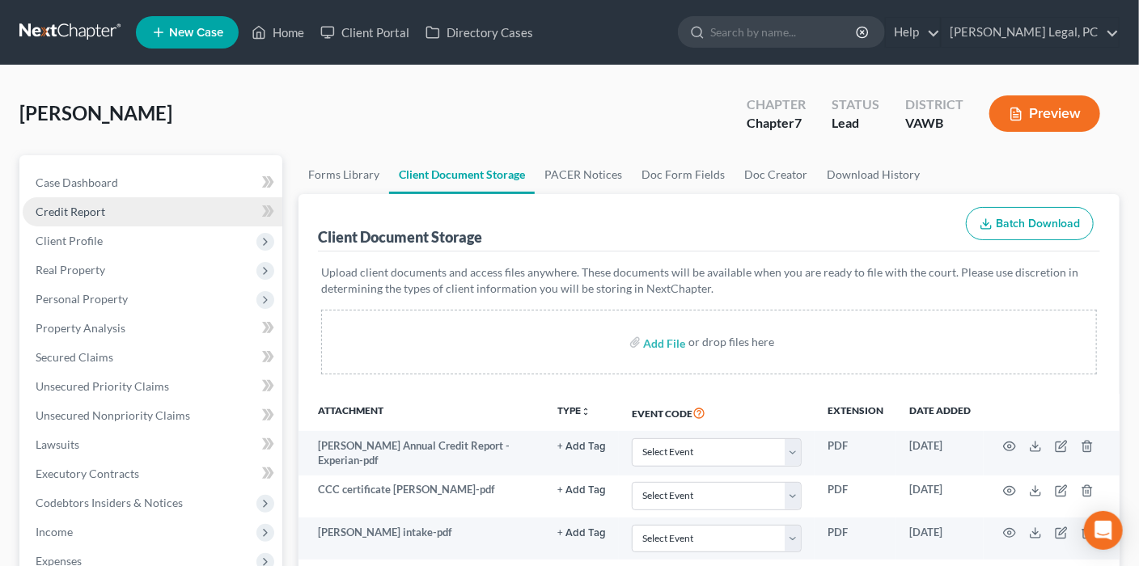
click at [104, 207] on span "Credit Report" at bounding box center [71, 212] width 70 height 14
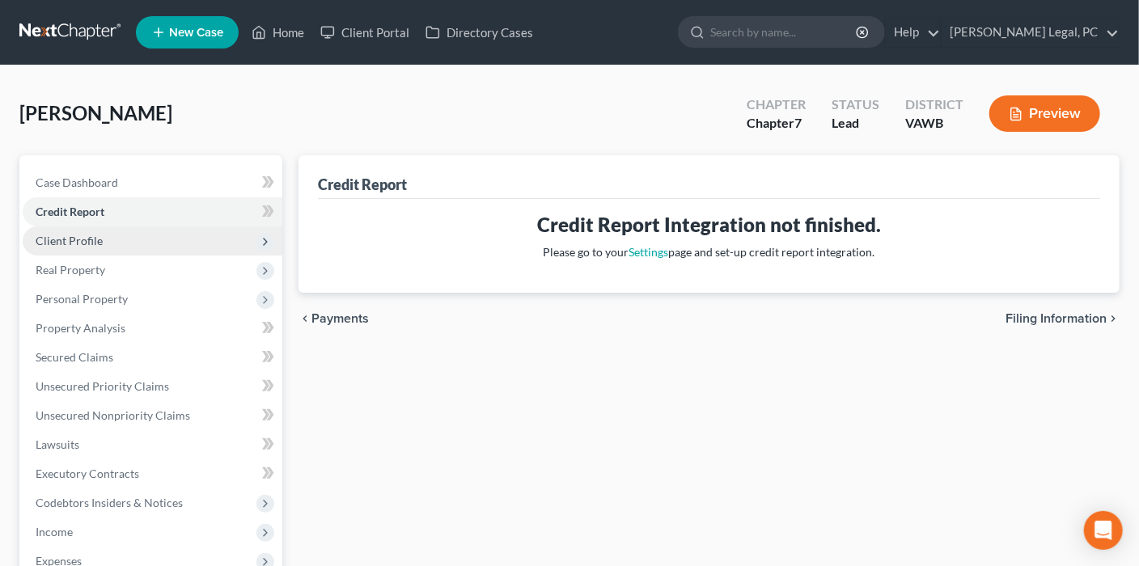
click at [107, 243] on span "Client Profile" at bounding box center [153, 241] width 260 height 29
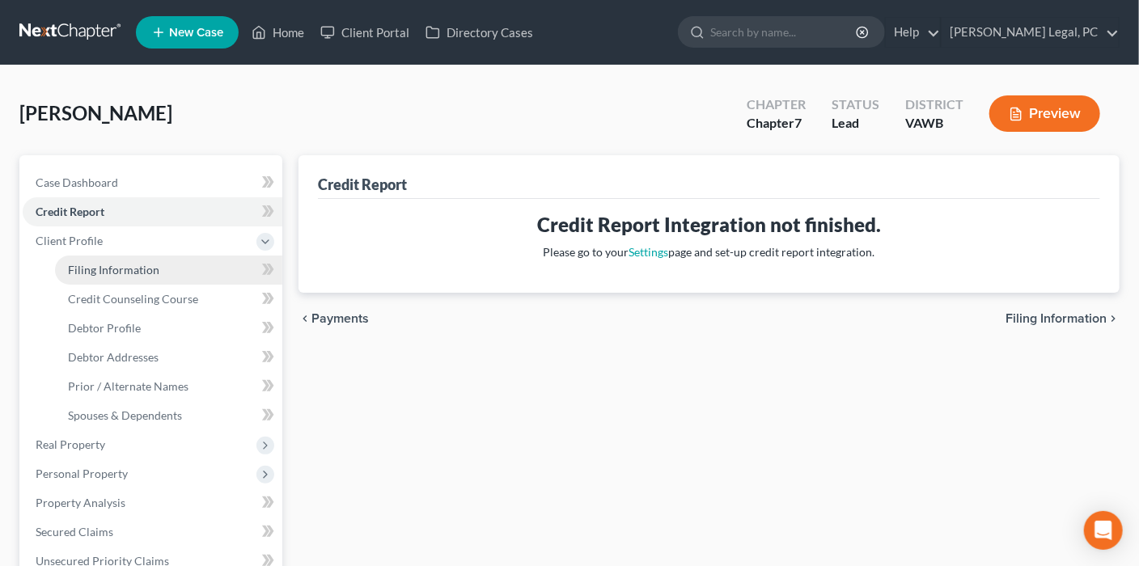
click at [155, 265] on span "Filing Information" at bounding box center [113, 270] width 91 height 14
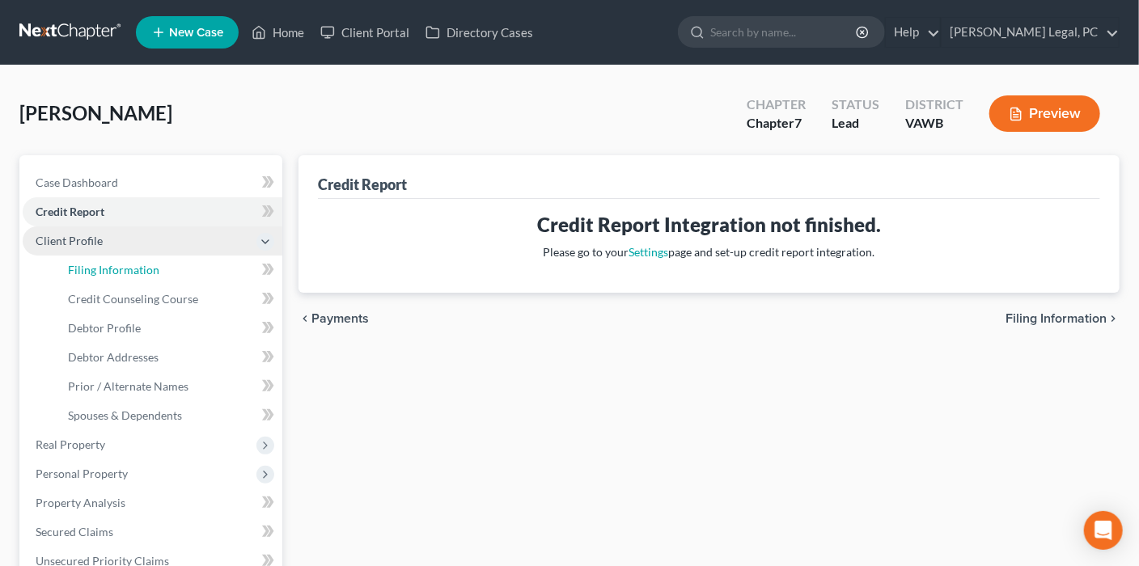
select select "1"
select select "0"
select select "84"
select select "0"
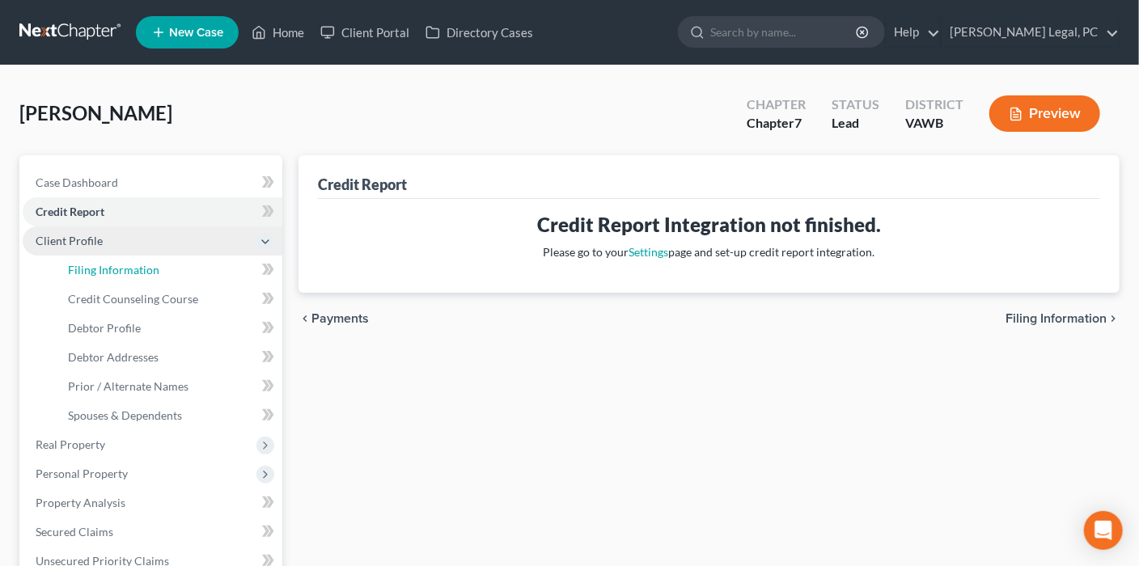
select select "48"
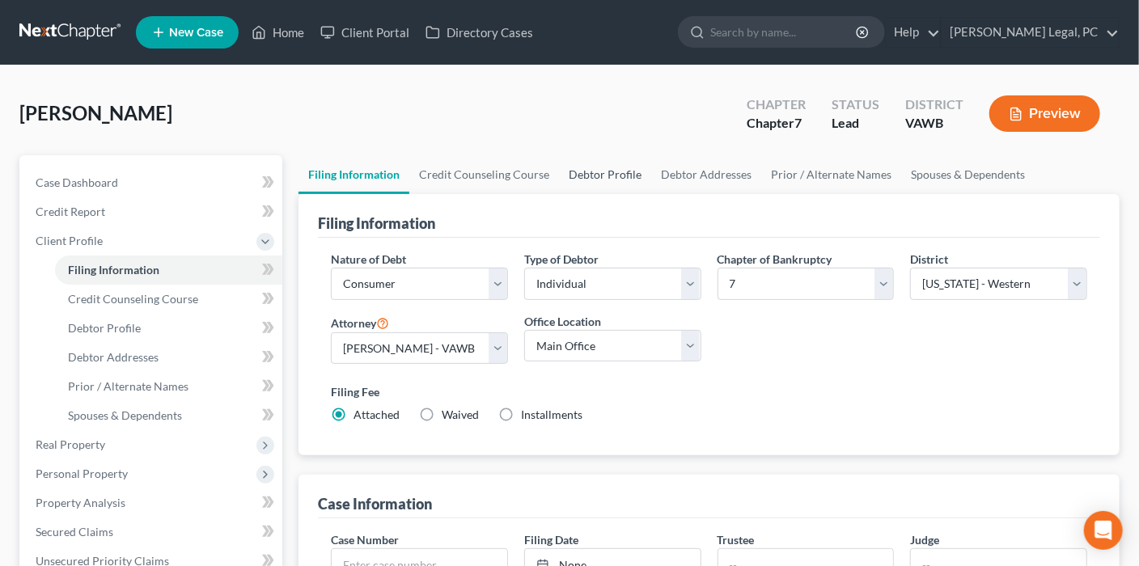
click at [615, 174] on link "Debtor Profile" at bounding box center [605, 174] width 92 height 39
select select "1"
select select "2"
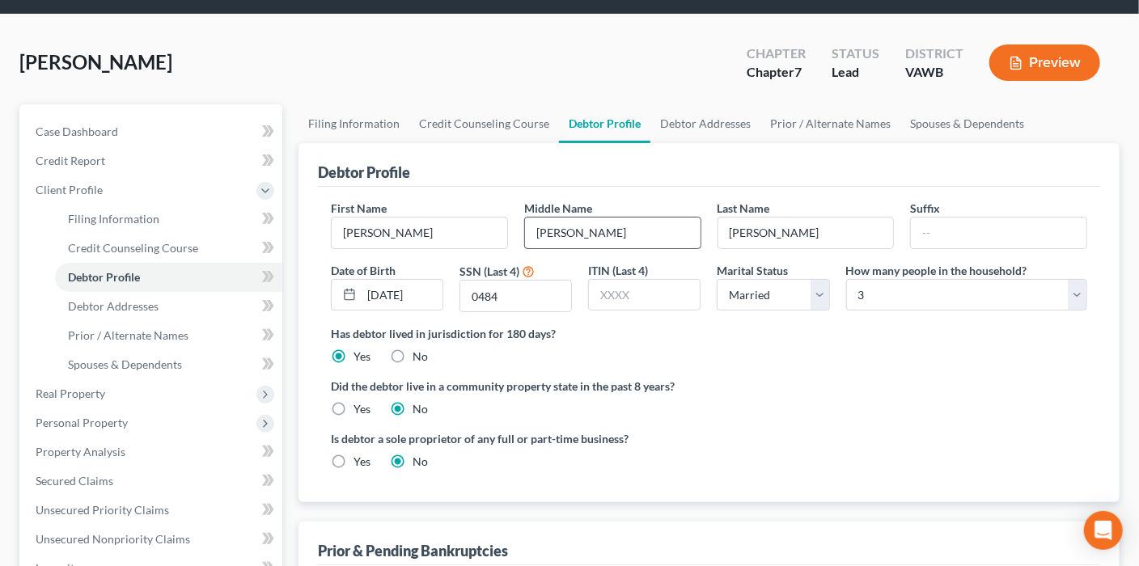
scroll to position [81, 0]
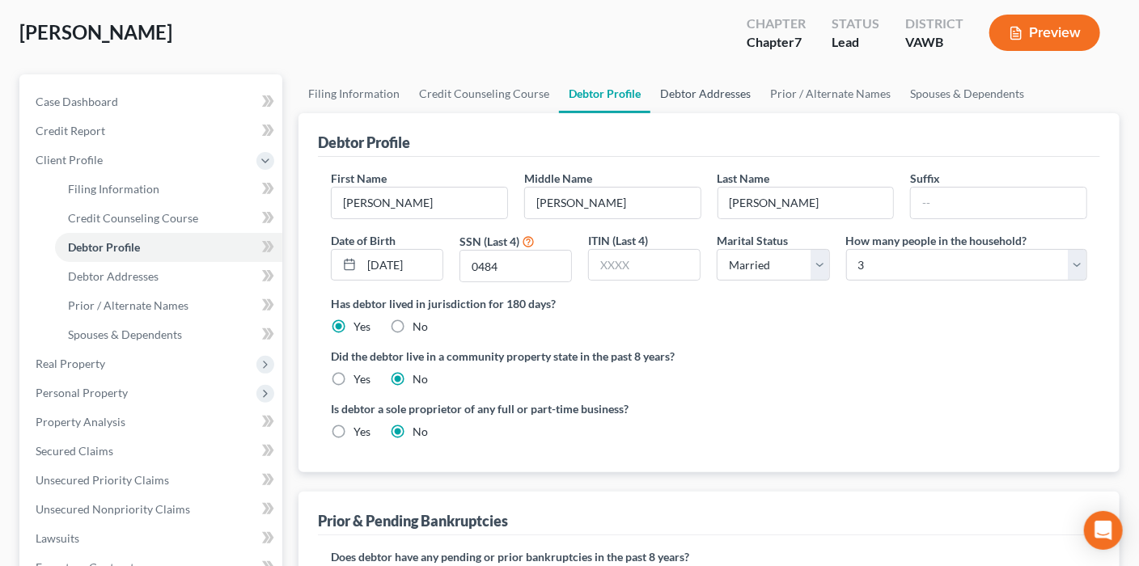
click at [686, 93] on link "Debtor Addresses" at bounding box center [706, 93] width 110 height 39
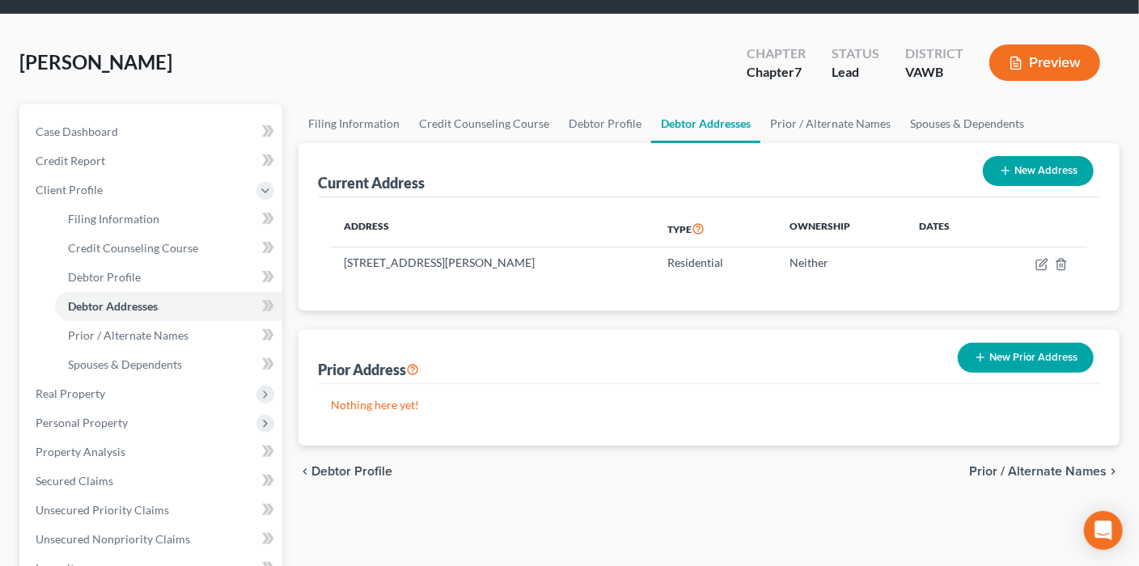
scroll to position [81, 0]
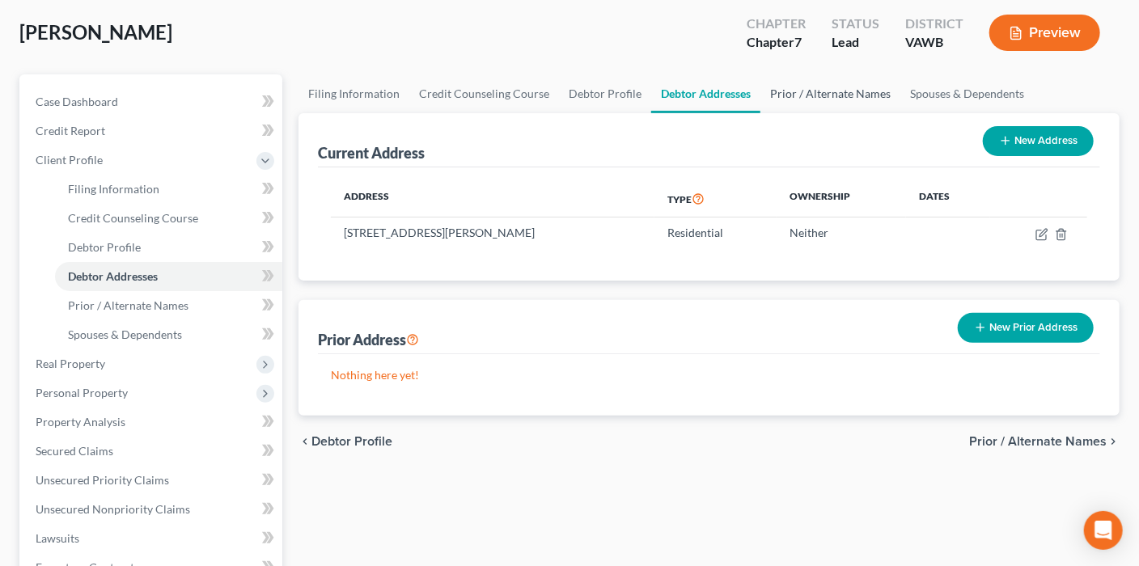
click at [823, 97] on link "Prior / Alternate Names" at bounding box center [831, 93] width 140 height 39
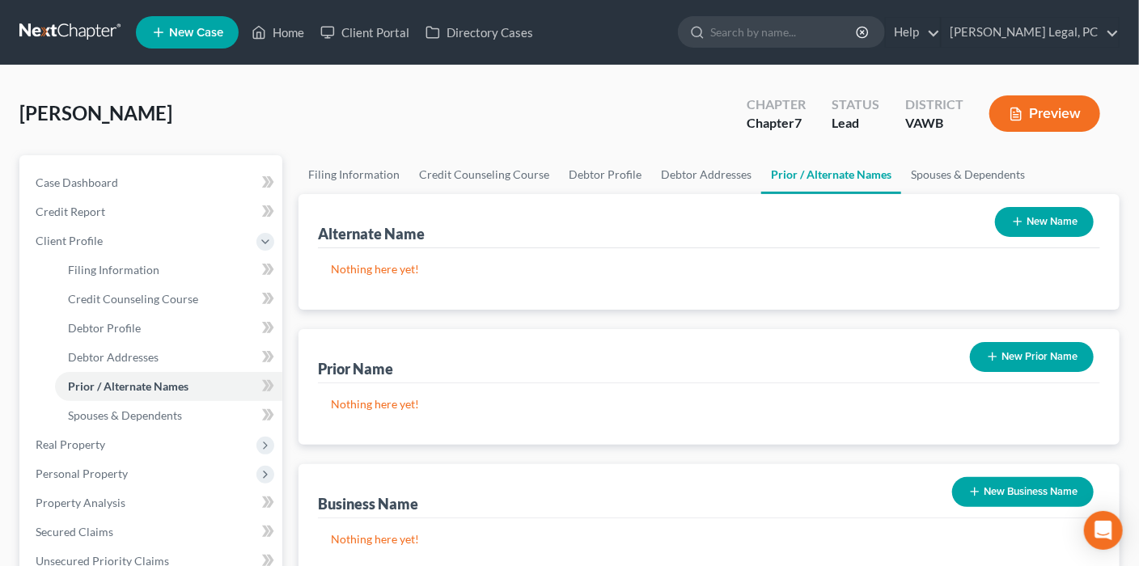
click at [51, 36] on link at bounding box center [71, 32] width 104 height 29
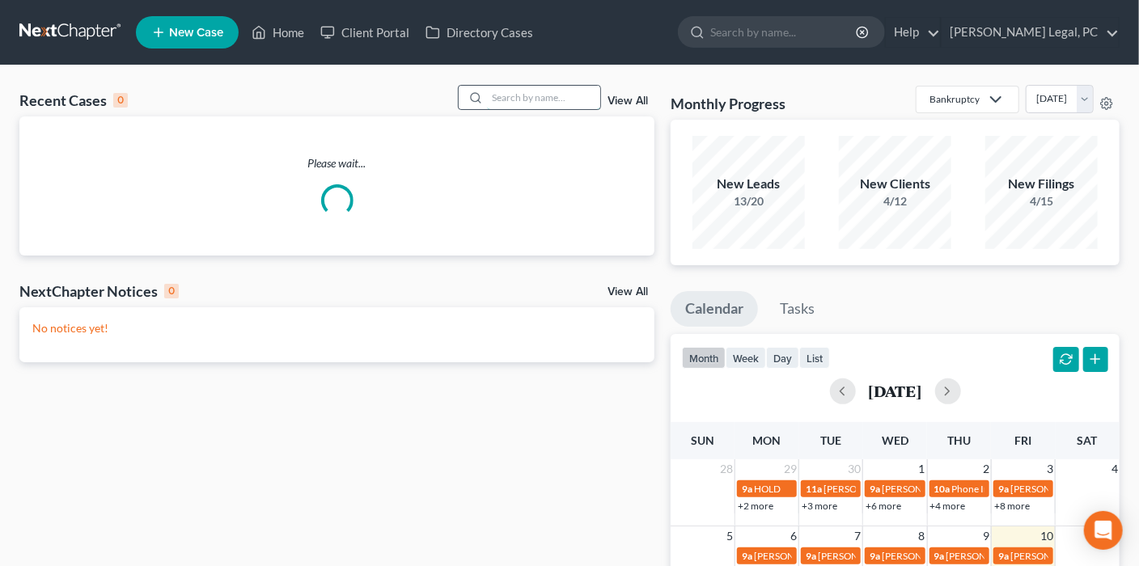
click at [508, 104] on input "search" at bounding box center [543, 97] width 113 height 23
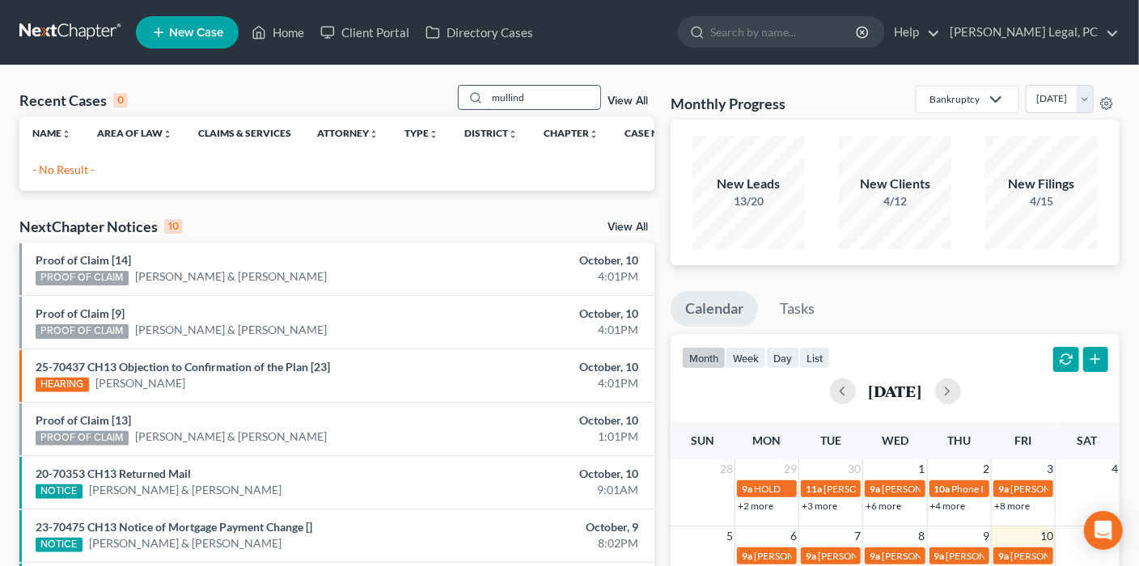
drag, startPoint x: 534, startPoint y: 107, endPoint x: 519, endPoint y: 100, distance: 16.3
click at [519, 100] on input "mullind" at bounding box center [543, 97] width 113 height 23
type input "[PERSON_NAME]"
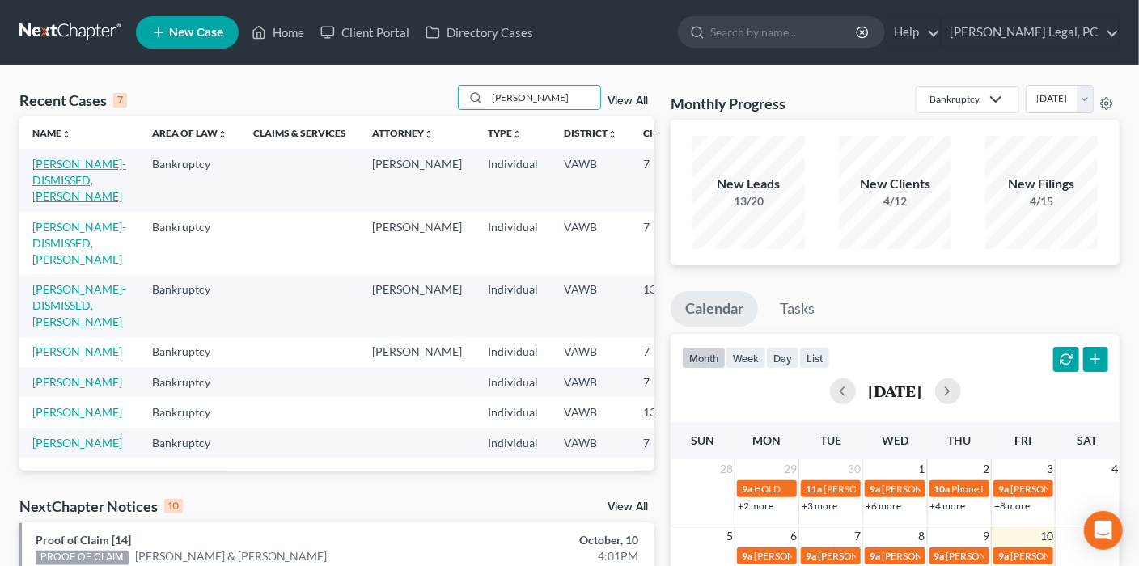
click at [68, 167] on link "[PERSON_NAME]-DISMISSED, [PERSON_NAME]" at bounding box center [79, 180] width 94 height 46
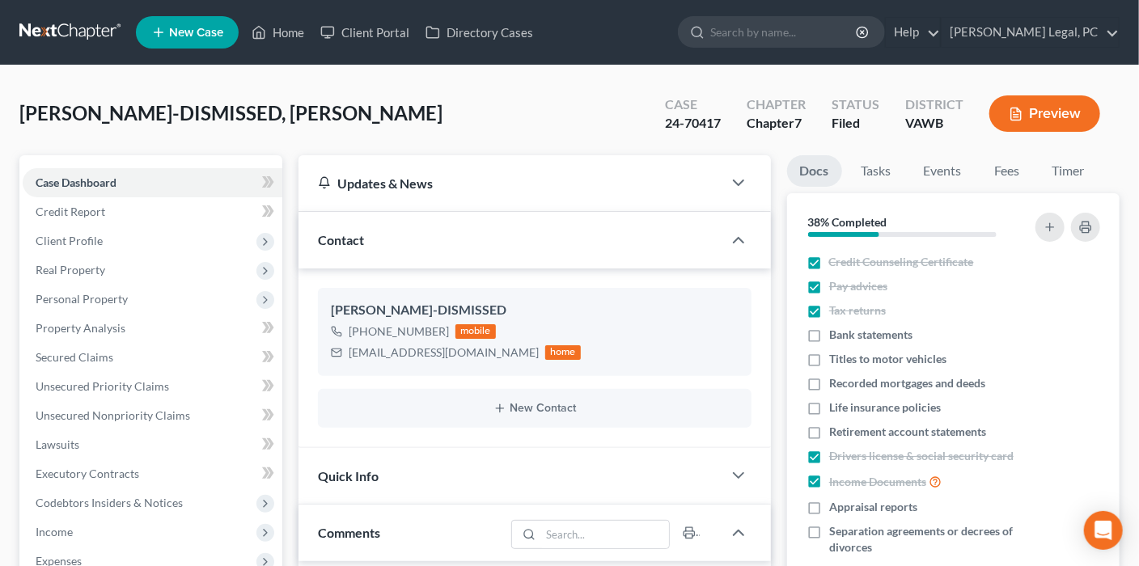
click at [78, 25] on link at bounding box center [71, 32] width 104 height 29
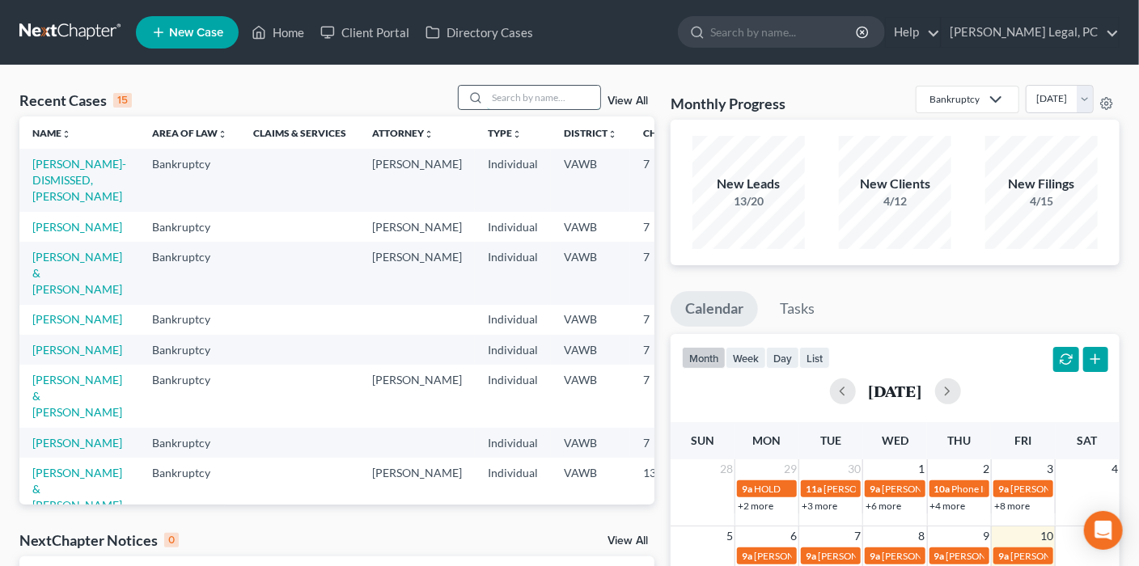
click at [546, 97] on input "search" at bounding box center [543, 97] width 113 height 23
type input "[PERSON_NAME]"
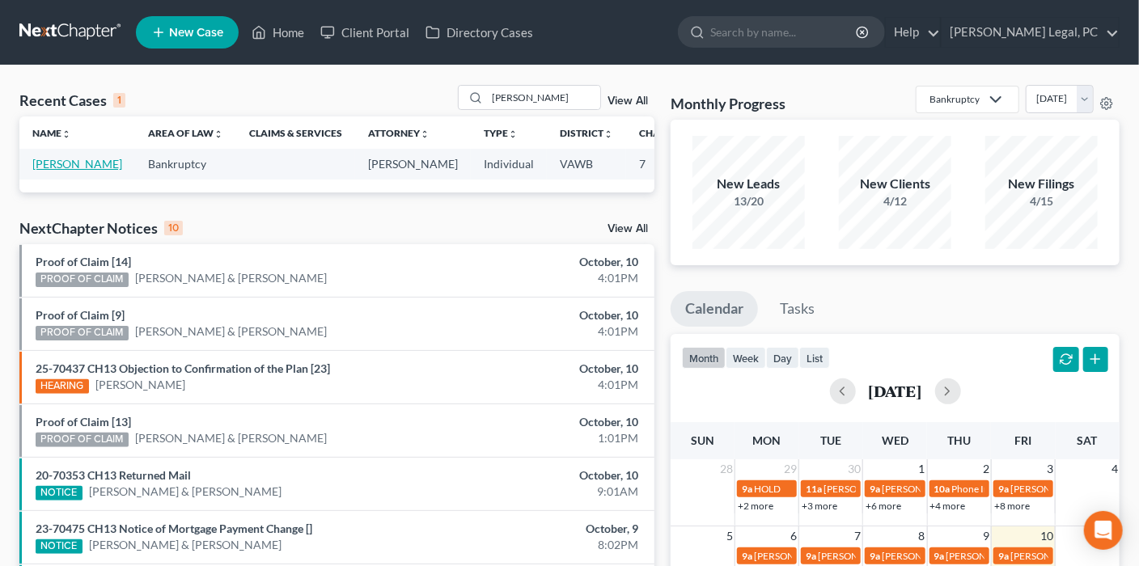
click at [44, 167] on link "[PERSON_NAME]" at bounding box center [77, 164] width 90 height 14
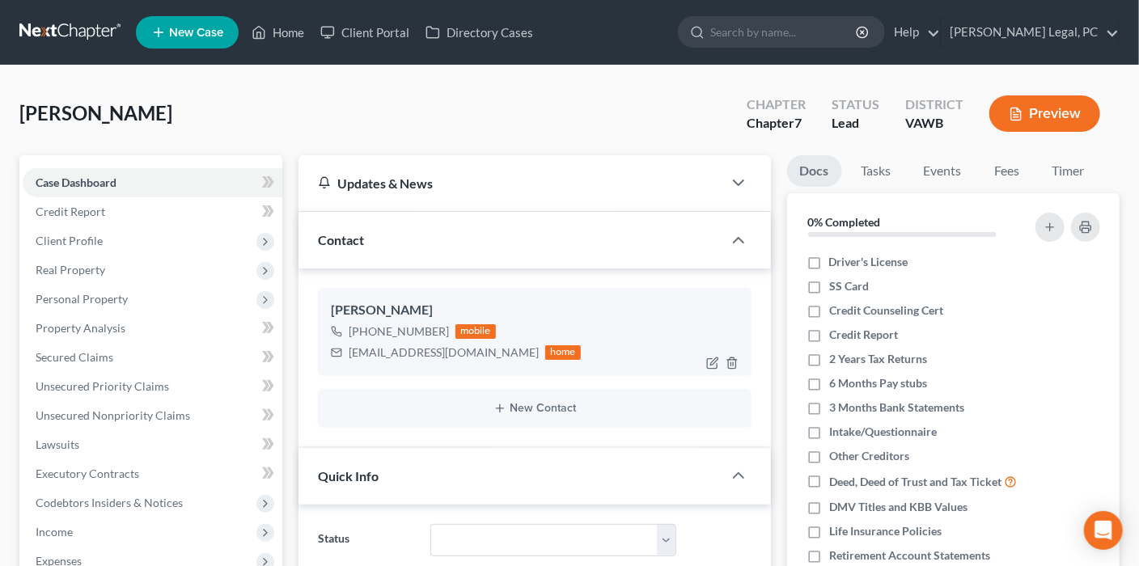
scroll to position [228, 0]
click at [92, 231] on span "Client Profile" at bounding box center [153, 241] width 260 height 29
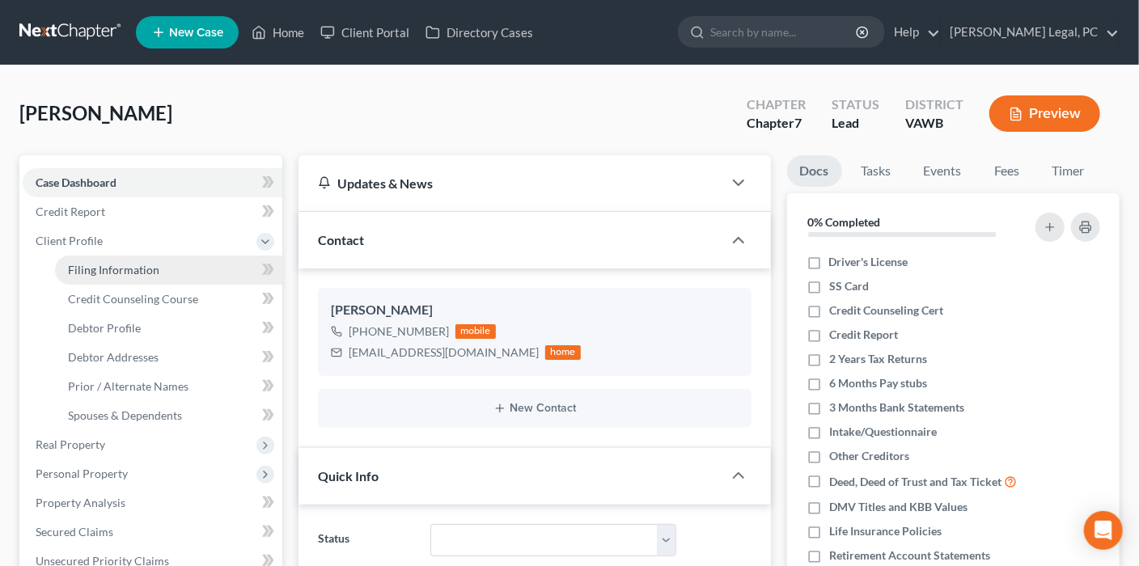
click at [87, 276] on link "Filing Information" at bounding box center [168, 270] width 227 height 29
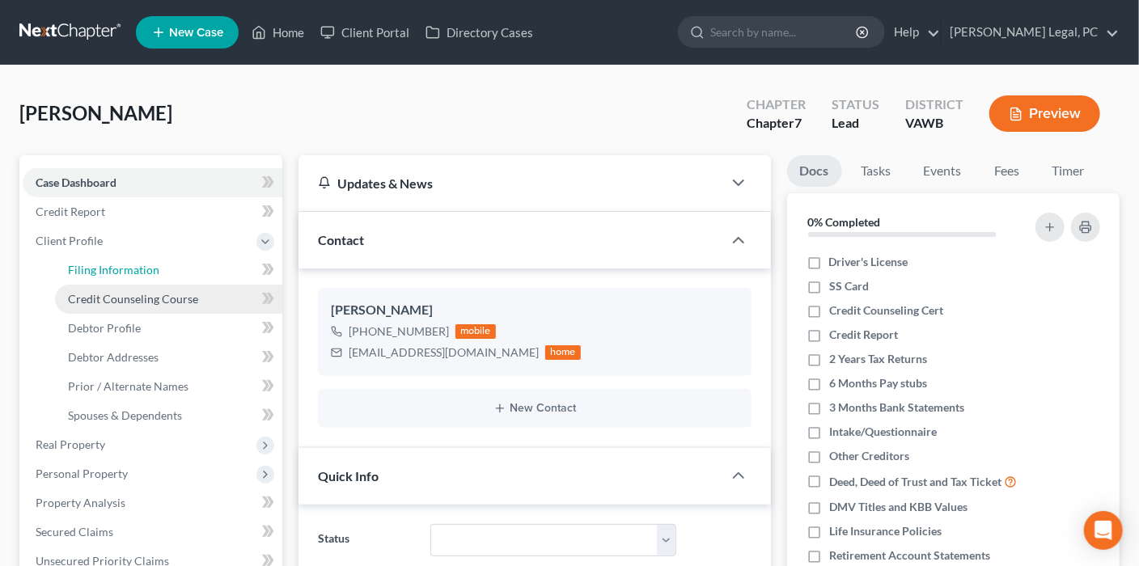
select select "1"
select select "0"
select select "84"
select select "0"
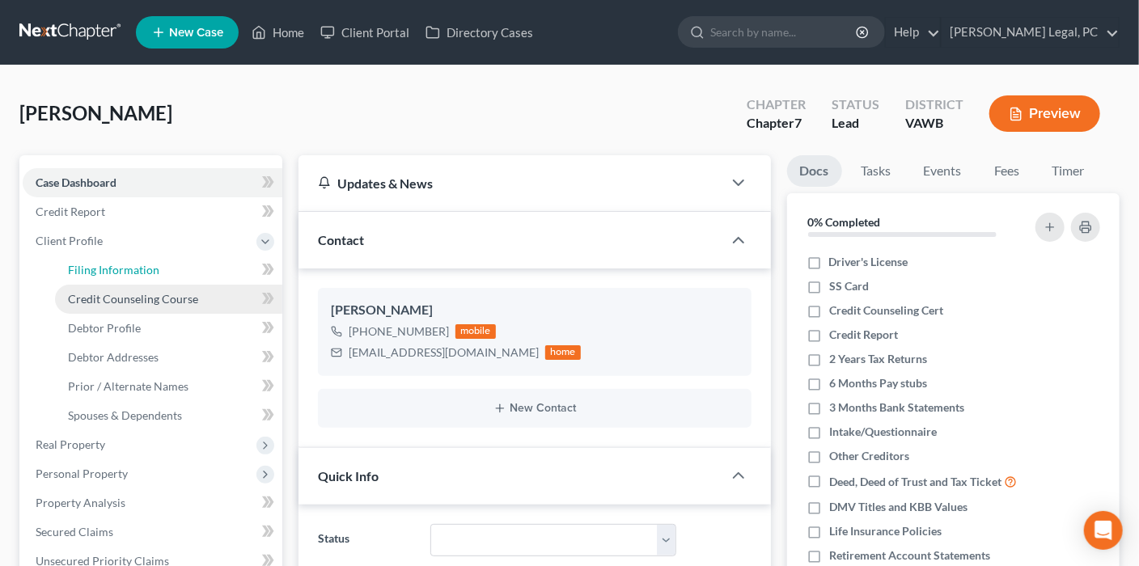
select select "48"
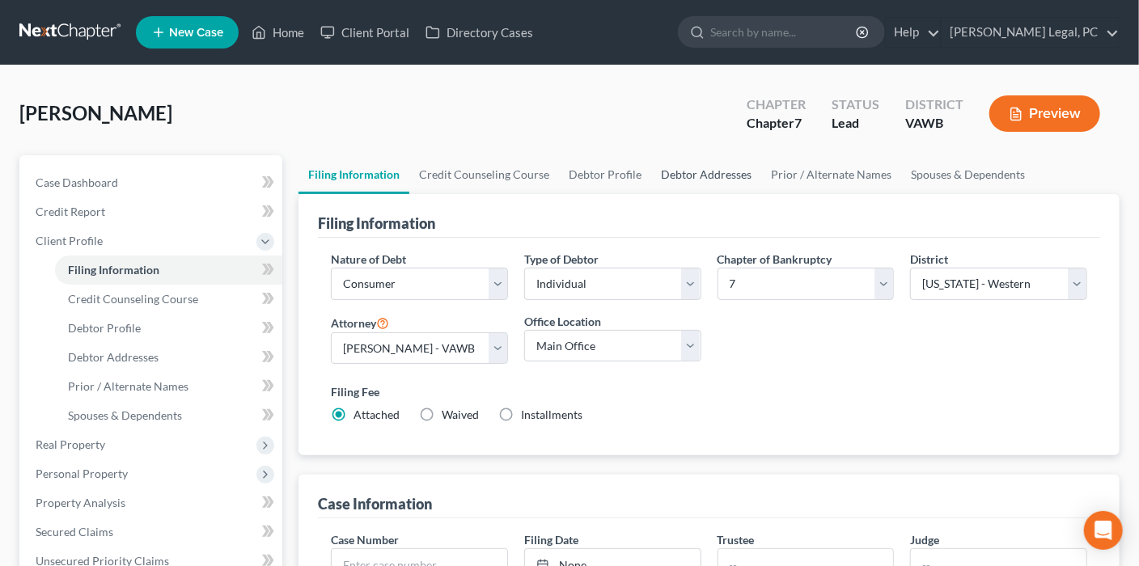
click at [749, 177] on link "Debtor Addresses" at bounding box center [706, 174] width 110 height 39
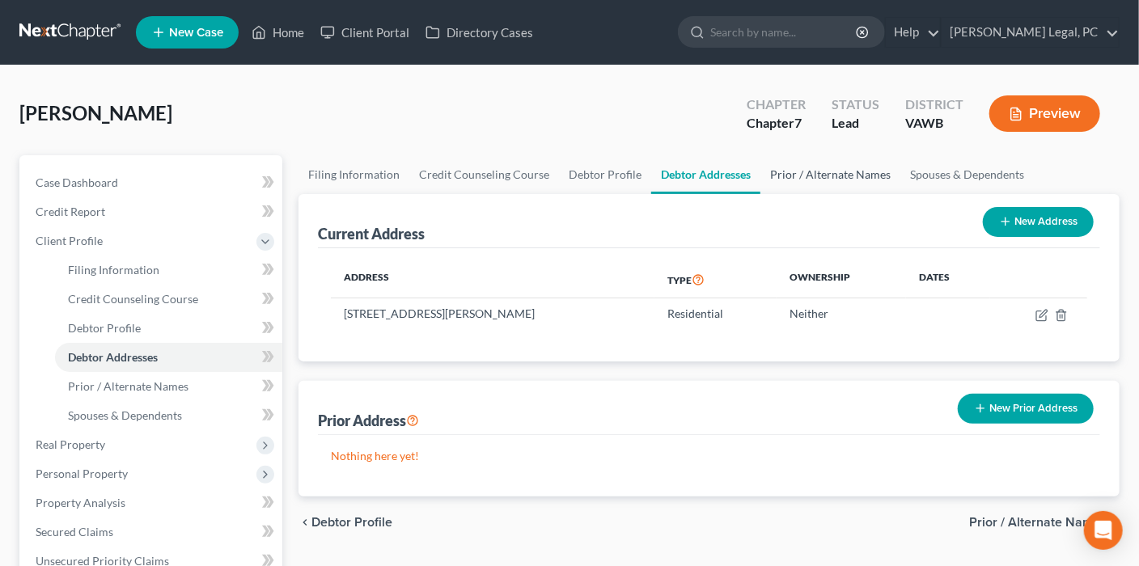
click at [826, 179] on link "Prior / Alternate Names" at bounding box center [831, 174] width 140 height 39
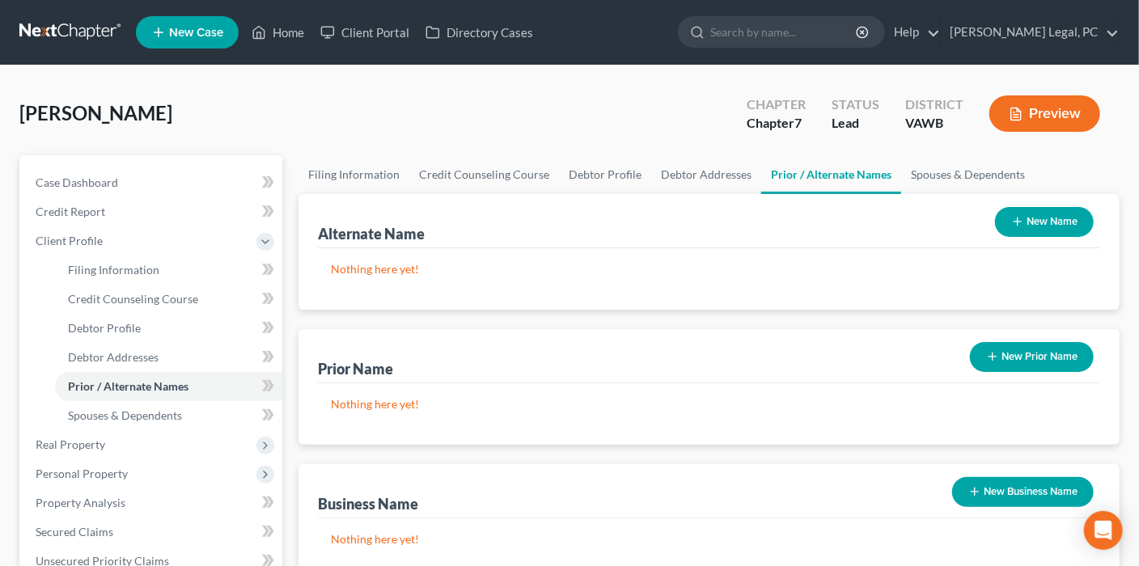
click at [1027, 226] on button "New Name" at bounding box center [1044, 222] width 99 height 30
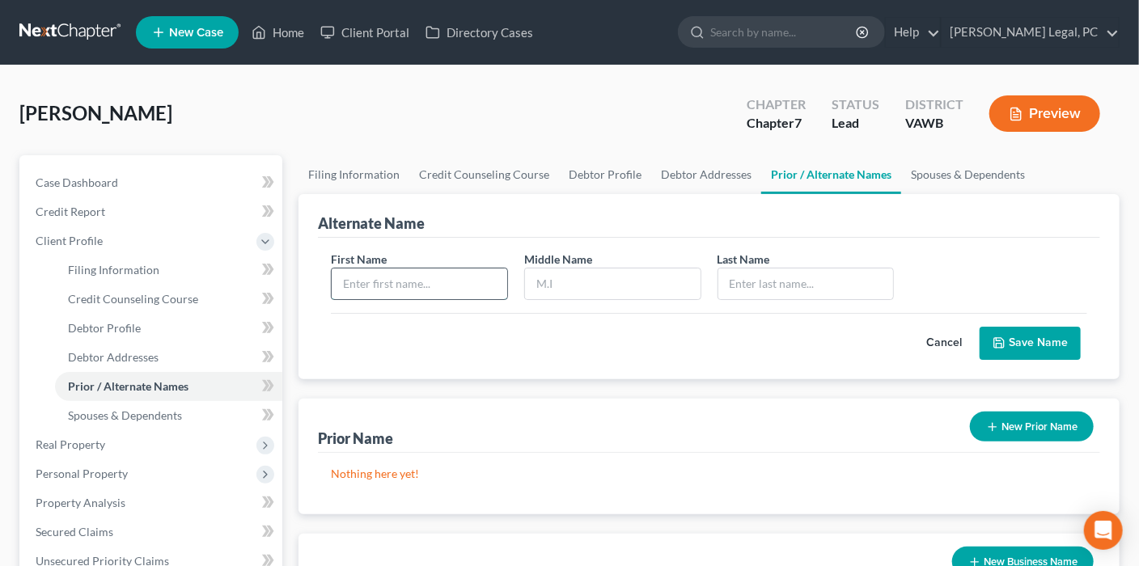
click at [443, 289] on input "text" at bounding box center [420, 284] width 176 height 31
type input "[PERSON_NAME]"
click at [995, 342] on icon "submit" at bounding box center [999, 343] width 10 height 10
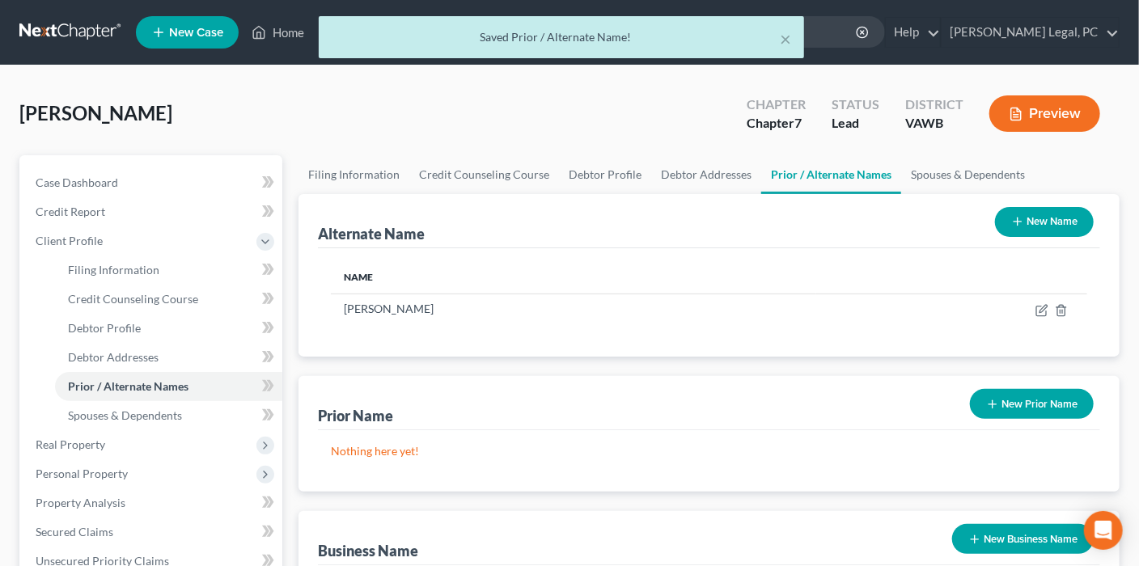
click at [1030, 220] on button "New Name" at bounding box center [1044, 222] width 99 height 30
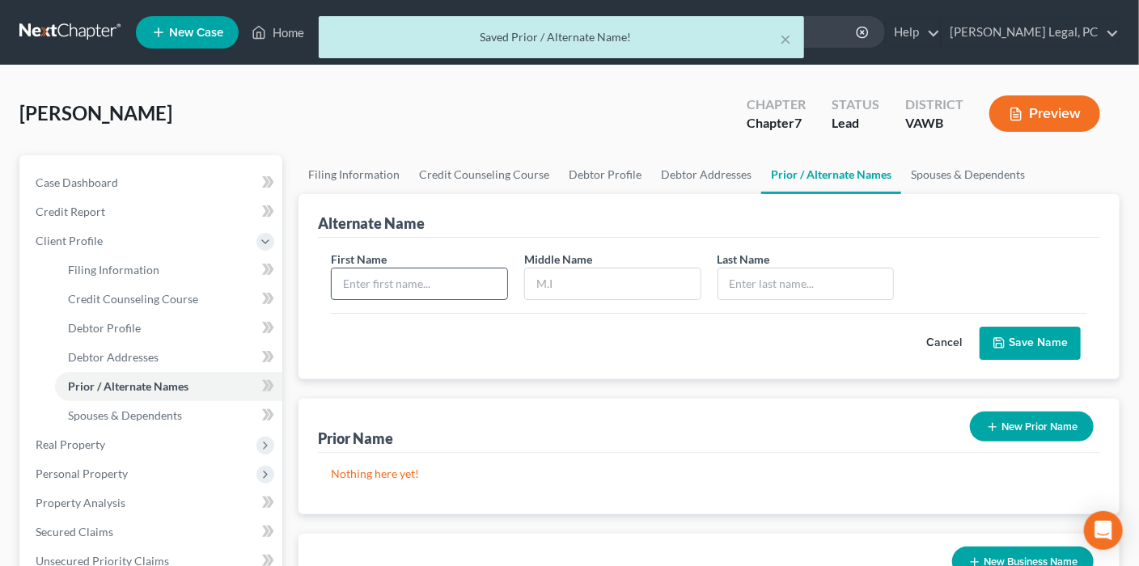
click at [438, 281] on input "text" at bounding box center [420, 284] width 176 height 31
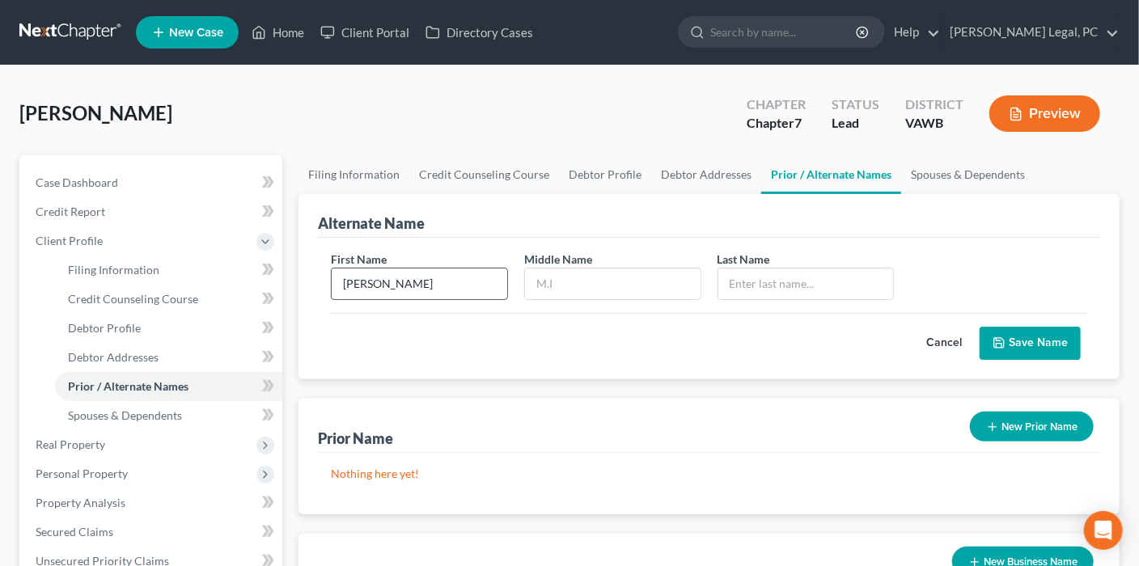
type input "[PERSON_NAME]"
type input "A"
type input "[PERSON_NAME]"
click at [1026, 341] on button "Save Name" at bounding box center [1030, 344] width 101 height 34
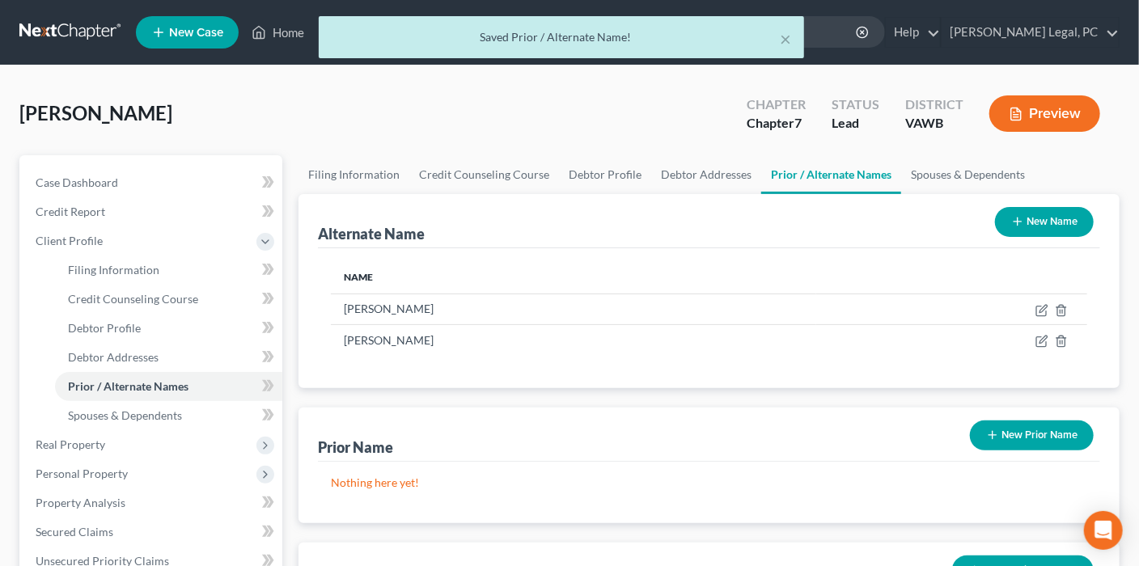
drag, startPoint x: 1047, startPoint y: 231, endPoint x: 1013, endPoint y: 231, distance: 34.0
click at [1046, 231] on button "New Name" at bounding box center [1044, 222] width 99 height 30
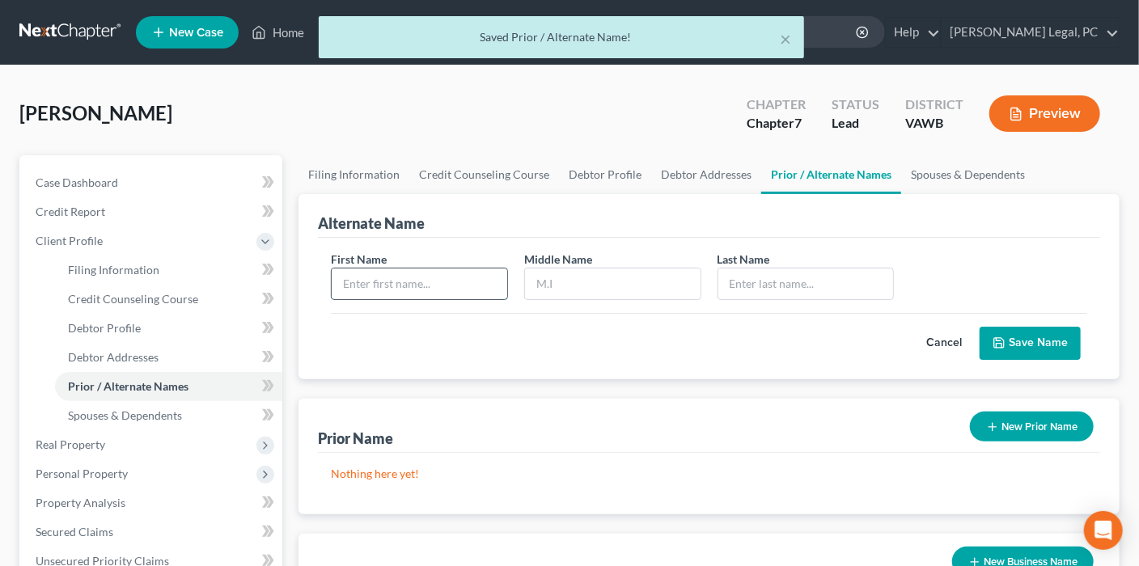
click at [440, 281] on input "text" at bounding box center [420, 284] width 176 height 31
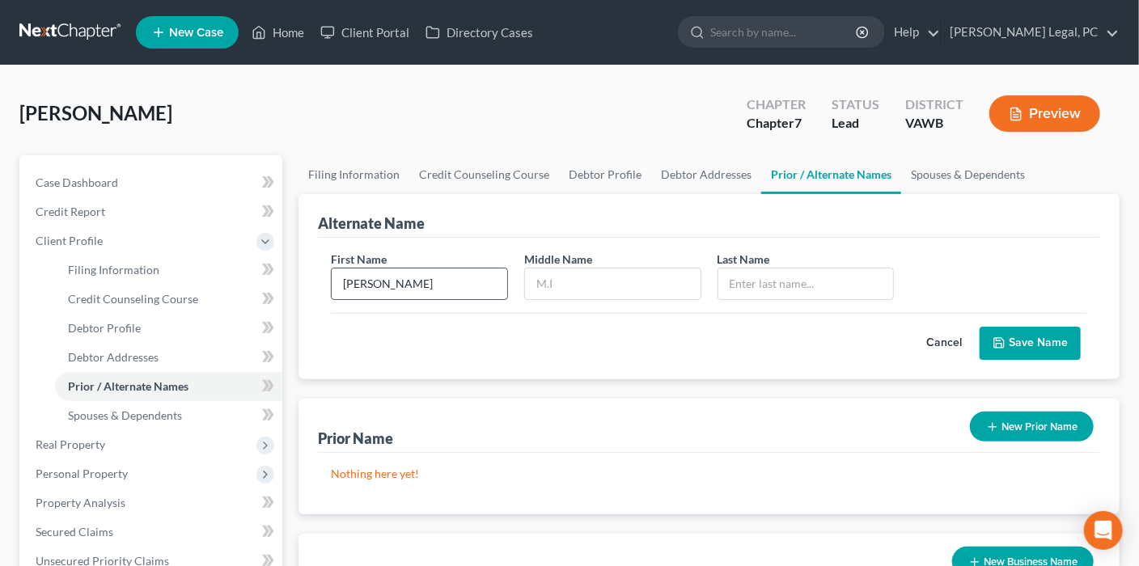
type input "[PERSON_NAME]"
drag, startPoint x: 583, startPoint y: 274, endPoint x: 529, endPoint y: 275, distance: 53.4
click at [529, 277] on input "[PERSON_NAME]" at bounding box center [613, 284] width 176 height 31
type input "[PERSON_NAME]"
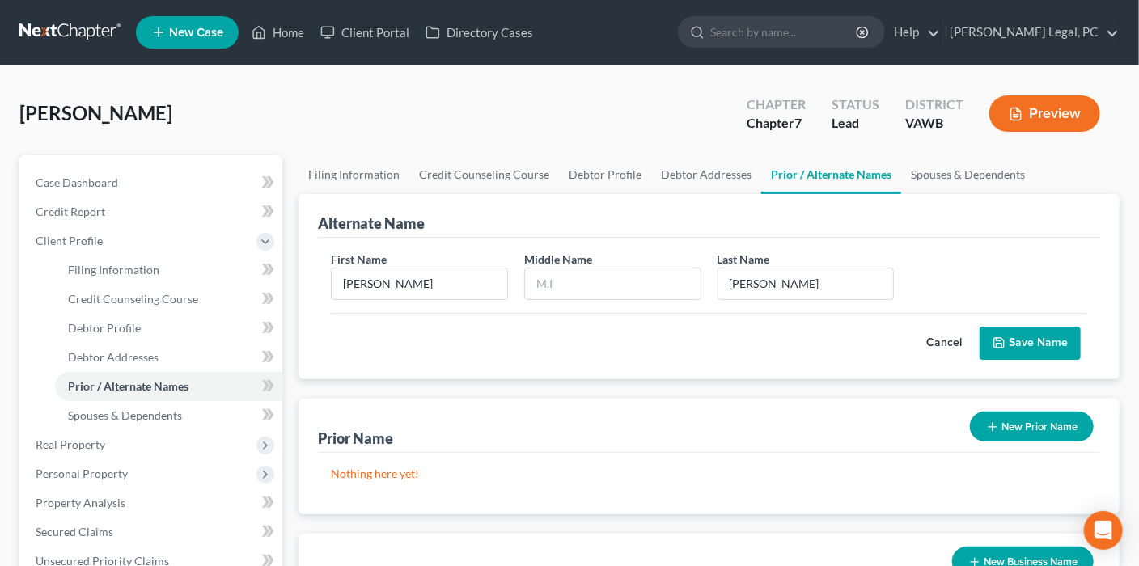
click at [1011, 349] on button "Save Name" at bounding box center [1030, 344] width 101 height 34
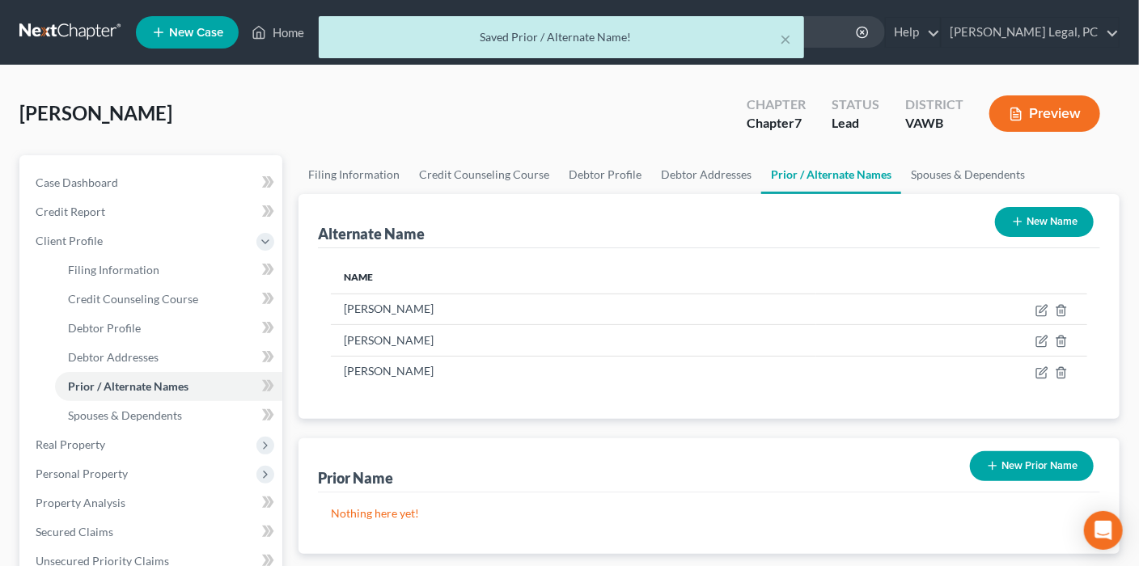
click at [1060, 223] on button "New Name" at bounding box center [1044, 222] width 99 height 30
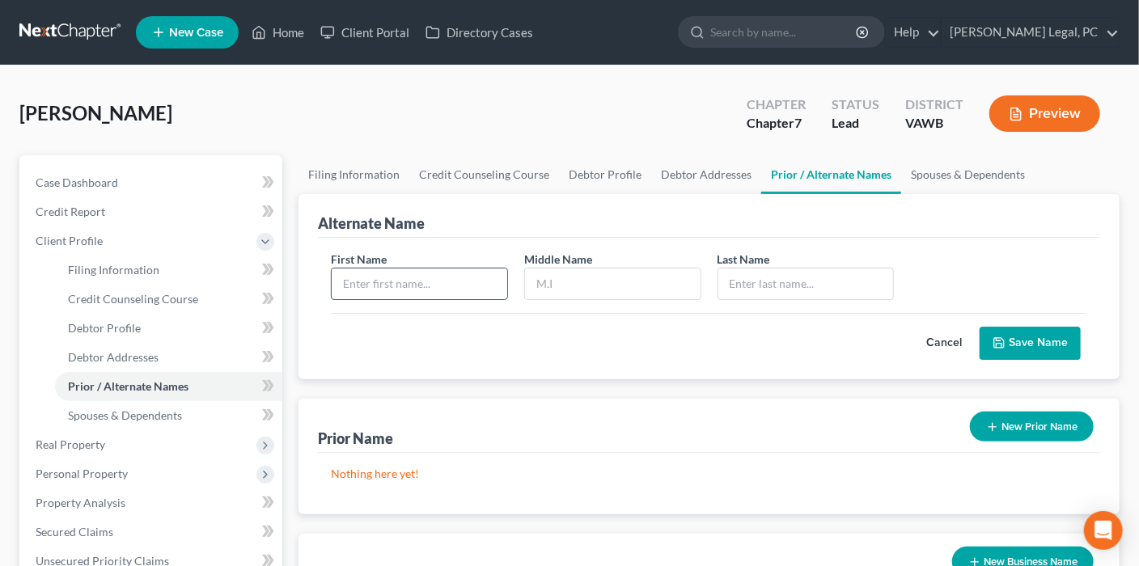
click at [401, 284] on input "text" at bounding box center [420, 284] width 176 height 31
type input "[PERSON_NAME]"
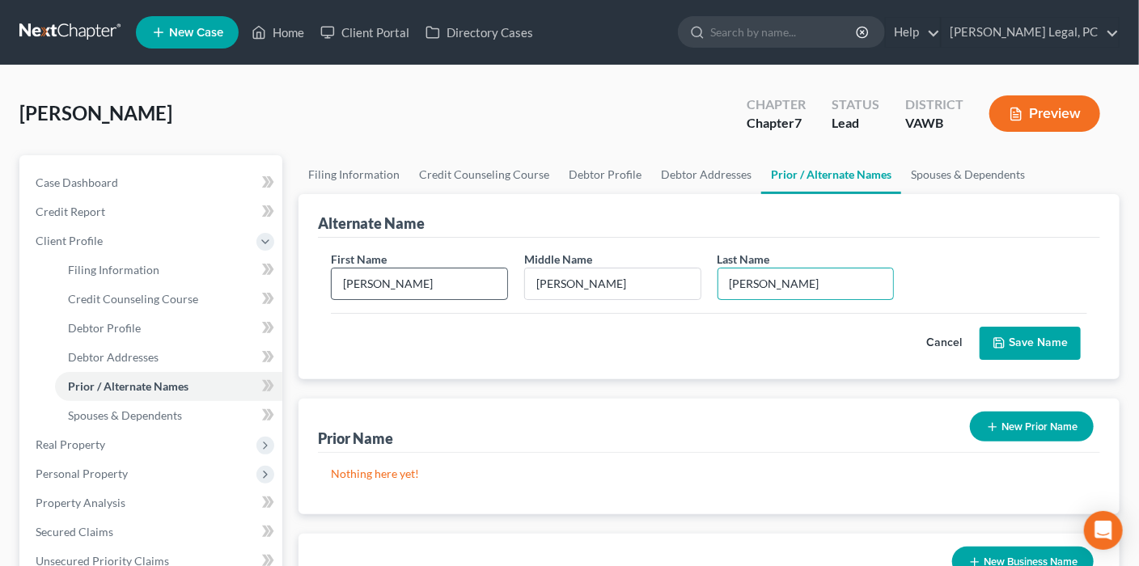
type input "[PERSON_NAME]"
click at [1041, 337] on button "Save Name" at bounding box center [1030, 344] width 101 height 34
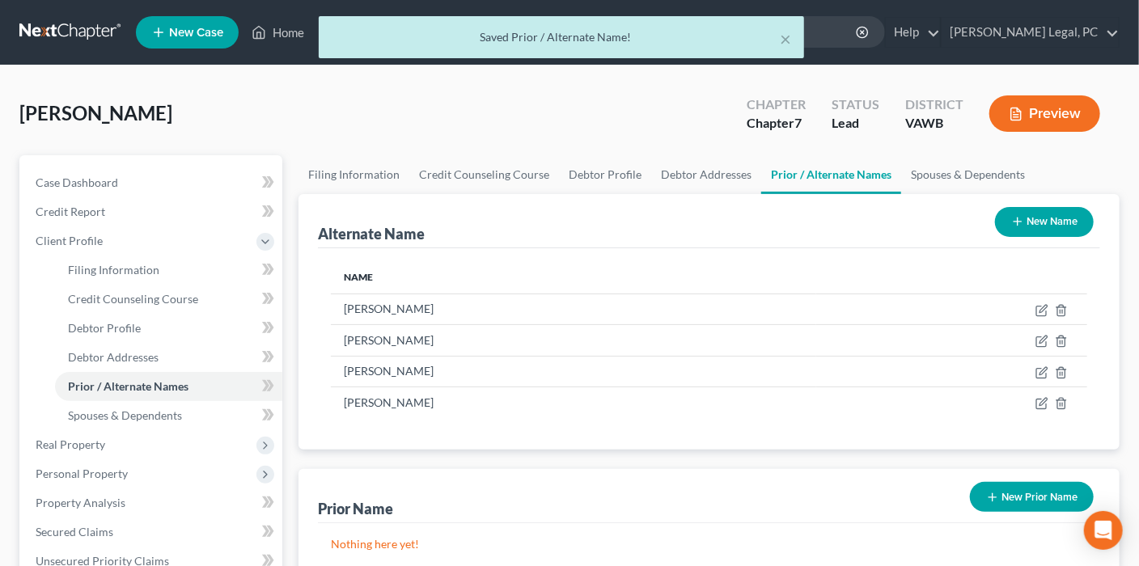
click at [1015, 231] on button "New Name" at bounding box center [1044, 222] width 99 height 30
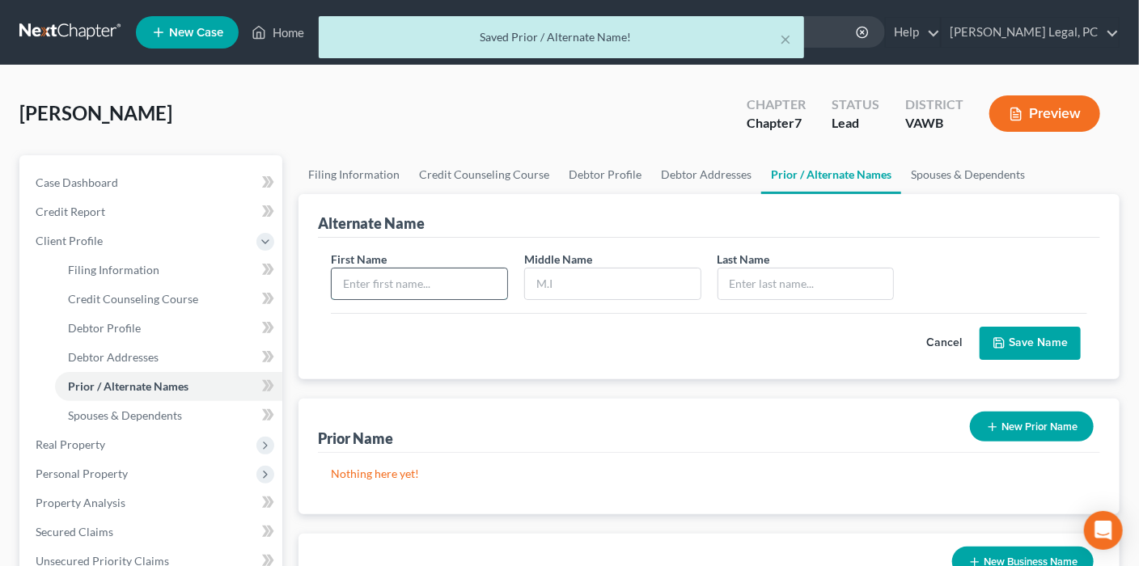
click at [355, 290] on input "text" at bounding box center [420, 284] width 176 height 31
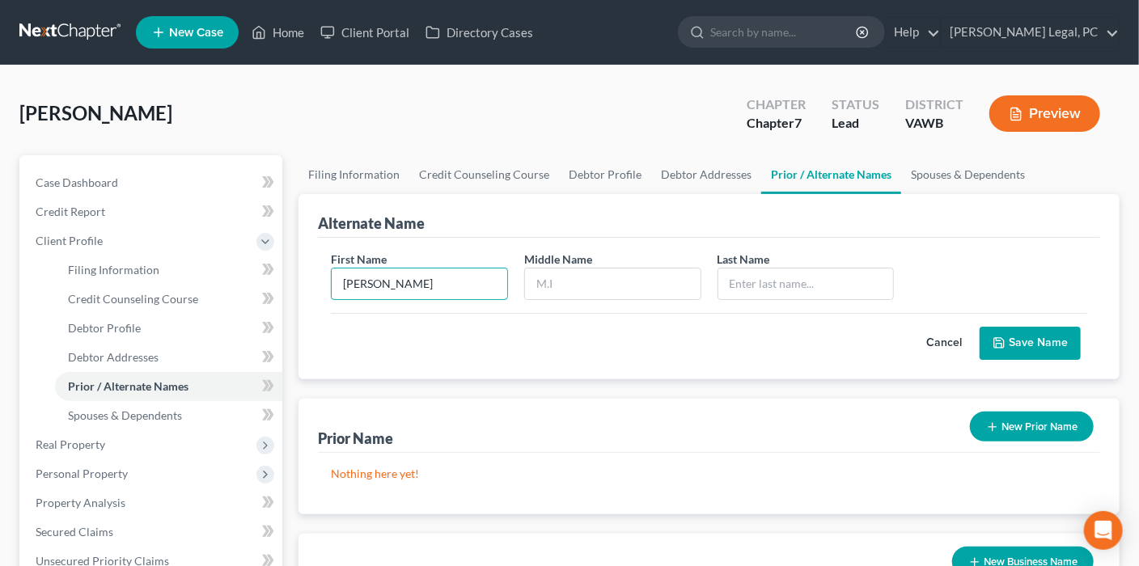
type input "[PERSON_NAME]"
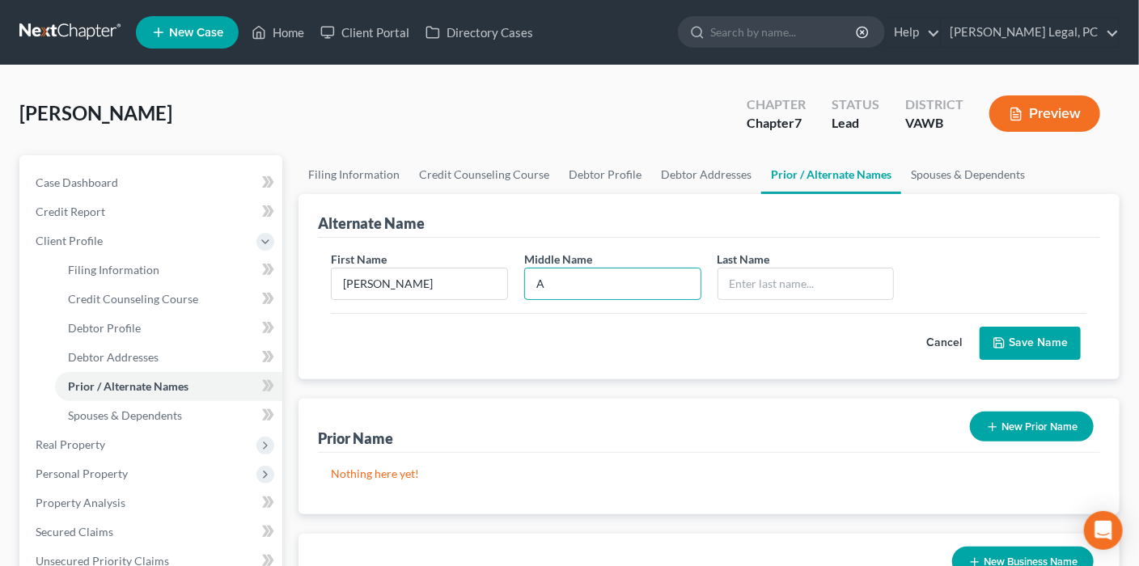
type input "A"
type input "Q"
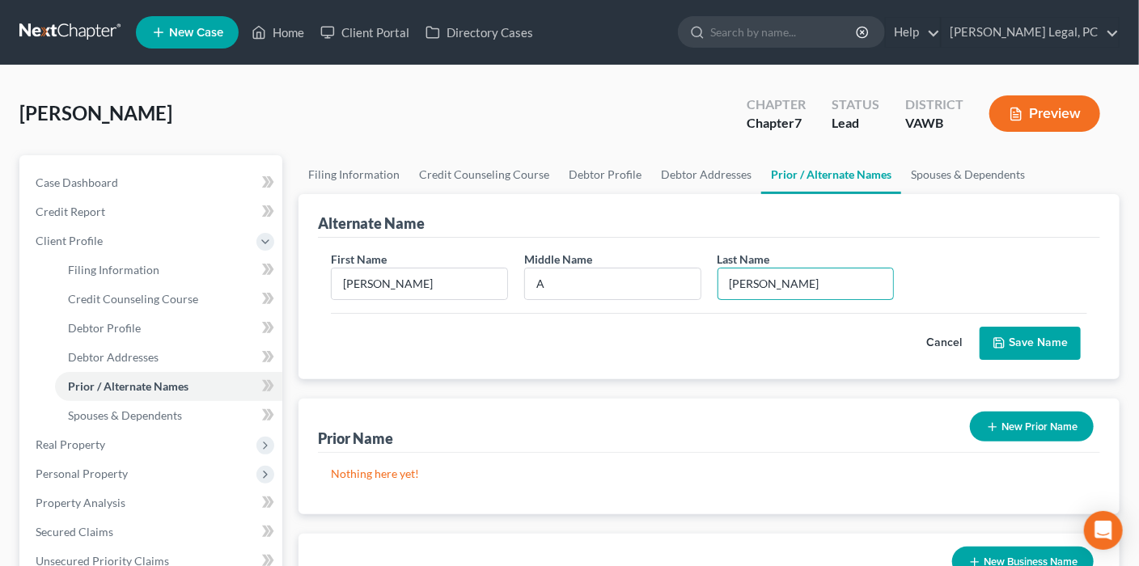
type input "[PERSON_NAME]"
click at [1003, 337] on icon "submit" at bounding box center [999, 343] width 13 height 13
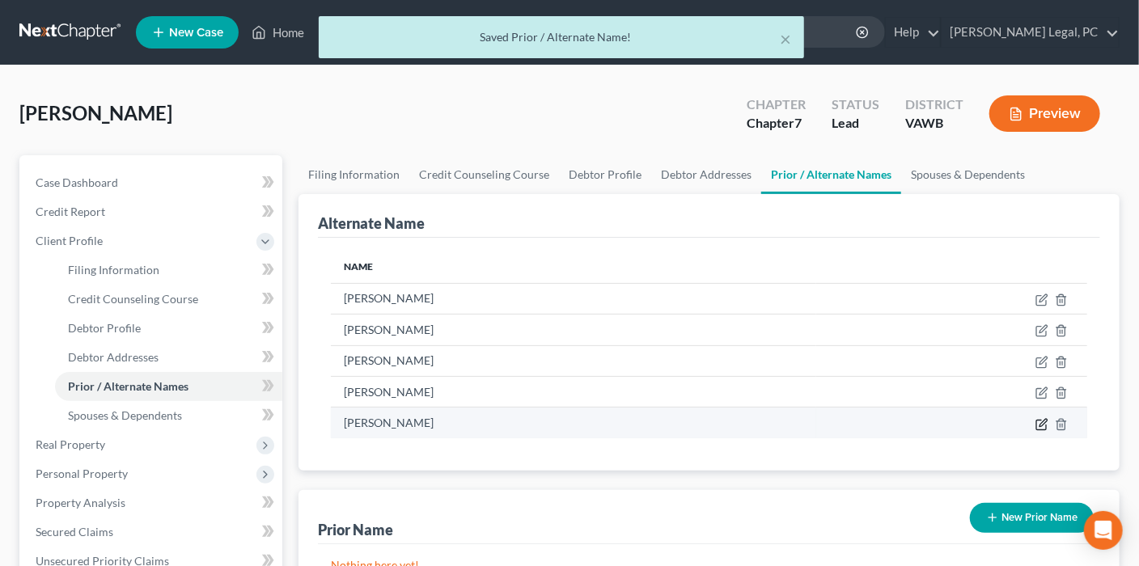
click at [1041, 422] on icon at bounding box center [1043, 422] width 7 height 7
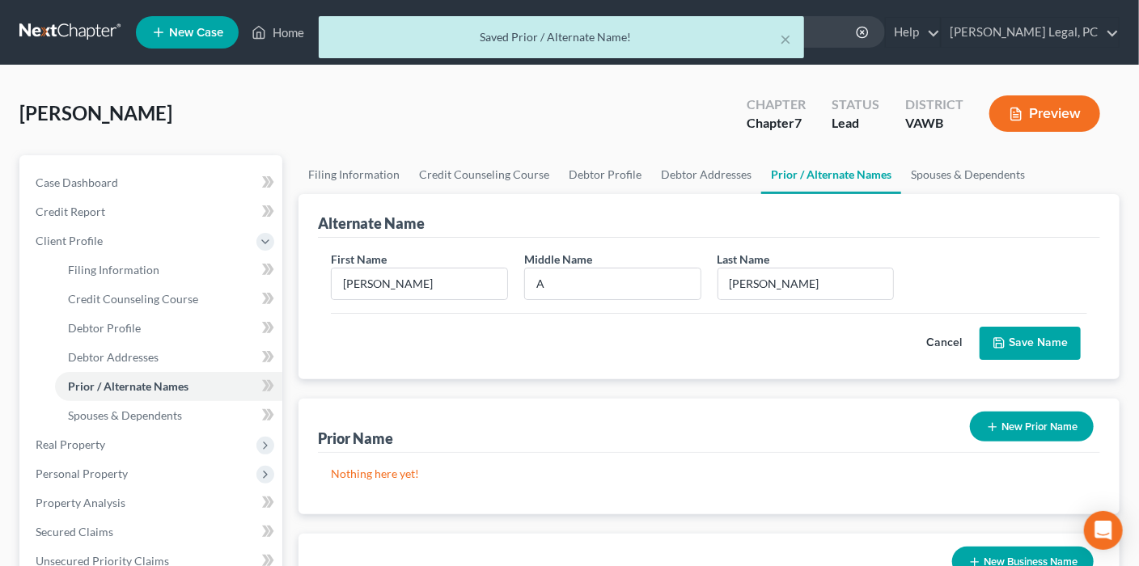
click at [1037, 343] on button "Save Name" at bounding box center [1030, 344] width 101 height 34
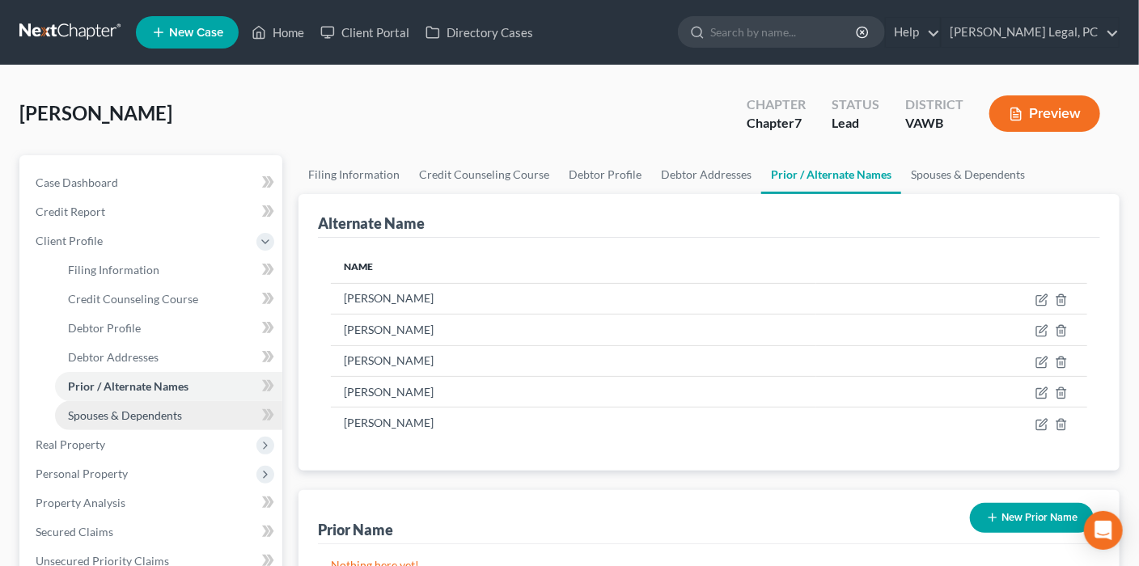
click at [134, 415] on span "Spouses & Dependents" at bounding box center [125, 416] width 114 height 14
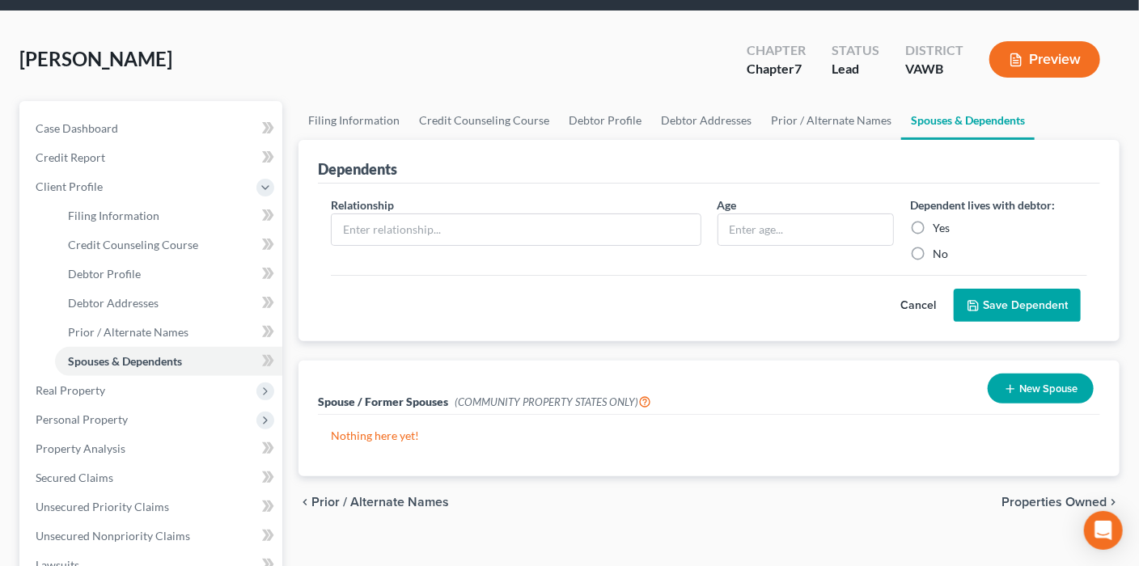
scroll to position [81, 0]
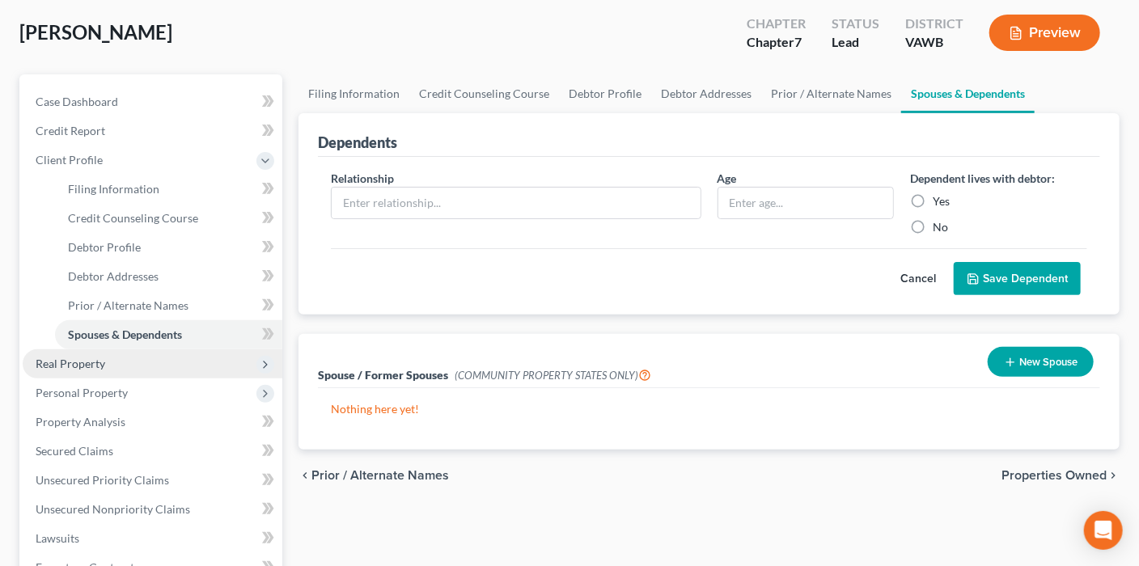
click at [50, 360] on span "Real Property" at bounding box center [71, 364] width 70 height 14
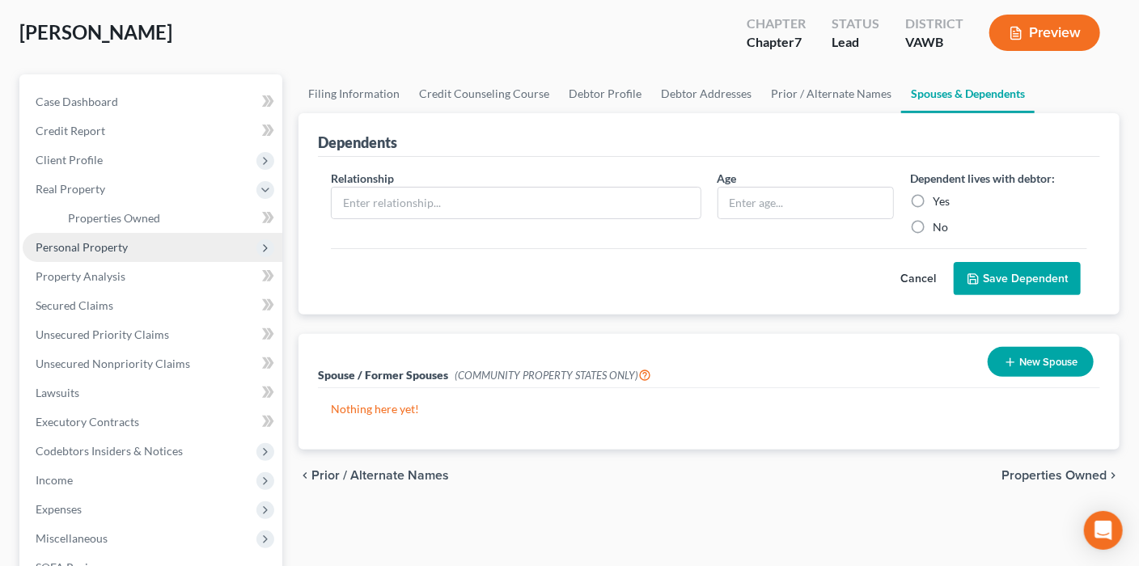
click at [151, 242] on span "Personal Property" at bounding box center [153, 247] width 260 height 29
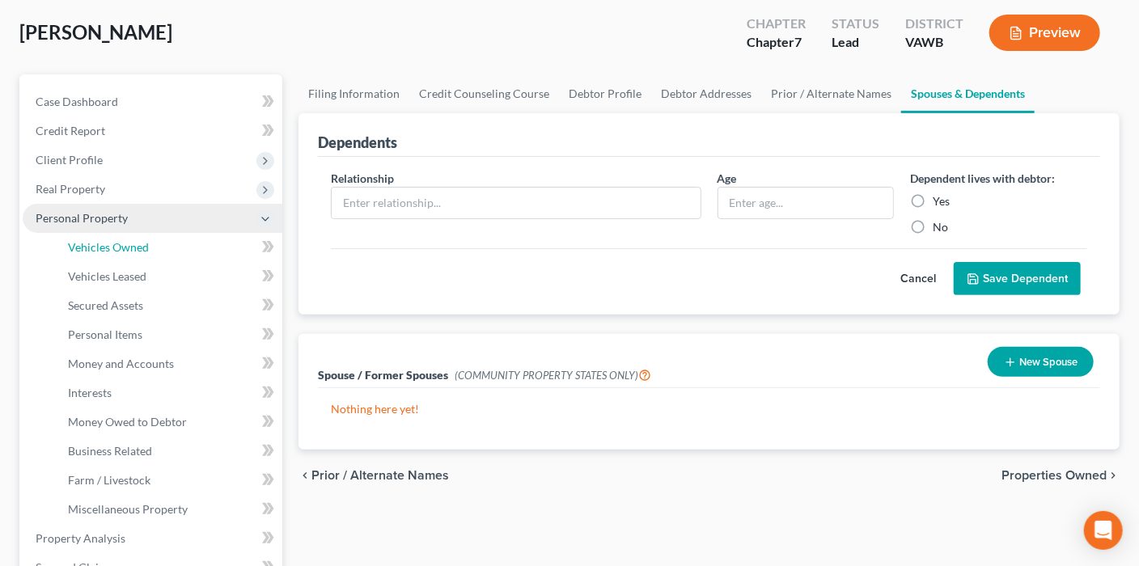
click at [151, 242] on link "Vehicles Owned" at bounding box center [168, 247] width 227 height 29
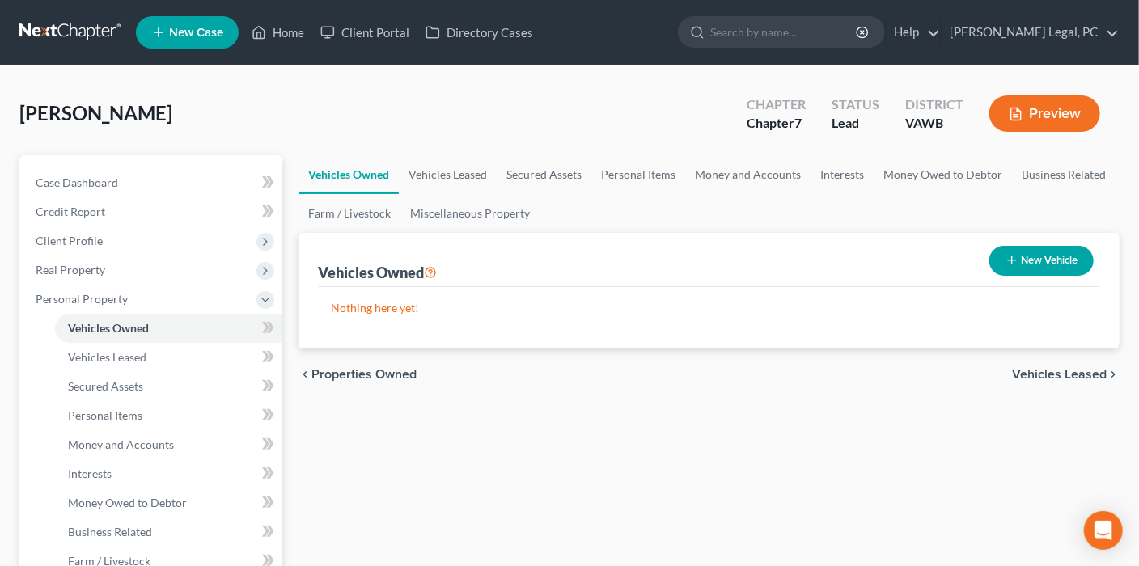
click at [1042, 260] on button "New Vehicle" at bounding box center [1042, 261] width 104 height 30
select select "0"
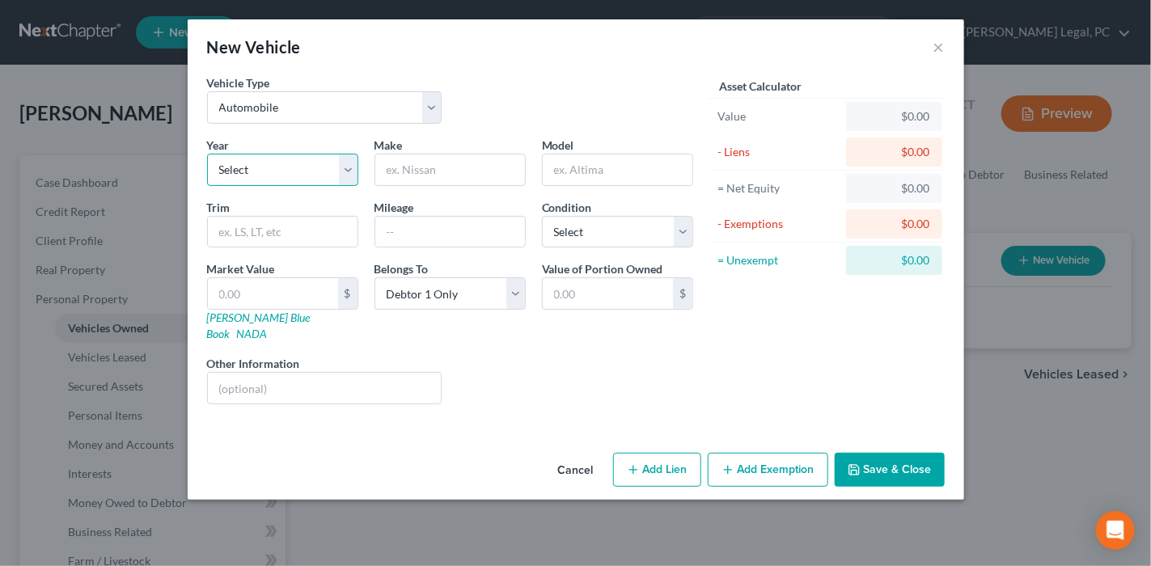
click at [257, 176] on select "Select 2026 2025 2024 2023 2022 2021 2020 2019 2018 2017 2016 2015 2014 2013 20…" at bounding box center [282, 170] width 151 height 32
drag, startPoint x: 401, startPoint y: 64, endPoint x: 328, endPoint y: 107, distance: 84.5
click at [328, 107] on div "New Vehicle × Vehicle Type Select Automobile Truck Trailer Watercraft Aircraft …" at bounding box center [576, 259] width 777 height 481
click at [265, 117] on select "Select Automobile Truck Trailer Watercraft Aircraft Motor Home Atv Other Vehicle" at bounding box center [324, 107] width 235 height 32
select select "1"
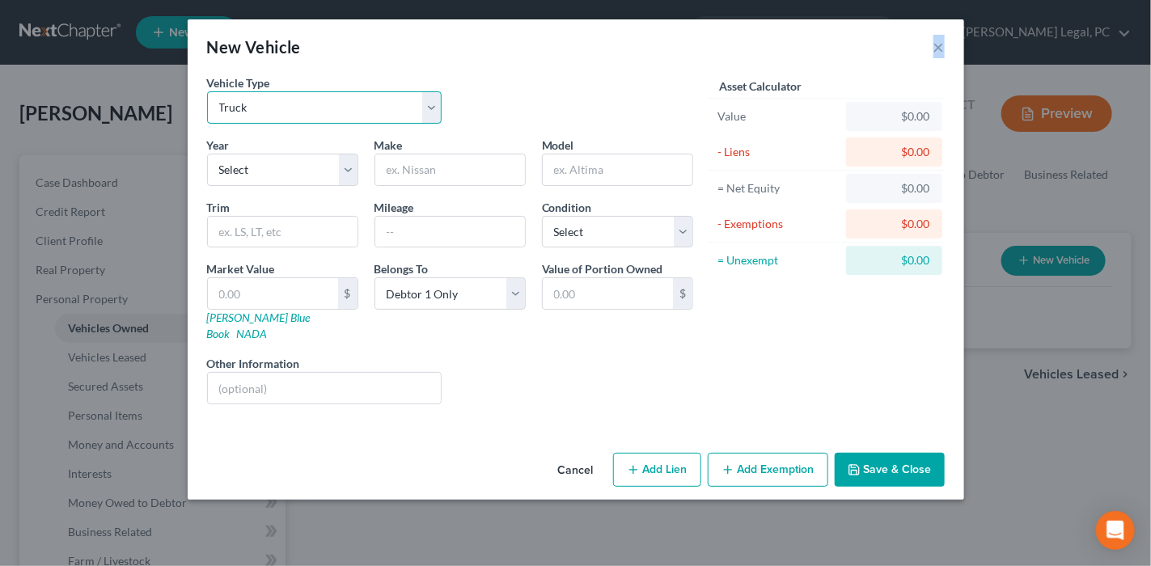
click at [207, 91] on select "Select Automobile Truck Trailer Watercraft Aircraft Motor Home Atv Other Vehicle" at bounding box center [324, 107] width 235 height 32
click at [256, 167] on select "Select 2026 2025 2024 2023 2022 2021 2020 2019 2018 2017 2016 2015 2014 2013 20…" at bounding box center [282, 170] width 151 height 32
select select "45"
click at [207, 154] on select "Select 2026 2025 2024 2023 2022 2021 2020 2019 2018 2017 2016 2015 2014 2013 20…" at bounding box center [282, 170] width 151 height 32
click at [414, 169] on input "text" at bounding box center [450, 170] width 150 height 31
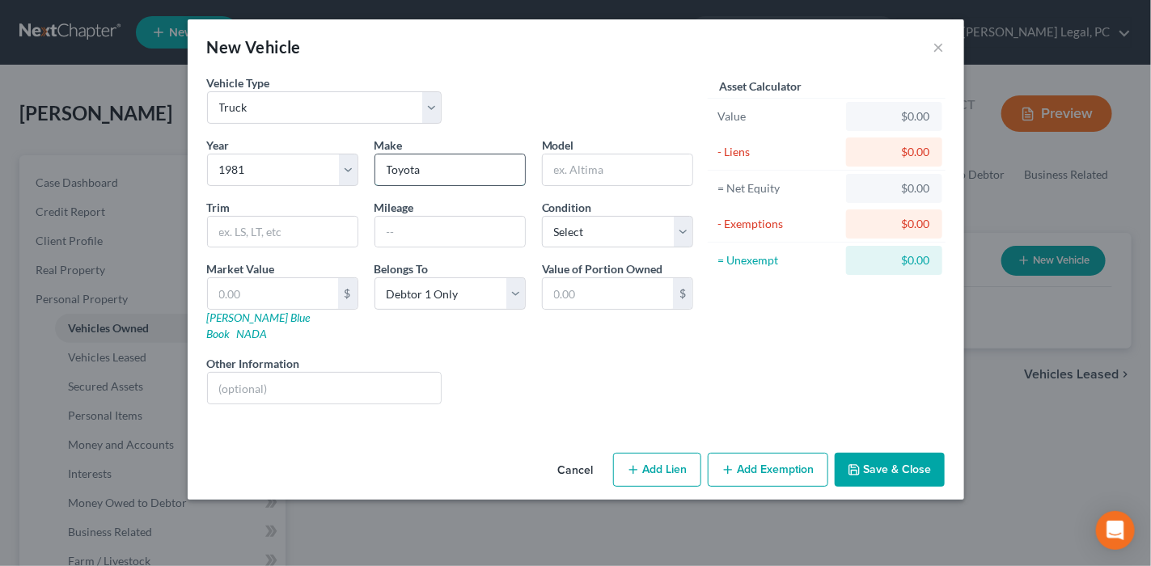
type input "Toyota"
type input "Pickup"
type input "5"
type input "200,180"
select select "4"
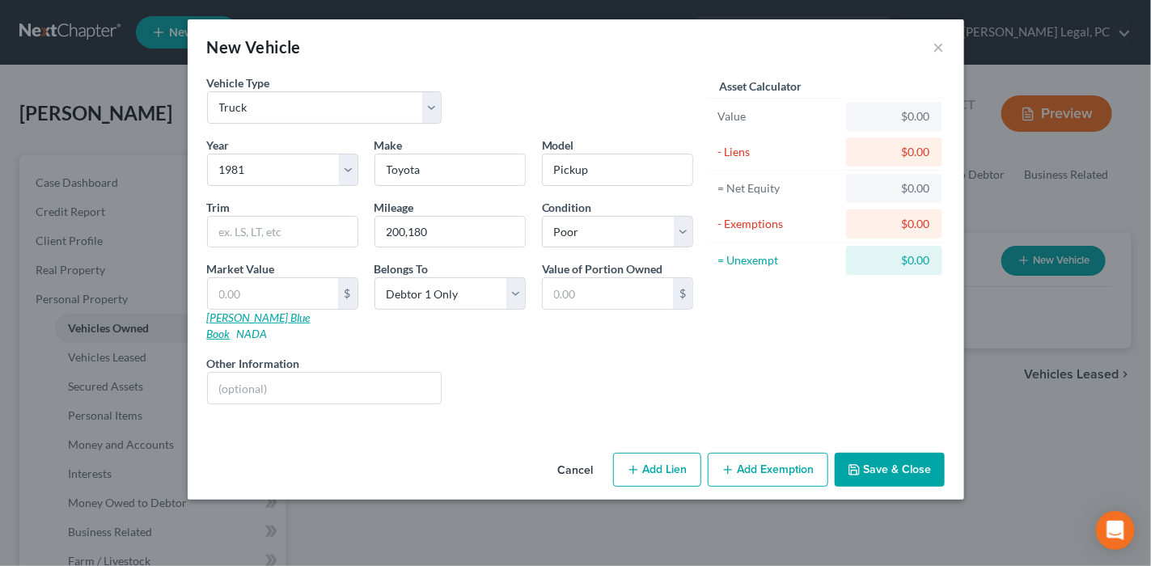
click at [256, 312] on link "[PERSON_NAME] Blue Book" at bounding box center [259, 326] width 104 height 30
click at [914, 453] on button "Save & Close" at bounding box center [890, 470] width 110 height 34
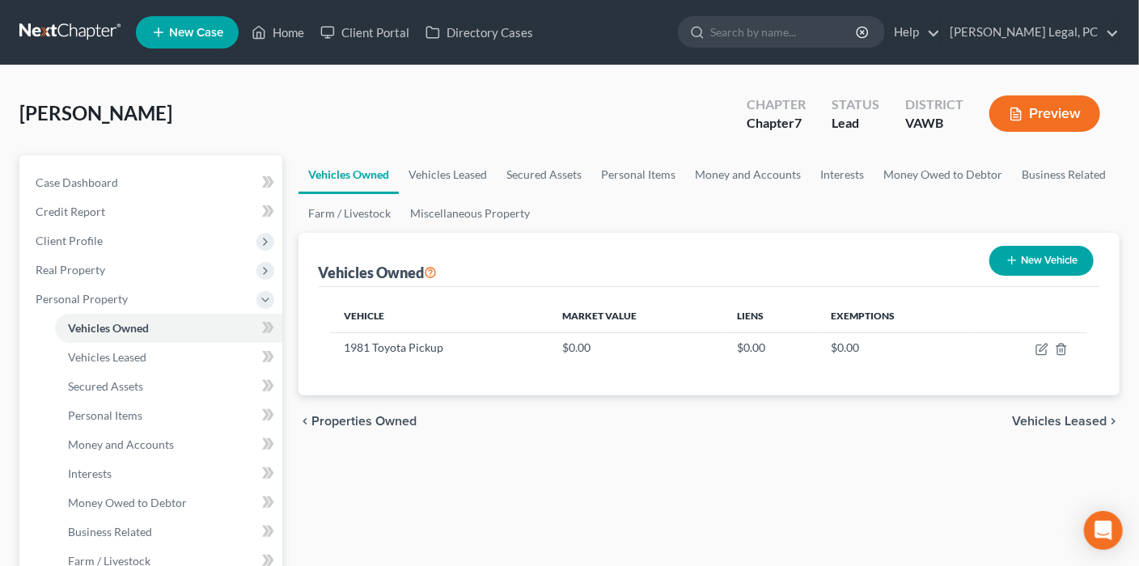
click at [1022, 267] on button "New Vehicle" at bounding box center [1042, 261] width 104 height 30
select select "0"
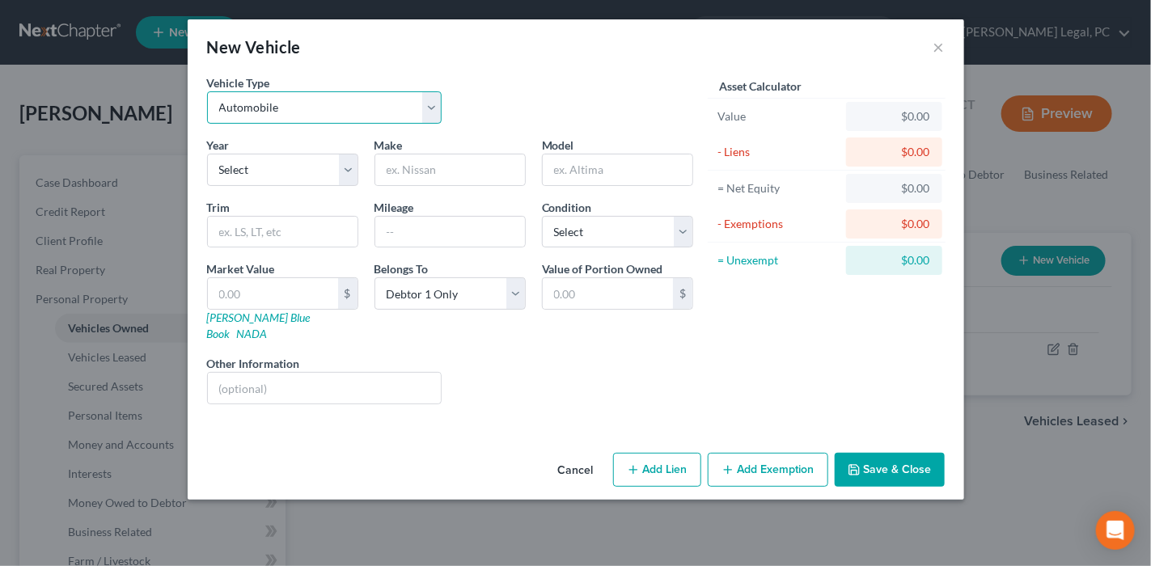
click at [329, 115] on select "Select Automobile Truck Trailer Watercraft Aircraft Motor Home Atv Other Vehicle" at bounding box center [324, 107] width 235 height 32
click at [207, 91] on select "Select Automobile Truck Trailer Watercraft Aircraft Motor Home Atv Other Vehicle" at bounding box center [324, 107] width 235 height 32
click at [261, 172] on select "Select 2026 2025 2024 2023 2022 2021 2020 2019 2018 2017 2016 2015 2014 2013 20…" at bounding box center [282, 170] width 151 height 32
select select "32"
click at [207, 154] on select "Select 2026 2025 2024 2023 2022 2021 2020 2019 2018 2017 2016 2015 2014 2013 20…" at bounding box center [282, 170] width 151 height 32
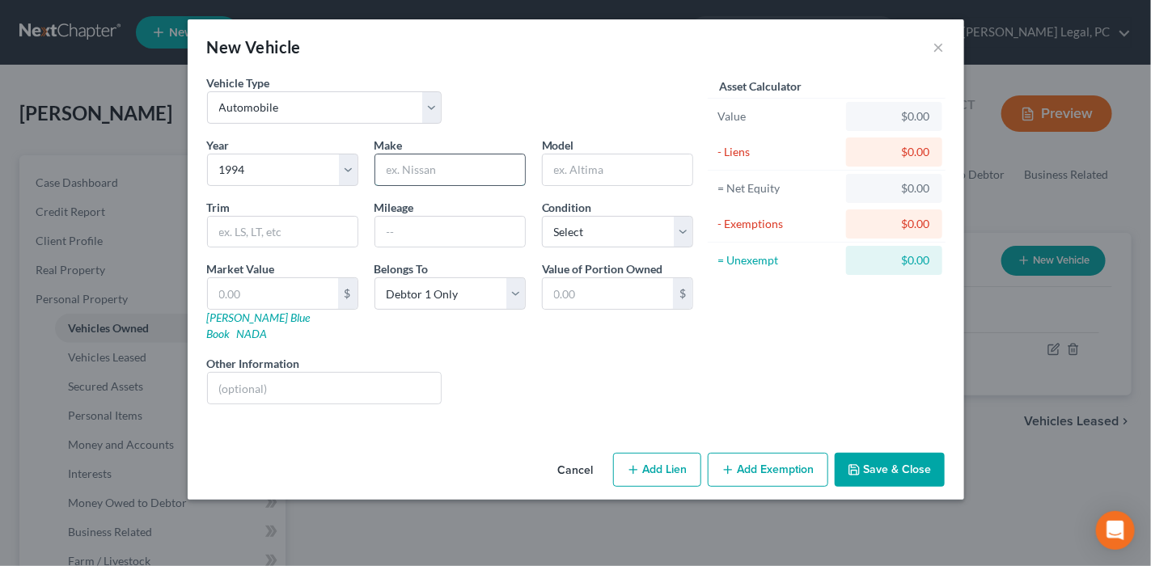
click at [395, 172] on input "text" at bounding box center [450, 170] width 150 height 31
type input "Chevy"
type input "Van"
click at [282, 227] on input "text" at bounding box center [283, 232] width 150 height 31
click at [463, 231] on input "text" at bounding box center [450, 232] width 150 height 31
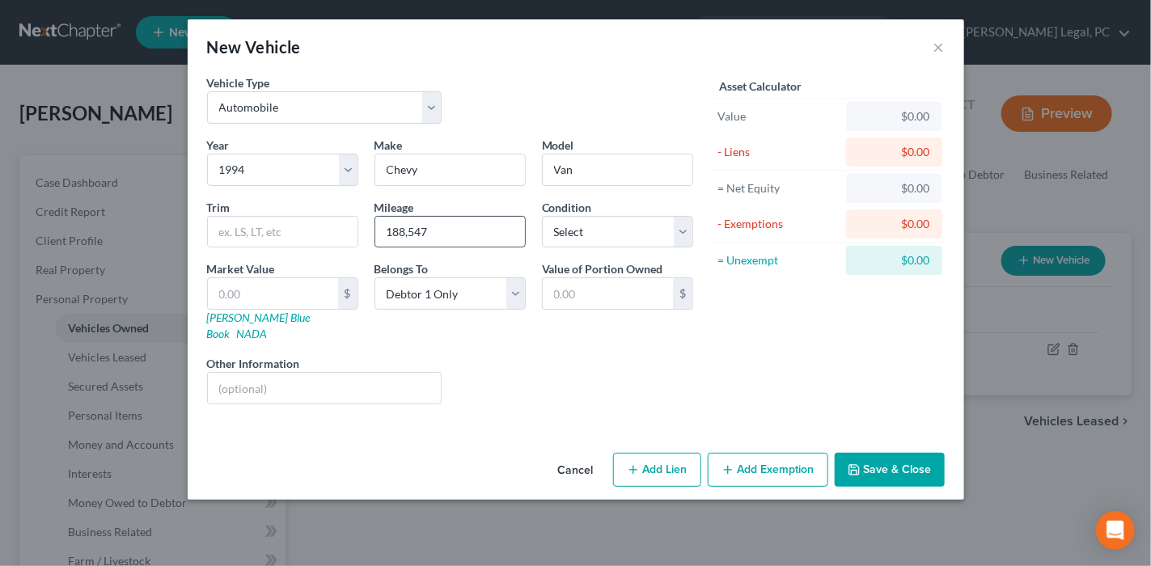
type input "188,547"
select select "4"
click at [252, 313] on link "[PERSON_NAME] Blue Book" at bounding box center [259, 326] width 104 height 30
